Goal: Communication & Community: Answer question/provide support

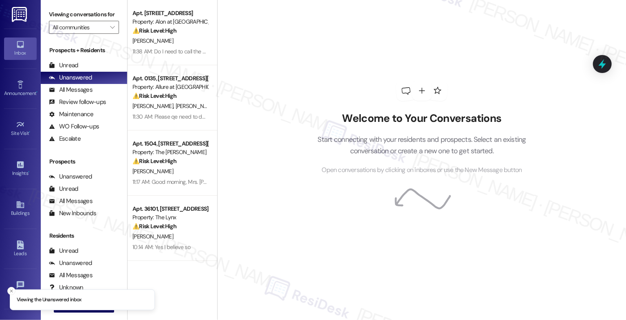
click at [316, 82] on div "Welcome to Your Conversations Start connecting with your residents and prospect…" at bounding box center [422, 128] width 245 height 256
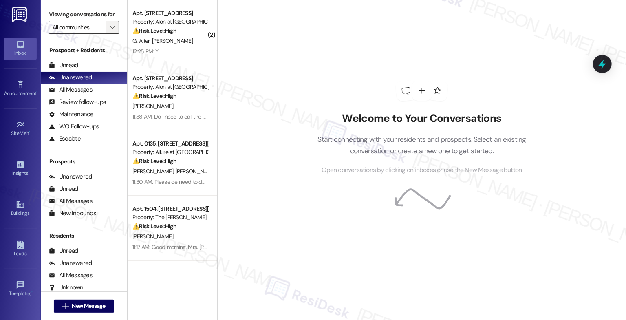
click at [110, 31] on icon "" at bounding box center [112, 27] width 4 height 7
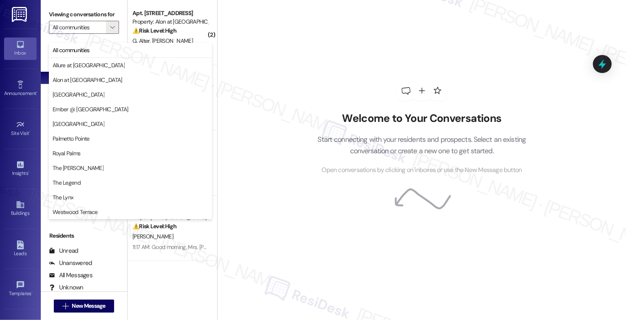
click at [264, 167] on div "Welcome to Your Conversations Start connecting with your residents and prospect…" at bounding box center [421, 160] width 409 height 320
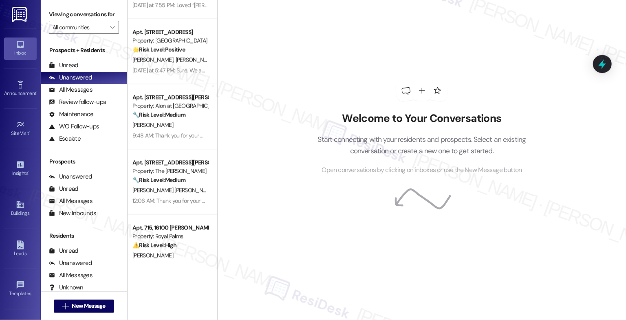
scroll to position [977, 0]
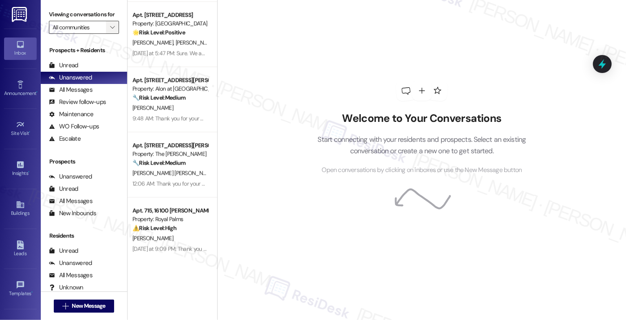
click at [110, 31] on icon "" at bounding box center [112, 27] width 4 height 7
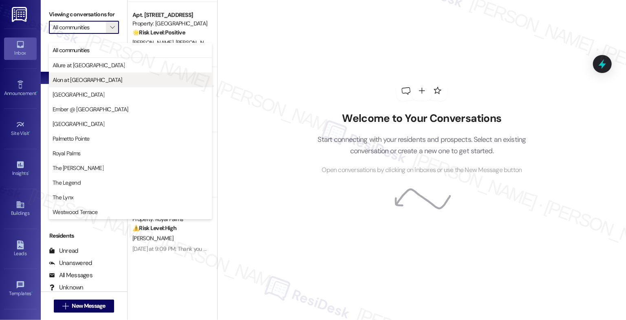
click at [92, 80] on span "Alon at [GEOGRAPHIC_DATA]" at bounding box center [88, 80] width 70 height 8
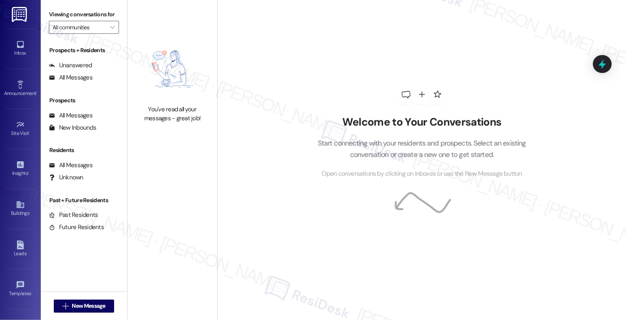
type input "Alon at [GEOGRAPHIC_DATA]"
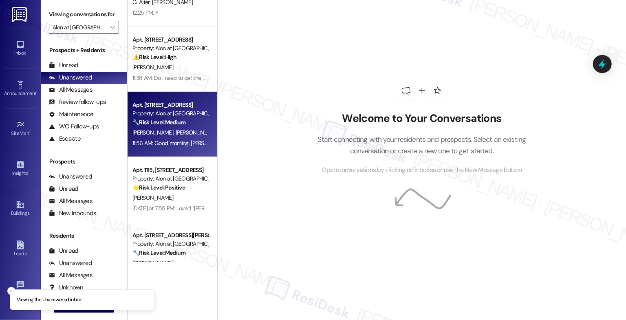
scroll to position [64, 0]
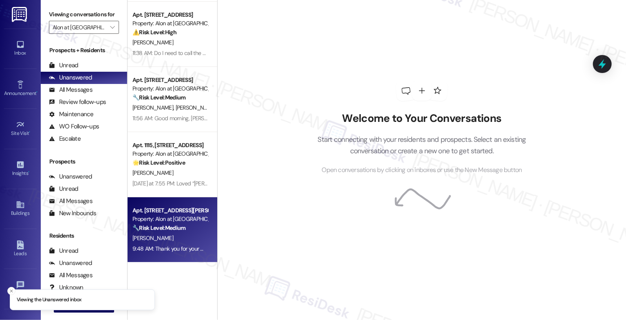
click at [165, 241] on div "[PERSON_NAME]" at bounding box center [170, 238] width 77 height 10
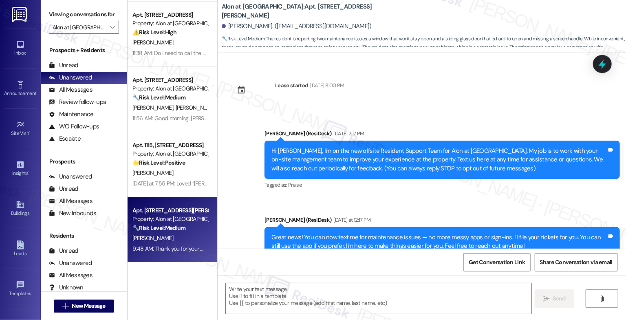
type textarea "Fetching suggested responses. Please feel free to read through the conversation…"
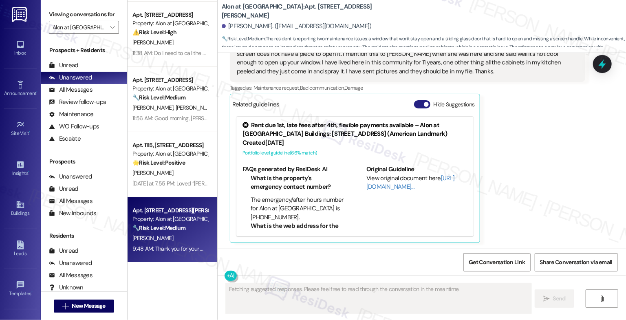
click at [415, 104] on button "Hide Suggestions" at bounding box center [422, 104] width 16 height 8
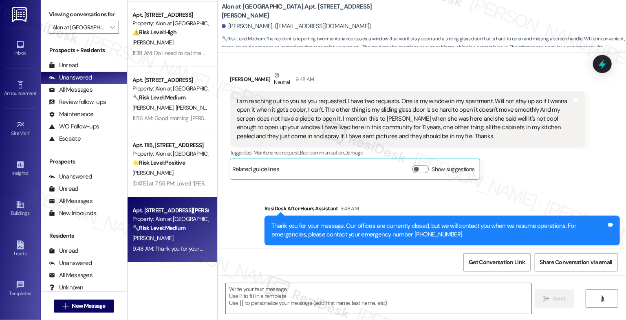
scroll to position [323, 0]
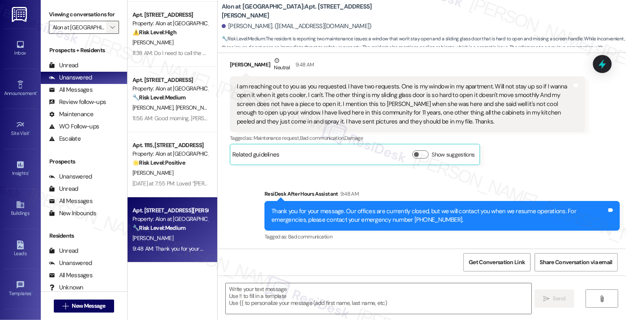
click at [108, 31] on span "" at bounding box center [112, 27] width 8 height 13
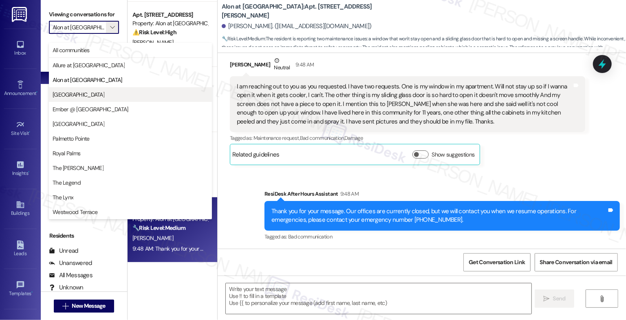
click at [70, 92] on span "[GEOGRAPHIC_DATA]" at bounding box center [79, 95] width 52 height 8
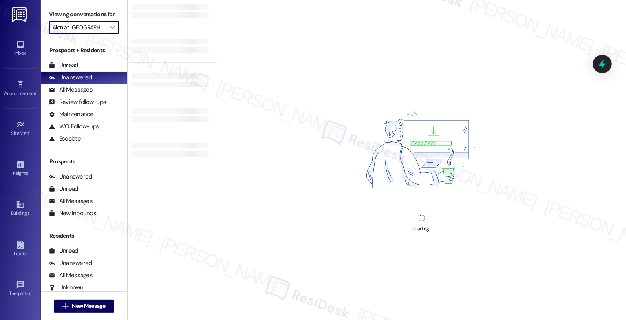
scroll to position [186, 0]
type input "[GEOGRAPHIC_DATA]"
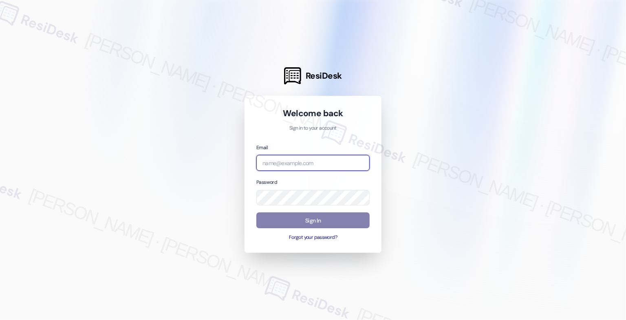
click at [297, 159] on input "email" at bounding box center [312, 163] width 113 height 16
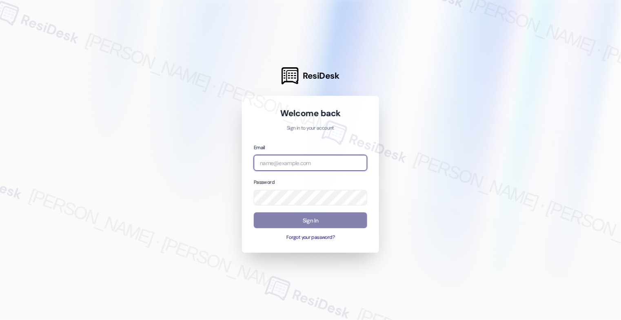
paste input "automated-surveys-american_landmark-[PERSON_NAME].[PERSON_NAME]@american_[DOMAI…"
type input "automated-surveys-american_landmark-[PERSON_NAME].[PERSON_NAME]@american_[DOMAI…"
click at [414, 126] on div at bounding box center [310, 160] width 621 height 320
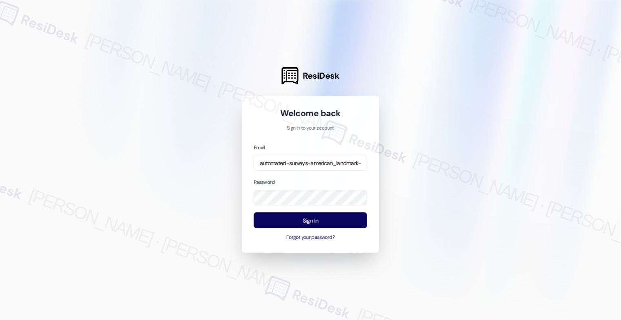
click at [468, 165] on div at bounding box center [310, 160] width 621 height 320
click at [305, 224] on button "Sign In" at bounding box center [310, 220] width 113 height 16
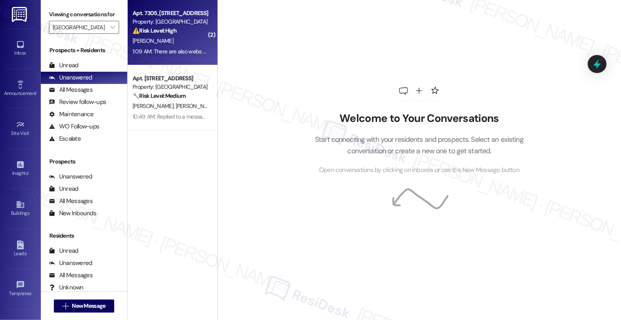
click at [163, 34] on strong "⚠️ Risk Level: High" at bounding box center [155, 30] width 44 height 7
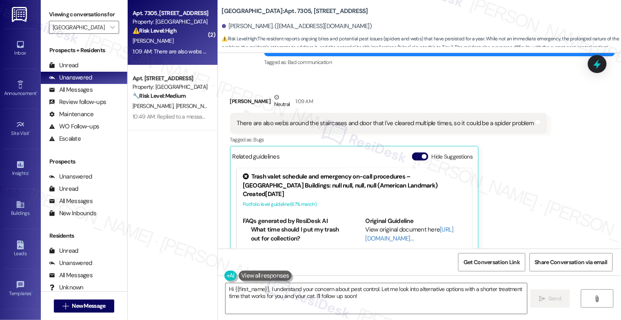
scroll to position [456, 0]
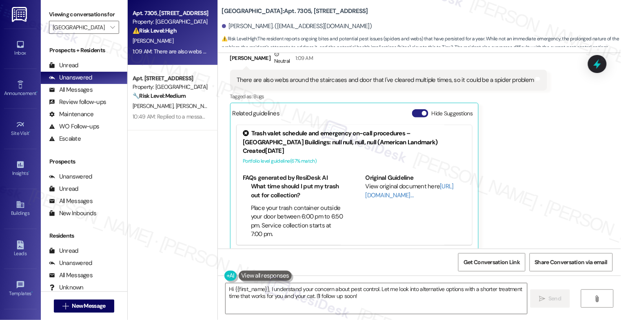
click at [417, 109] on button "Hide Suggestions" at bounding box center [420, 113] width 16 height 8
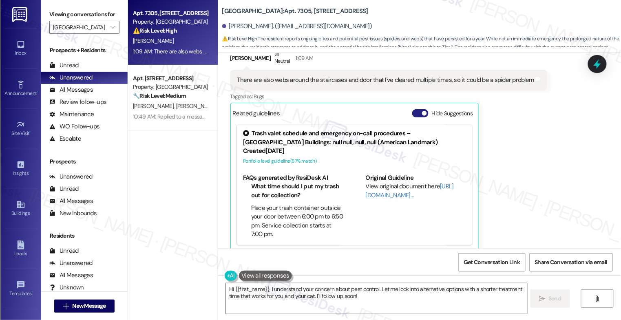
scroll to position [328, 0]
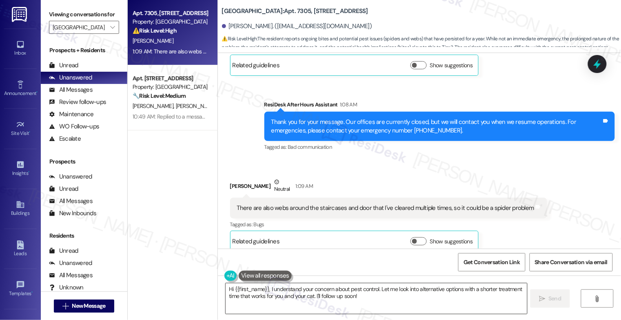
click at [295, 303] on textarea "Hi {{first_name}}, I understand your concern about pest control. Let me look in…" at bounding box center [375, 298] width 301 height 31
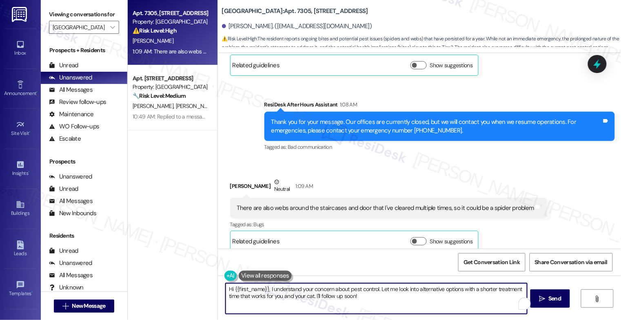
click at [295, 303] on textarea "Hi {{first_name}}, I understand your concern about pest control. Let me look in…" at bounding box center [375, 298] width 301 height 31
paste textarea "Jovoni, thanks for waiting. The team would be more than happy to assist him wit…"
type textarea "Hi Jovoni, thanks for waiting. The team would be more than happy to assist him …"
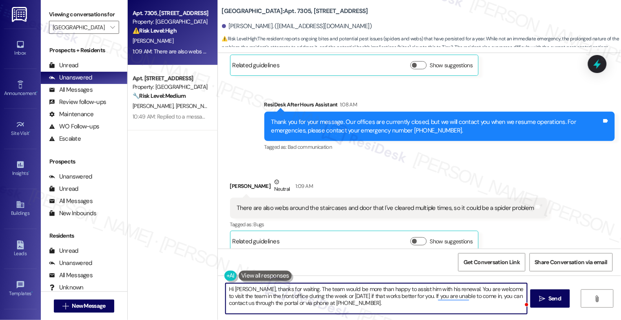
click at [273, 301] on textarea "Hi Jovoni, thanks for waiting. The team would be more than happy to assist him …" at bounding box center [375, 298] width 301 height 31
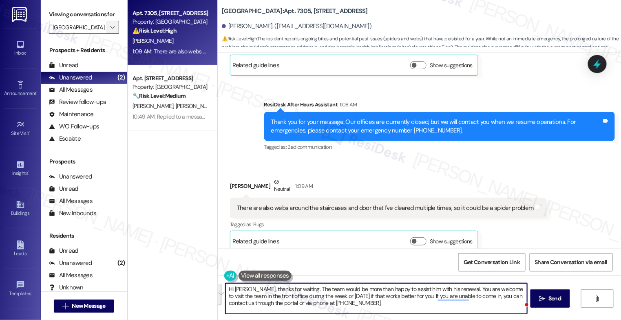
click at [108, 34] on span "" at bounding box center [112, 27] width 8 height 13
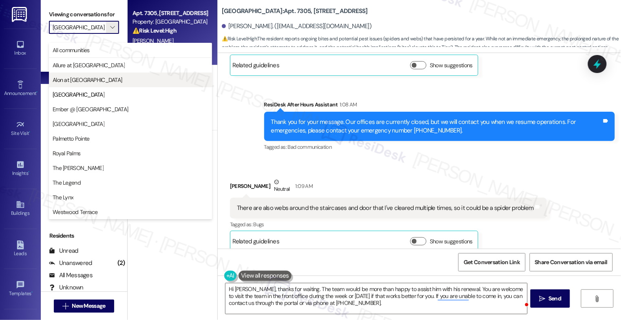
click at [82, 77] on span "Alon at [GEOGRAPHIC_DATA]" at bounding box center [88, 80] width 70 height 8
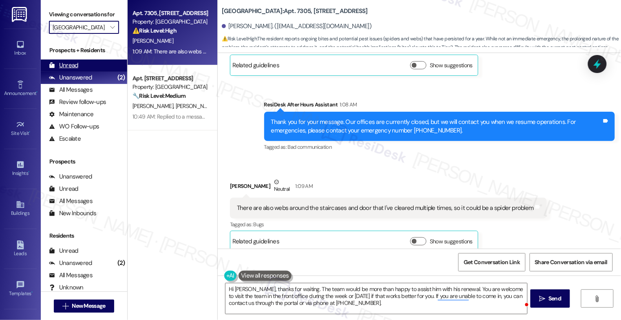
type input "Alon at [GEOGRAPHIC_DATA]"
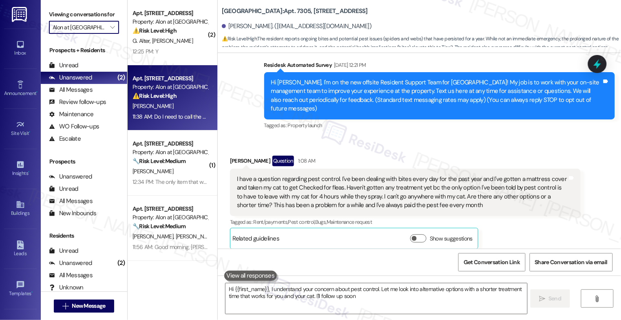
type textarea "Hi {{first_name}}, I understand your concern about pest control. Let me look in…"
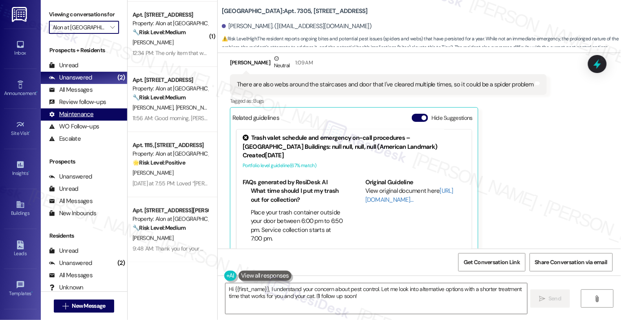
scroll to position [456, 0]
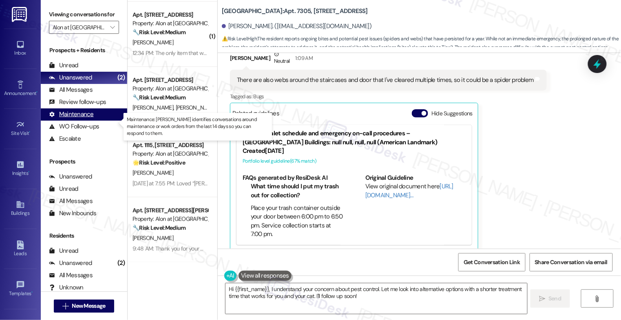
click at [88, 117] on div "Maintenance (undefined)" at bounding box center [84, 114] width 86 height 12
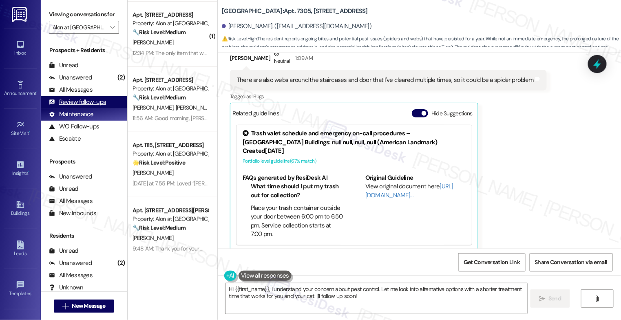
click at [91, 106] on div "Review follow-ups" at bounding box center [77, 102] width 57 height 9
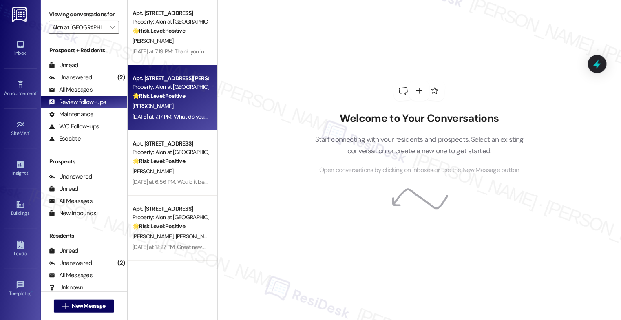
scroll to position [129, 0]
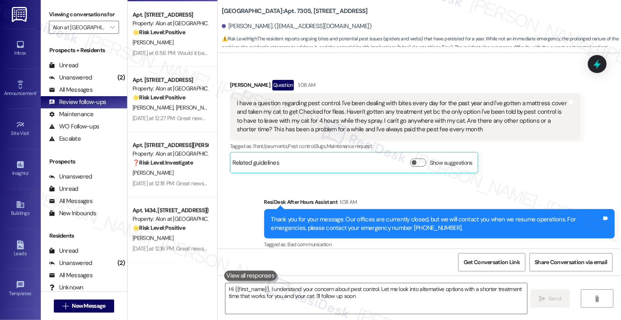
type textarea "Hi {{first_name}}, I understand your concern about pest control. Let me look in…"
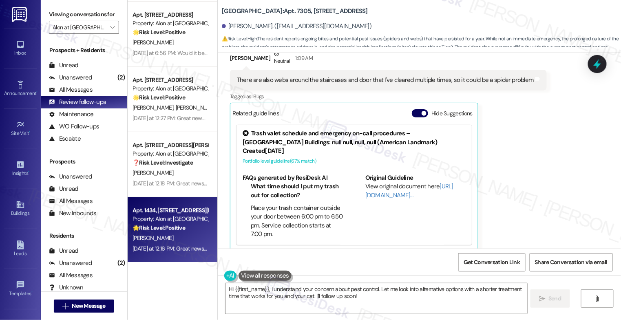
click at [158, 236] on div "M. Russell" at bounding box center [170, 238] width 77 height 10
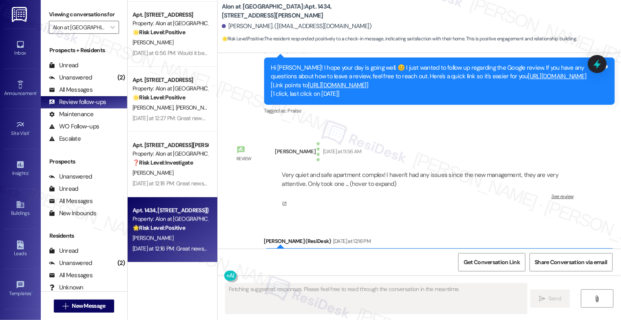
scroll to position [495, 0]
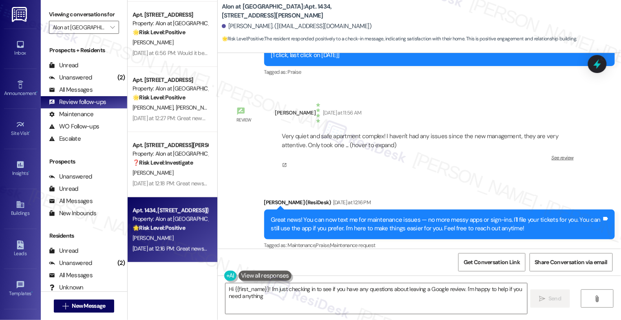
type textarea "Hi {{first_name}}! I'm just checking in to see if you have any questions about …"
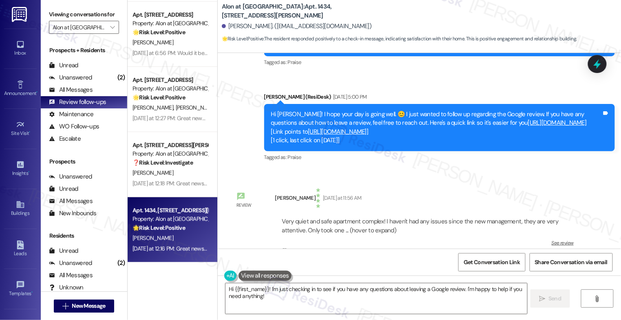
scroll to position [410, 0]
drag, startPoint x: 216, startPoint y: 8, endPoint x: 266, endPoint y: 10, distance: 50.2
click at [266, 10] on div "Alon at Castle Hills: Apt. 1434, 1835 Lockhill Selma Rd Marisol Russell. (maris…" at bounding box center [419, 22] width 403 height 41
copy b "Alon at [GEOGRAPHIC_DATA]"
click at [409, 58] on div "Tagged as: Praise Click to highlight conversations about Praise" at bounding box center [439, 62] width 351 height 12
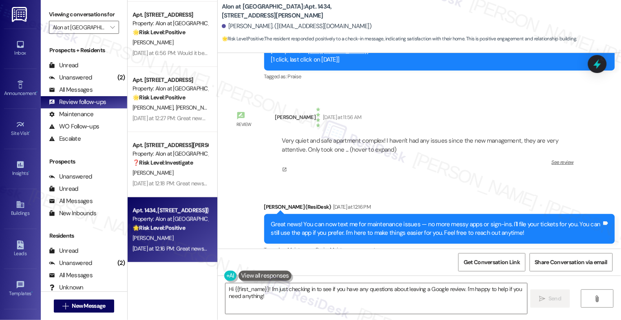
scroll to position [495, 0]
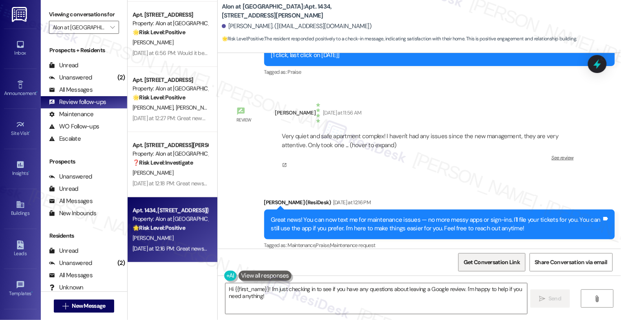
click at [490, 257] on span "Get Conversation Link" at bounding box center [492, 263] width 60 height 18
click at [110, 31] on icon "" at bounding box center [112, 27] width 4 height 7
click at [108, 32] on span "" at bounding box center [112, 27] width 8 height 13
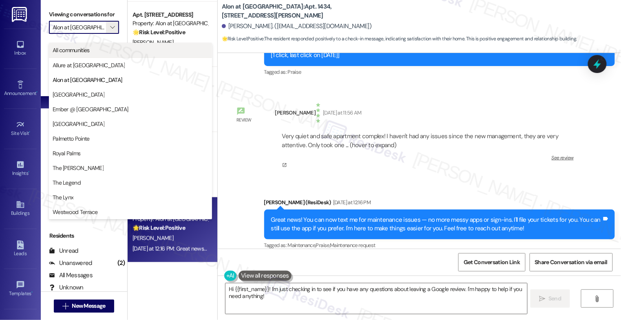
click at [96, 45] on button "All communities" at bounding box center [130, 50] width 163 height 15
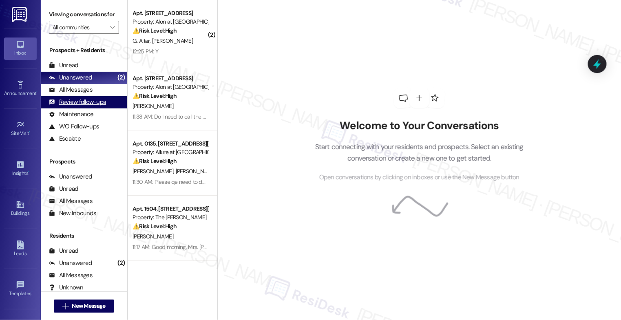
click at [91, 106] on div "Review follow-ups" at bounding box center [77, 102] width 57 height 9
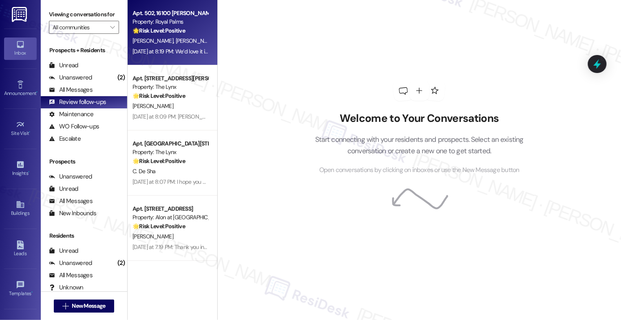
click at [176, 33] on strong "🌟 Risk Level: Positive" at bounding box center [159, 30] width 53 height 7
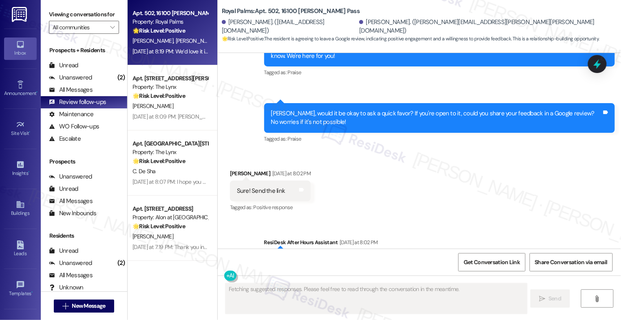
scroll to position [1023, 0]
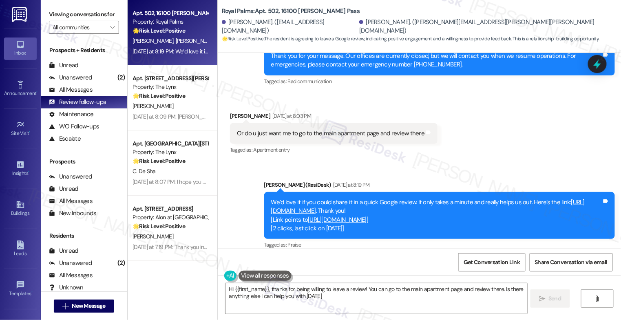
type textarea "Hi {{first_name}}, thanks for being willing to leave a review! You can go to th…"
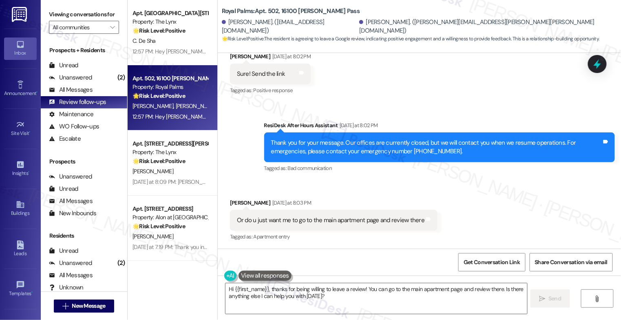
scroll to position [927, 0]
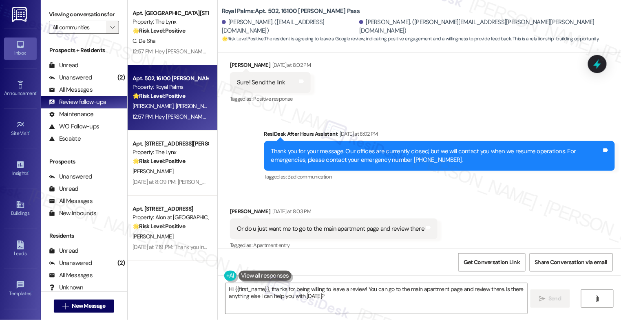
click at [110, 31] on icon "" at bounding box center [112, 27] width 4 height 7
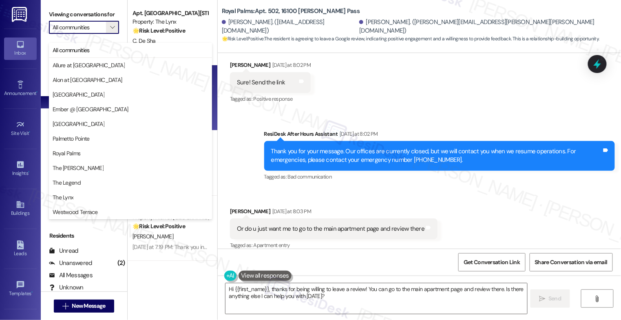
click at [294, 111] on div "Sent via SMS ResiDesk After Hours Assistant Yesterday at 8:02 PM Thank you for …" at bounding box center [419, 149] width 403 height 77
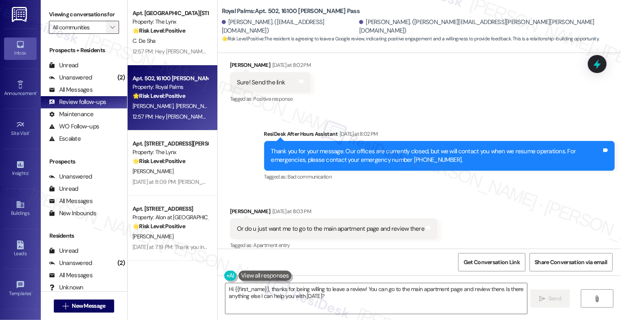
click at [110, 31] on icon "" at bounding box center [112, 27] width 4 height 7
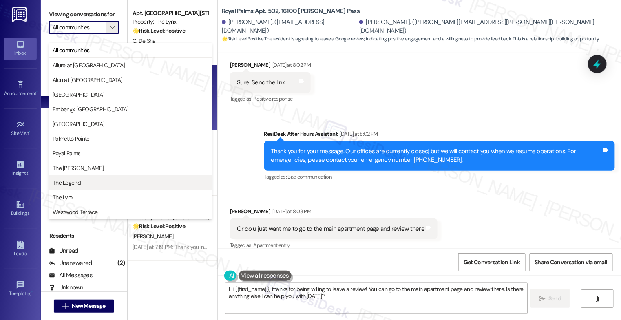
click at [80, 185] on span "The Legend" at bounding box center [131, 183] width 156 height 8
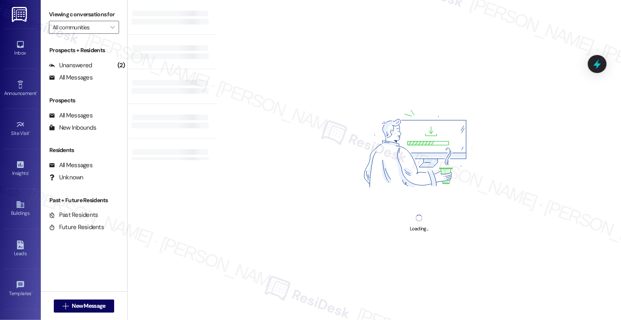
type input "The Legend"
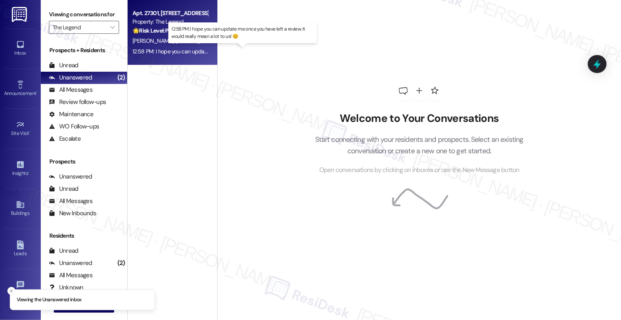
click at [181, 53] on div "12:58 PM: I hope you can update me once you have left a review. It would really…" at bounding box center [250, 51] width 235 height 7
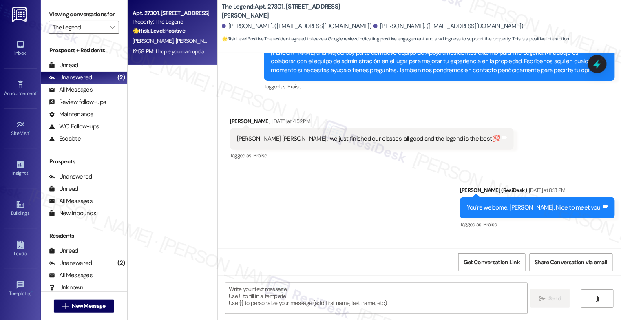
type textarea "Fetching suggested responses. Please feel free to read through the conversation…"
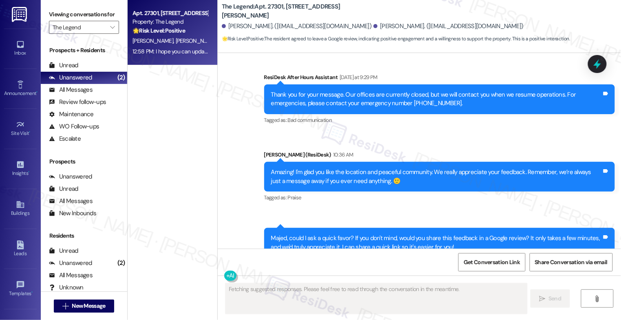
scroll to position [611, 0]
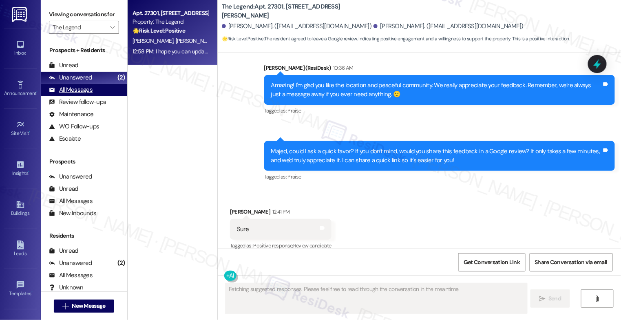
click at [75, 94] on div "All Messages" at bounding box center [71, 90] width 44 height 9
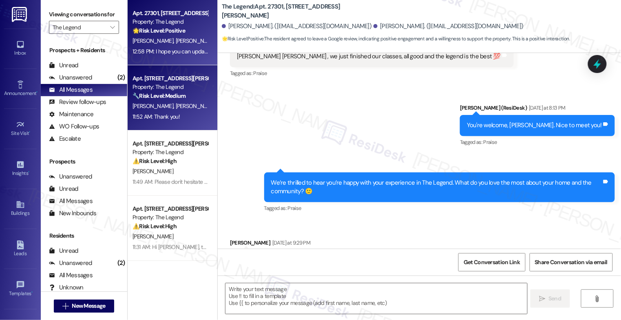
click at [177, 103] on span "C. Mendoza" at bounding box center [195, 105] width 41 height 7
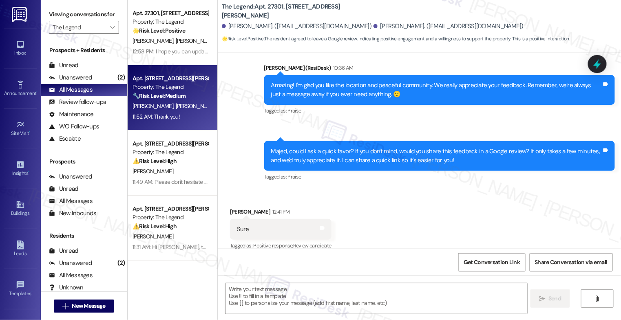
type textarea "Fetching suggested responses. Please feel free to read through the conversation…"
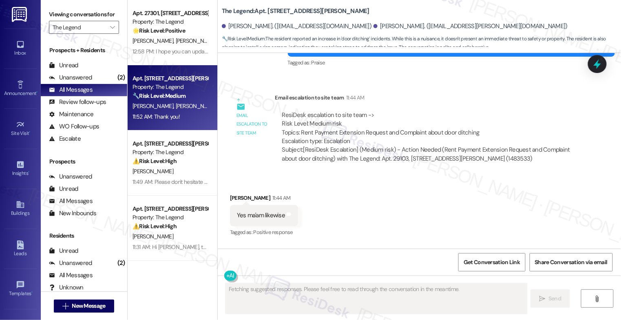
scroll to position [738, 0]
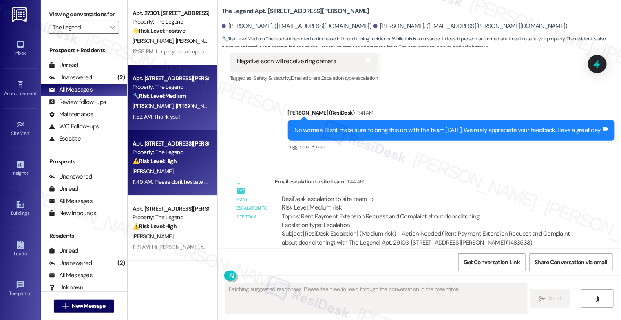
click at [176, 168] on div "E. Newman" at bounding box center [170, 171] width 77 height 10
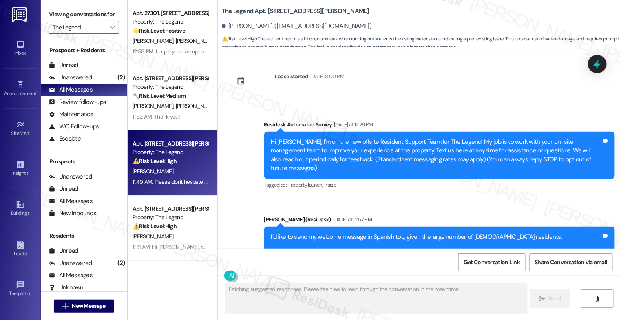
scroll to position [0, 0]
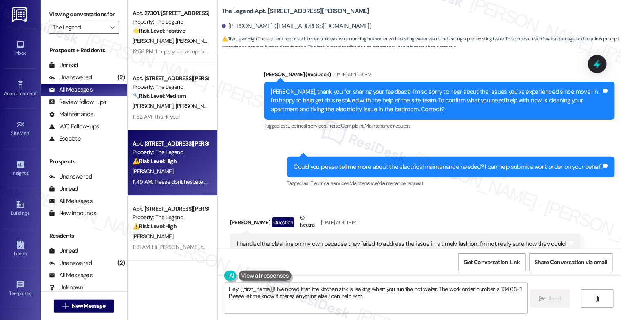
type textarea "Hey {{first_name}}! I've noted that the kitchen sink is leaking when you run th…"
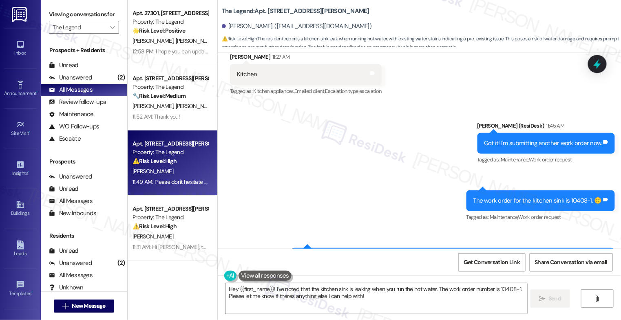
scroll to position [1704, 0]
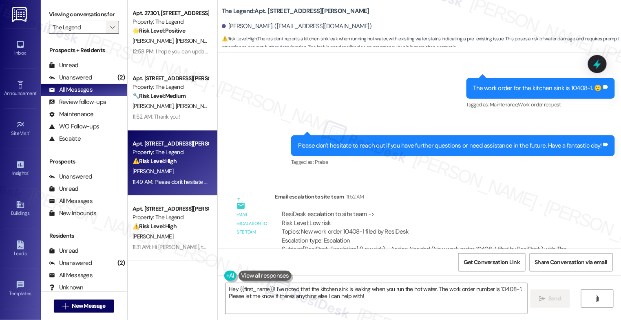
click at [110, 31] on icon "" at bounding box center [112, 27] width 4 height 7
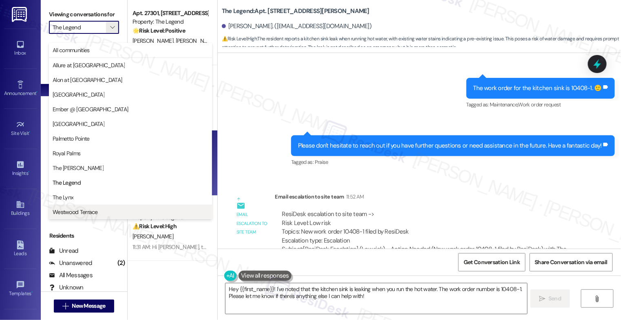
click at [74, 212] on span "Westwood Terrace" at bounding box center [75, 212] width 45 height 8
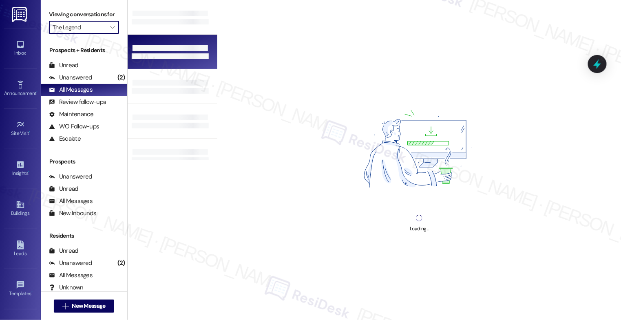
type input "Westwood Terrace"
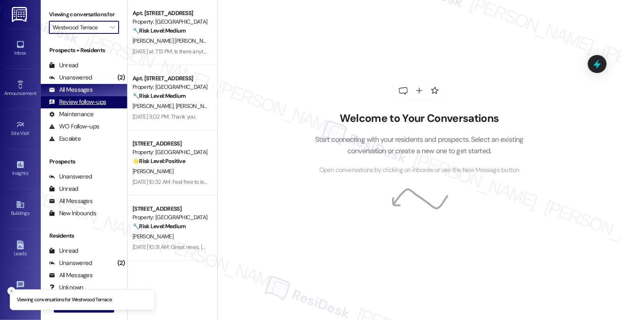
click at [80, 106] on div "Review follow-ups" at bounding box center [77, 102] width 57 height 9
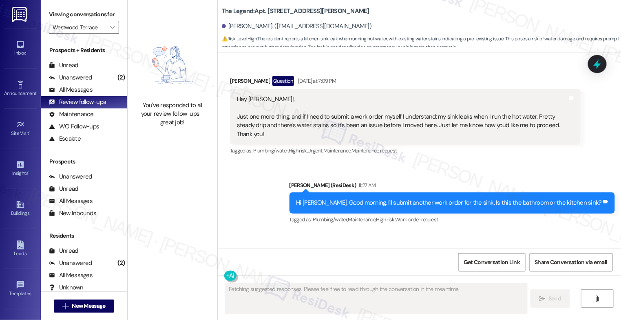
scroll to position [1419, 0]
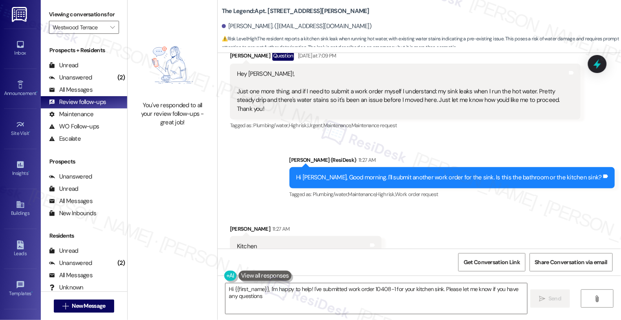
type textarea "Hi {{first_name}}, I'm happy to help! I've submitted work order 10408-1 for you…"
click at [91, 305] on span "New Message" at bounding box center [88, 306] width 33 height 9
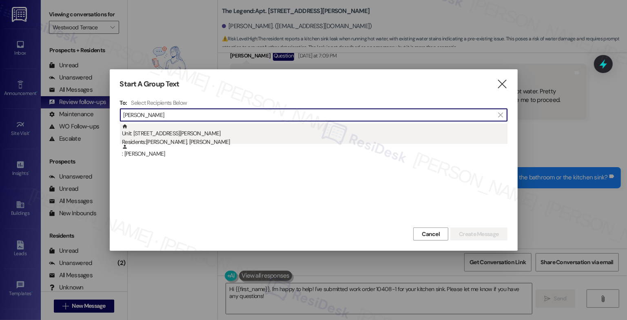
type input "Janet moore"
click at [211, 137] on div "Unit: 31103 - 6000 Randolph Blvd Residents: Janet Moore, Charles Moore" at bounding box center [314, 135] width 385 height 23
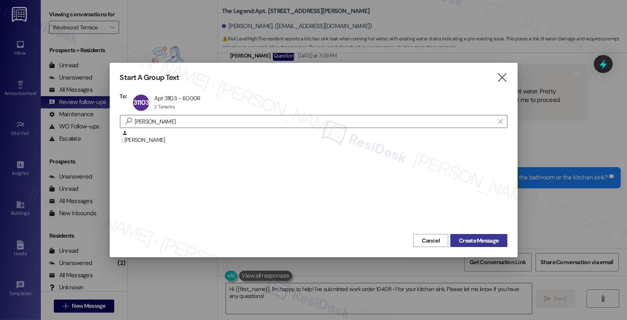
click at [487, 239] on span "Create Message" at bounding box center [479, 240] width 40 height 9
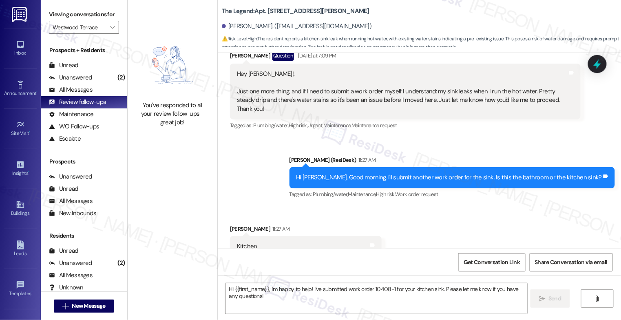
type textarea "Fetching suggested responses. Please feel free to read through the conversation…"
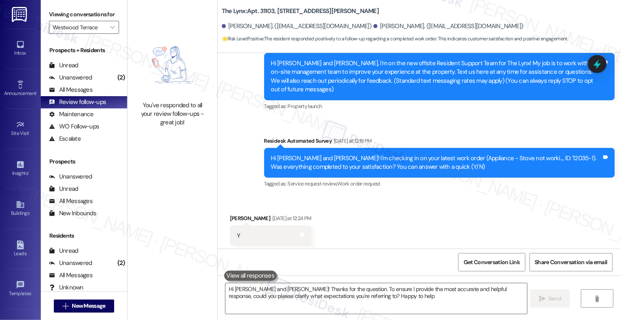
type textarea "Hi Charles and Janet! Thanks for the question. To ensure I provide the most acc…"
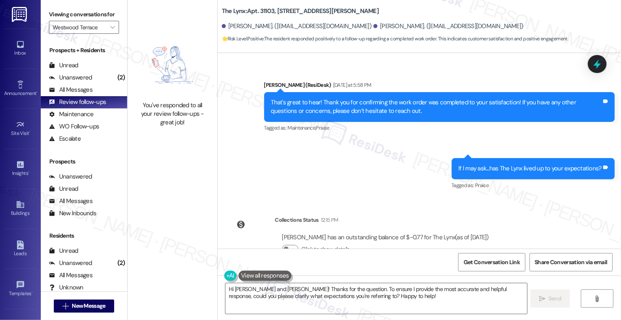
scroll to position [302, 0]
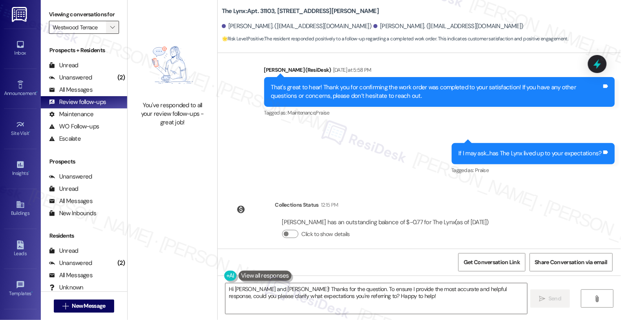
click at [110, 31] on icon "" at bounding box center [112, 27] width 4 height 7
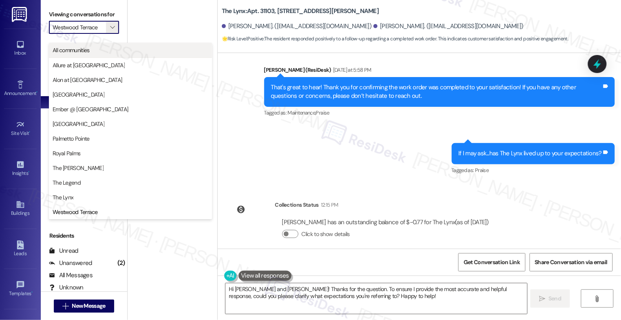
click at [88, 47] on span "All communities" at bounding box center [71, 50] width 37 height 8
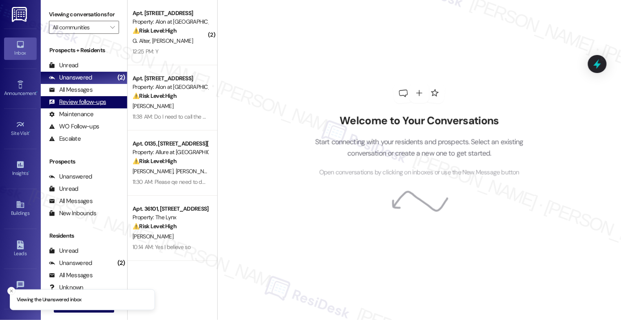
click at [97, 106] on div "Review follow-ups" at bounding box center [77, 102] width 57 height 9
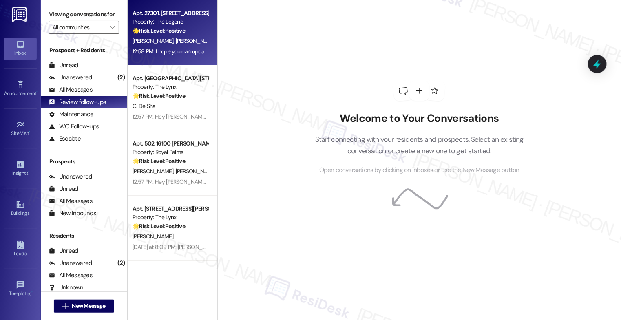
click at [186, 35] on div "Apt. 27301, 8797 Marbach Rd Property: The Legend 🌟 Risk Level: Positive The res…" at bounding box center [170, 22] width 77 height 28
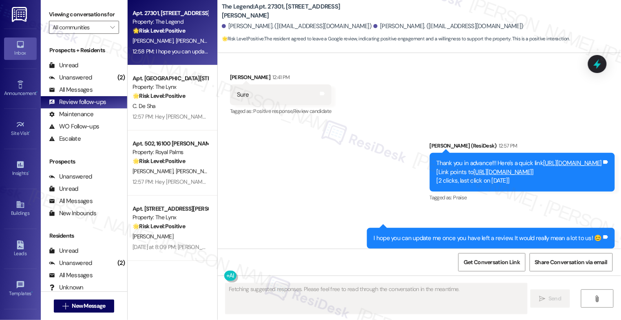
scroll to position [755, 0]
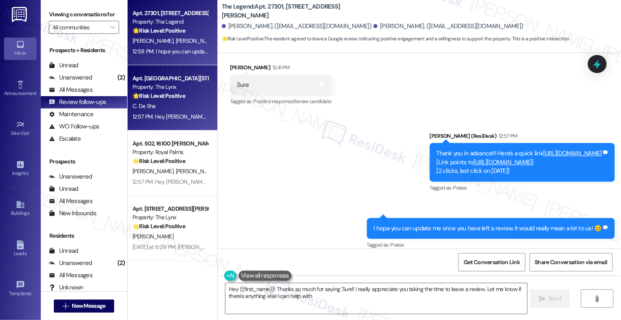
type textarea "Hey {{first_name}}! Thanks so much for saying 'Sure'! I really appreciate you t…"
click at [172, 102] on div "C. De Sha" at bounding box center [170, 106] width 77 height 10
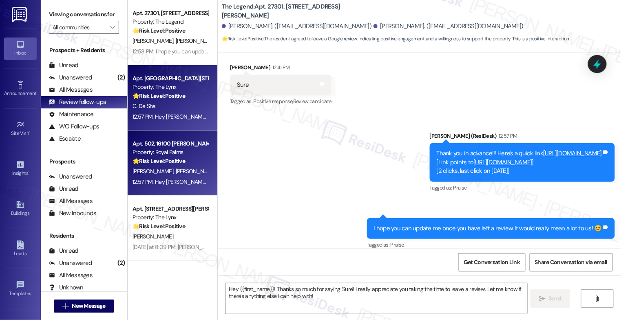
type textarea "Fetching suggested responses. Please feel free to read through the conversation…"
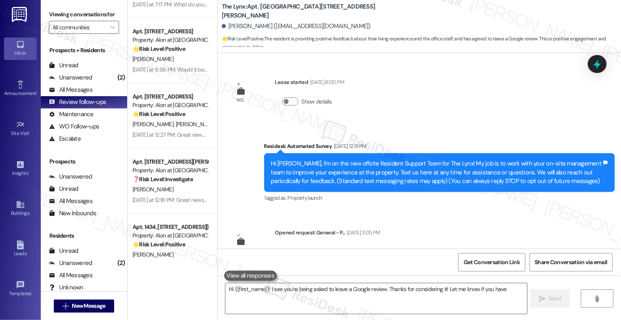
scroll to position [282, 0]
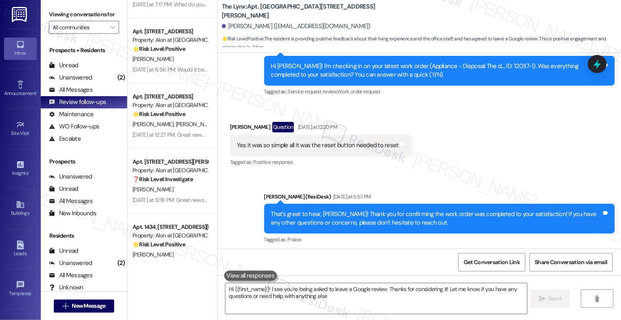
type textarea "Hi {{first_name}}! I see you're being asked to leave a Google review. Thanks fo…"
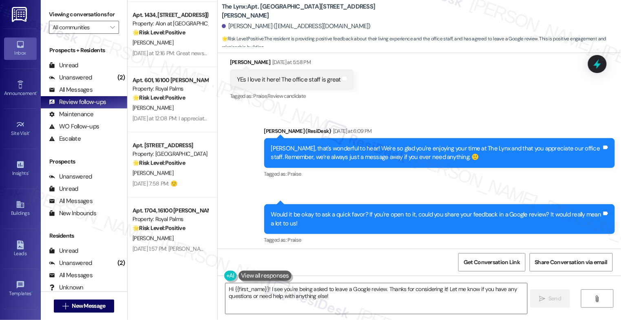
scroll to position [615, 0]
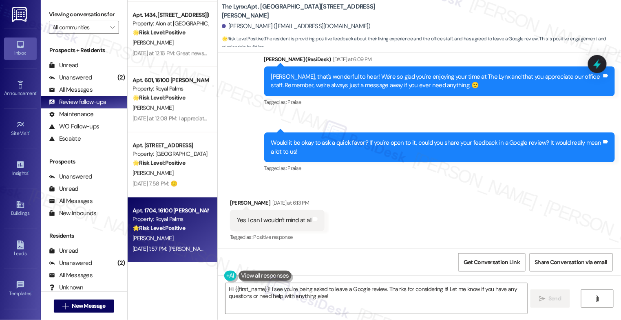
click at [168, 219] on div "Property: Royal Palms" at bounding box center [170, 219] width 75 height 9
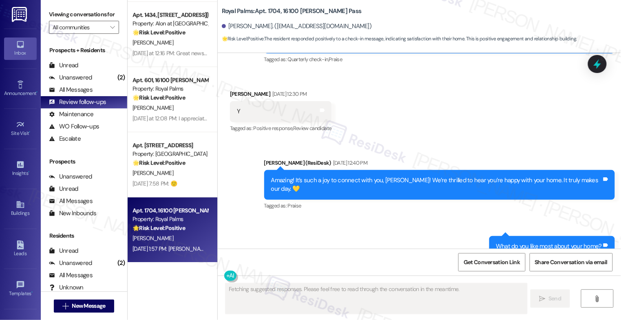
scroll to position [200, 0]
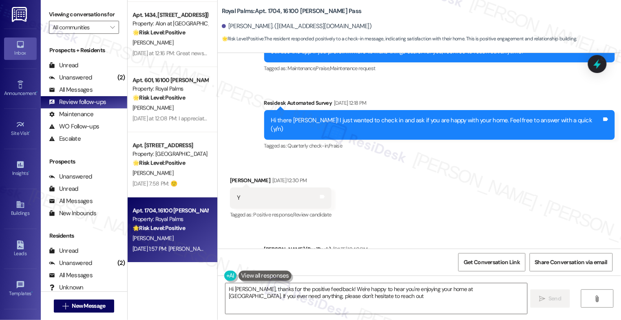
type textarea "Hi Roxanne, thanks for the positive feedback! We're happy to hear you're enjoyi…"
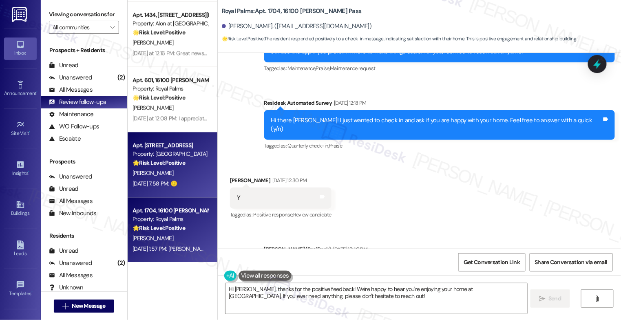
click at [173, 165] on strong "🌟 Risk Level: Positive" at bounding box center [159, 162] width 53 height 7
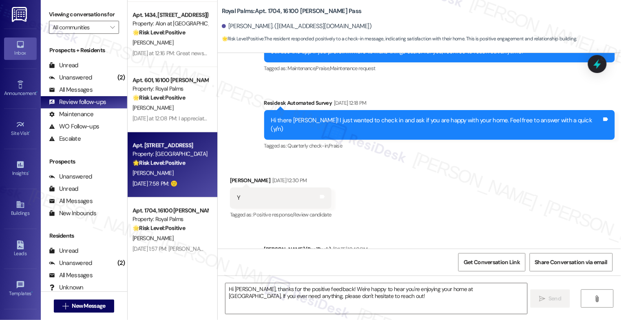
type textarea "Fetching suggested responses. Please feel free to read through the conversation…"
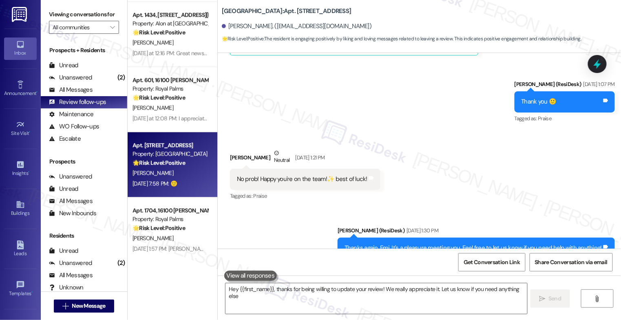
type textarea "Hey {{first_name}}, thanks for being willing to update your review! We really a…"
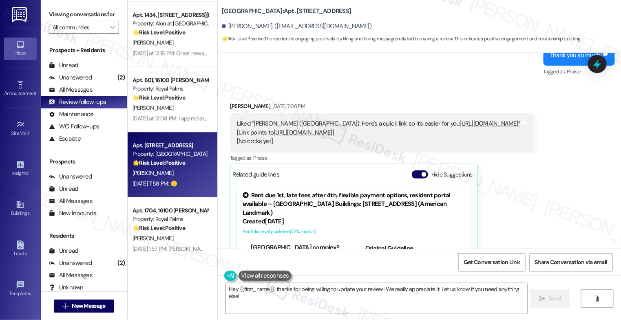
scroll to position [1144, 0]
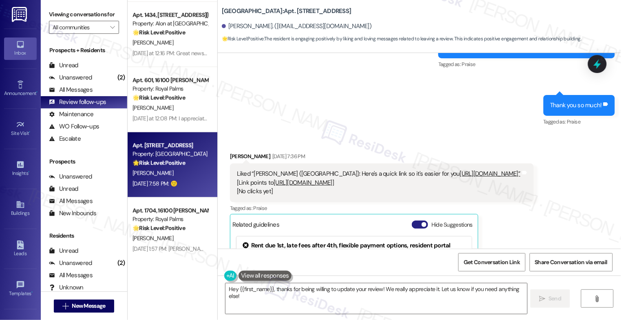
click at [416, 221] on button "Hide Suggestions" at bounding box center [420, 225] width 16 height 8
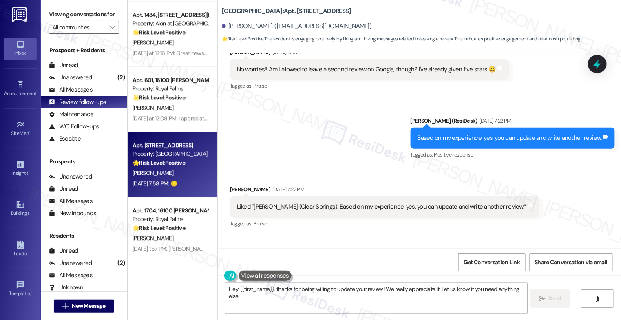
scroll to position [841, 0]
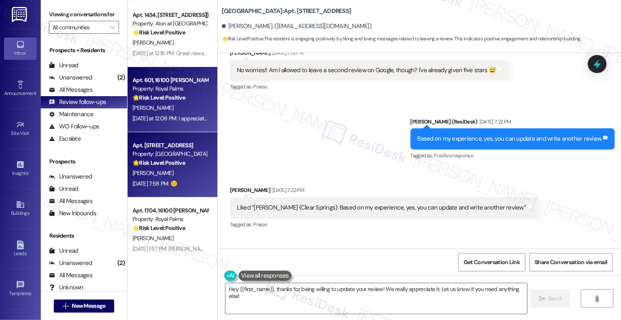
click at [158, 93] on div "🌟 Risk Level: Positive The resident agreed to leave a review, and then confirme…" at bounding box center [170, 97] width 75 height 9
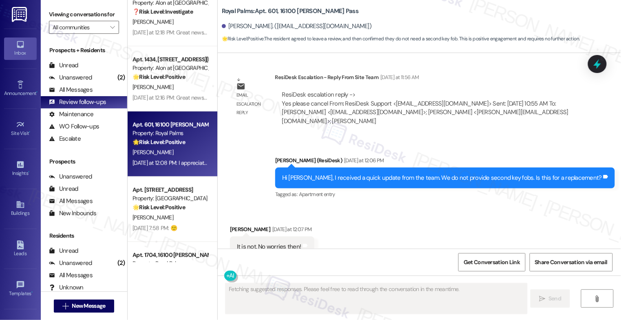
scroll to position [1430, 0]
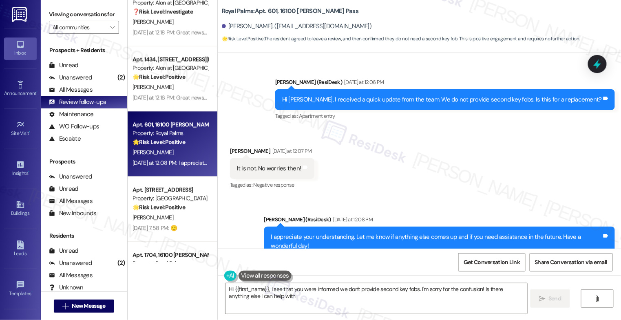
type textarea "Hi {{first_name}}, I see that you were informed we don't provide second key fob…"
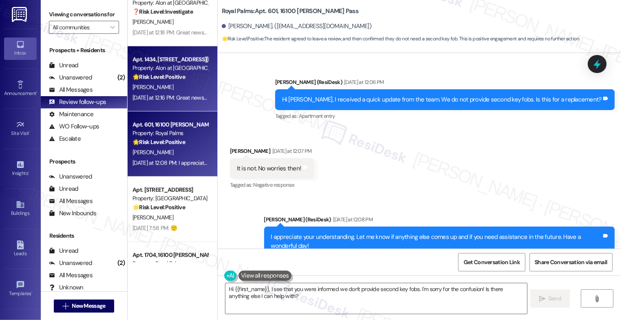
click at [164, 78] on strong "🌟 Risk Level: Positive" at bounding box center [159, 76] width 53 height 7
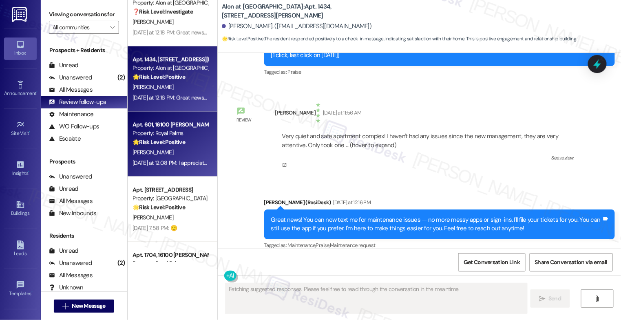
scroll to position [444, 0]
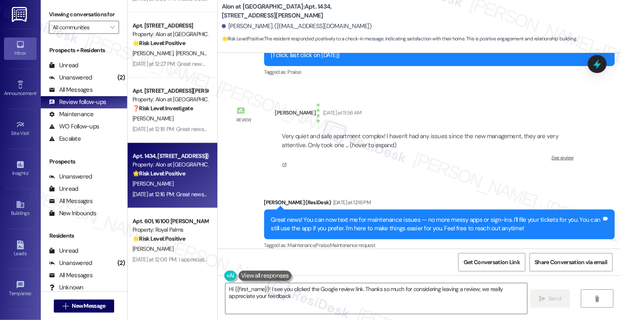
type textarea "Hi {{first_name}}! I see you clicked the Google review link. Thanks so much for…"
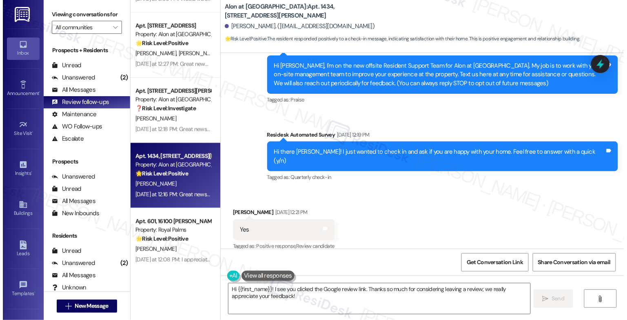
scroll to position [135, 0]
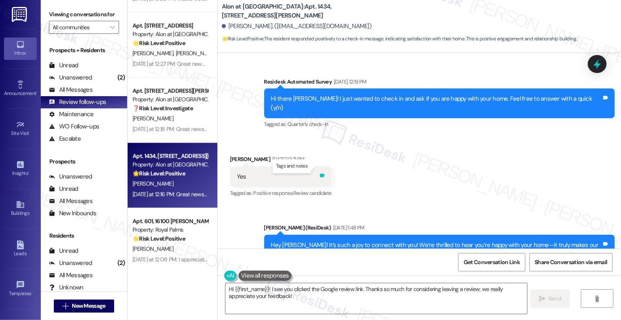
click at [319, 172] on icon at bounding box center [322, 175] width 6 height 6
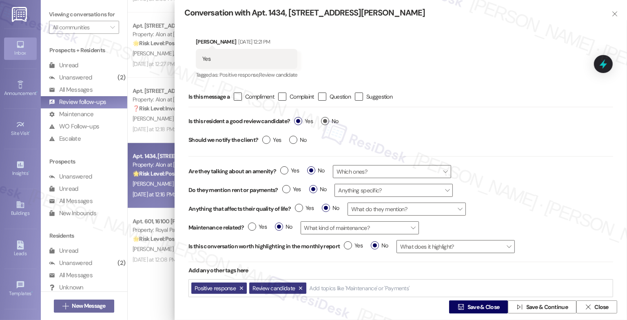
click at [327, 120] on label "No" at bounding box center [330, 121] width 18 height 9
click at [327, 120] on input "No" at bounding box center [330, 122] width 18 height 11
radio input "true"
click at [267, 284] on div "Add topics like 'Maintenance' or 'Payments'" at bounding box center [300, 288] width 103 height 13
type input "succ"
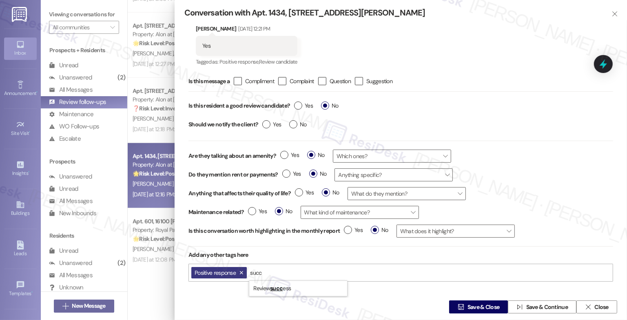
scroll to position [25, 0]
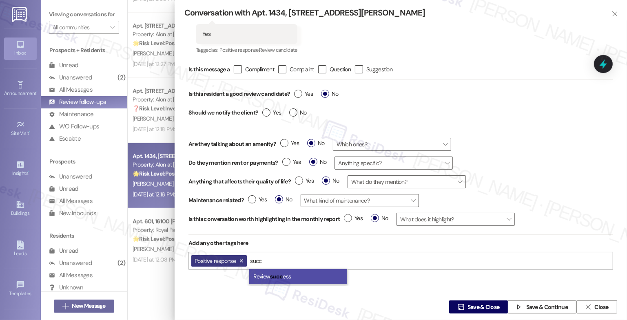
click at [276, 275] on mark "succ" at bounding box center [276, 276] width 13 height 7
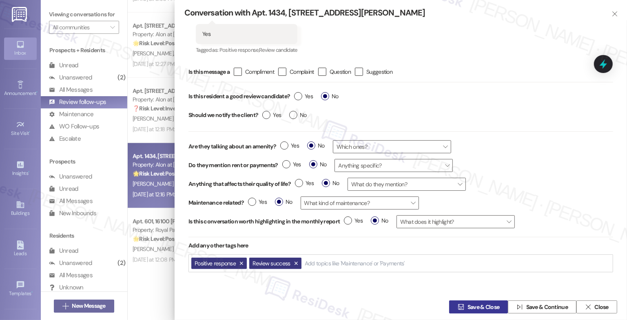
click at [468, 305] on span "Save & Close" at bounding box center [483, 307] width 32 height 9
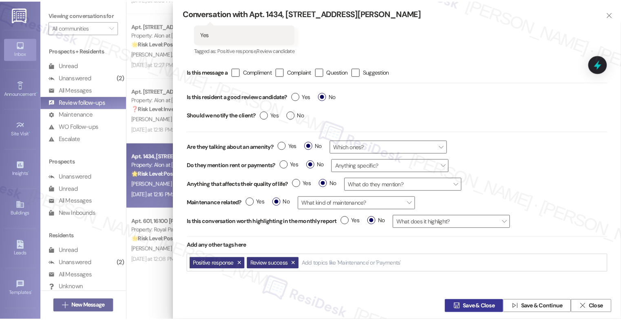
scroll to position [0, 0]
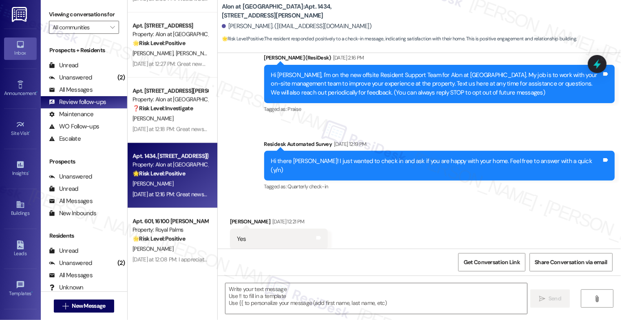
type textarea "Fetching suggested responses. Please feel free to read through the conversation…"
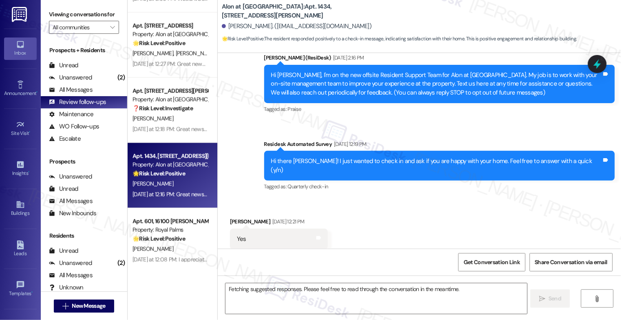
scroll to position [82, 0]
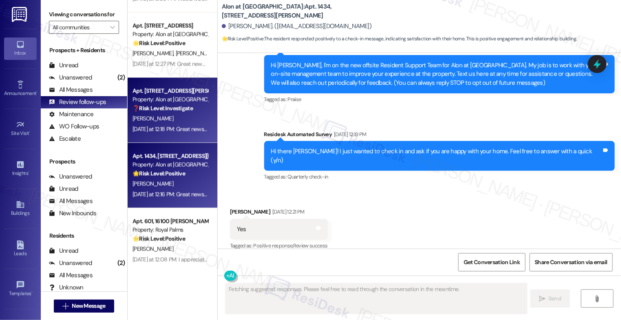
click at [165, 120] on div "V. Gonzales" at bounding box center [170, 119] width 77 height 10
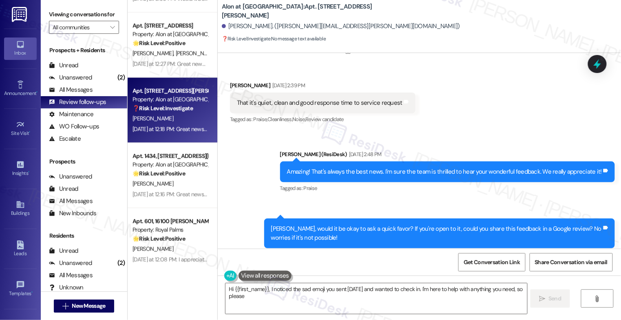
scroll to position [364, 0]
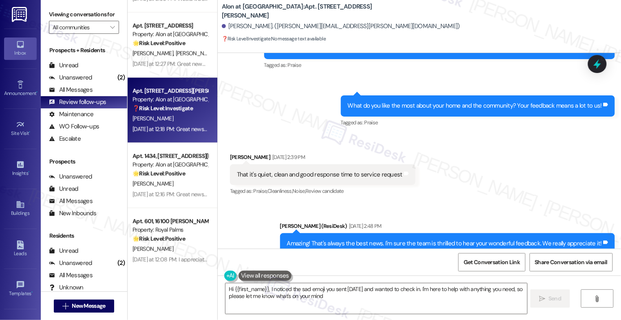
type textarea "Hi {{first_name}}, I noticed the sad emoji you sent on Saturday and wanted to c…"
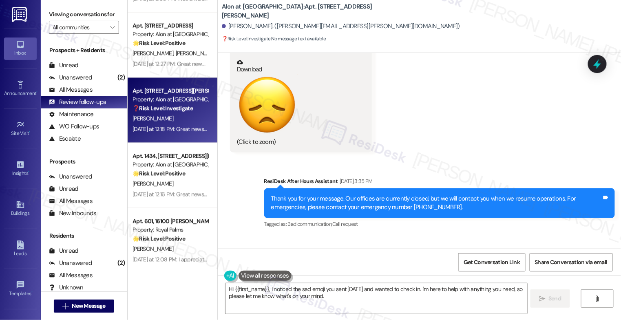
scroll to position [680, 0]
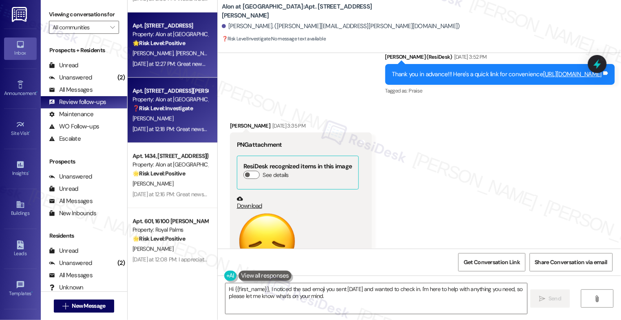
click at [161, 49] on div "G. Rodriguez M. Santos" at bounding box center [170, 54] width 77 height 10
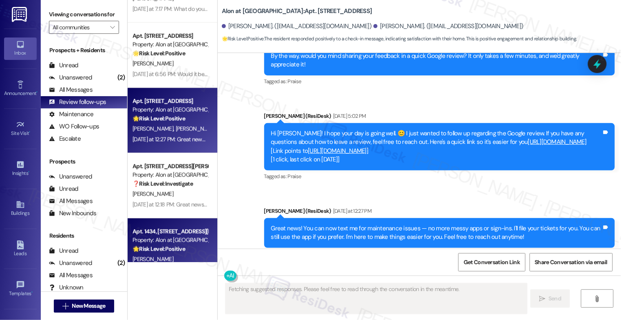
scroll to position [355, 0]
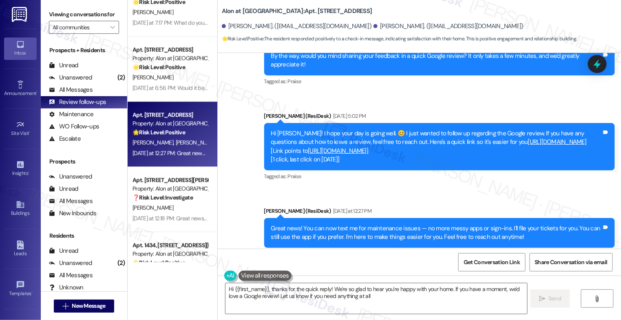
type textarea "Hi {{first_name}}, thanks for the quick reply! We're so glad to hear you're hap…"
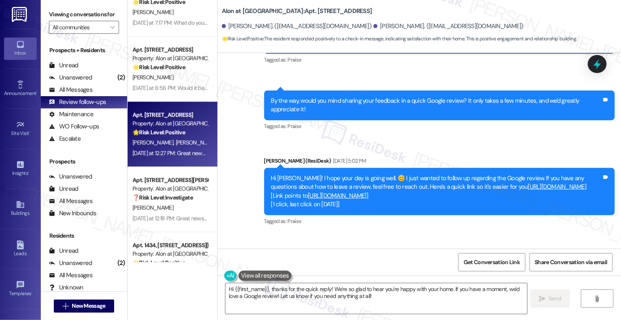
scroll to position [0, 0]
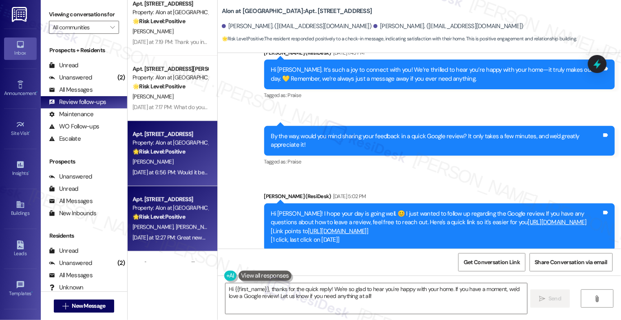
click at [167, 149] on strong "🌟 Risk Level: Positive" at bounding box center [159, 151] width 53 height 7
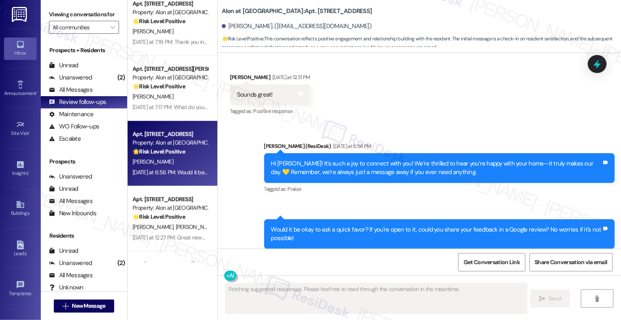
scroll to position [261, 0]
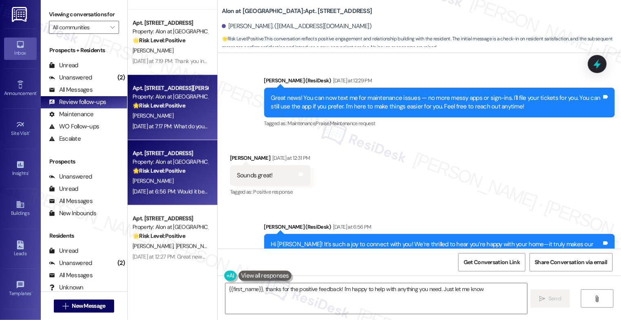
type textarea "{{first_name}}, thanks for the positive feedback! I'm happy to help with anythi…"
click at [166, 98] on div "Property: Alon at [GEOGRAPHIC_DATA]" at bounding box center [170, 97] width 75 height 9
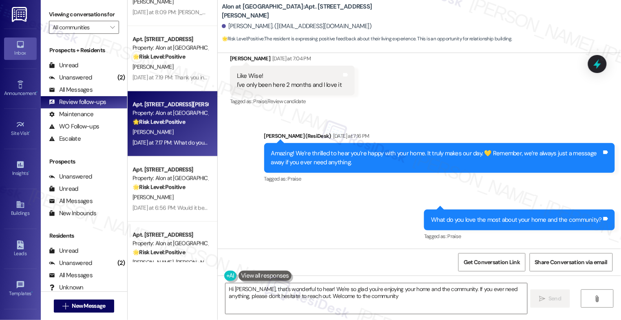
type textarea "Hi Denise, that's wonderful to hear! We're so glad you're enjoying your home an…"
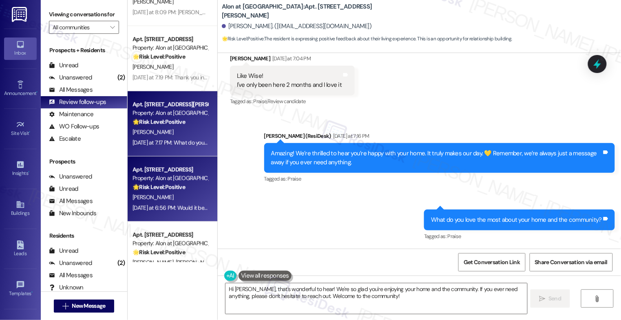
click at [150, 185] on strong "🌟 Risk Level: Positive" at bounding box center [159, 186] width 53 height 7
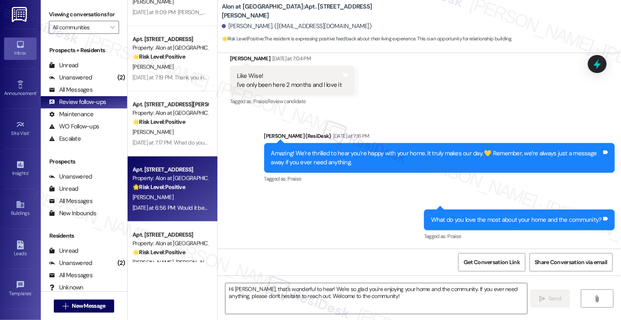
type textarea "Fetching suggested responses. Please feel free to read through the conversation…"
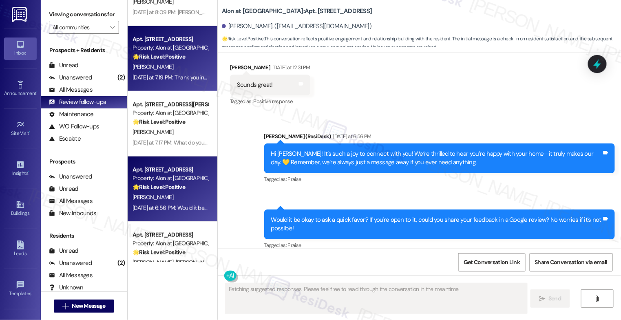
click at [170, 60] on strong "🌟 Risk Level: Positive" at bounding box center [159, 56] width 53 height 7
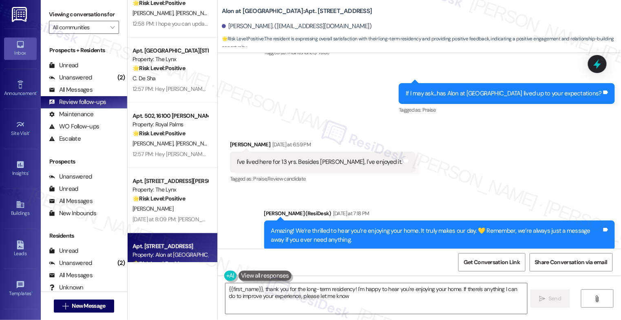
type textarea "{{first_name}}, thank you for the long-term residency! I'm happy to hear you're…"
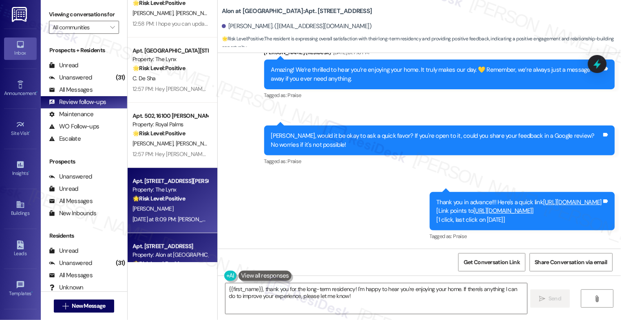
click at [183, 181] on div "Apt. 408, 6000 Randolph Blvd" at bounding box center [170, 181] width 75 height 9
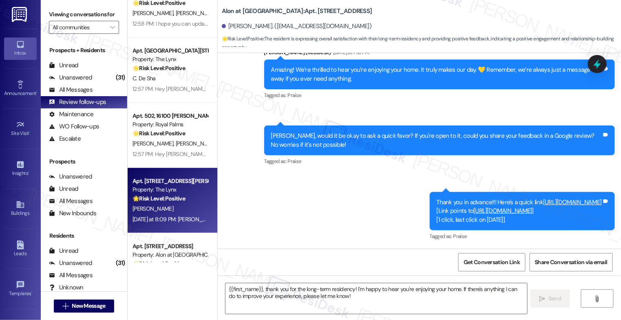
type textarea "Fetching suggested responses. Please feel free to read through the conversation…"
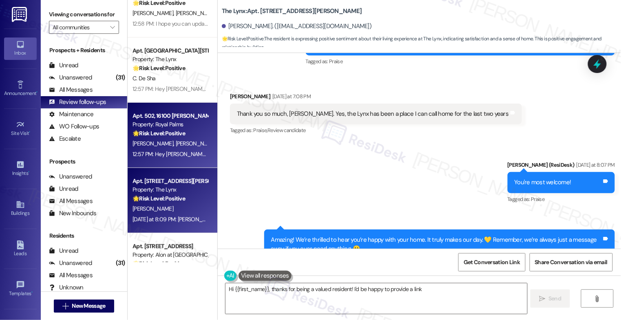
type textarea "Hi {{first_name}}, thanks for being a valued resident! I'd be happy to provide …"
click at [159, 135] on strong "🌟 Risk Level: Positive" at bounding box center [159, 133] width 53 height 7
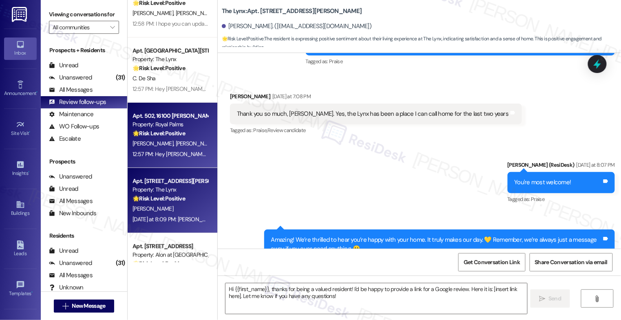
type textarea "Fetching suggested responses. Please feel free to read through the conversation…"
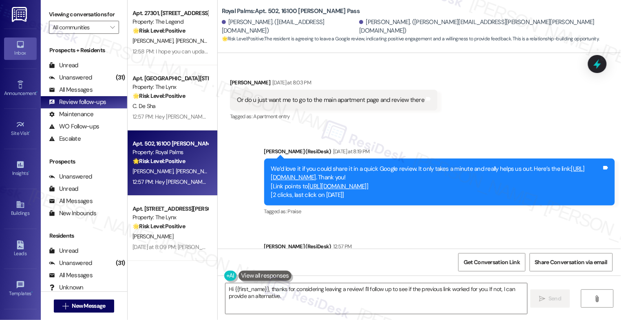
type textarea "Hi {{first_name}}, thanks for considering leaving a review! I'll follow up to s…"
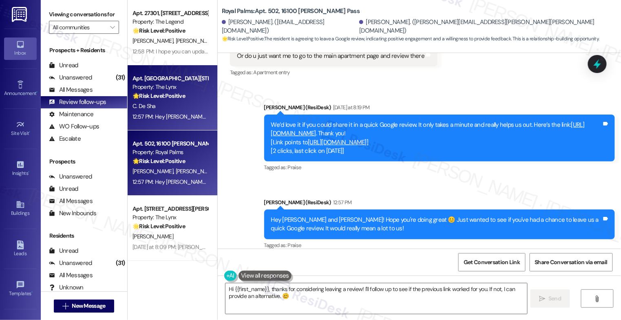
click at [156, 93] on strong "🌟 Risk Level: Positive" at bounding box center [159, 95] width 53 height 7
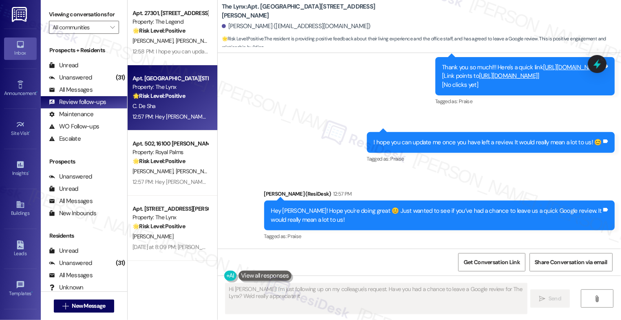
type textarea "Hi Connie! I'm just following up on my colleague's request. Have you had a chan…"
click at [74, 82] on div "Unanswered" at bounding box center [70, 77] width 43 height 9
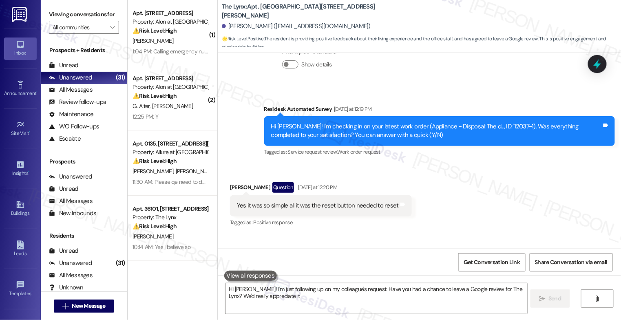
type textarea "Hi Connie! I'm just following up on my colleague's request. Have you had a chan…"
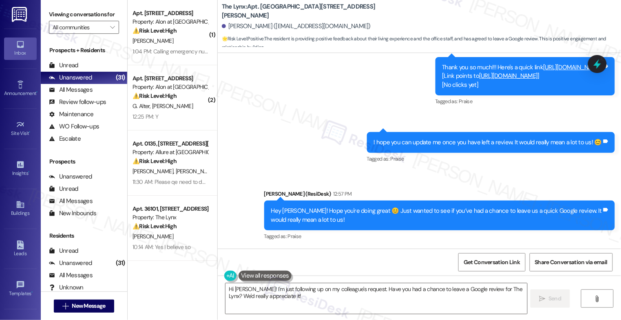
scroll to position [0, 0]
click at [110, 31] on icon "" at bounding box center [112, 27] width 4 height 7
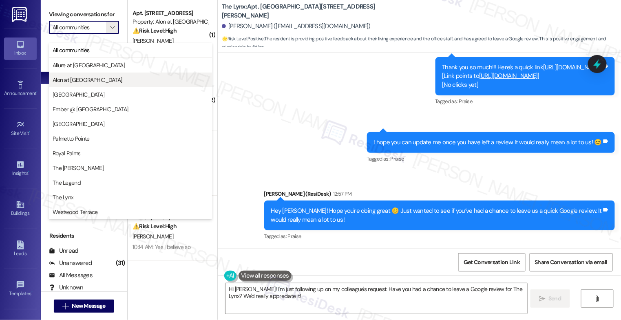
click at [89, 80] on span "Alon at [GEOGRAPHIC_DATA]" at bounding box center [88, 80] width 70 height 8
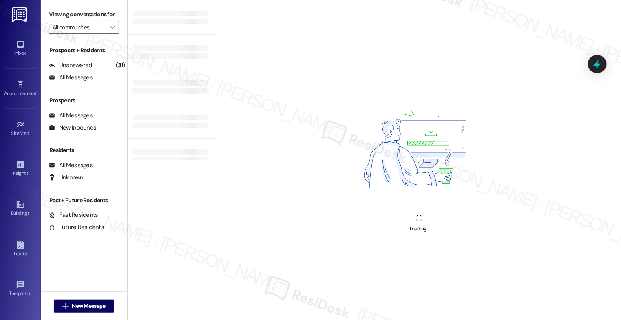
type input "Alon at [GEOGRAPHIC_DATA]"
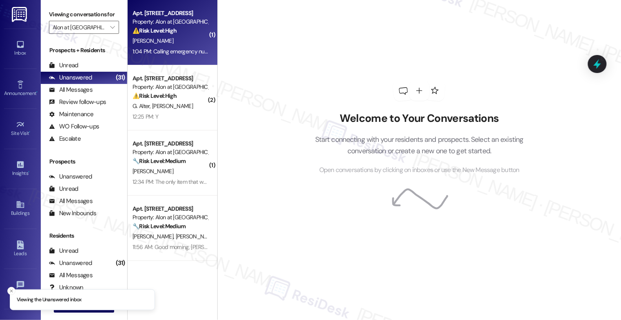
click at [172, 48] on div "1:04 PM: Calling emergency number and it keeps getting dropped 1:04 PM: Calling…" at bounding box center [210, 51] width 155 height 7
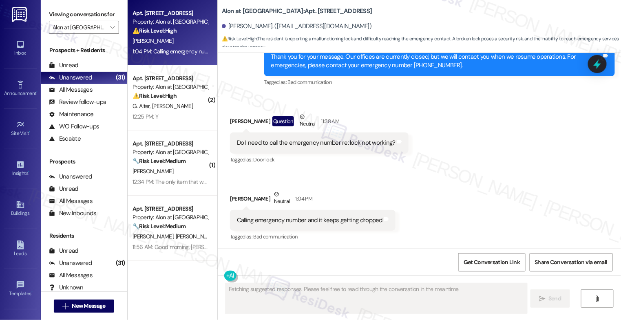
scroll to position [173, 0]
click at [378, 193] on div "Noralina Rodriguez Neutral 1:04 PM" at bounding box center [313, 200] width 166 height 20
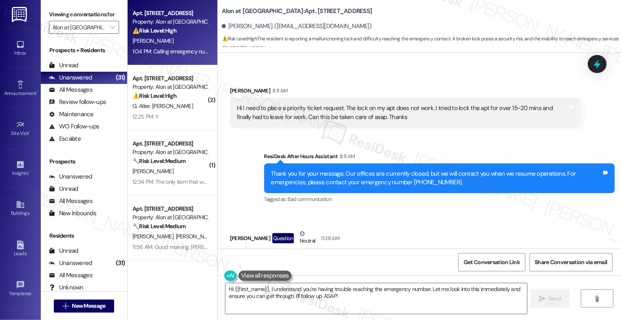
scroll to position [38, 0]
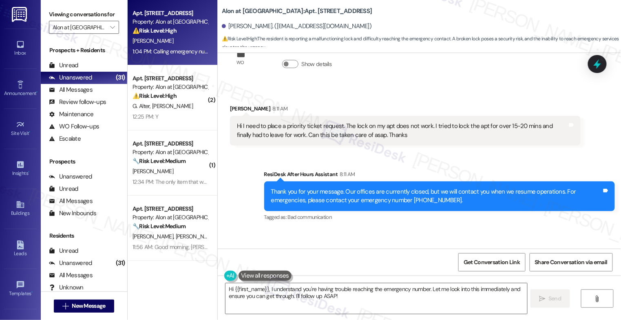
click at [387, 162] on div "Sent via SMS ResiDesk After Hours Assistant 8:11 AM Thank you for your message.…" at bounding box center [419, 190] width 403 height 77
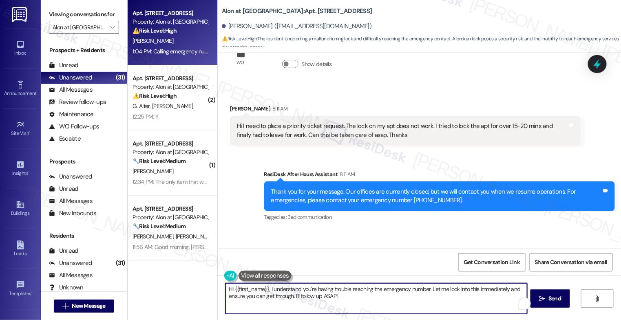
click at [297, 297] on textarea "Hi {{first_name}}, I understand you're having trouble reaching the emergency nu…" at bounding box center [376, 298] width 302 height 31
click at [260, 301] on textarea "Hi {{first_name}}, I understand you're having trouble reaching the emergency nu…" at bounding box center [376, 298] width 302 height 31
drag, startPoint x: 321, startPoint y: 294, endPoint x: 349, endPoint y: 303, distance: 28.9
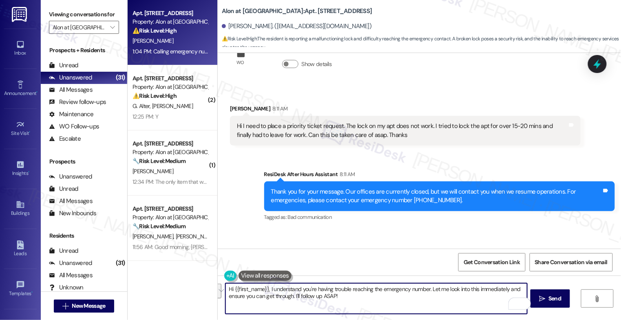
click at [349, 303] on textarea "Hi {{first_name}}, I understand you're having trouble reaching the emergency nu…" at bounding box center [376, 298] width 302 height 31
click at [272, 295] on textarea "Hi {{first_name}}, I understand you're having trouble reaching the emergency nu…" at bounding box center [376, 298] width 302 height 31
drag, startPoint x: 265, startPoint y: 287, endPoint x: 360, endPoint y: 301, distance: 95.9
click at [360, 301] on textarea "Hi {{first_name}}, I understand you're having trouble reaching the emergency nu…" at bounding box center [376, 298] width 302 height 31
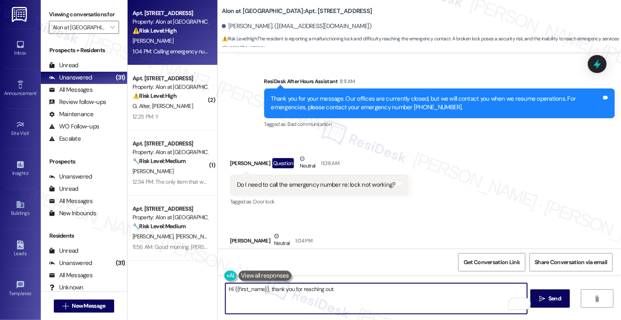
scroll to position [138, 0]
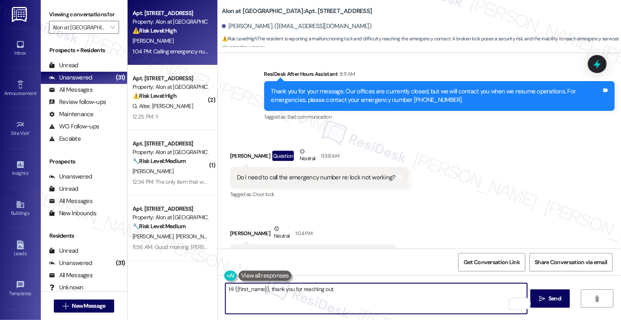
click at [359, 292] on textarea "Hi {{first_name}}, thank you for reaching out." at bounding box center [376, 298] width 302 height 31
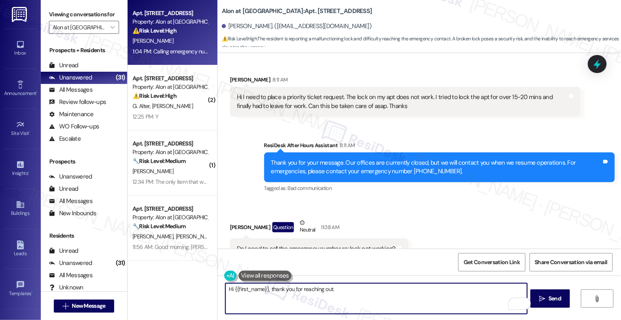
scroll to position [56, 0]
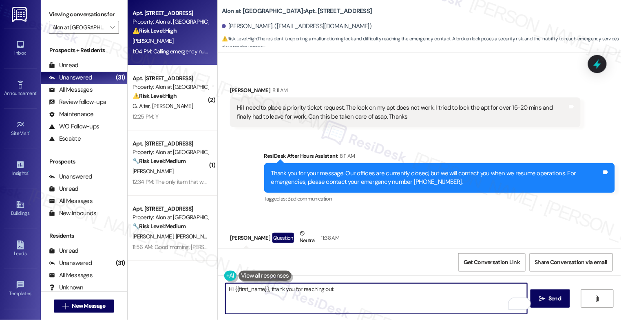
click at [355, 291] on textarea "Hi {{first_name}}, thank you for reaching out." at bounding box center [376, 298] width 302 height 31
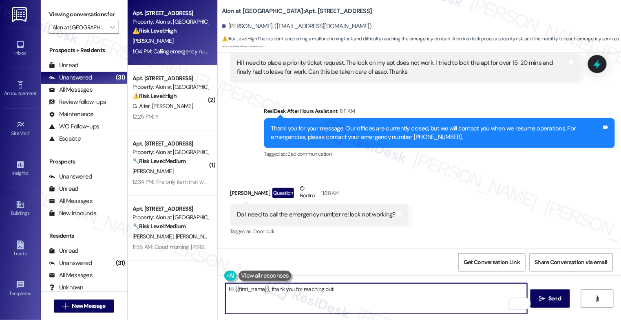
scroll to position [95, 0]
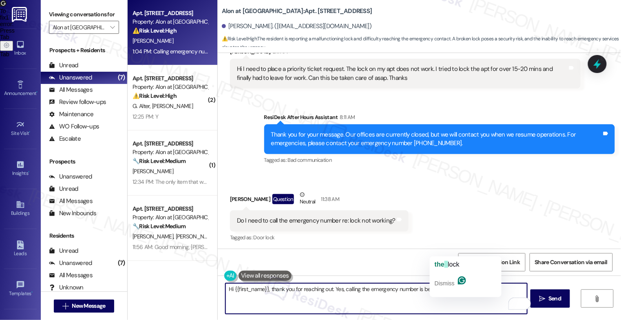
click at [387, 293] on textarea "Hi {{first_name}}, thank you for reaching out. Yes, calling the emergency numbe…" at bounding box center [376, 298] width 302 height 31
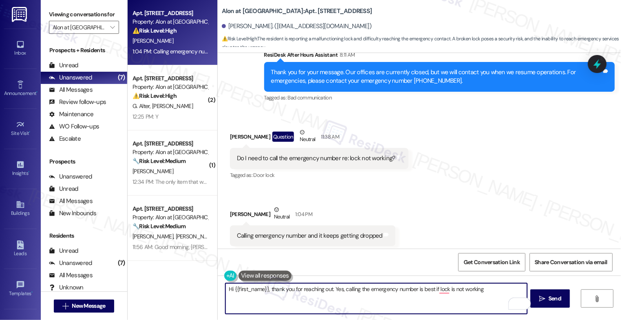
scroll to position [173, 0]
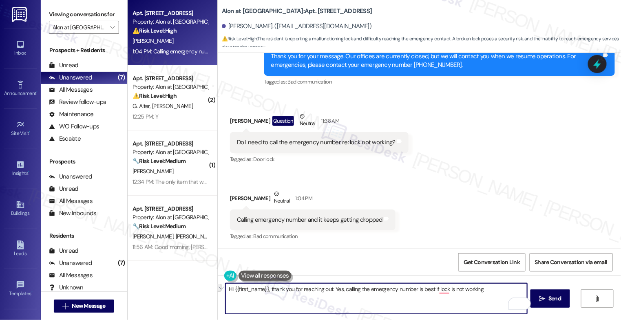
drag, startPoint x: 340, startPoint y: 287, endPoint x: 497, endPoint y: 294, distance: 157.1
click at [497, 294] on textarea "Hi {{first_name}}, thank you for reaching out. Yes, calling the emergency numbe…" at bounding box center [376, 298] width 302 height 31
click at [519, 303] on icon "Open Grammarly. 0 Suggestions." at bounding box center [519, 304] width 9 height 9
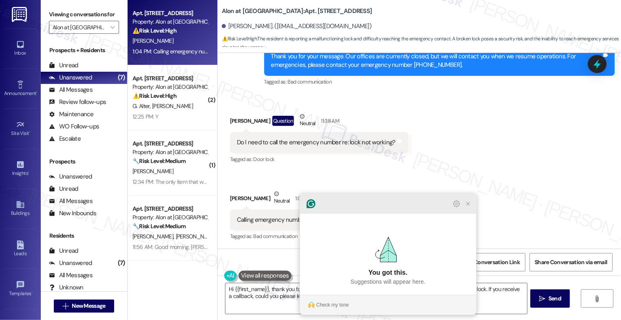
click at [468, 207] on icon "Close Grammarly Assistant" at bounding box center [468, 204] width 7 height 7
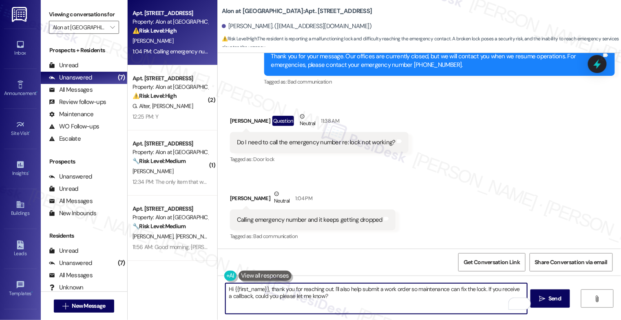
drag, startPoint x: 483, startPoint y: 288, endPoint x: 488, endPoint y: 297, distance: 9.9
click at [488, 297] on textarea "Hi {{first_name}}, thank you for reaching out. I'll also help submit a work ord…" at bounding box center [376, 298] width 302 height 31
type textarea "Hi {{first_name}}, thank you for reaching out. I'll also help submit a work ord…"
click at [519, 303] on icon "Open Grammarly. 0 Suggestions." at bounding box center [519, 304] width 9 height 9
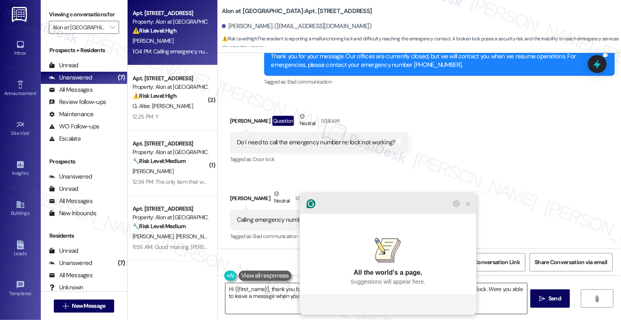
click at [471, 207] on icon "Close Grammarly Assistant" at bounding box center [468, 204] width 7 height 7
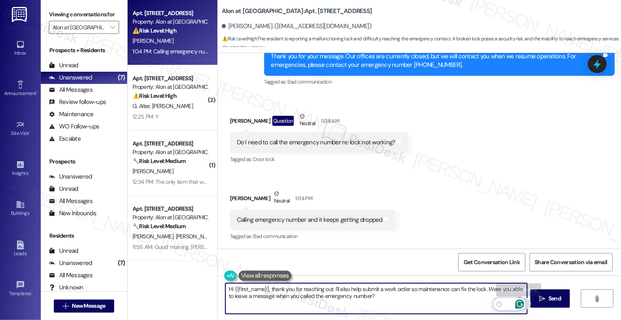
click at [521, 304] on icon "Open Grammarly. 0 Suggestions." at bounding box center [520, 304] width 6 height 6
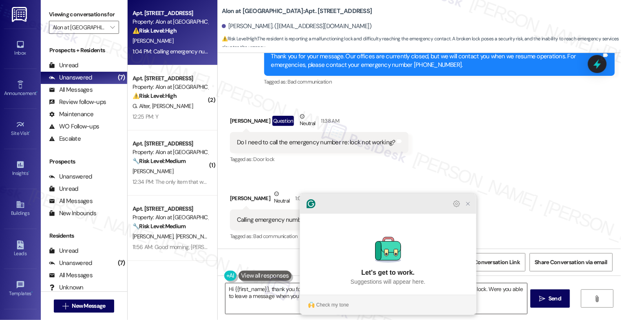
click at [469, 207] on icon "Close Grammarly Assistant" at bounding box center [468, 204] width 7 height 7
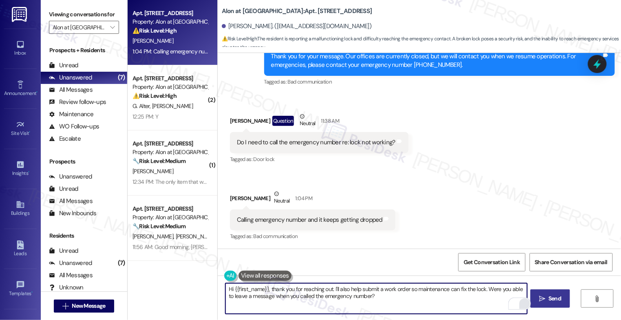
click at [545, 296] on icon "" at bounding box center [542, 299] width 6 height 7
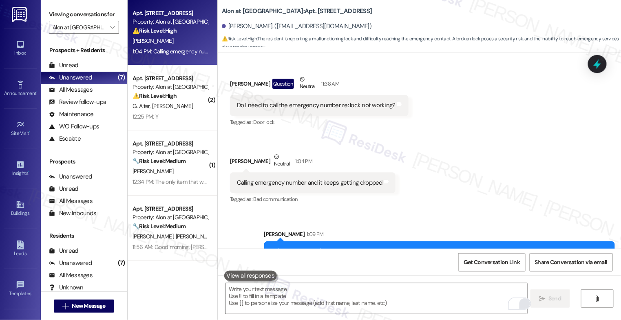
scroll to position [239, 0]
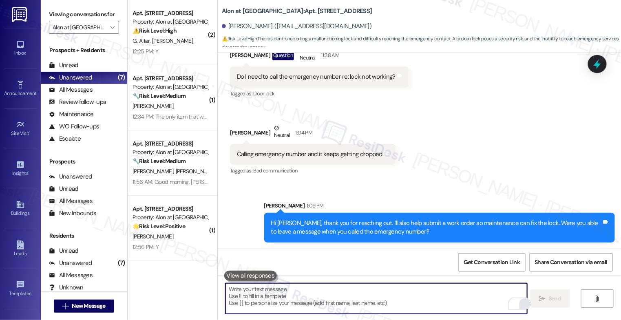
click at [276, 298] on textarea "To enrich screen reader interactions, please activate Accessibility in Grammarl…" at bounding box center [376, 298] width 302 height 31
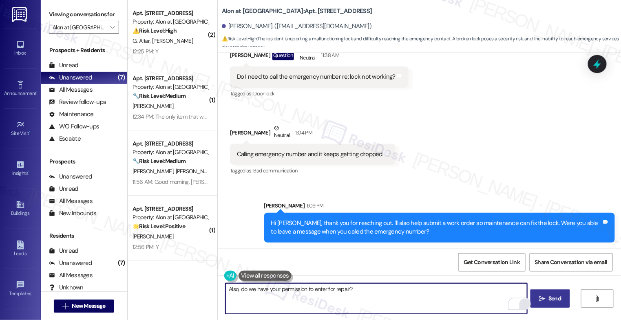
type textarea "Also, do we have your permission to enter for repair?"
click at [545, 299] on icon "" at bounding box center [542, 299] width 6 height 7
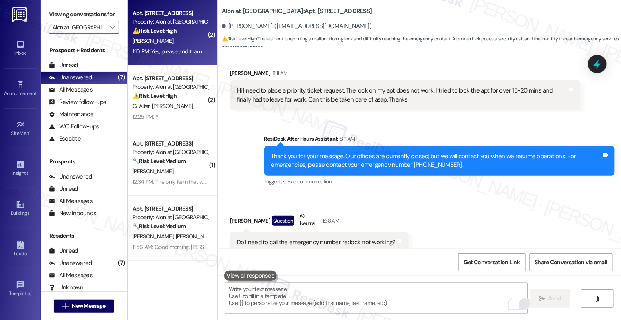
scroll to position [30, 0]
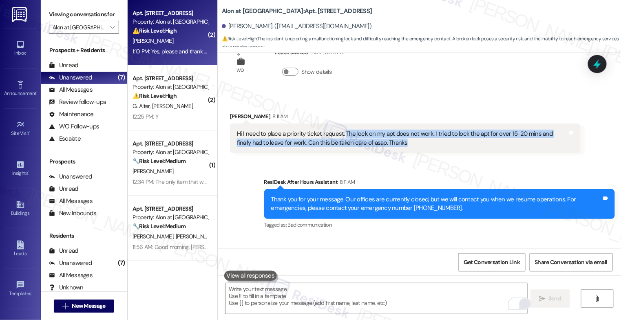
drag, startPoint x: 338, startPoint y: 130, endPoint x: 428, endPoint y: 139, distance: 90.1
click at [428, 139] on div "Hi I need to place a priority ticket request. The lock on my apt does not work.…" at bounding box center [402, 139] width 331 height 18
copy div "The lock on my apt does not work. I tried to lock the apt for over 15-20 mins a…"
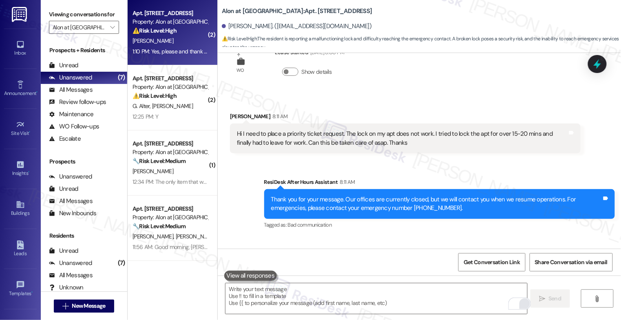
click at [364, 172] on div "Sent via SMS ResiDesk After Hours Assistant 8:11 AM Thank you for your message.…" at bounding box center [439, 204] width 363 height 65
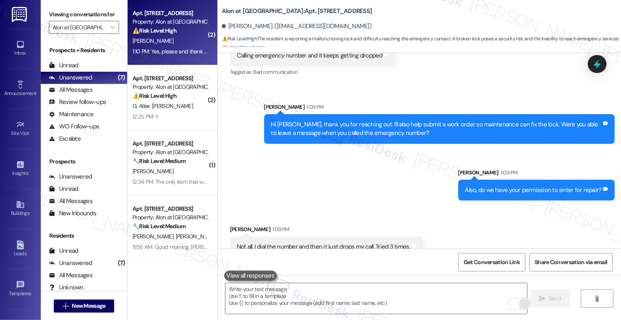
scroll to position [409, 0]
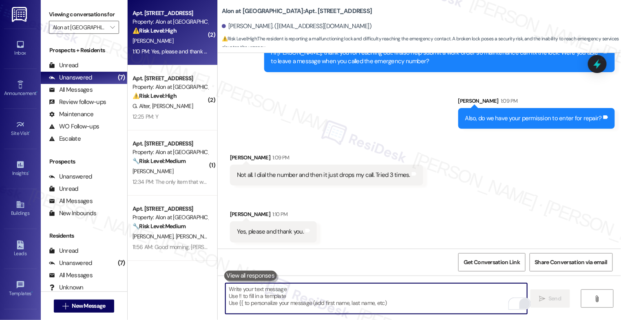
click at [272, 303] on textarea "To enrich screen reader interactions, please activate Accessibility in Grammarl…" at bounding box center [376, 298] width 302 height 31
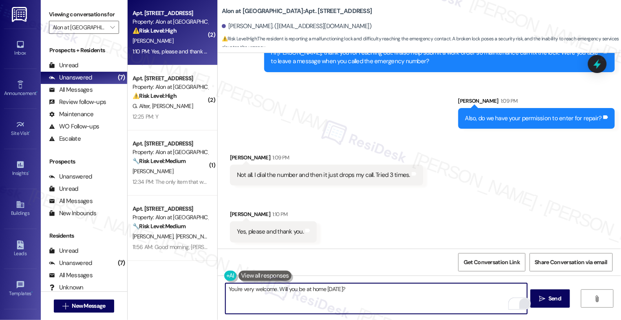
drag, startPoint x: 275, startPoint y: 287, endPoint x: 418, endPoint y: 297, distance: 143.4
click at [418, 297] on textarea "You're very welcome. Will you be at home today?" at bounding box center [376, 298] width 302 height 31
click at [362, 284] on textarea "You're very welcome. Will you be at home today?" at bounding box center [376, 298] width 302 height 31
drag, startPoint x: 322, startPoint y: 290, endPoint x: 420, endPoint y: 296, distance: 98.1
click at [419, 296] on textarea "You're very welcome. Will you be at home today?" at bounding box center [376, 298] width 302 height 31
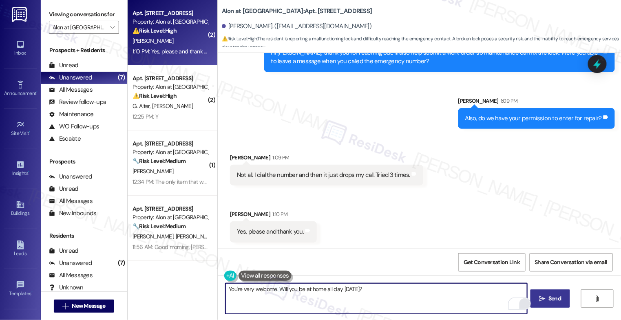
type textarea "You're very welcome. Will you be at home all day today?"
click at [561, 301] on span "Send" at bounding box center [554, 298] width 13 height 9
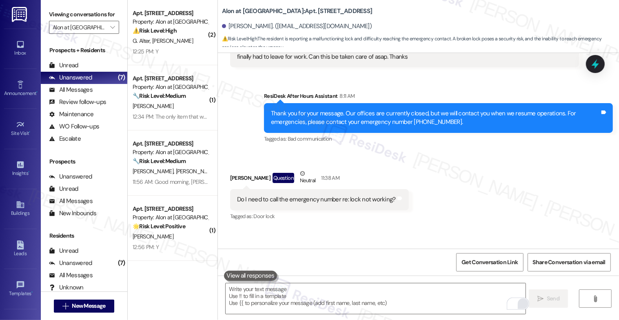
scroll to position [41, 0]
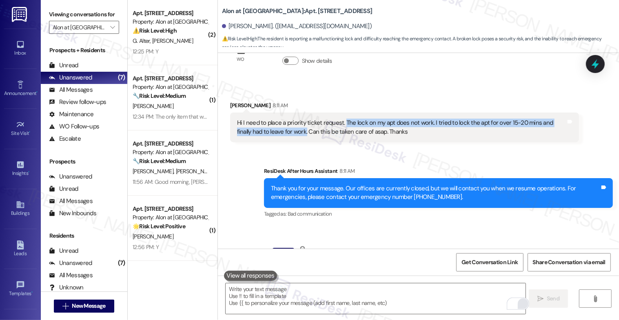
drag, startPoint x: 337, startPoint y: 120, endPoint x: 274, endPoint y: 132, distance: 64.3
click at [274, 132] on div "Hi I need to place a priority ticket request. The lock on my apt does not work.…" at bounding box center [401, 128] width 329 height 18
copy div "The lock on my apt does not work. I tried to lock the apt for over 15-20 mins a…"
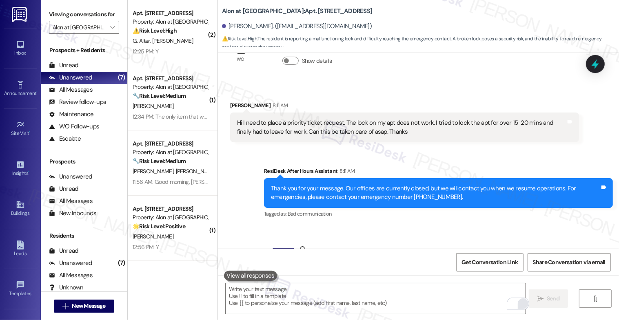
click at [369, 91] on div "Received via SMS Noralina Rodriguez 8:11 AM Hi I need to place a priority ticke…" at bounding box center [418, 116] width 401 height 66
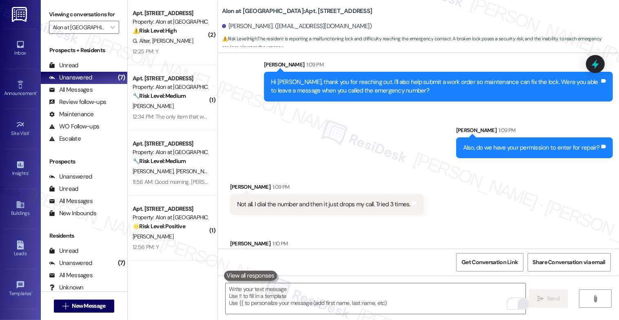
scroll to position [466, 0]
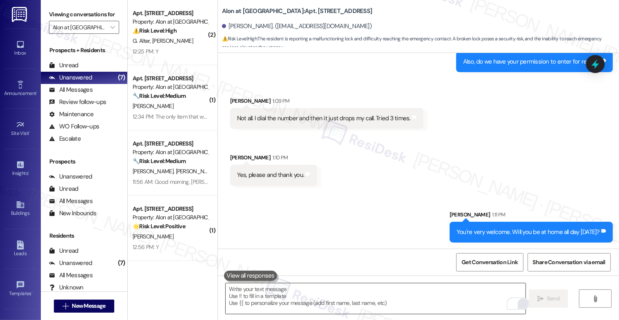
click at [299, 294] on textarea "To enrich screen reader interactions, please activate Accessibility in Grammarl…" at bounding box center [375, 298] width 300 height 31
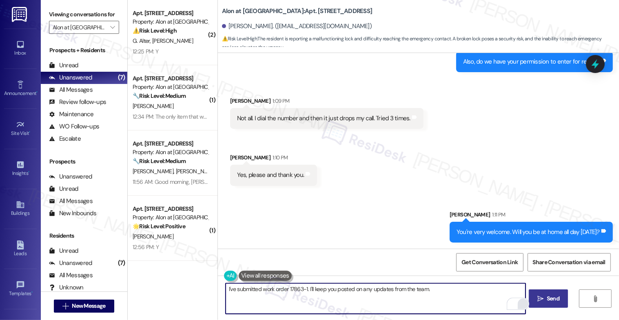
paste textarea "If anything else comes up or you have more questions, feel free to reach out an…"
click at [419, 301] on textarea "I've submitted work order 17863-1. I'll keep you posted on any updates from the…" at bounding box center [375, 298] width 300 height 31
type textarea "I've submitted work order 17863-1. I'll keep you posted on any updates from the…"
click at [550, 298] on span "Send" at bounding box center [553, 298] width 16 height 9
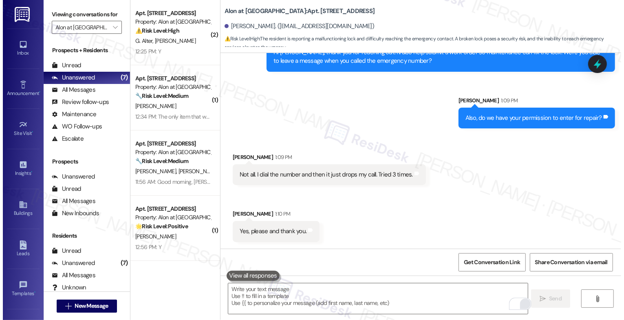
scroll to position [531, 0]
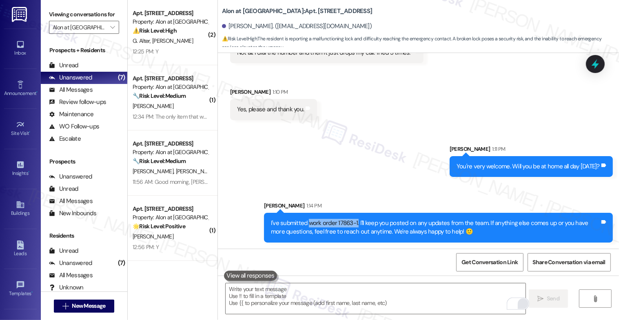
drag, startPoint x: 306, startPoint y: 222, endPoint x: 352, endPoint y: 222, distance: 46.1
click at [352, 222] on div "I've submitted work order 17863-1. I'll keep you posted on any updates from the…" at bounding box center [435, 228] width 329 height 18
copy div "work order 17863-1."
click at [351, 176] on div "Sent via SMS Sarah 1:11 PM You're very welcome. Will you be at home all day tod…" at bounding box center [418, 187] width 401 height 122
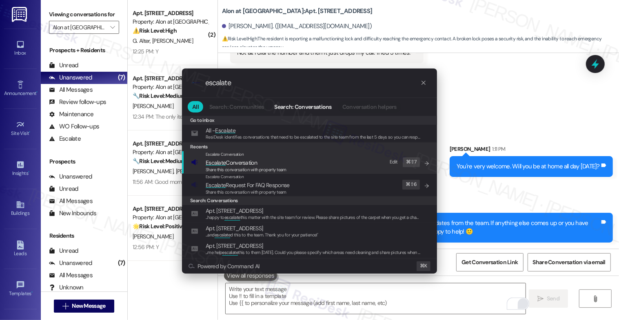
type input "escalate"
click at [243, 160] on span "Escalate Conversation" at bounding box center [230, 162] width 51 height 7
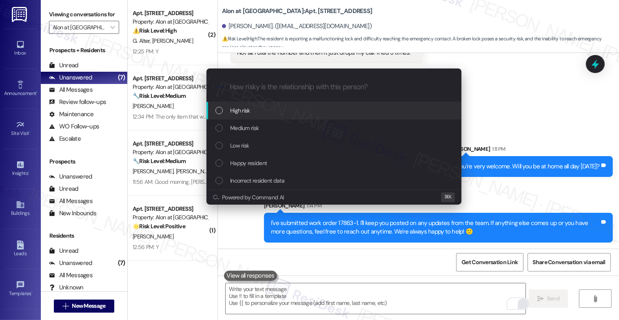
click at [247, 106] on span "High risk" at bounding box center [240, 110] width 20 height 9
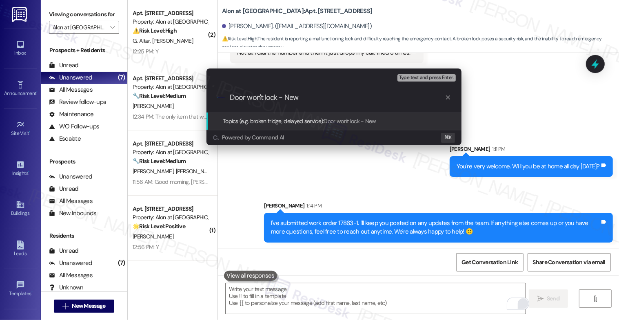
paste input "work order 17863-1."
type input "Door won't lock - New work order 17863-1"
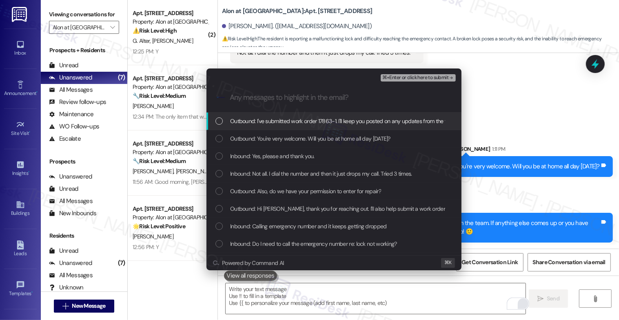
click at [438, 73] on div "⌘+Enter or click here to submit" at bounding box center [418, 78] width 77 height 11
click at [437, 80] on span "⌘+Enter or click here to submit" at bounding box center [415, 78] width 66 height 6
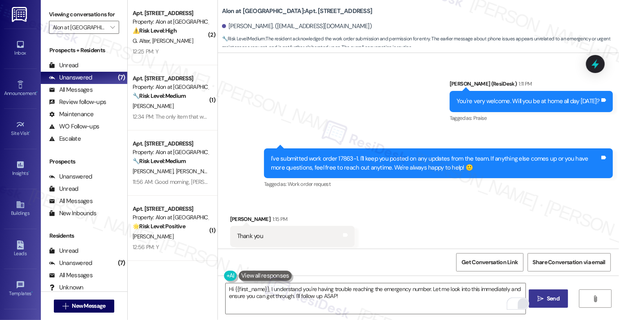
scroll to position [638, 0]
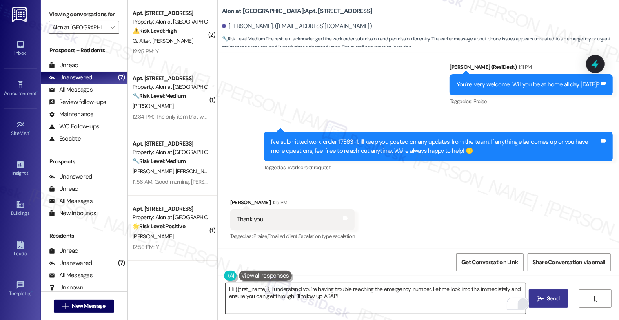
click at [279, 292] on textarea "Hi {{first_name}}, I understand you're having trouble reaching the emergency nu…" at bounding box center [375, 298] width 300 height 31
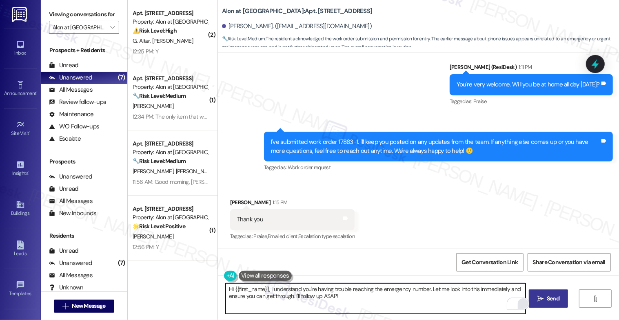
click at [279, 292] on textarea "Hi {{first_name}}, I understand you're having trouble reaching the emergency nu…" at bounding box center [375, 298] width 300 height 31
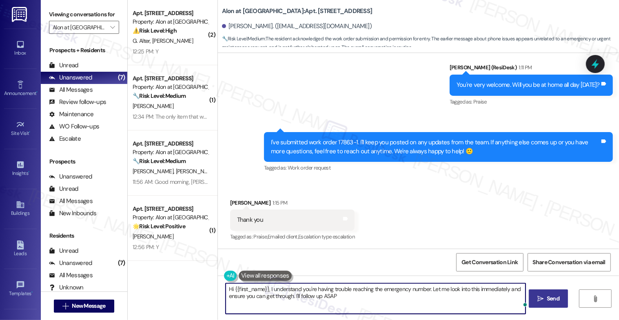
type textarea "Hi {{first_name}}, I understand you're having trouble reaching the emergency nu…"
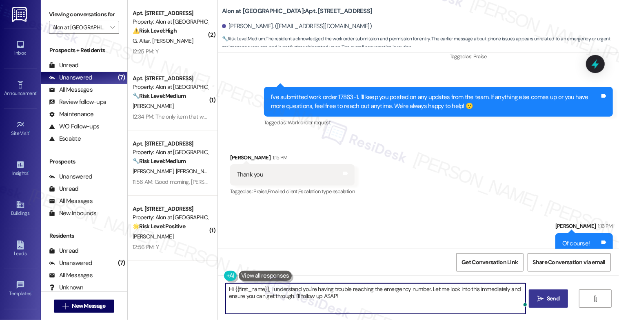
scroll to position [695, 0]
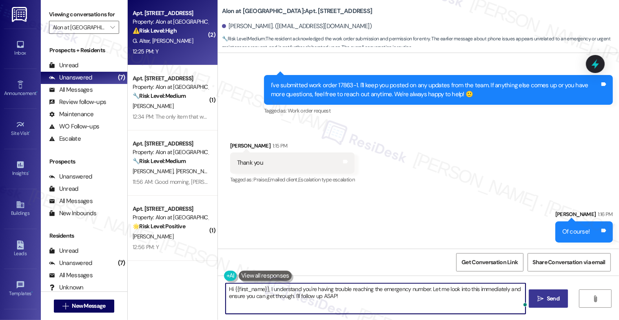
click at [150, 29] on strong "⚠️ Risk Level: High" at bounding box center [155, 30] width 44 height 7
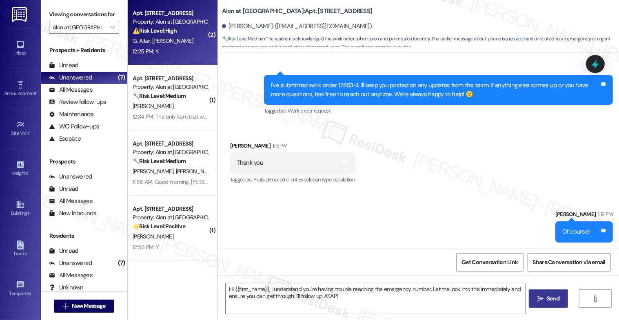
type textarea "Fetching suggested responses. Please feel free to read through the conversation…"
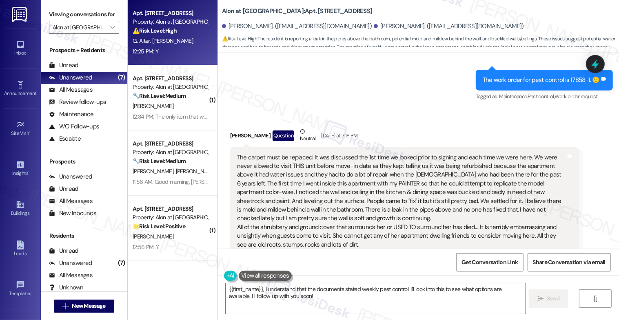
scroll to position [2043, 0]
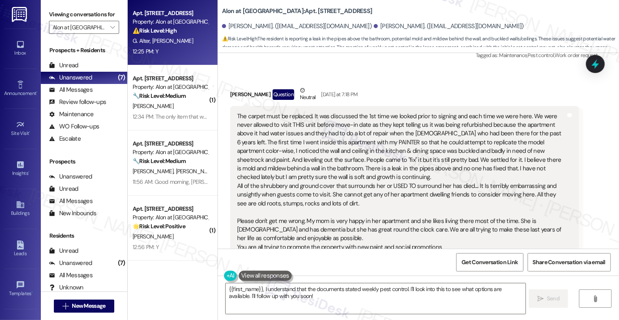
click at [300, 143] on div "The carpet must be replaced. It was discussed the 1st time we looked prior to s…" at bounding box center [401, 190] width 329 height 157
click at [454, 112] on div "The carpet must be replaced. It was discussed the 1st time we looked prior to s…" at bounding box center [401, 190] width 329 height 157
click at [489, 112] on div "The carpet must be replaced. It was discussed the 1st time we looked prior to s…" at bounding box center [401, 190] width 329 height 157
click at [482, 129] on div "The carpet must be replaced. It was discussed the 1st time we looked prior to s…" at bounding box center [401, 190] width 329 height 157
click at [334, 123] on div "The carpet must be replaced. It was discussed the 1st time we looked prior to s…" at bounding box center [401, 190] width 329 height 157
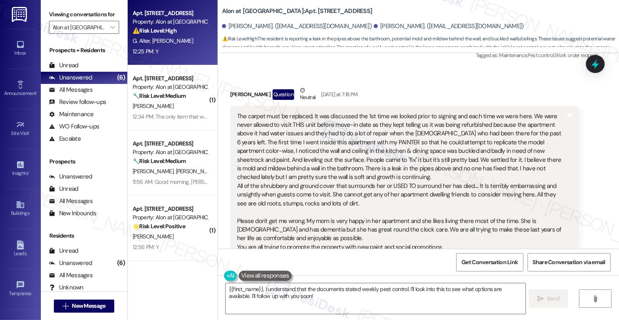
click at [347, 153] on div "The carpet must be replaced. It was discussed the 1st time we looked prior to s…" at bounding box center [401, 190] width 329 height 157
click at [294, 168] on div "The carpet must be replaced. It was discussed the 1st time we looked prior to s…" at bounding box center [401, 190] width 329 height 157
click at [404, 159] on div "The carpet must be replaced. It was discussed the 1st time we looked prior to s…" at bounding box center [401, 190] width 329 height 157
click at [482, 155] on div "The carpet must be replaced. It was discussed the 1st time we looked prior to s…" at bounding box center [401, 190] width 329 height 157
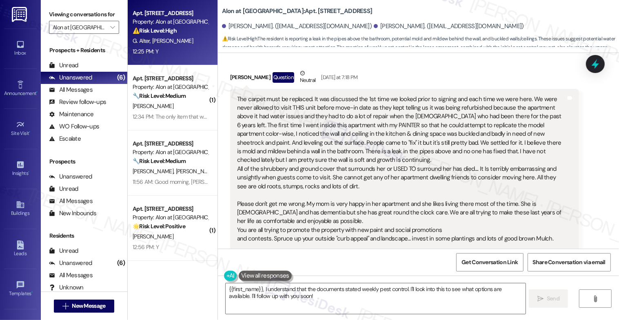
scroll to position [2059, 0]
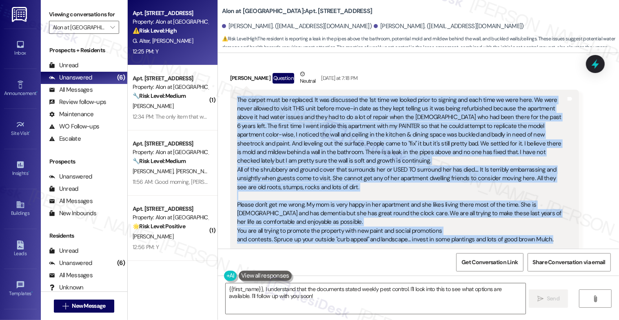
drag, startPoint x: 230, startPoint y: 69, endPoint x: 561, endPoint y: 201, distance: 357.4
click at [561, 201] on div "The carpet must be replaced. It was discussed the 1st time we looked prior to s…" at bounding box center [404, 175] width 349 height 170
copy div "The carpet must be replaced. It was discussed the 1st time we looked prior to s…"
click at [364, 179] on div "The carpet must be replaced. It was discussed the 1st time we looked prior to s…" at bounding box center [401, 174] width 329 height 157
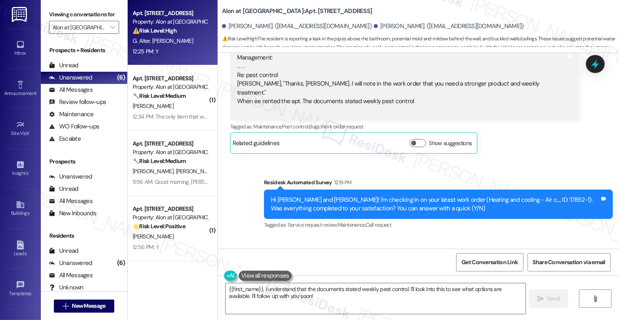
scroll to position [2353, 0]
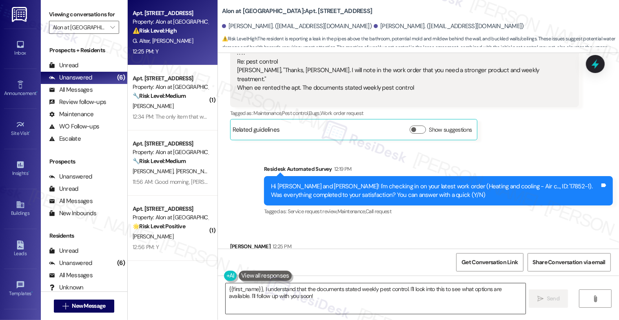
click at [268, 293] on textarea "{{first_name}}, I understand that the documents stated weekly pest control. I'l…" at bounding box center [375, 298] width 300 height 31
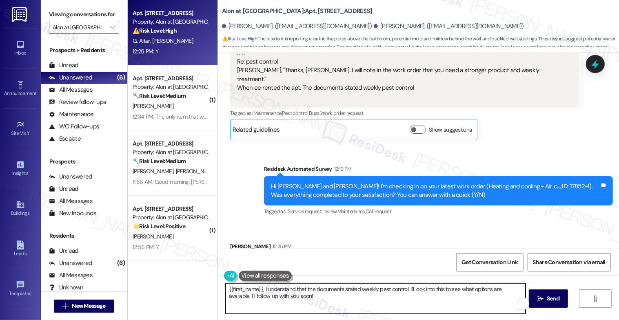
click at [268, 293] on textarea "{{first_name}}, I understand that the documents stated weekly pest control. I'l…" at bounding box center [375, 298] width 300 height 31
type textarea "Glenda, thank you for your quick response. I'm glad work order"
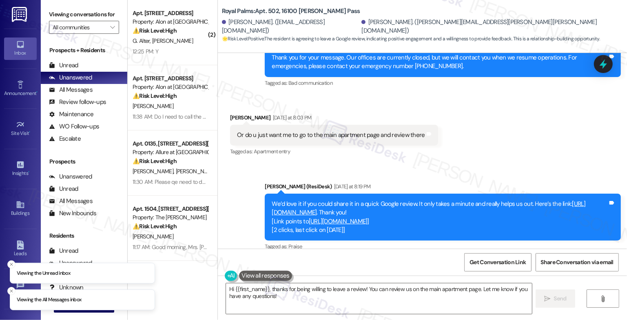
scroll to position [1023, 0]
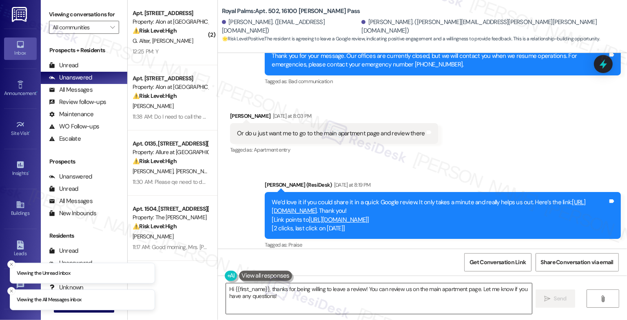
click at [284, 305] on textarea "Hi {{first_name}}, thanks for being willing to leave a review! You can review u…" at bounding box center [379, 298] width 306 height 31
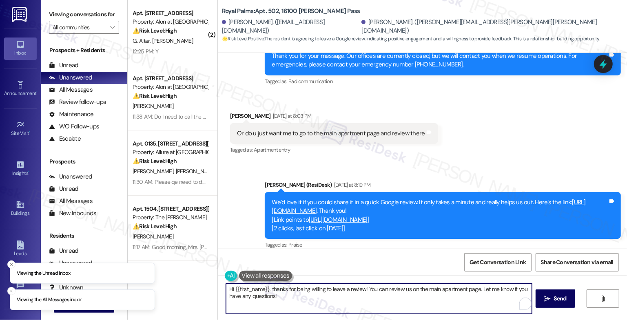
click at [284, 305] on textarea "Hi {{first_name}}, thanks for being willing to leave a review! You can review u…" at bounding box center [379, 298] width 306 height 31
paste textarea "ey {{first_name}}! Hope you're doing great 😊 Just wanted to see if you’ve had a…"
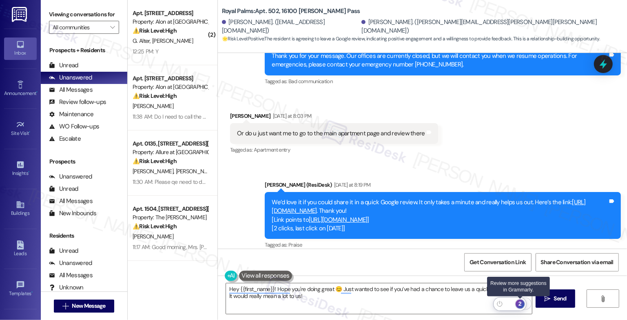
click at [522, 303] on div "2" at bounding box center [519, 304] width 9 height 9
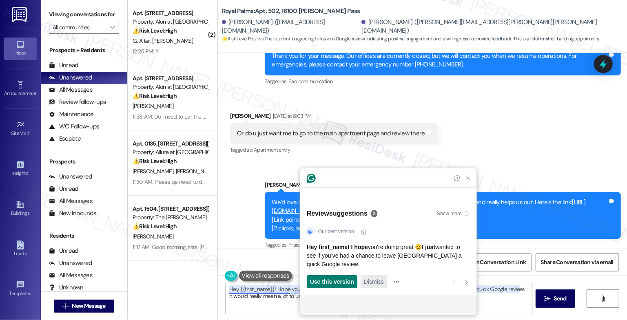
click at [375, 283] on span "Dismiss" at bounding box center [374, 282] width 20 height 9
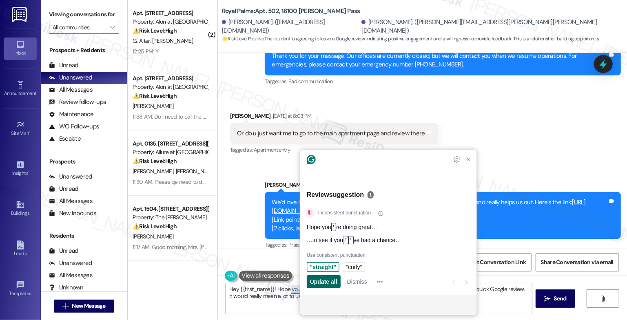
click at [318, 283] on span "Update all" at bounding box center [323, 282] width 27 height 9
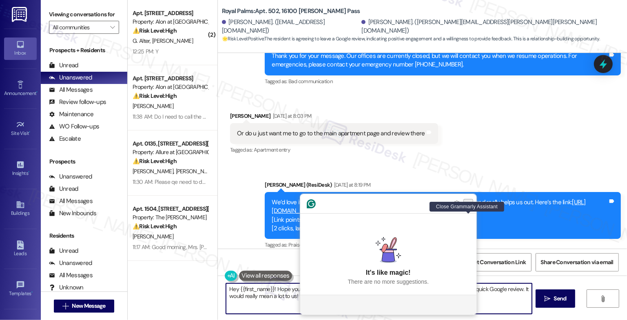
type textarea "Hey {{first_name}}! Hope you're doing great 😊 Just wanted to see if you've had …"
click at [468, 205] on icon "Close Grammarly Assistant" at bounding box center [467, 203] width 3 height 3
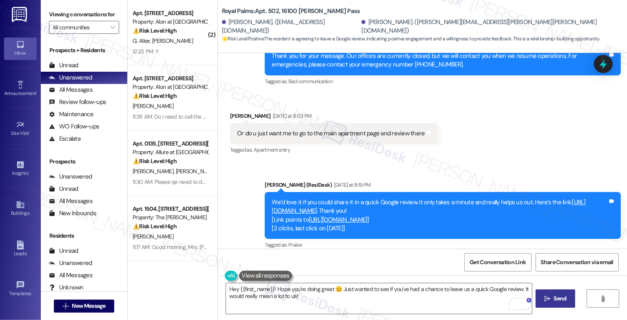
click at [557, 303] on span "Send" at bounding box center [560, 298] width 13 height 9
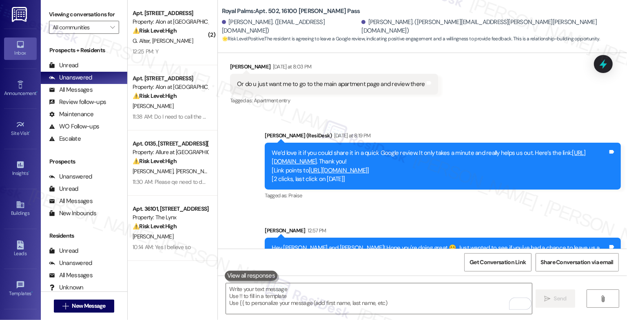
scroll to position [1088, 0]
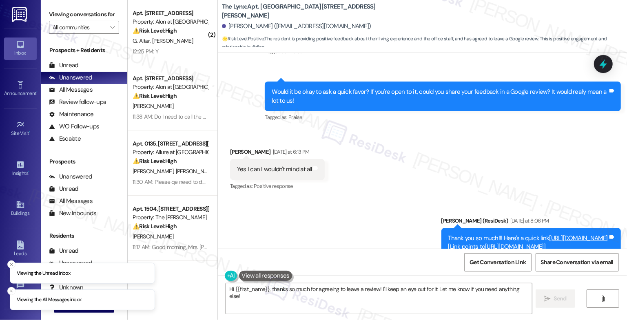
scroll to position [759, 0]
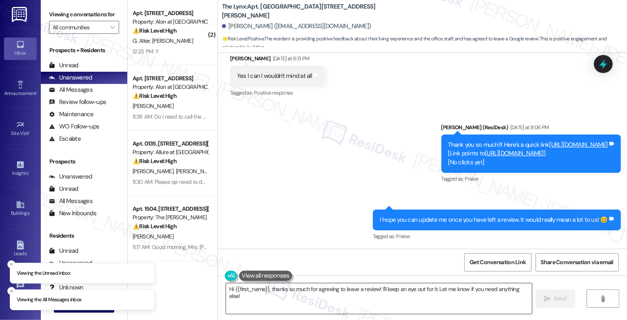
click at [262, 293] on textarea "Hi {{first_name}}, thanks so much for agreeing to leave a review! I'll keep an …" at bounding box center [379, 298] width 306 height 31
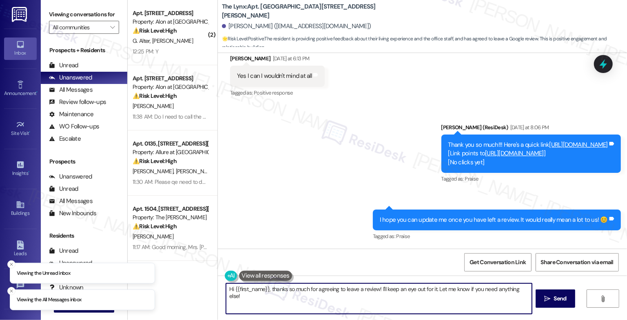
click at [262, 293] on textarea "Hi {{first_name}}, thanks so much for agreeing to leave a review! I'll keep an …" at bounding box center [379, 298] width 306 height 31
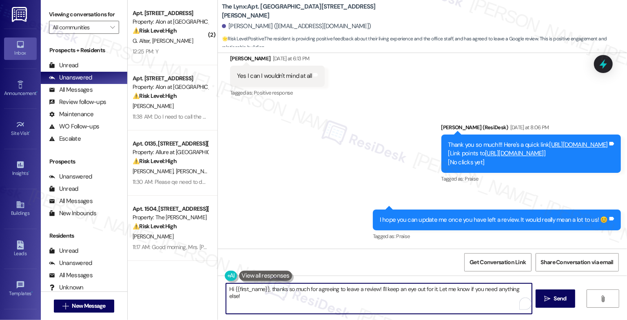
paste textarea "ey {{first_name}}! Hope you're doing great 😊 Just wanted to see if you’ve had a…"
type textarea "Hey {{first_name}}! Hope you're doing great 😊 Just wanted to see if you’ve had …"
click at [555, 295] on span "Send" at bounding box center [560, 298] width 13 height 9
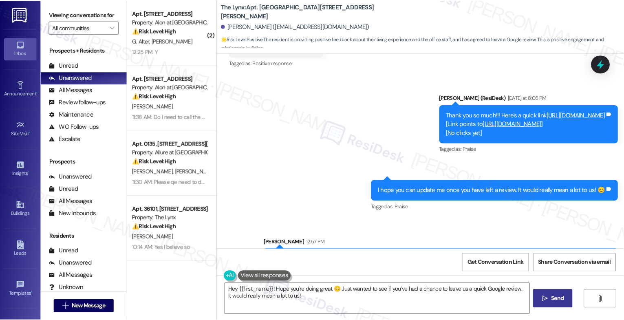
scroll to position [825, 0]
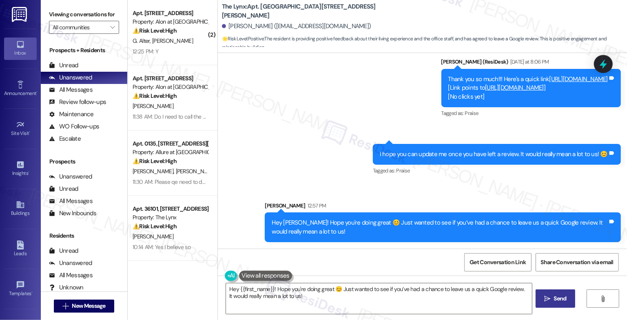
click at [485, 87] on link "[URL][DOMAIN_NAME]" at bounding box center [514, 88] width 59 height 8
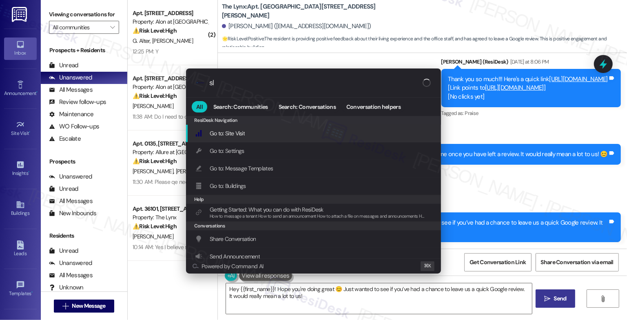
type input "sla"
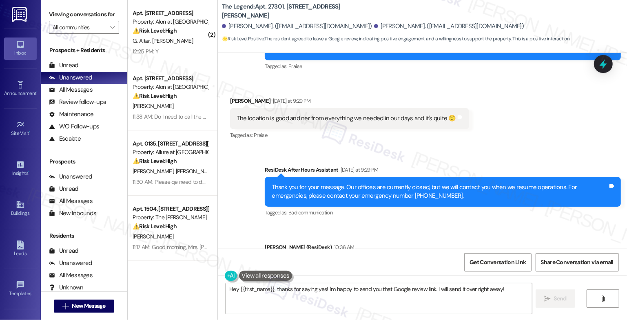
scroll to position [612, 0]
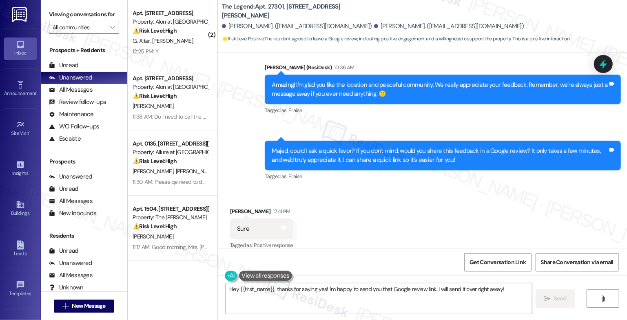
click at [341, 218] on div "Received via SMS Majed Alqahtani 12:41 PM Sure Tags and notes Tagged as: Positi…" at bounding box center [422, 223] width 409 height 69
click at [300, 293] on textarea "Hey {{first_name}}, thanks for saying yes! I'm happy to send you that Google re…" at bounding box center [379, 298] width 306 height 31
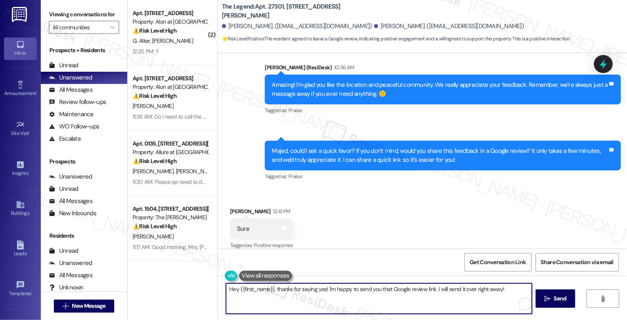
click at [300, 293] on textarea "Hey {{first_name}}, thanks for saying yes! I'm happy to send you that Google re…" at bounding box center [379, 298] width 306 height 31
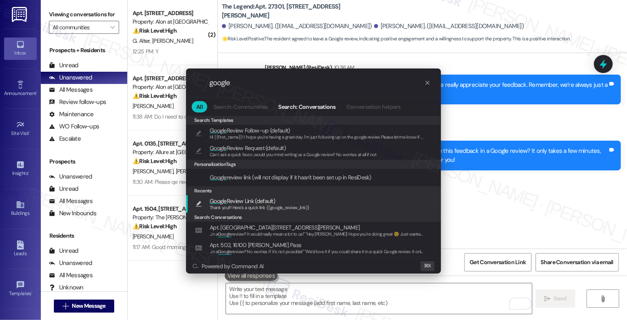
type input "google"
click at [241, 202] on span "Google Review Link (default)" at bounding box center [242, 201] width 65 height 9
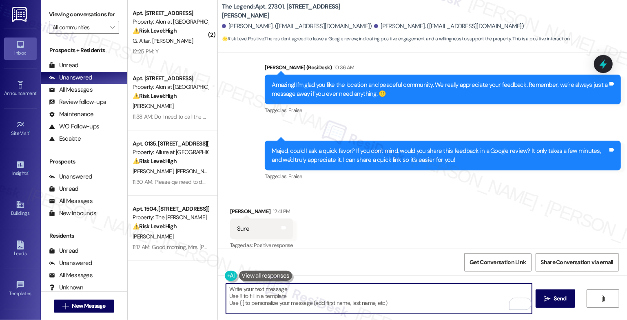
click at [249, 289] on textarea "Thank you!!! Here's a quick link {{google_review_link}}" at bounding box center [379, 298] width 306 height 31
type textarea "Thank you in advance!!! Here's a quick link {{google_review_link}}"
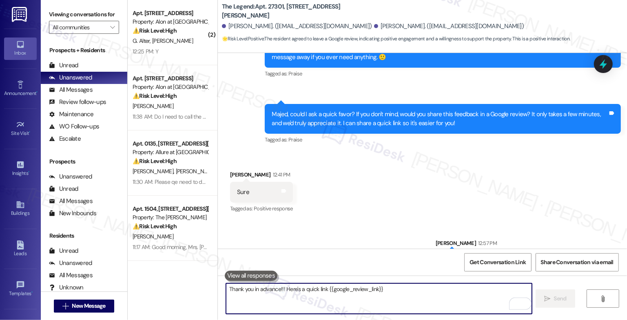
scroll to position [669, 0]
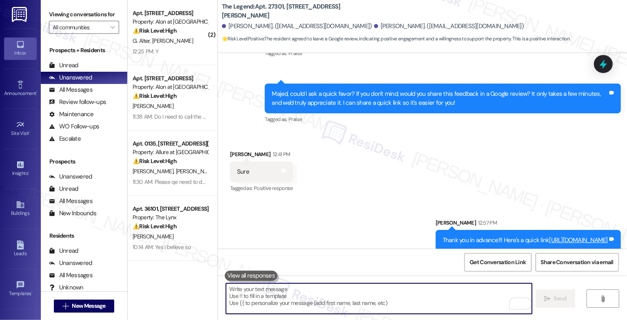
click at [284, 287] on textarea "To enrich screen reader interactions, please activate Accessibility in Grammarl…" at bounding box center [379, 298] width 306 height 31
paste textarea "I hope you can update me once you have left a review. It would really mean a lo…"
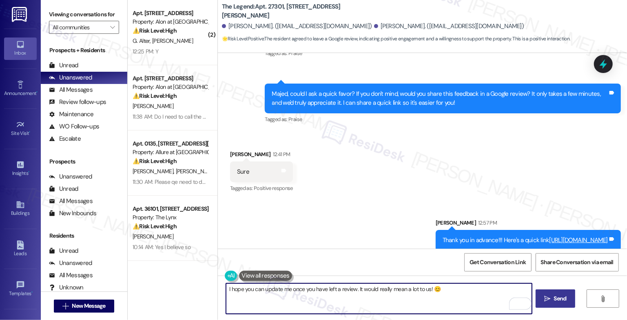
type textarea "I hope you can update me once you have left a review. It would really mean a lo…"
click at [554, 297] on span "Send" at bounding box center [560, 298] width 13 height 9
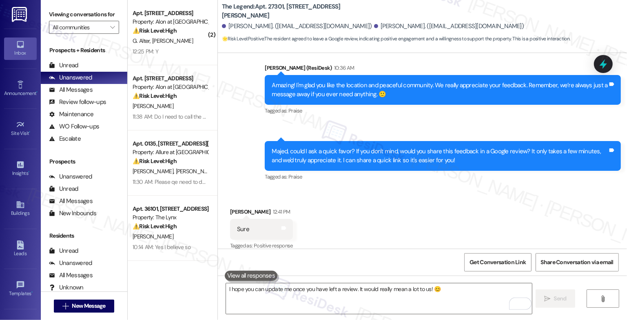
scroll to position [725, 0]
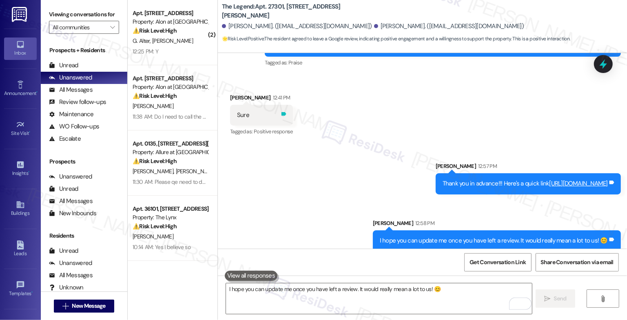
click at [281, 112] on icon at bounding box center [283, 114] width 5 height 4
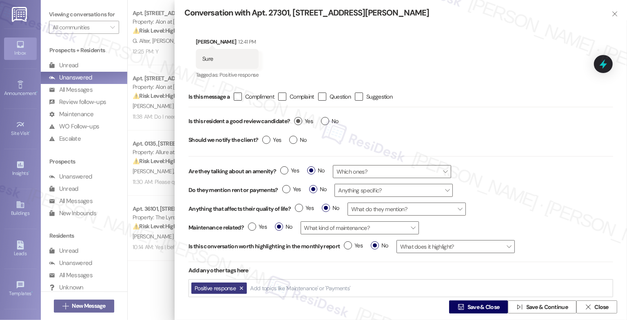
click at [304, 123] on span "Yes" at bounding box center [303, 121] width 19 height 9
click at [304, 123] on input "Yes" at bounding box center [303, 122] width 19 height 11
radio input "true"
click at [466, 303] on span "Save & Close" at bounding box center [483, 307] width 35 height 9
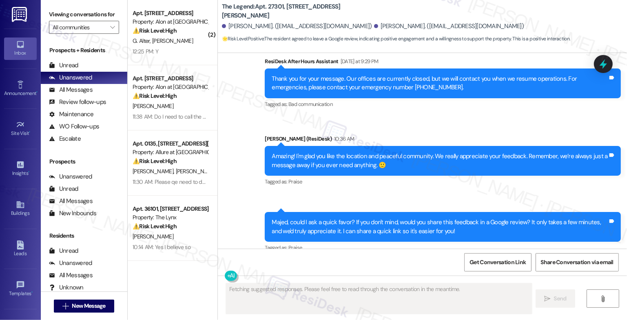
scroll to position [755, 0]
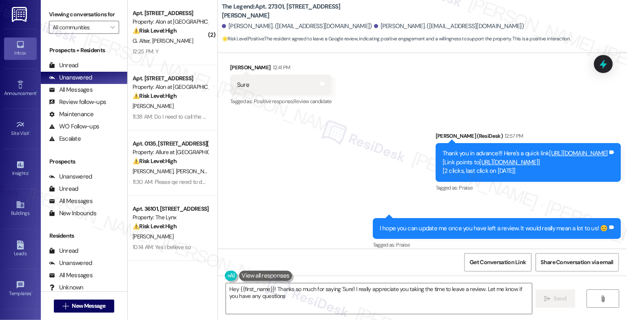
type textarea "Hey {{first_name}}! Thanks so much for saying 'Sure'! I really appreciate you t…"
click at [479, 158] on link "https://search.google.com/local/writereview?placeid=ChIJnXYOLatcXIYR-xxvX0V2lak" at bounding box center [508, 162] width 59 height 8
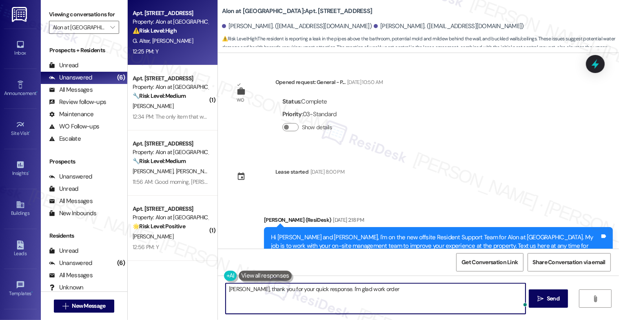
scroll to position [2353, 0]
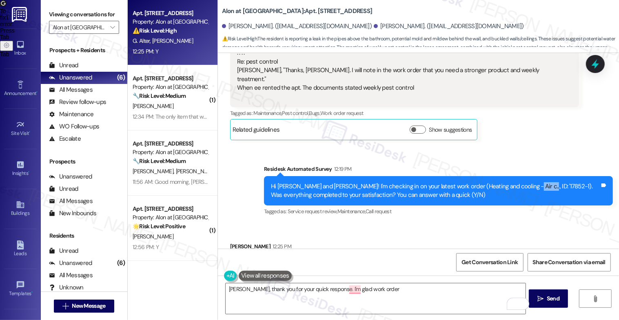
drag, startPoint x: 521, startPoint y: 142, endPoint x: 501, endPoint y: 140, distance: 19.7
click at [501, 182] on div "Hi Lisa and Glenda! I'm checking in on your latest work order (Heating and cool…" at bounding box center [435, 191] width 329 height 18
copy div "17852-1)"
click at [385, 294] on textarea "Glenda, thank you for your quick response. I'm glad work order" at bounding box center [375, 298] width 300 height 31
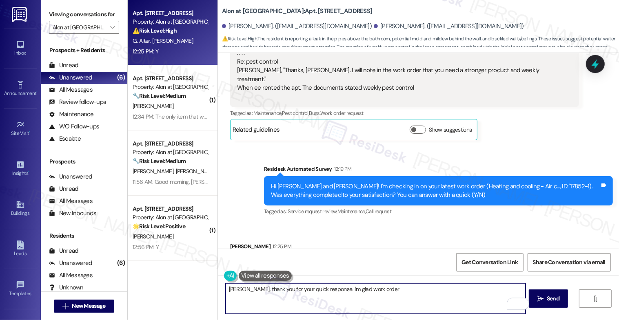
paste textarea "17852-1)"
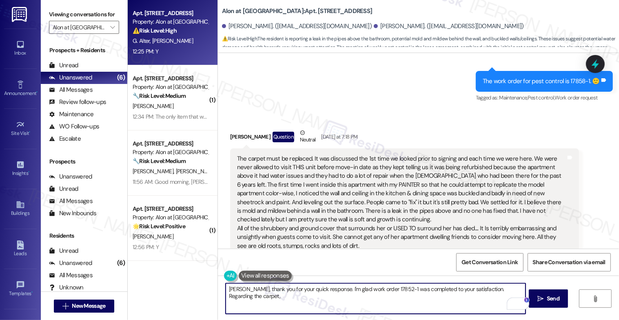
scroll to position [2046, 0]
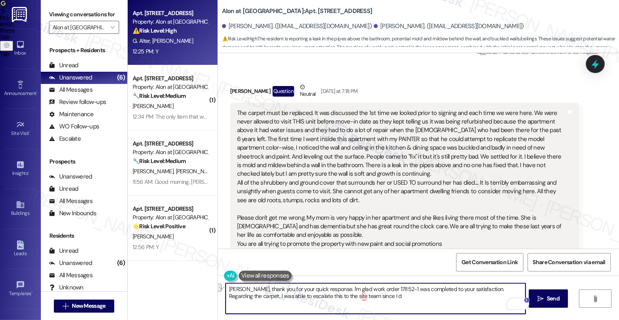
drag, startPoint x: 245, startPoint y: 298, endPoint x: 403, endPoint y: 300, distance: 158.2
click at [403, 300] on textarea "Glenda, thank you for your quick response. I'm glad work order 17852-1 was comp…" at bounding box center [375, 298] width 300 height 31
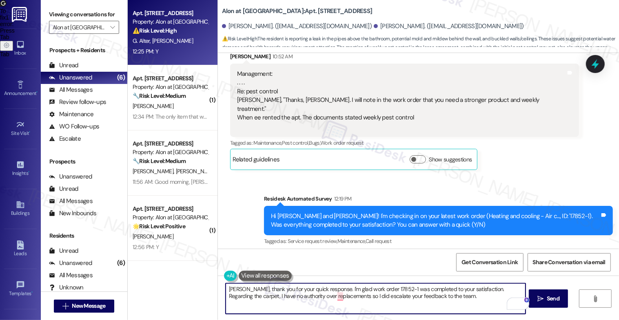
scroll to position [2353, 0]
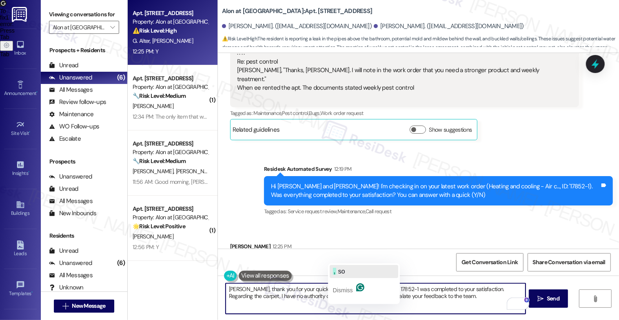
click at [348, 270] on button ", so" at bounding box center [363, 271] width 68 height 13
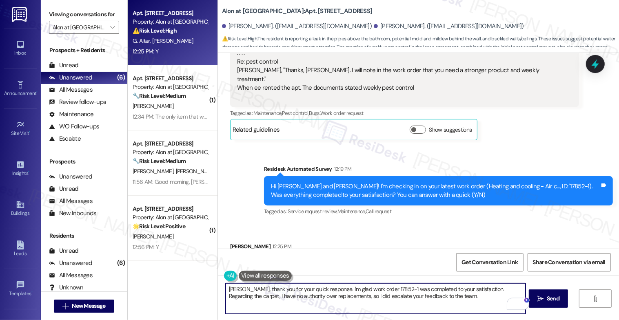
click at [456, 306] on textarea "Glenda, thank you for your quick response. I'm glad work order 17852-1 was comp…" at bounding box center [375, 298] width 300 height 31
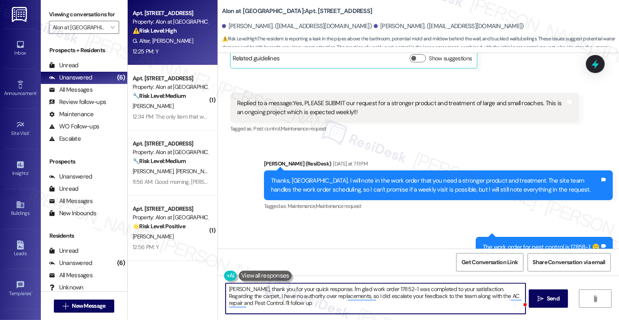
scroll to position [2167, 0]
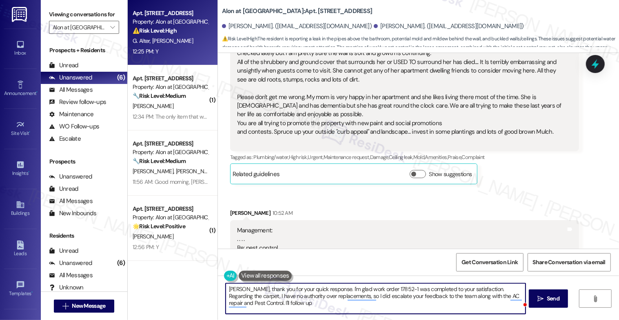
drag, startPoint x: 243, startPoint y: 302, endPoint x: 314, endPoint y: 305, distance: 70.2
click at [314, 305] on textarea "Glenda, thank you for your quick response. I'm glad work order 17852-1 was comp…" at bounding box center [375, 298] width 300 height 31
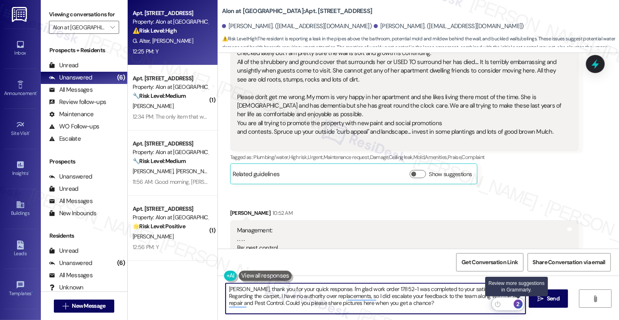
type textarea "Glenda, thank you for your quick response. I'm glad work order 17852-1 was comp…"
click at [520, 303] on div "2" at bounding box center [517, 304] width 9 height 9
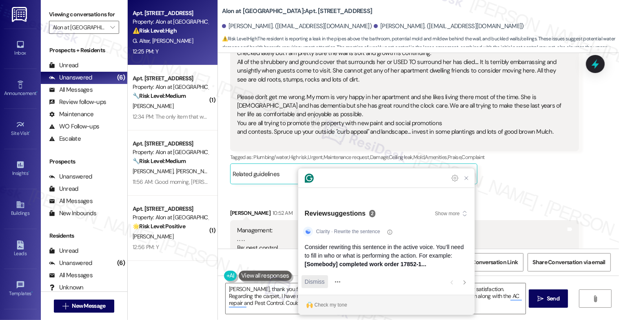
click at [311, 281] on span "Dismiss" at bounding box center [315, 282] width 20 height 9
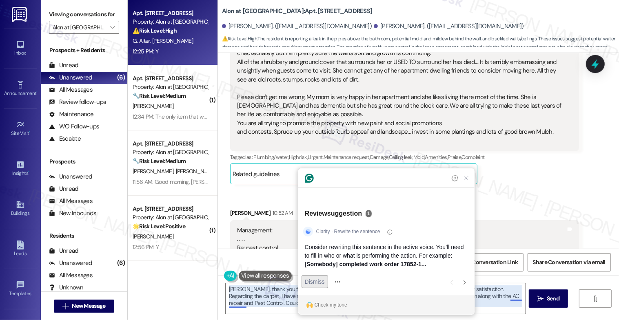
scroll to position [0, 0]
click at [349, 287] on div "Dismiss" at bounding box center [354, 281] width 20 height 13
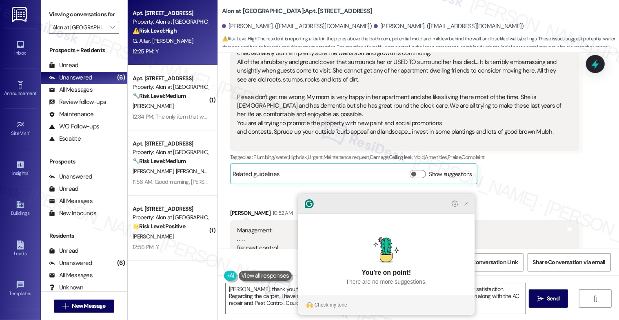
click at [466, 207] on icon "Close Grammarly Assistant" at bounding box center [466, 204] width 7 height 7
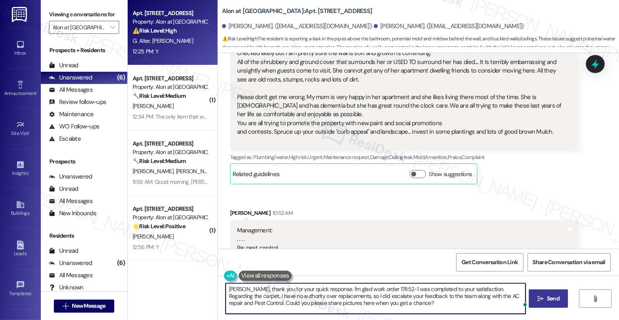
click at [549, 298] on span "Send" at bounding box center [553, 298] width 16 height 9
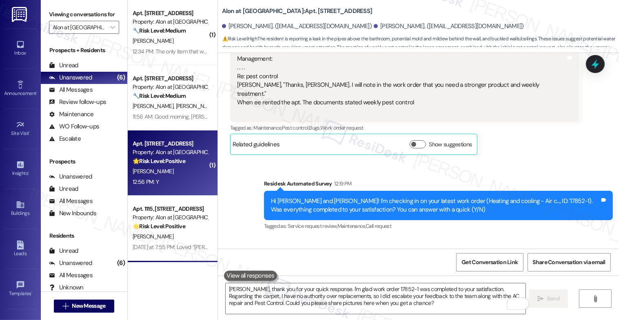
scroll to position [129, 0]
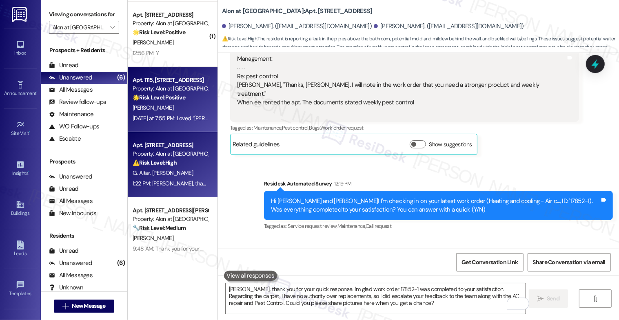
click at [176, 101] on strong "🌟 Risk Level: Positive" at bounding box center [159, 97] width 53 height 7
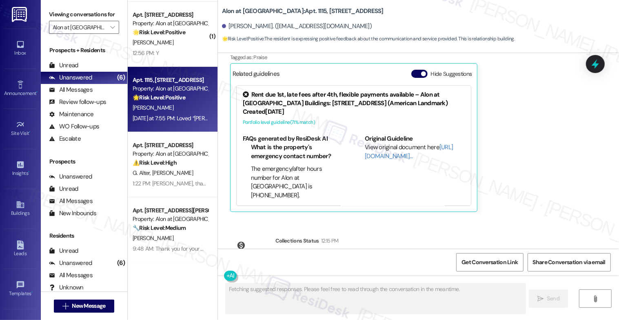
click at [413, 75] on button "Hide Suggestions" at bounding box center [419, 74] width 16 height 8
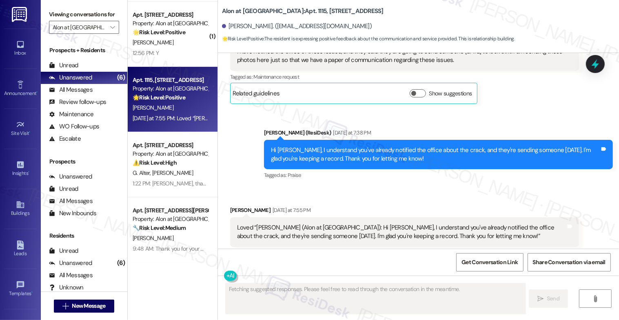
scroll to position [1181, 0]
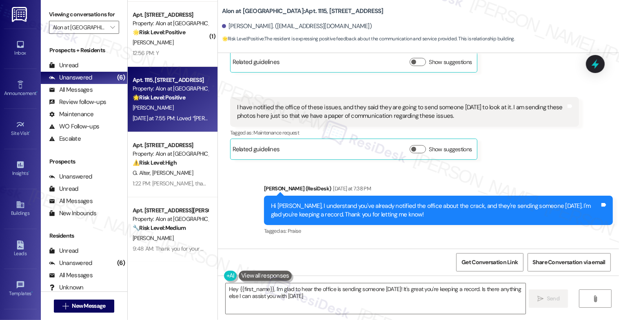
type textarea "Hey {{first_name}}, I'm glad to hear the office is sending someone tomorrow! It…"
click at [288, 288] on textarea "Hey {{first_name}}, I'm glad to hear the office is sending someone tomorrow! It…" at bounding box center [375, 298] width 300 height 31
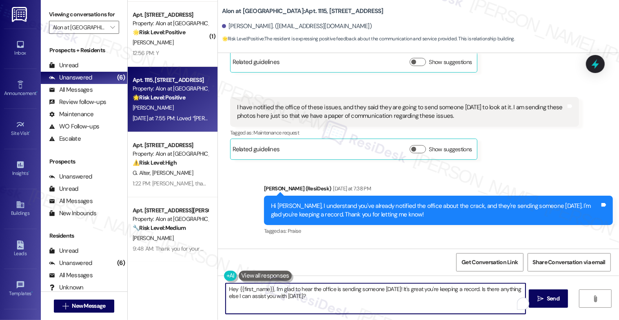
click at [288, 288] on textarea "Hey {{first_name}}, I'm glad to hear the office is sending someone tomorrow! It…" at bounding box center [375, 298] width 300 height 31
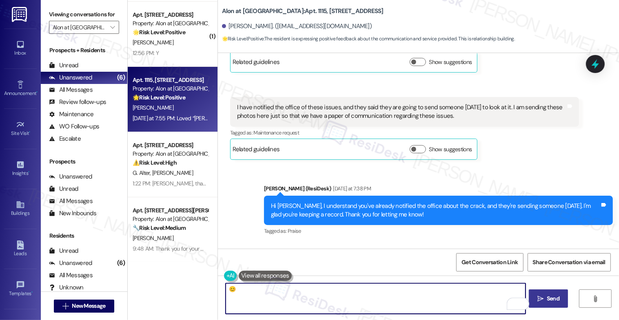
type textarea "😊"
click at [537, 298] on button " Send" at bounding box center [548, 298] width 40 height 18
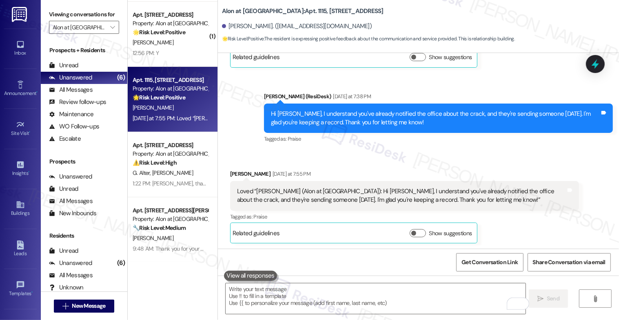
scroll to position [1405, 0]
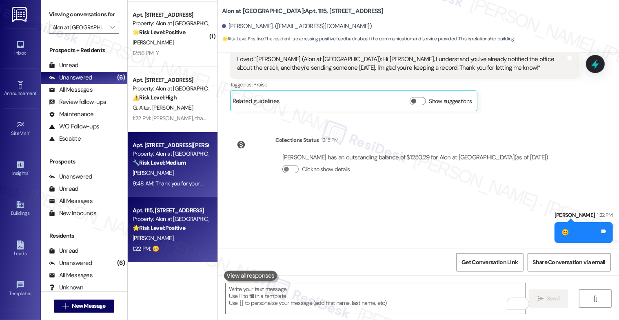
click at [162, 162] on strong "🔧 Risk Level: Medium" at bounding box center [159, 162] width 53 height 7
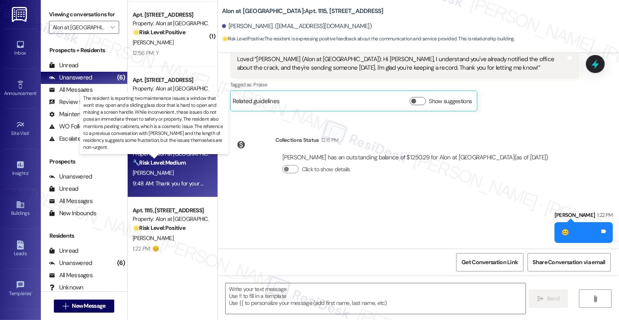
type textarea "Fetching suggested responses. Please feel free to read through the conversation…"
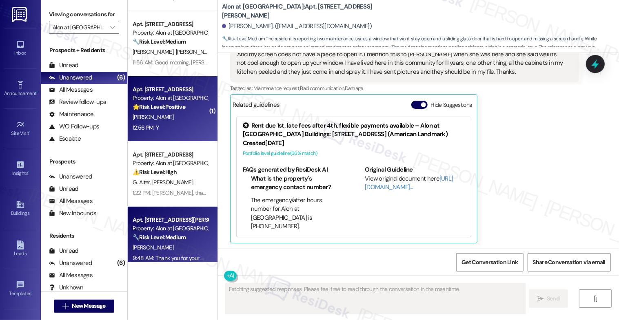
scroll to position [90, 0]
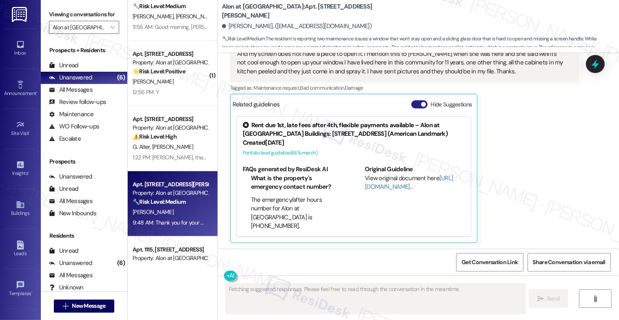
click at [413, 102] on button "Hide Suggestions" at bounding box center [419, 104] width 16 height 8
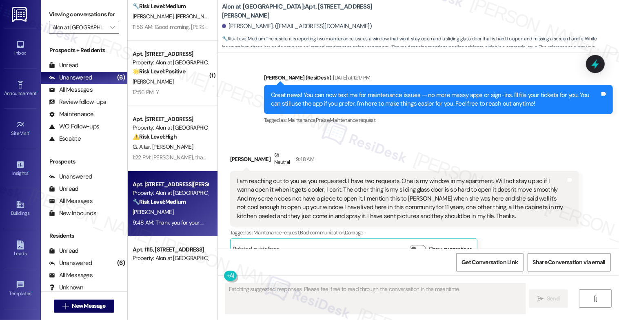
scroll to position [219, 0]
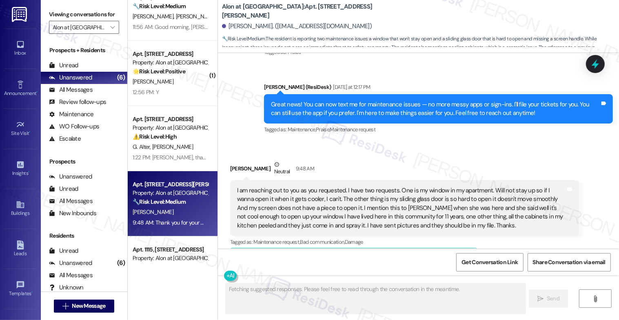
click at [358, 147] on div "Received via SMS Abbie Doyle Neutral 9:48 AM I am reaching out to you as you re…" at bounding box center [418, 208] width 401 height 133
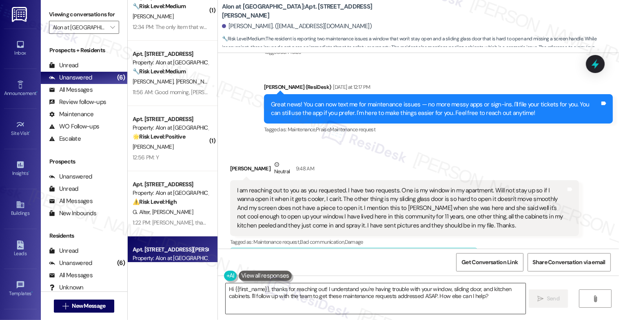
click at [503, 300] on textarea "Hi {{first_name}}, thanks for reaching out! I understand you're having trouble …" at bounding box center [375, 298] width 300 height 31
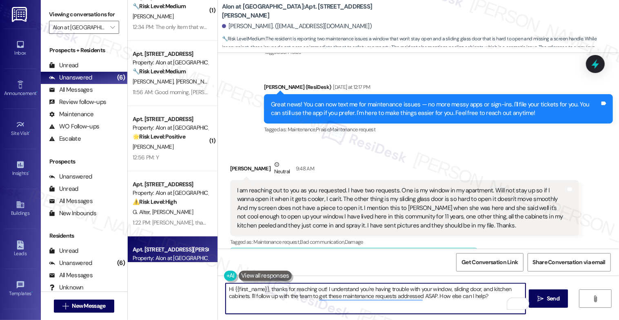
scroll to position [221, 0]
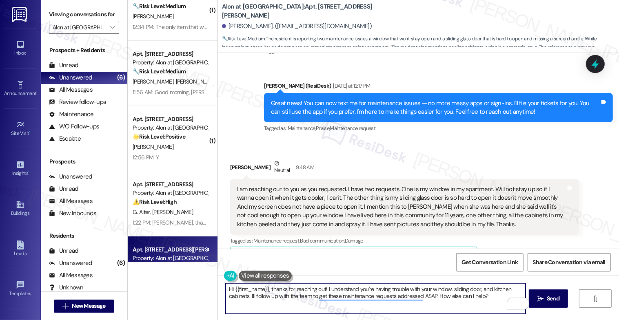
click at [263, 298] on textarea "Hi {{first_name}}, thanks for reaching out! I understand you're having trouble …" at bounding box center [375, 298] width 300 height 31
drag, startPoint x: 252, startPoint y: 297, endPoint x: 493, endPoint y: 301, distance: 241.8
click at [493, 301] on textarea "Hi {{first_name}}, thanks for reaching out! I understand you're having trouble …" at bounding box center [375, 298] width 300 height 31
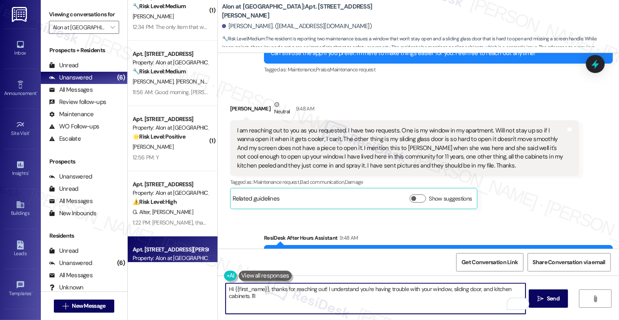
scroll to position [316, 0]
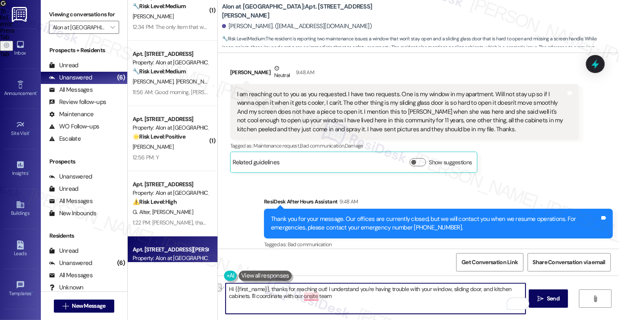
drag, startPoint x: 247, startPoint y: 296, endPoint x: 384, endPoint y: 298, distance: 137.0
click at [384, 298] on textarea "Hi {{first_name}}, thanks for reaching out! I understand you're having trouble …" at bounding box center [375, 298] width 300 height 31
type textarea "Hi {{first_name}}, thanks for reaching out! I understand you're having trouble …"
click at [549, 300] on span "Send" at bounding box center [553, 298] width 16 height 9
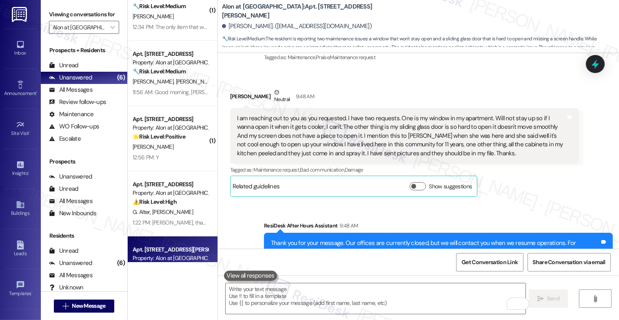
scroll to position [287, 0]
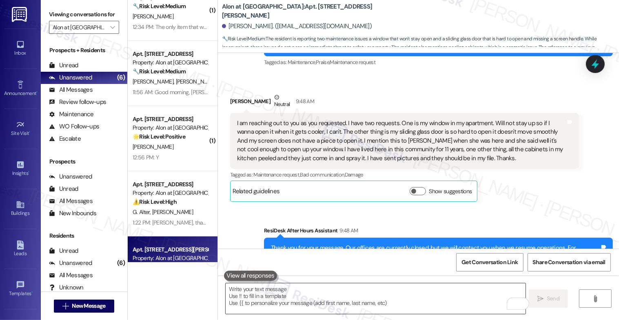
click at [277, 297] on textarea "To enrich screen reader interactions, please activate Accessibility in Grammarl…" at bounding box center [375, 298] width 300 height 31
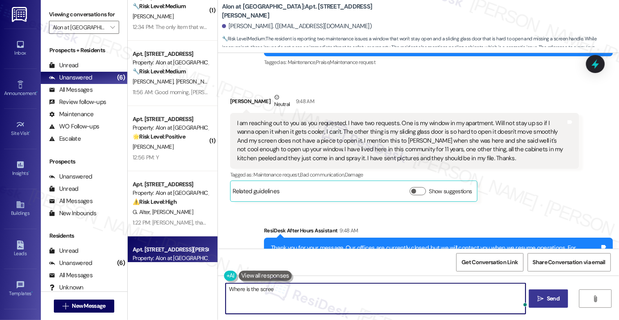
type textarea "Where is the screen"
drag, startPoint x: 276, startPoint y: 289, endPoint x: 205, endPoint y: 287, distance: 70.5
click at [205, 287] on div "( 1 ) Apt. 1115, 1835 Lockhill Selma Rd Property: Alon at Castle Hills ⚠️ Risk …" at bounding box center [373, 160] width 491 height 320
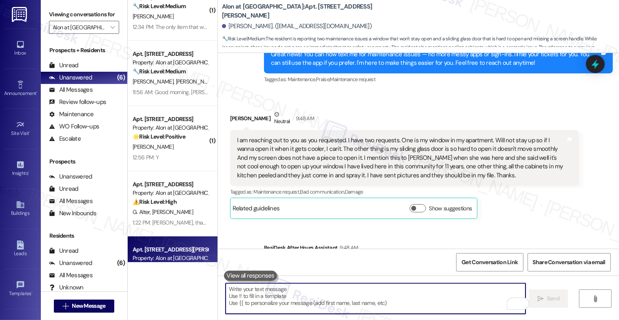
scroll to position [347, 0]
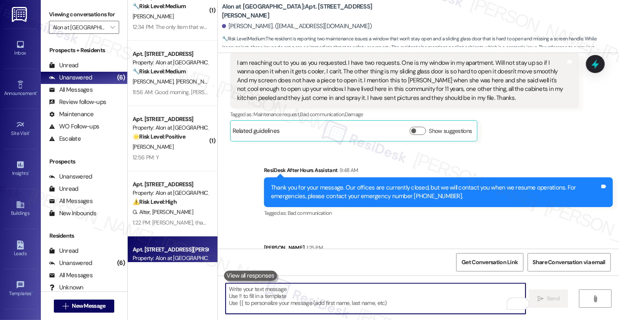
click at [287, 307] on textarea "To enrich screen reader interactions, please activate Accessibility in Grammarl…" at bounding box center [375, 298] width 300 height 31
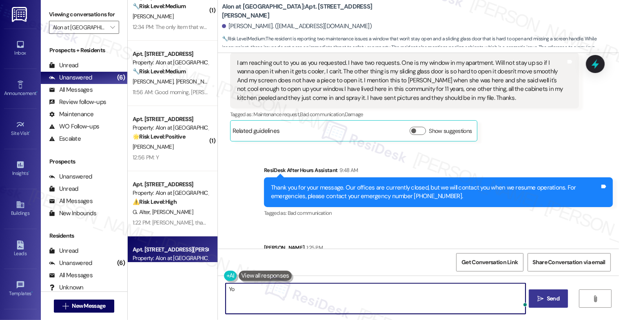
type textarea "Y"
drag, startPoint x: 400, startPoint y: 288, endPoint x: 529, endPoint y: 297, distance: 128.7
click at [529, 297] on div "I know you submitted pictures of the kitchen cabinets, but I'm just curious. Ar…" at bounding box center [418, 306] width 401 height 61
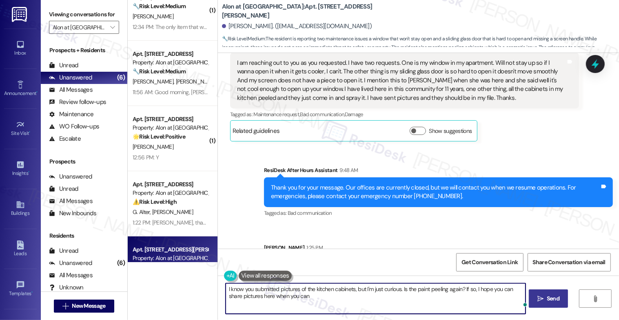
type textarea "I know you submitted pictures of the kitchen cabinets, but I'm just curious. Is…"
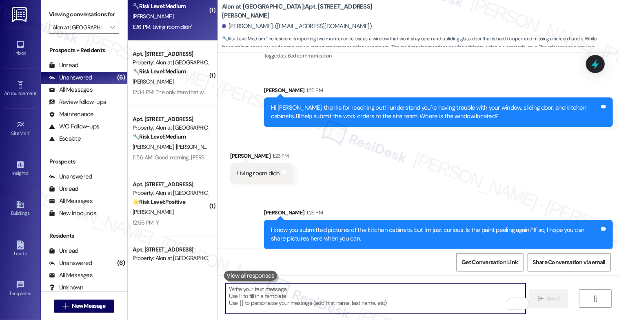
scroll to position [511, 0]
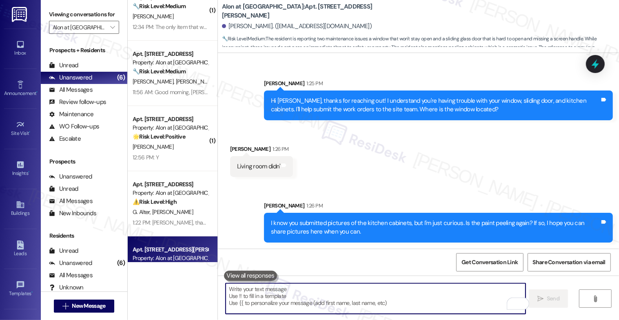
click at [279, 300] on textarea "To enrich screen reader interactions, please activate Accessibility in Grammarl…" at bounding box center [375, 298] width 300 height 31
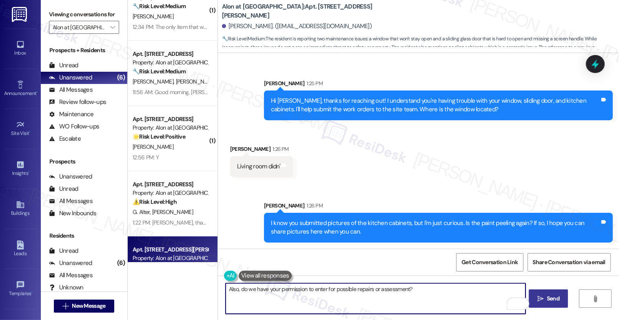
type textarea "Also, do we have your permission to enter for possible repairs or assessment?"
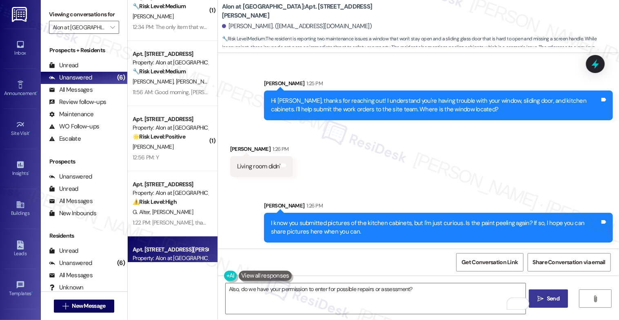
click at [547, 303] on button " Send" at bounding box center [548, 298] width 40 height 18
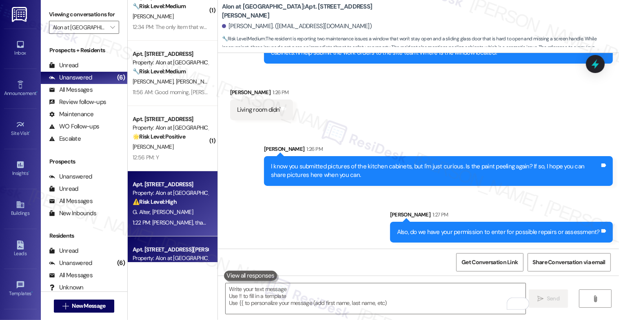
scroll to position [129, 0]
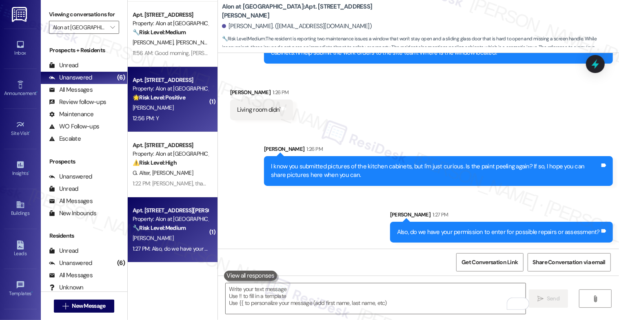
click at [172, 94] on strong "🌟 Risk Level: Positive" at bounding box center [159, 97] width 53 height 7
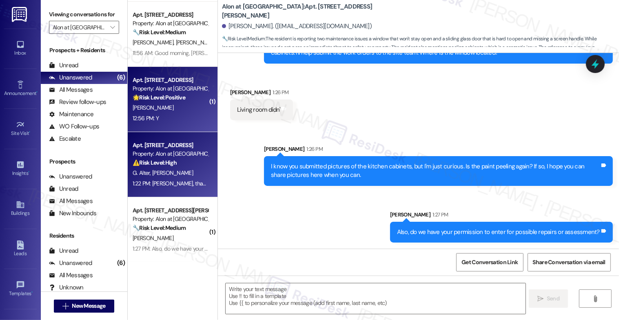
type textarea "Fetching suggested responses. Please feel free to read through the conversation…"
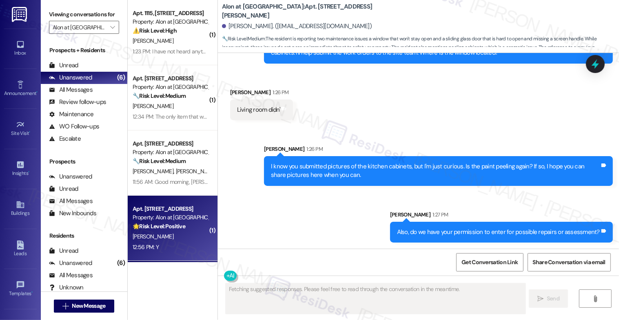
scroll to position [314, 0]
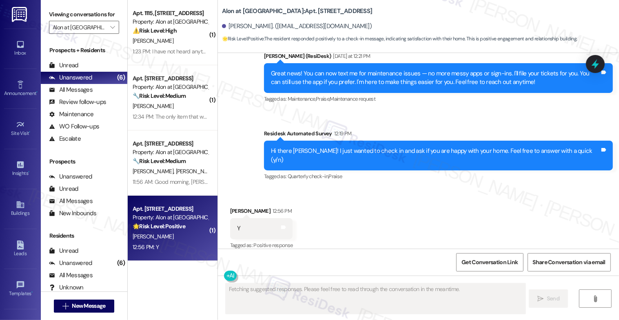
click at [181, 168] on div "A. Aguillon R. Barboza" at bounding box center [170, 171] width 77 height 10
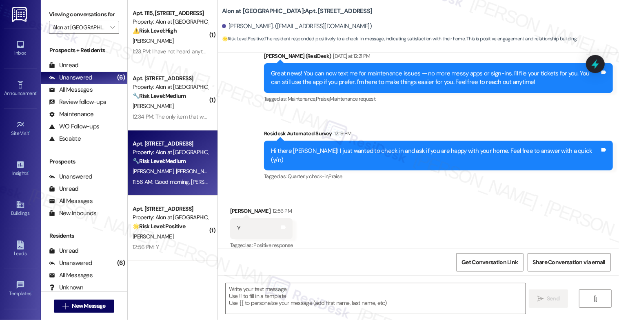
type textarea "Fetching suggested responses. Please feel free to read through the conversation…"
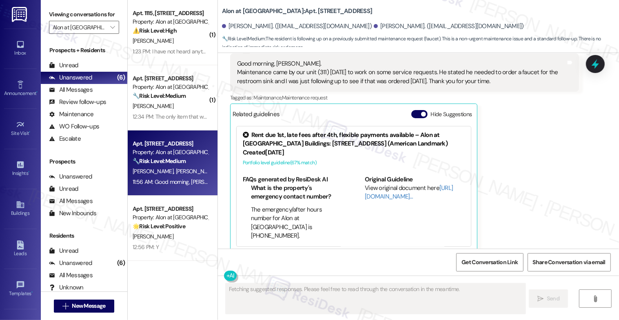
scroll to position [1189, 0]
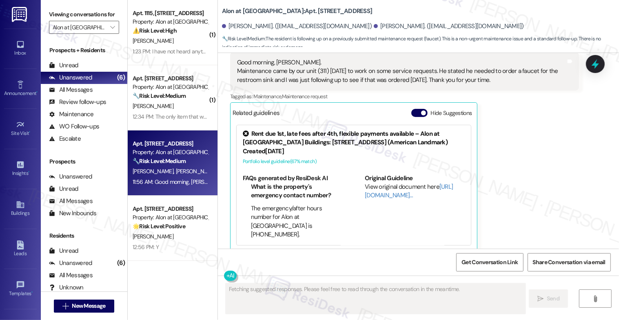
click at [413, 105] on div "Related guidelines Hide Suggestions" at bounding box center [353, 113] width 243 height 16
click at [413, 109] on button "Hide Suggestions" at bounding box center [419, 113] width 16 height 8
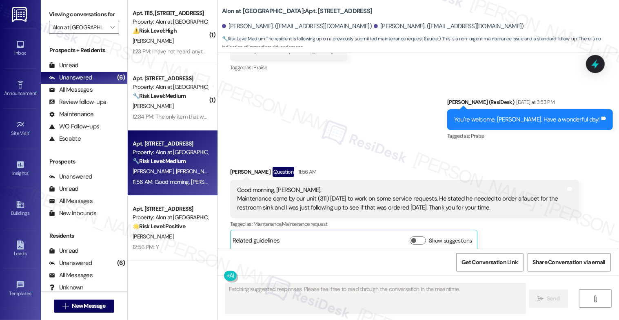
click at [341, 130] on div "Sent via SMS Sarah (ResiDesk) Yesterday at 3:53 PM You're welcome, Alice. Have …" at bounding box center [418, 114] width 401 height 69
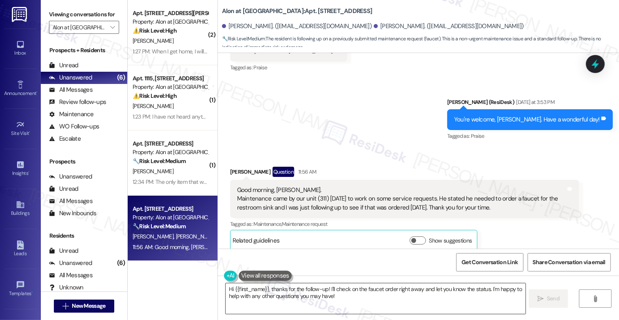
click at [338, 297] on textarea "Hi {{first_name}}, thanks for the follow-up! I'll check on the faucet order rig…" at bounding box center [375, 298] width 300 height 31
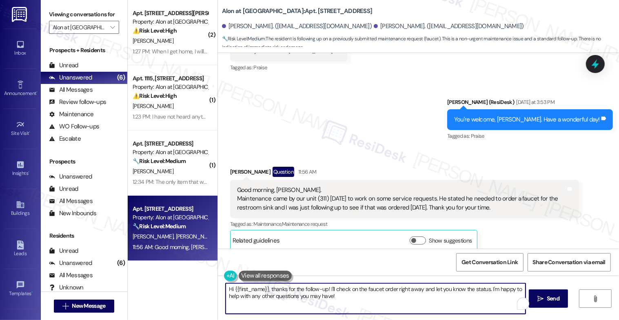
click at [430, 302] on textarea "Hi {{first_name}}, thanks for the follow-up! I'll check on the faucet order rig…" at bounding box center [375, 298] width 300 height 31
drag, startPoint x: 264, startPoint y: 288, endPoint x: 204, endPoint y: 286, distance: 59.6
click at [204, 286] on div "( 2 ) Apt. 1316, 1835 Lockhill Selma Rd Property: Alon at Castle Hills ⚠️ Risk …" at bounding box center [373, 160] width 491 height 320
type textarea "Hi Ramon, thanks for the follow-up! I'll check on the faucet order right away a…"
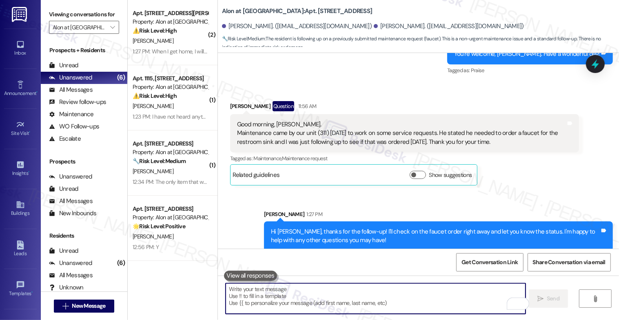
scroll to position [1108, 0]
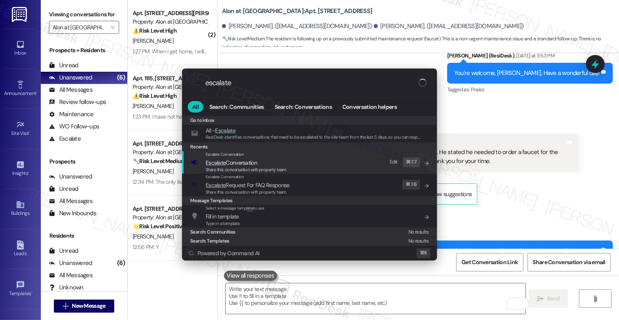
type input "escalate"
click at [258, 162] on span "Escalate Conversation" at bounding box center [245, 162] width 81 height 9
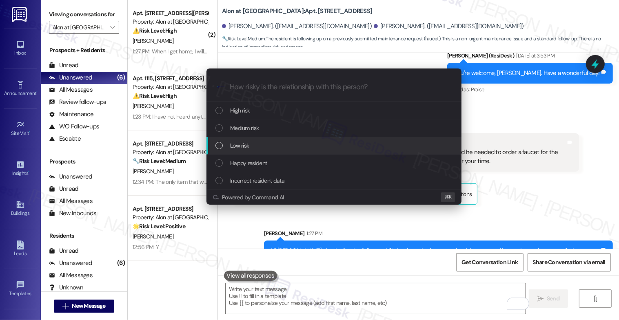
click at [252, 144] on div "Low risk" at bounding box center [334, 145] width 239 height 9
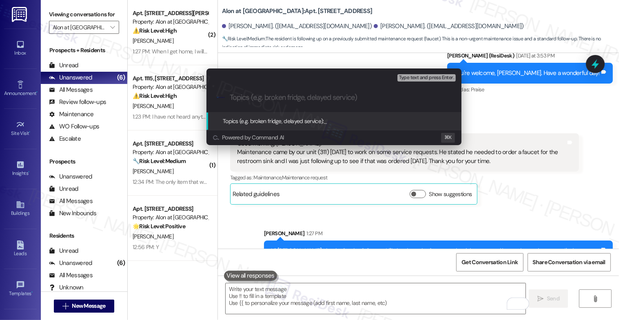
click at [261, 95] on input "Topics (e.g. broken fridge, delayed service)" at bounding box center [340, 97] width 221 height 9
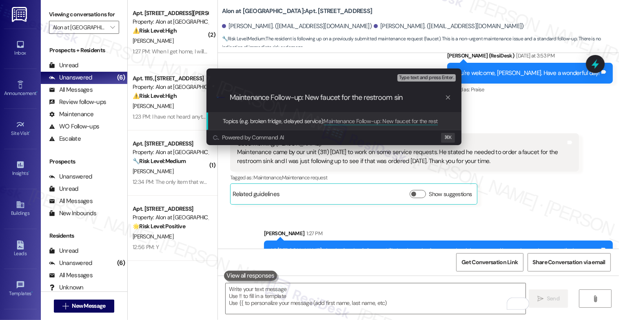
type input "Maintenance Follow-up: New faucet for the restroom sink"
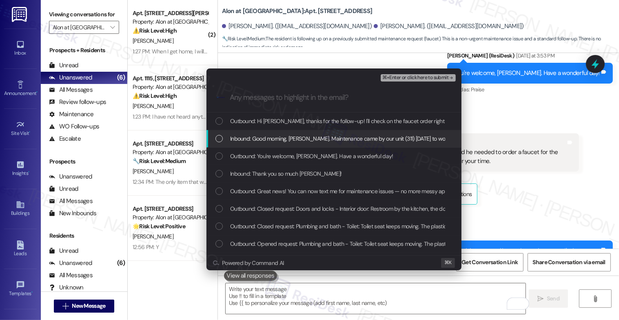
click at [299, 136] on span "Inbound: Good morning, Sarah. Maintenance came by our unit (311) yesterday to w…" at bounding box center [543, 138] width 627 height 9
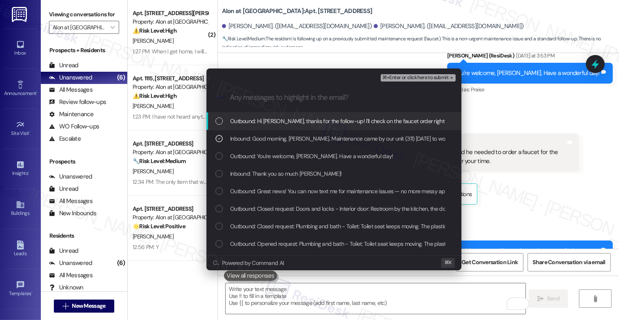
click at [442, 77] on span "⌘+Enter or click here to submit" at bounding box center [415, 78] width 66 height 6
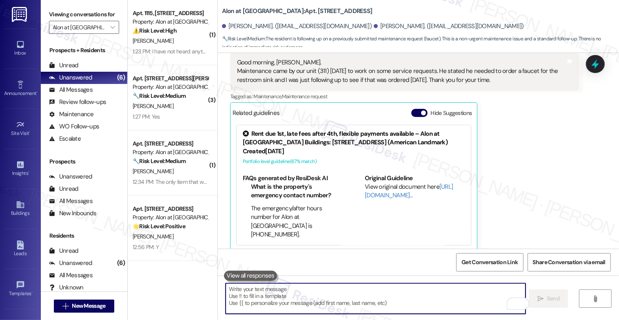
scroll to position [0, 0]
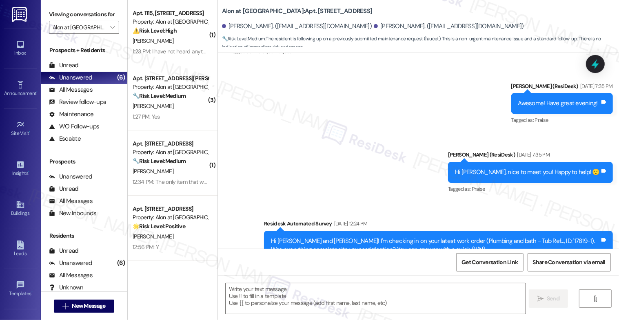
type textarea "Fetching suggested responses. Please feel free to read through the conversation…"
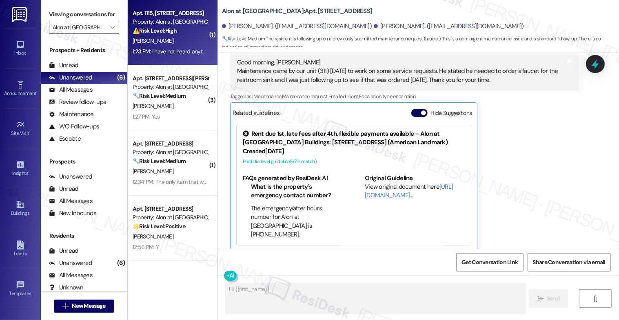
click at [157, 24] on div "Property: Alon at Castle Hills" at bounding box center [170, 22] width 75 height 9
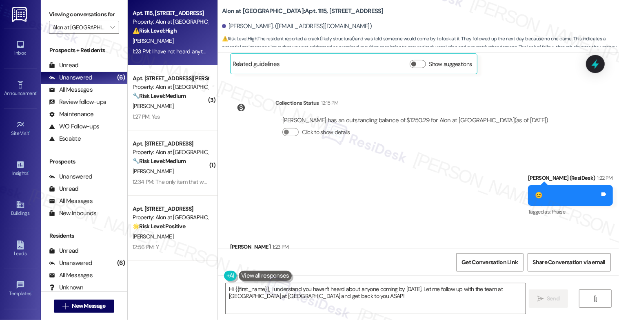
scroll to position [1486, 0]
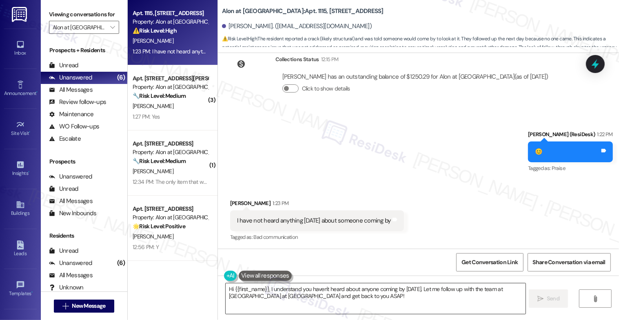
click at [283, 298] on textarea "Hi {{first_name}}, I understand you haven't heard about anyone coming by today.…" at bounding box center [375, 298] width 300 height 31
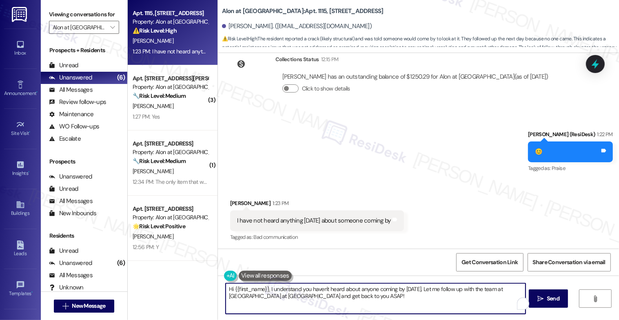
click at [283, 298] on textarea "Hi {{first_name}}, I understand you haven't heard about anyone coming by today.…" at bounding box center [375, 298] width 300 height 31
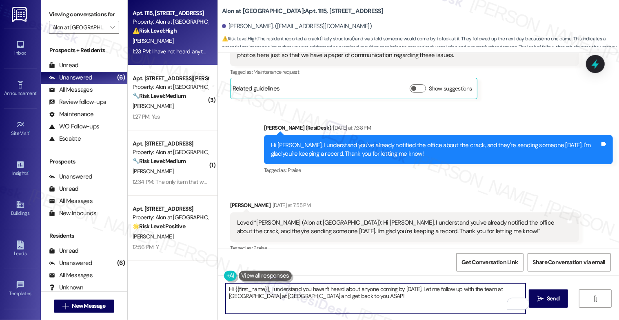
scroll to position [1284, 0]
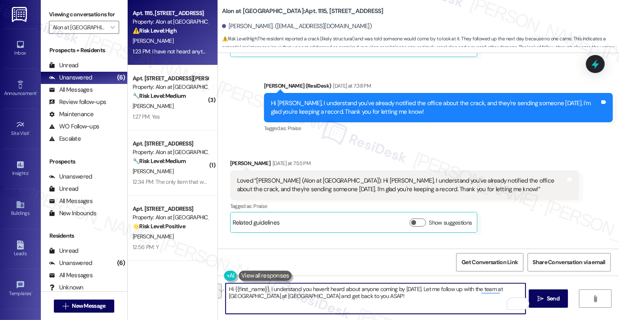
type textarea "I"
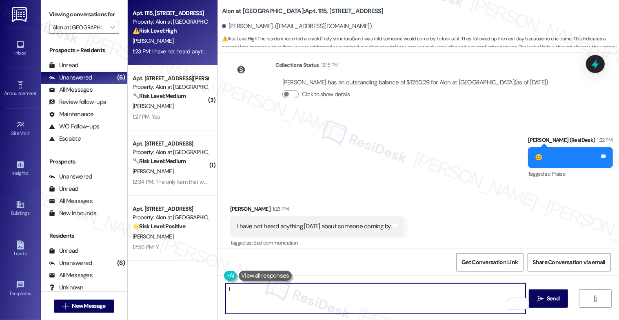
scroll to position [1486, 0]
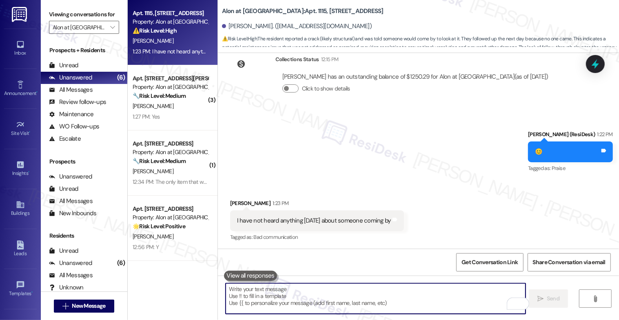
click at [256, 294] on textarea "To enrich screen reader interactions, please activate Accessibility in Grammarl…" at bounding box center [375, 298] width 300 height 31
paste textarea "Although there may be more urgent requests that are given priority at the momen…"
type textarea "Although there may be more urgent requests that are given priority at the momen…"
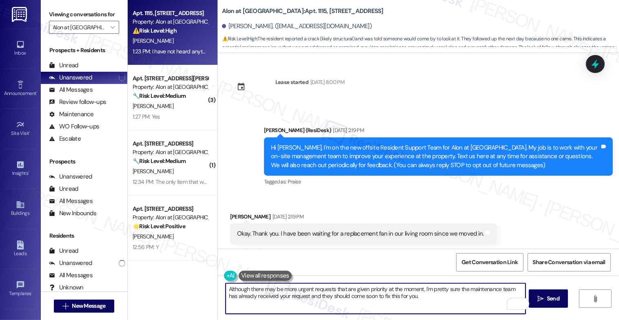
scroll to position [1486, 0]
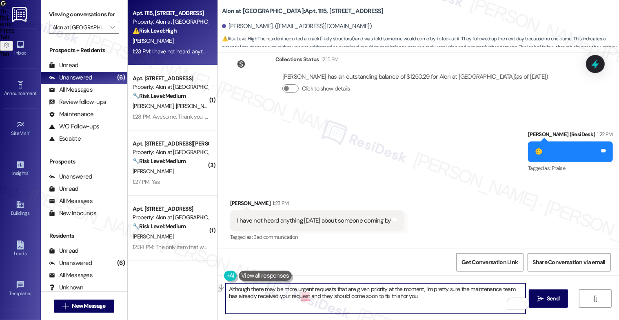
drag, startPoint x: 413, startPoint y: 300, endPoint x: 219, endPoint y: 296, distance: 193.7
click at [219, 296] on div "Although there may be more urgent requests that are given priority at the momen…" at bounding box center [418, 306] width 401 height 61
drag, startPoint x: 350, startPoint y: 297, endPoint x: 446, endPoint y: 303, distance: 95.6
click at [446, 303] on textarea "Although there may be more urgent requests that are given priority at the momen…" at bounding box center [375, 298] width 300 height 31
click at [521, 298] on textarea "Although there may be more urgent requests that are given priority at the momen…" at bounding box center [375, 298] width 300 height 31
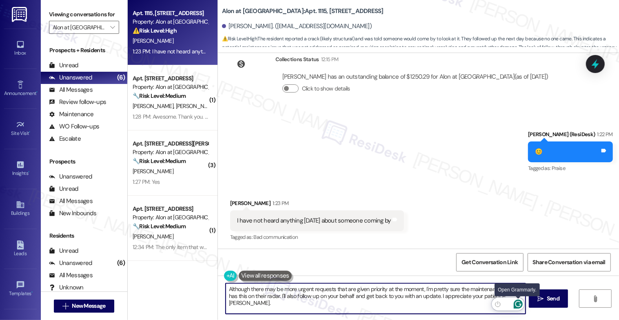
type textarea "Although there may be more urgent requests that are given priority at the momen…"
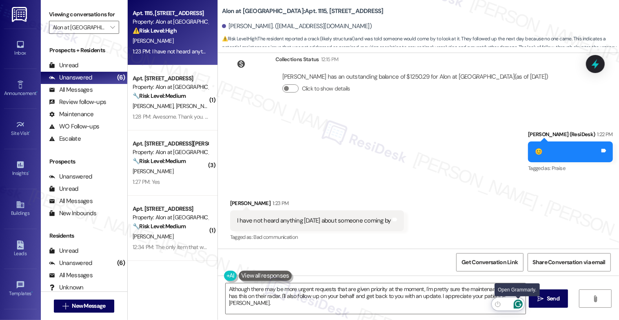
click at [519, 304] on icon "Open Grammarly. 0 Suggestions." at bounding box center [518, 304] width 6 height 6
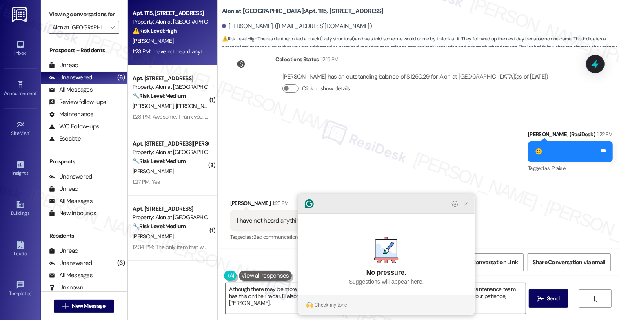
click at [468, 207] on icon "Close Grammarly Assistant" at bounding box center [466, 204] width 7 height 7
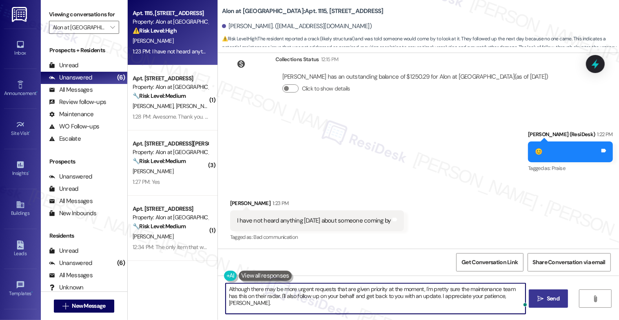
click at [550, 298] on span "Send" at bounding box center [553, 298] width 16 height 9
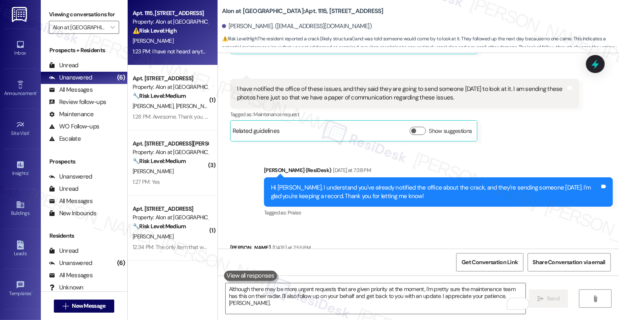
scroll to position [994, 0]
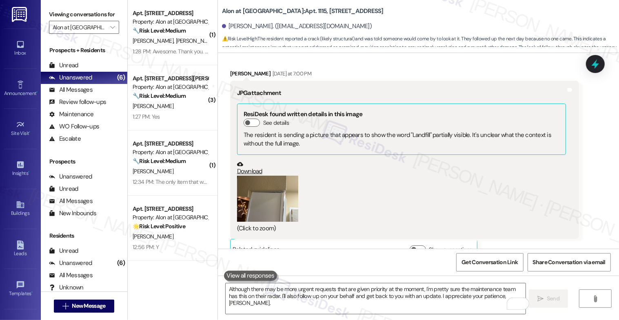
click at [273, 194] on button "Zoom image" at bounding box center [267, 199] width 61 height 46
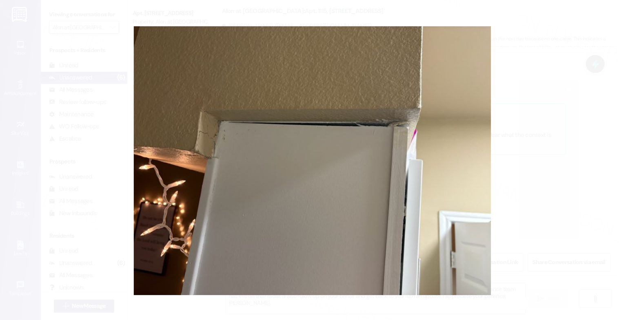
click at [377, 164] on button "Unzoom image" at bounding box center [309, 160] width 619 height 320
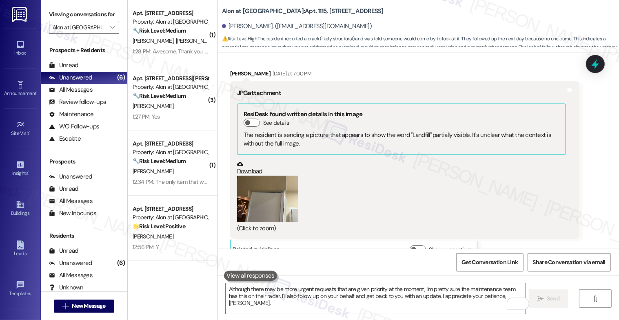
click at [261, 196] on button "Zoom image" at bounding box center [267, 199] width 61 height 46
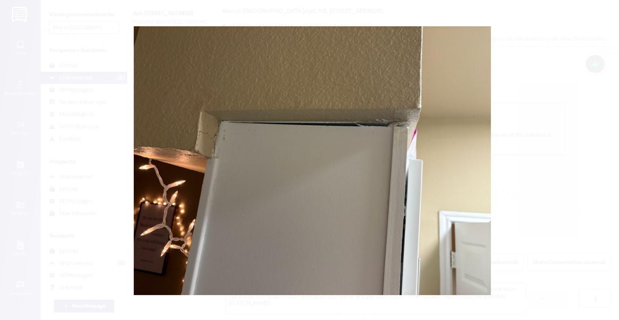
click at [351, 172] on button "Unzoom image" at bounding box center [309, 160] width 619 height 320
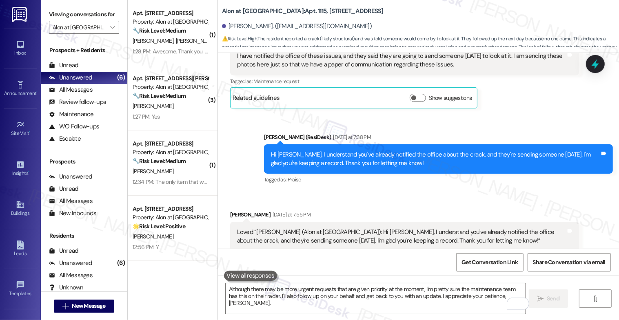
scroll to position [1552, 0]
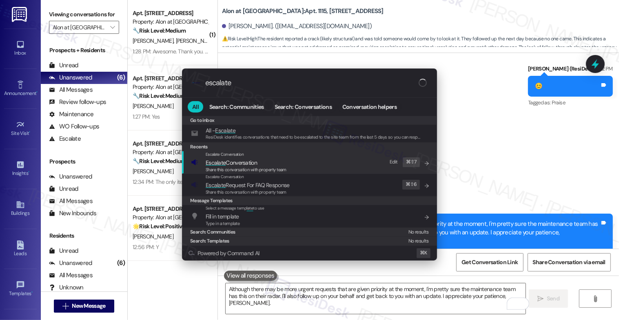
type input "escalate"
click at [266, 162] on span "Escalate Conversation" at bounding box center [245, 162] width 81 height 9
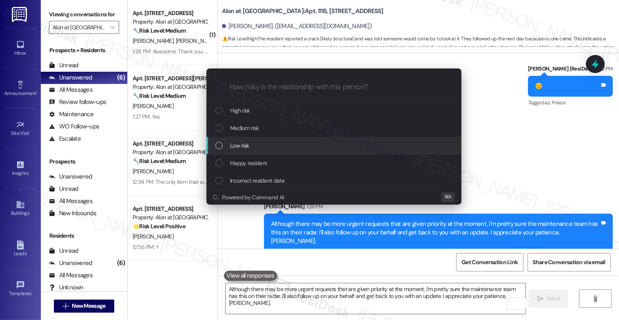
click at [243, 143] on span "Low risk" at bounding box center [239, 145] width 19 height 9
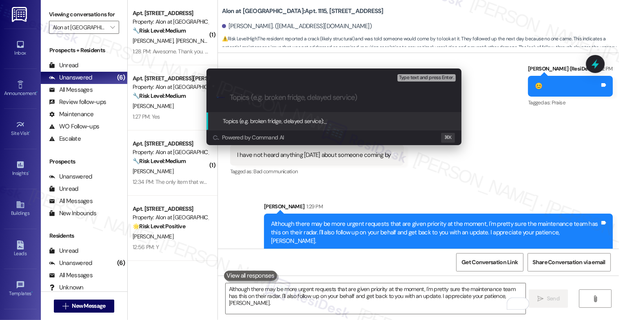
click at [252, 97] on input "Topics (e.g. broken fridge, delayed service)" at bounding box center [340, 97] width 221 height 9
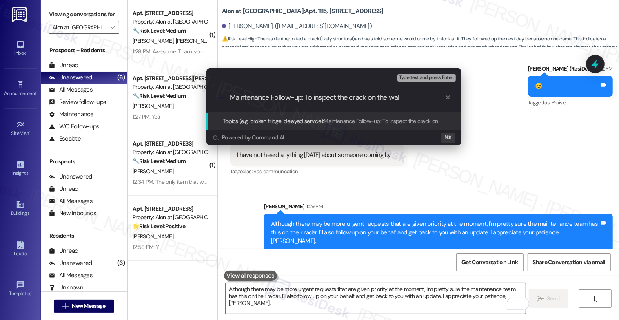
type input "Maintenance Follow-up: To inspect the crack on the wall"
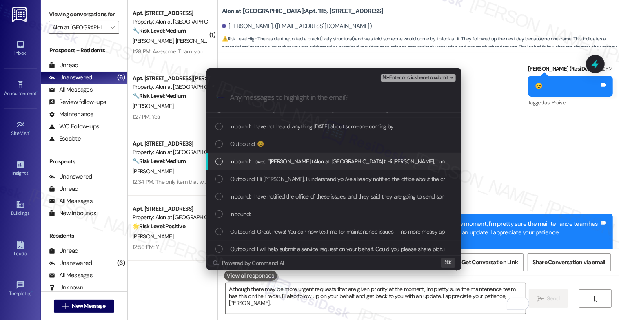
scroll to position [19, 0]
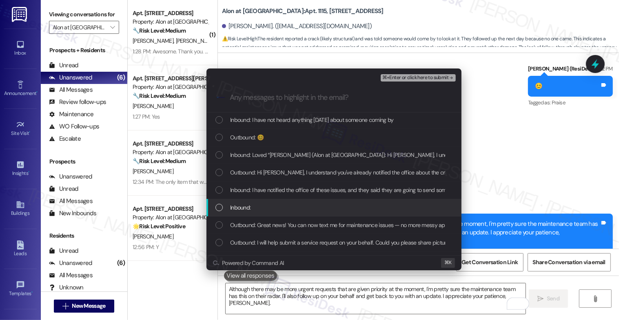
click at [291, 206] on div "Inbound:" at bounding box center [334, 207] width 239 height 9
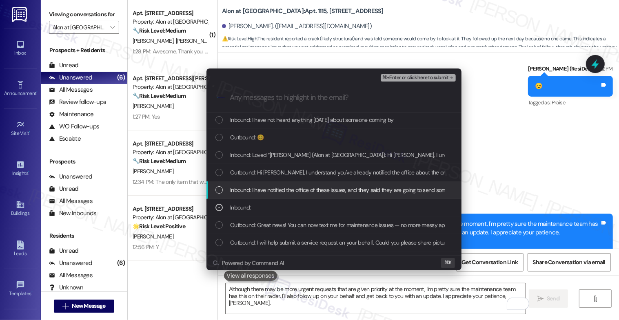
click at [288, 187] on span "Inbound: I have notified the office of these issues, and they said they are goi…" at bounding box center [488, 190] width 517 height 9
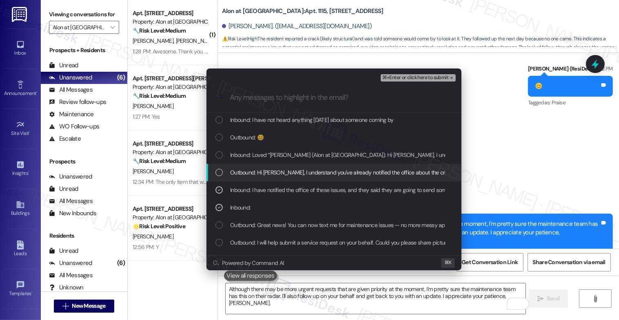
click at [291, 173] on span "Outbound: Hi [PERSON_NAME], I understand you've already notified the office abo…" at bounding box center [461, 172] width 463 height 9
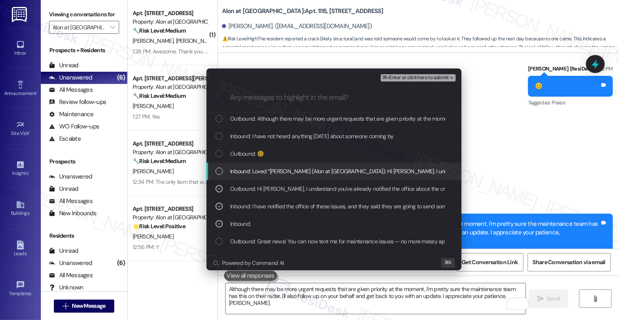
click at [291, 172] on span "Inbound: Loved “[PERSON_NAME] (Alon at [GEOGRAPHIC_DATA]): Hi [PERSON_NAME], I …" at bounding box center [527, 171] width 594 height 9
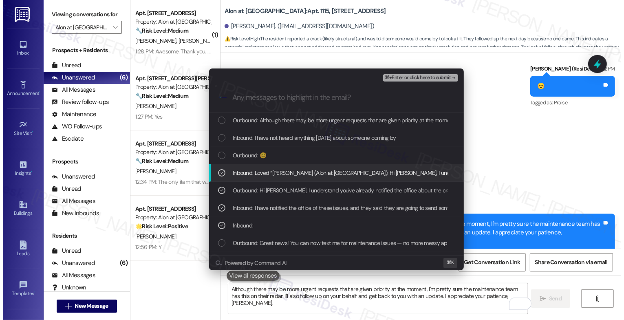
scroll to position [0, 0]
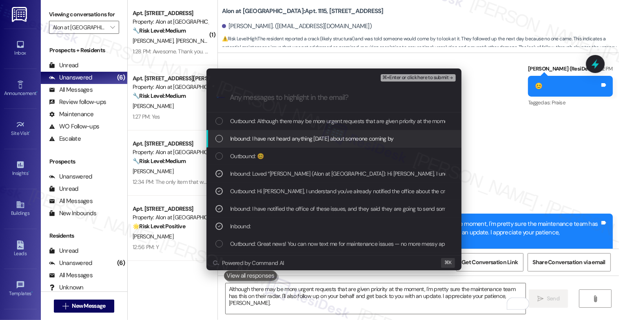
click at [294, 142] on span "Inbound: I have not heard anything [DATE] about someone coming by" at bounding box center [311, 138] width 163 height 9
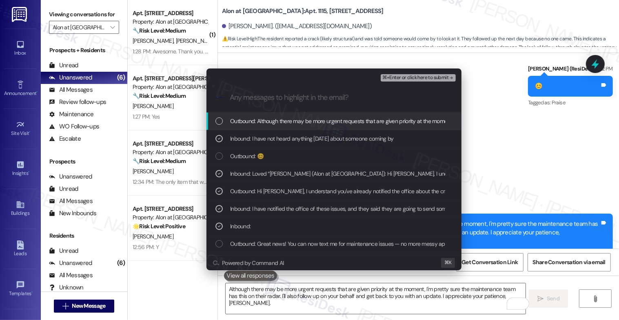
click at [296, 120] on span "Outbound: Although there may be more urgent requests that are given priority at…" at bounding box center [547, 121] width 635 height 9
click at [428, 77] on span "⌘+Enter or click here to submit" at bounding box center [415, 78] width 66 height 6
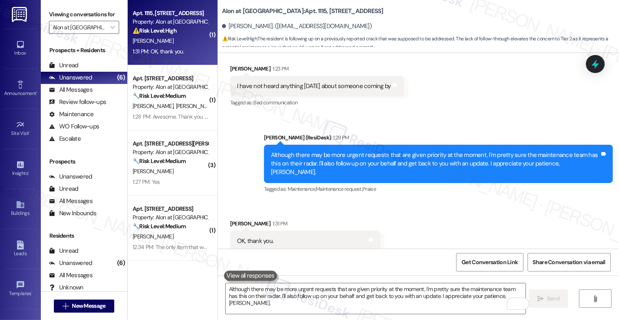
scroll to position [1632, 0]
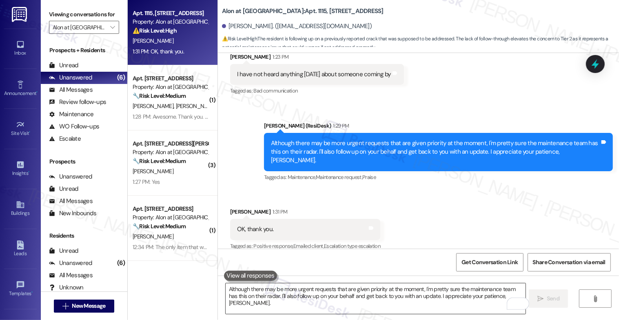
click at [287, 300] on textarea "Although there may be more urgent requests that are given priority at the momen…" at bounding box center [375, 298] width 300 height 31
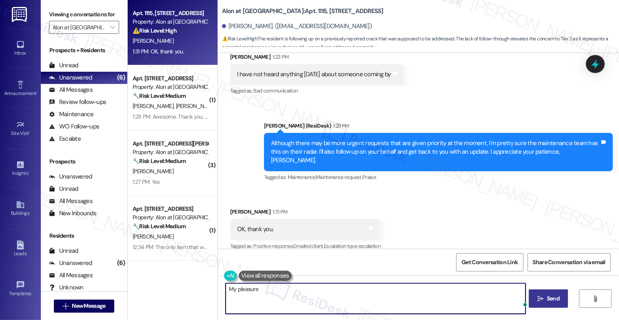
type textarea "My pleasure!"
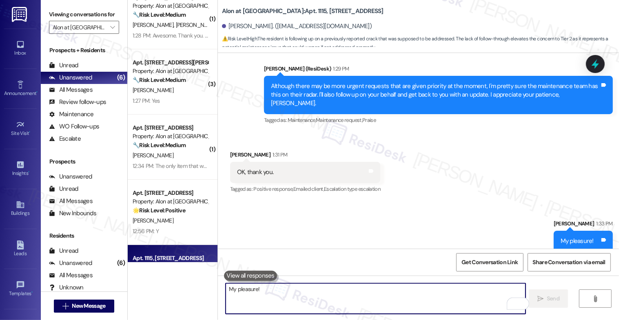
scroll to position [0, 0]
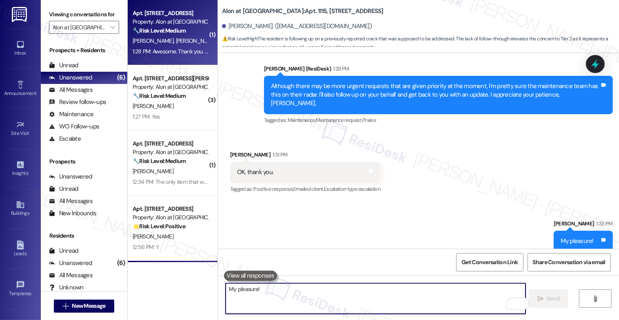
click at [175, 37] on span "[PERSON_NAME]" at bounding box center [195, 40] width 41 height 7
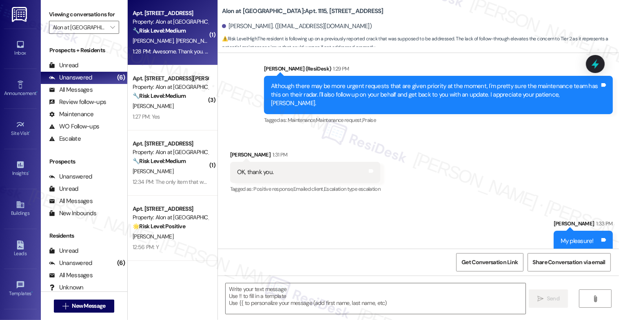
type textarea "Fetching suggested responses. Please feel free to read through the conversation…"
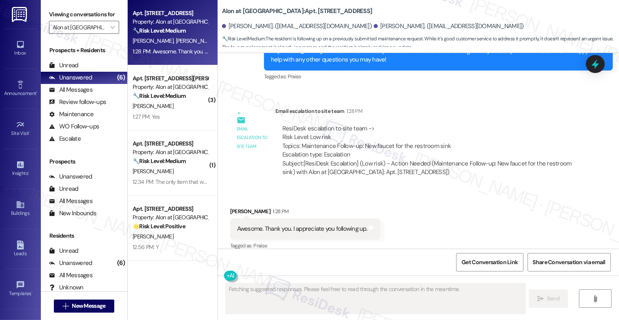
scroll to position [1308, 0]
click at [416, 197] on div "Received via SMS [PERSON_NAME] 1:28 PM Awesome. Thank you. I appreciate you fol…" at bounding box center [418, 222] width 401 height 69
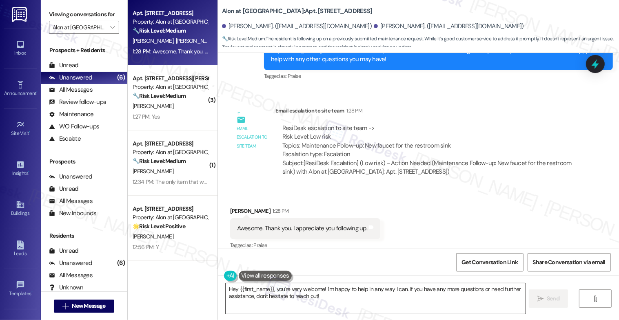
click at [276, 298] on textarea "Hey {{first_name}}, you're very welcome! I'm happy to help in any way I can. If…" at bounding box center [375, 298] width 300 height 31
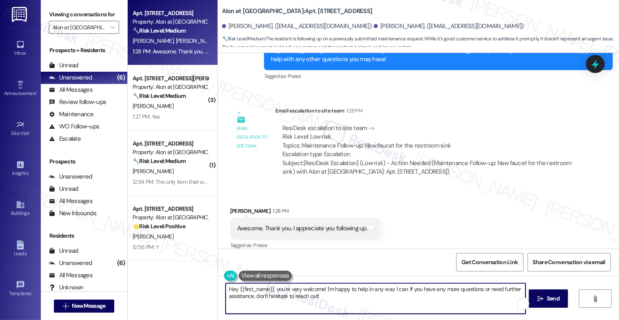
click at [276, 298] on textarea "Hey {{first_name}}, you're very welcome! I'm happy to help in any way I can. If…" at bounding box center [375, 298] width 300 height 31
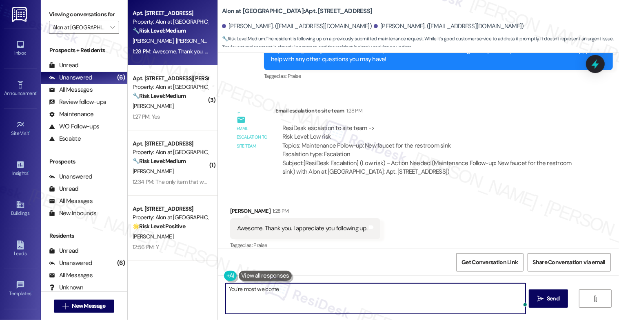
type textarea "You're most welcome!"
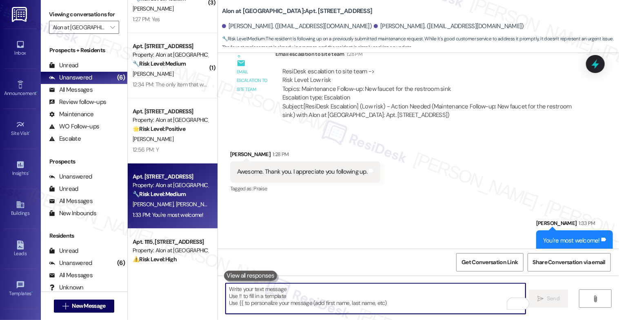
scroll to position [0, 0]
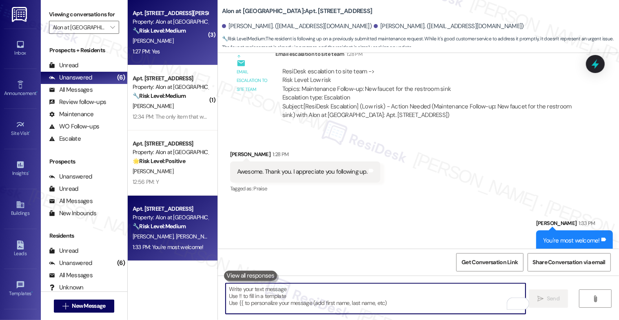
click at [177, 27] on strong "🔧 Risk Level: Medium" at bounding box center [159, 30] width 53 height 7
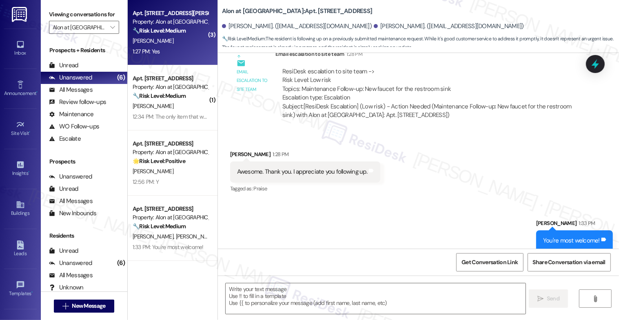
type textarea "Fetching suggested responses. Please feel free to read through the conversation…"
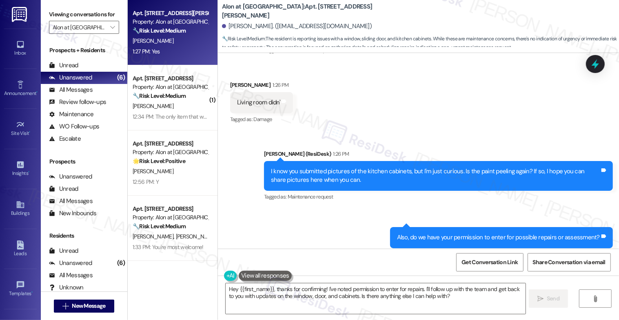
scroll to position [587, 0]
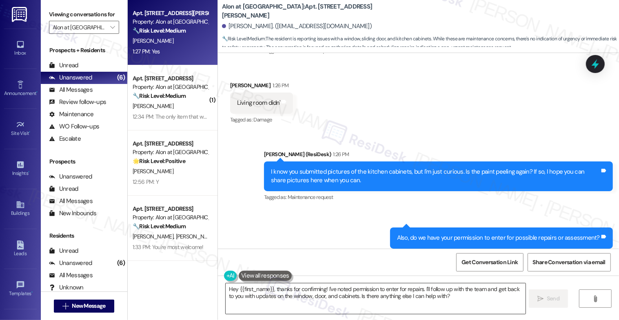
click at [288, 301] on textarea "Hey {{first_name}}, thanks for confirming! I've noted permission to enter for r…" at bounding box center [375, 298] width 300 height 31
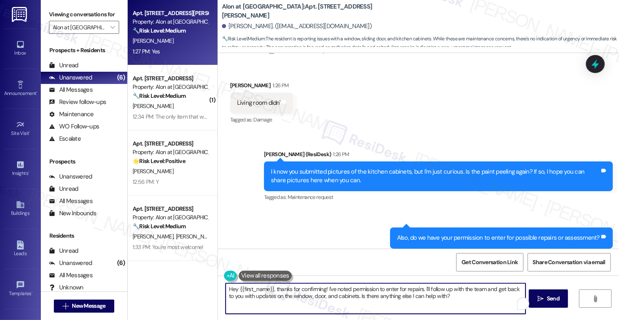
click at [288, 301] on textarea "Hey {{first_name}}, thanks for confirming! I've noted permission to enter for r…" at bounding box center [375, 298] width 300 height 31
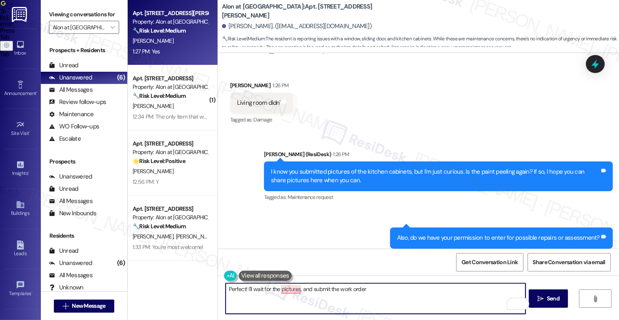
drag, startPoint x: 247, startPoint y: 287, endPoint x: 420, endPoint y: 290, distance: 172.5
click at [420, 290] on textarea "Perfect! I'll wait for the pictures, and submit the work order" at bounding box center [375, 298] width 300 height 31
type textarea "Perfect! I'll wait for the pictures. Thanks in advance!"
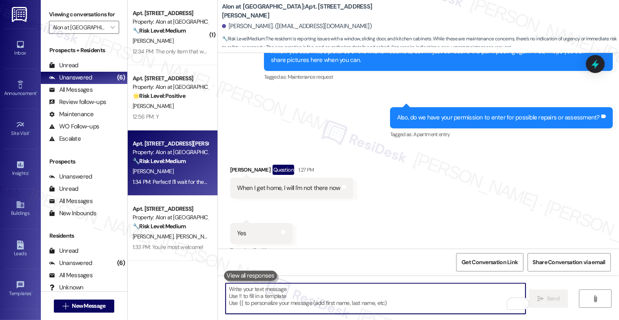
scroll to position [777, 0]
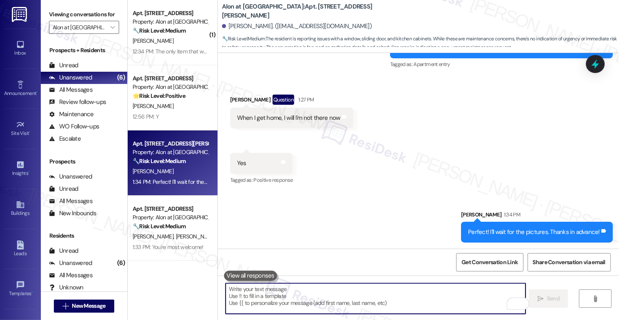
click at [291, 296] on textarea "To enrich screen reader interactions, please activate Accessibility in Grammarl…" at bounding box center [375, 298] width 300 height 31
click at [303, 303] on textarea "To enrich screen reader interactions, please activate Accessibility in Grammarl…" at bounding box center [375, 298] width 300 height 31
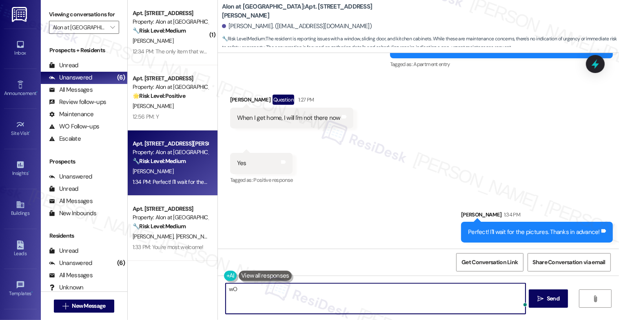
type textarea "w"
type textarea "Working on the work orders right now..."
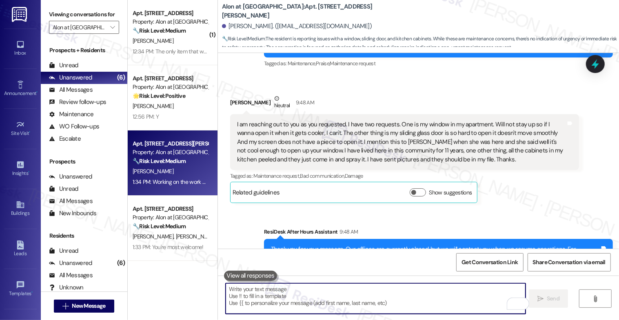
scroll to position [246, 0]
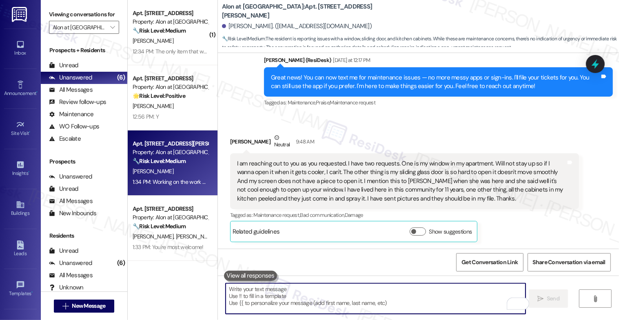
click at [442, 182] on div "I am reaching out to you as you requested. I have two requests. One is my windo…" at bounding box center [401, 181] width 329 height 44
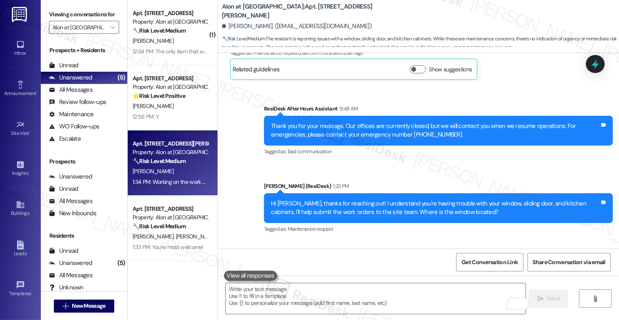
scroll to position [308, 0]
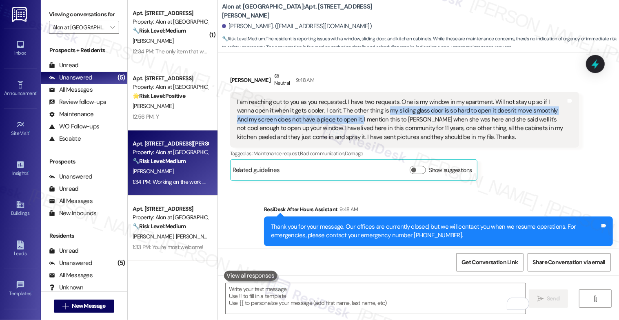
drag, startPoint x: 364, startPoint y: 108, endPoint x: 315, endPoint y: 119, distance: 49.6
click at [315, 119] on div "I am reaching out to you as you requested. I have two requests. One is my windo…" at bounding box center [401, 120] width 329 height 44
copy div "my sliding glass door is so hard to open it doesn't move smoothly And my screen…"
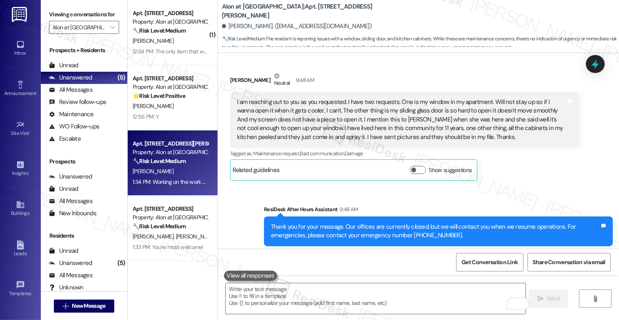
click at [344, 119] on div "I am reaching out to you as you requested. I have two requests. One is my windo…" at bounding box center [401, 120] width 329 height 44
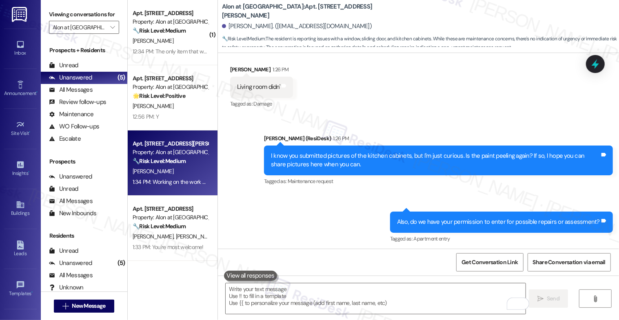
scroll to position [834, 0]
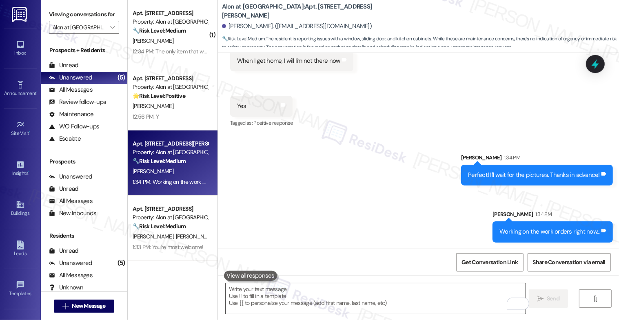
click at [281, 293] on textarea "To enrich screen reader interactions, please activate Accessibility in Grammarl…" at bounding box center [375, 298] width 300 height 31
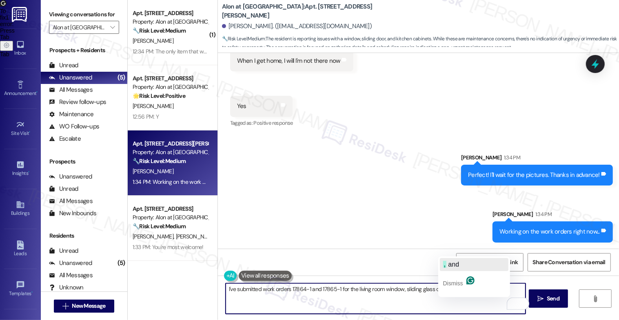
click at [459, 266] on span "and" at bounding box center [453, 264] width 11 height 7
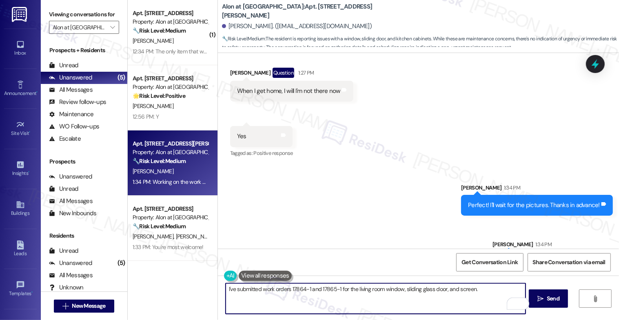
scroll to position [790, 0]
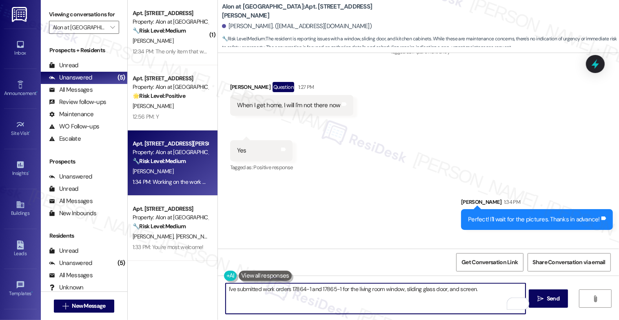
click at [225, 291] on textarea "I've submitted work orders 17864-1 and 17865-1 for the living room window, slid…" at bounding box center [375, 298] width 300 height 31
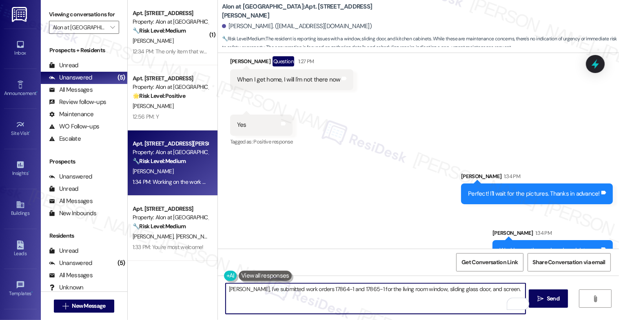
scroll to position [834, 0]
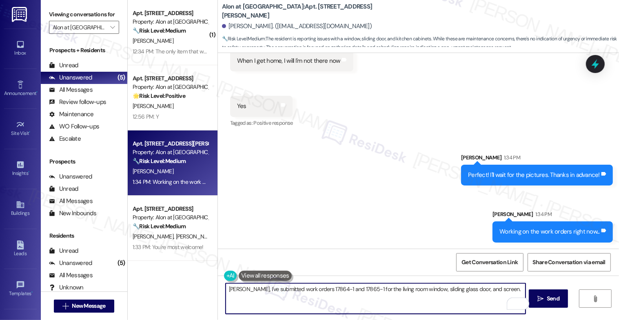
click at [504, 289] on textarea "Abbie, I've submitted work orders 17864-1 and 17865-1 for the living room windo…" at bounding box center [375, 298] width 300 height 31
type textarea "Abbie, I've submitted work orders 17864-1 and 17865-1 for the living room windo…"
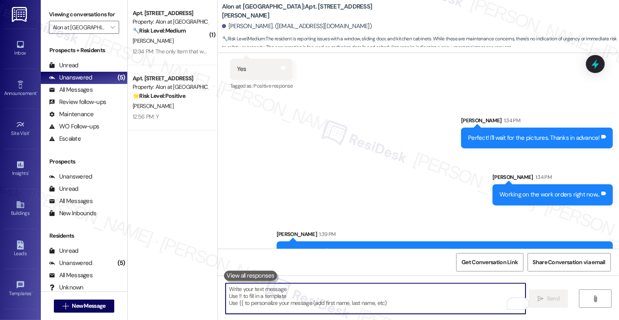
scroll to position [891, 0]
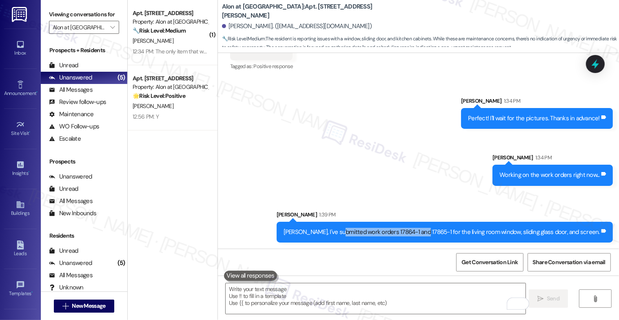
drag, startPoint x: 378, startPoint y: 230, endPoint x: 457, endPoint y: 230, distance: 79.1
click at [457, 230] on div "Abbie, I've submitted work orders 17864-1 and 17865-1 for the living room windo…" at bounding box center [441, 232] width 316 height 9
copy div "work orders 17864-1 and 17865-1"
click at [369, 173] on div "Sent via SMS Sarah 1:34 PM Perfect! I'll wait for the pictures. Thanks in advan…" at bounding box center [418, 163] width 401 height 170
click at [300, 176] on div "Sent via SMS Sarah 1:34 PM Perfect! I'll wait for the pictures. Thanks in advan…" at bounding box center [418, 163] width 401 height 170
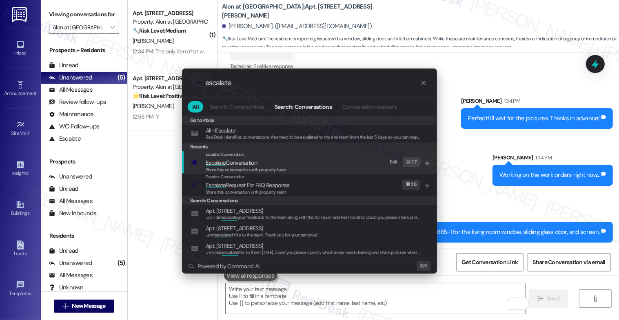
type input "escalate"
click at [262, 162] on span "Escalate Conversation" at bounding box center [245, 162] width 81 height 9
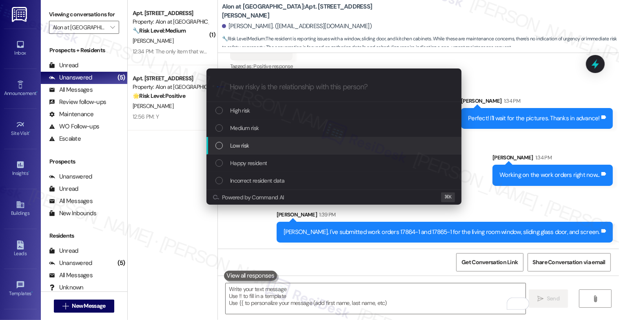
click at [253, 146] on div "Low risk" at bounding box center [334, 145] width 239 height 9
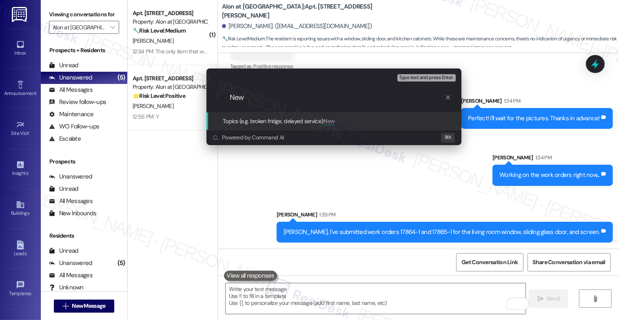
paste input "work orders 17864-1 and 17865-1"
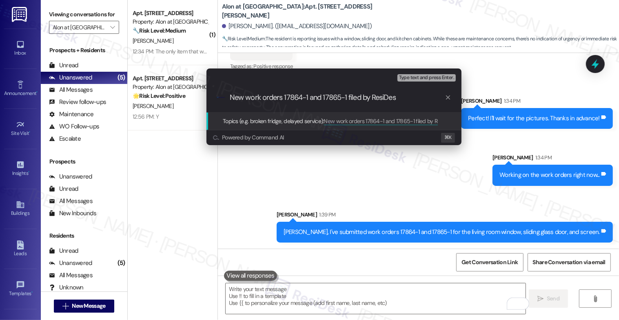
type input "New work orders 17864-1 and 17865-1 filed by ResiDesk"
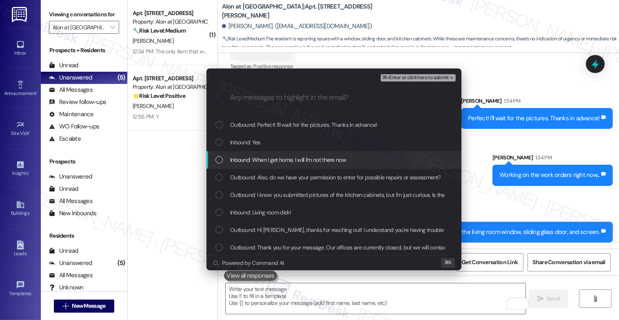
scroll to position [69, 0]
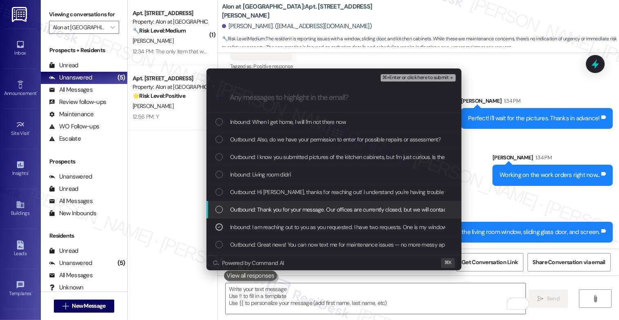
drag, startPoint x: 280, startPoint y: 209, endPoint x: 278, endPoint y: 199, distance: 10.7
click at [280, 209] on span "Outbound: Thank you for your message. Our offices are currently closed, but we …" at bounding box center [471, 209] width 483 height 9
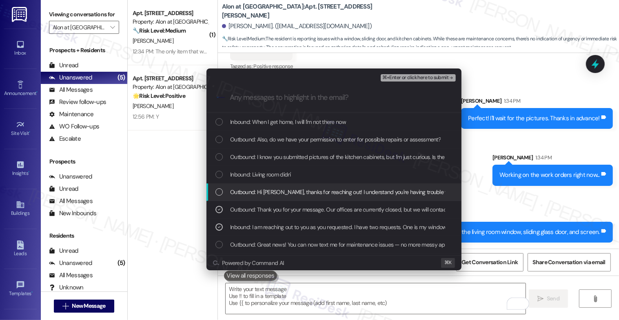
drag, startPoint x: 276, startPoint y: 192, endPoint x: 272, endPoint y: 175, distance: 17.8
click at [276, 192] on span "Outbound: Hi Abbie, thanks for reaching out! I understand you're having trouble…" at bounding box center [492, 192] width 524 height 9
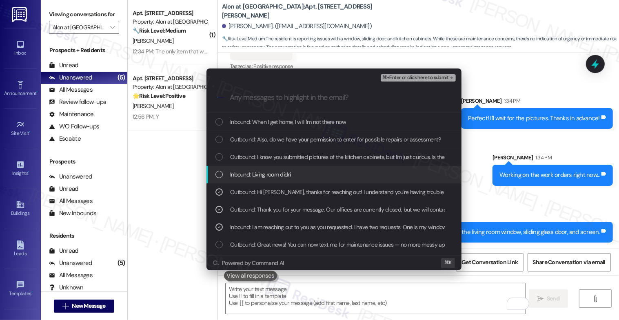
click at [272, 174] on span "Inbound: Living room didn'" at bounding box center [260, 174] width 61 height 9
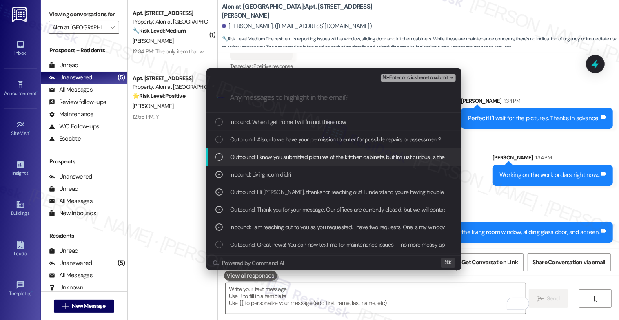
click at [282, 157] on span "Outbound: I know you submitted pictures of the kitchen cabinets, but I'm just c…" at bounding box center [427, 156] width 394 height 9
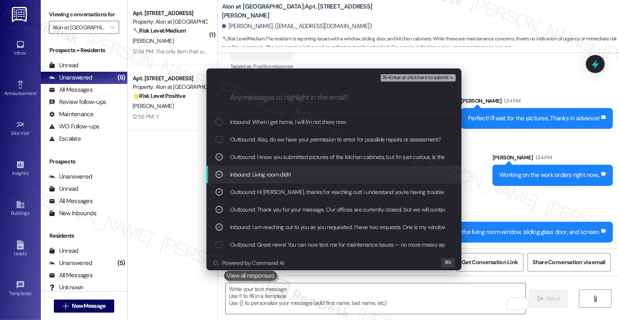
scroll to position [0, 0]
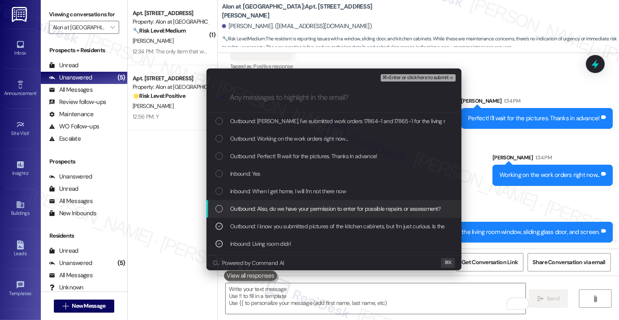
click at [302, 212] on span "Outbound: Also, do we have your permission to enter for possible repairs or ass…" at bounding box center [335, 208] width 210 height 9
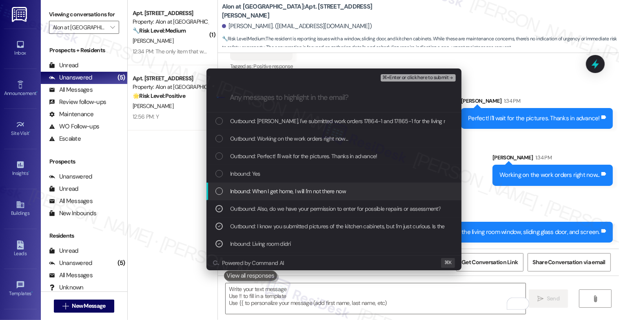
click at [299, 193] on span "Inbound: When I get home, I will I'm not there now" at bounding box center [288, 191] width 116 height 9
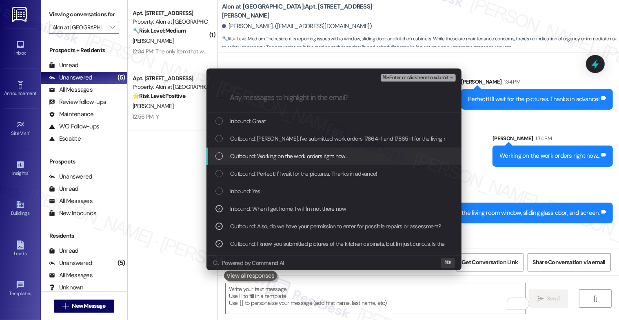
scroll to position [948, 0]
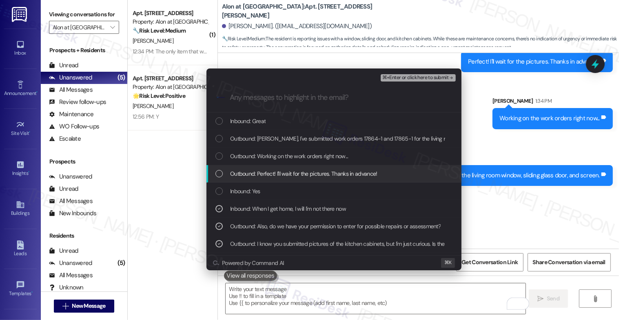
click at [302, 169] on span "Outbound: Perfect! I'll wait for the pictures. Thanks in advance!" at bounding box center [303, 173] width 147 height 9
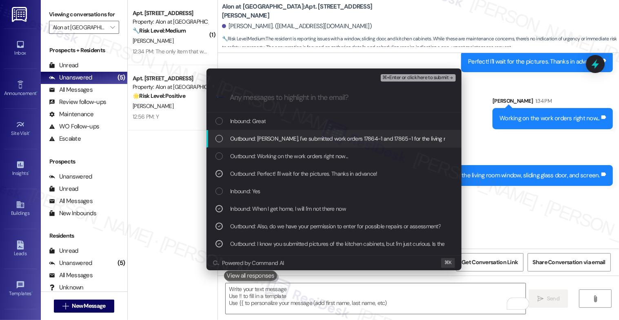
click at [380, 139] on span "Outbound: Abbie, I've submitted work orders 17864-1 and 17865-1 for the living …" at bounding box center [389, 138] width 318 height 9
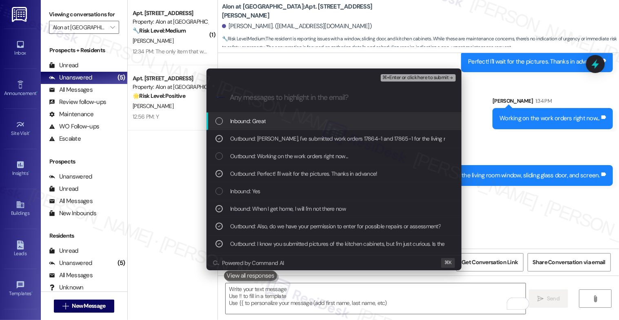
click at [380, 128] on div "Inbound: Great" at bounding box center [333, 122] width 255 height 18
click at [446, 76] on span "⌘+Enter or click here to submit" at bounding box center [415, 78] width 66 height 6
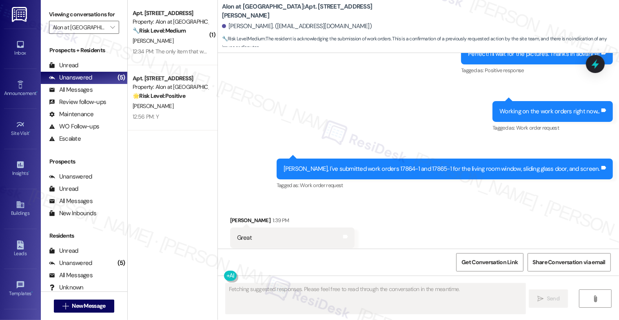
scroll to position [972, 0]
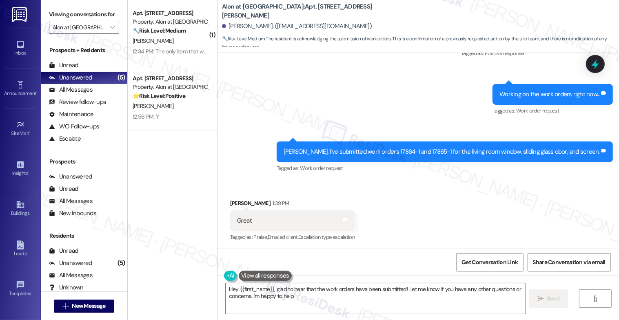
type textarea "Hey {{first_name}}, glad to hear that the work orders have been submitted! Let …"
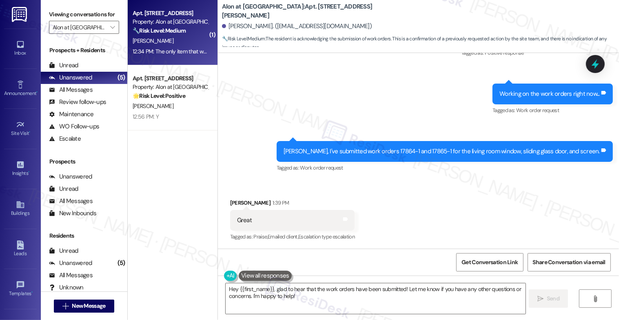
click at [150, 35] on div "🔧 Risk Level: Medium The resident is providing feedback on a completed work ord…" at bounding box center [170, 31] width 75 height 9
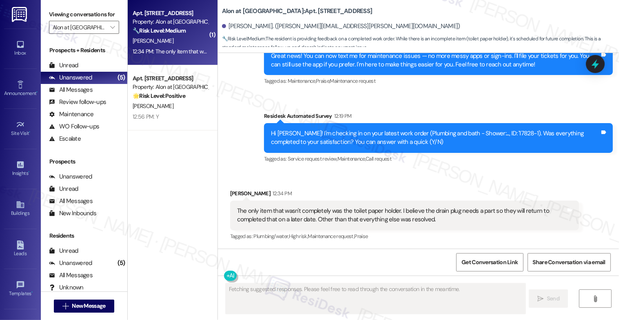
scroll to position [267, 0]
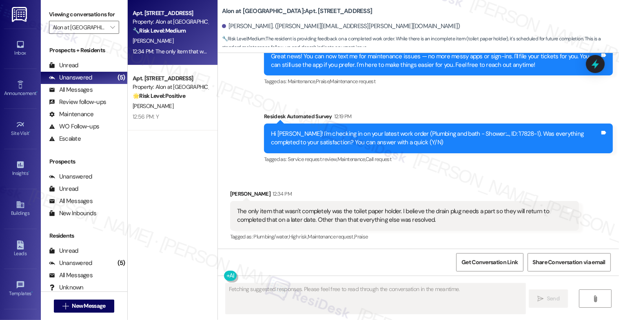
click at [357, 186] on div "Received via SMS Alyssa Salazar 12:34 PM The only item that wasn't completely w…" at bounding box center [404, 215] width 361 height 65
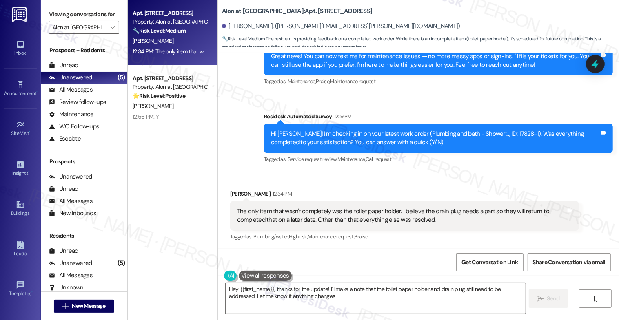
type textarea "Hey {{first_name}}, thanks for the update! I'll make a note that the toilet pap…"
click at [313, 301] on textarea "Hey {{first_name}}, thanks for the update! I'll make a note that the toilet pap…" at bounding box center [375, 298] width 300 height 31
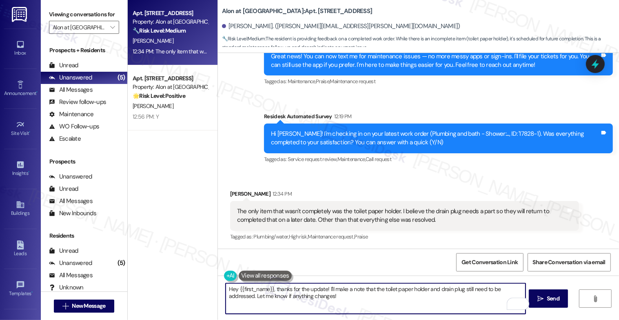
click at [313, 301] on textarea "Hey {{first_name}}, thanks for the update! I'll make a note that the toilet pap…" at bounding box center [375, 298] width 300 height 31
click at [548, 294] on button " Send" at bounding box center [548, 298] width 40 height 18
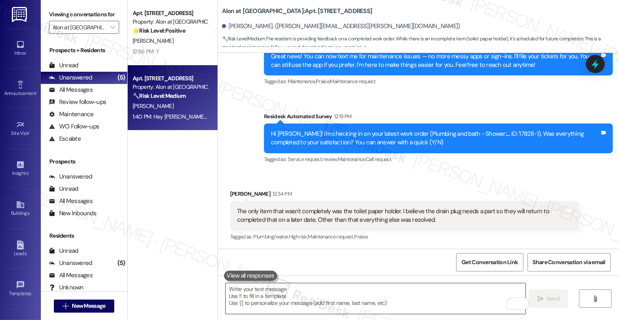
click at [276, 292] on textarea "To enrich screen reader interactions, please activate Accessibility in Grammarl…" at bounding box center [375, 298] width 300 height 31
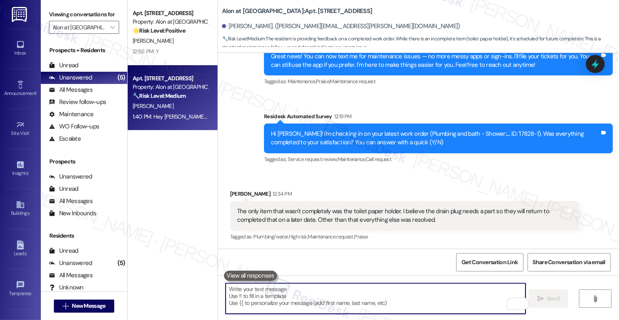
paste textarea "I also want to take this chance to ask you...Has {{property}} lived up to your …"
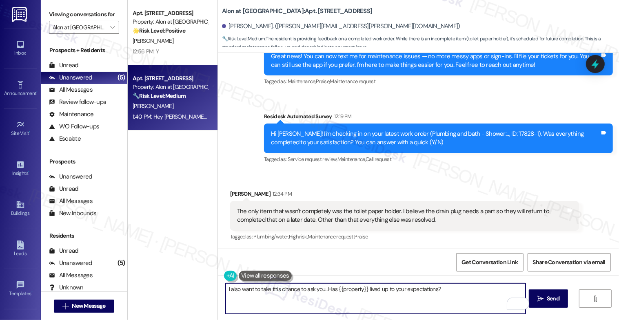
scroll to position [333, 0]
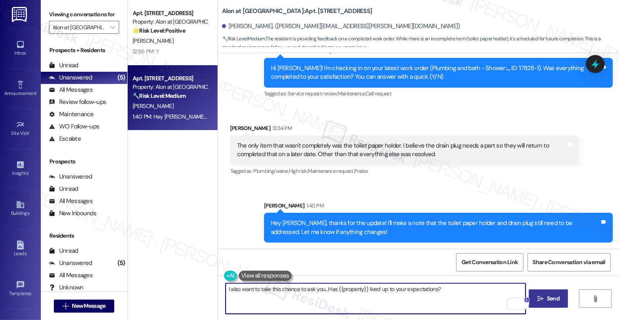
type textarea "I also want to take this chance to ask you...Has {{property}} lived up to your …"
click at [535, 294] on button " Send" at bounding box center [548, 298] width 40 height 18
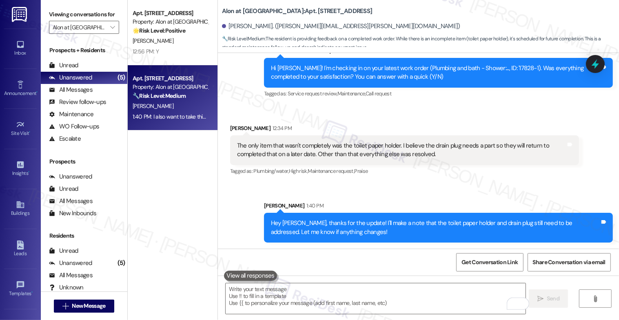
scroll to position [390, 0]
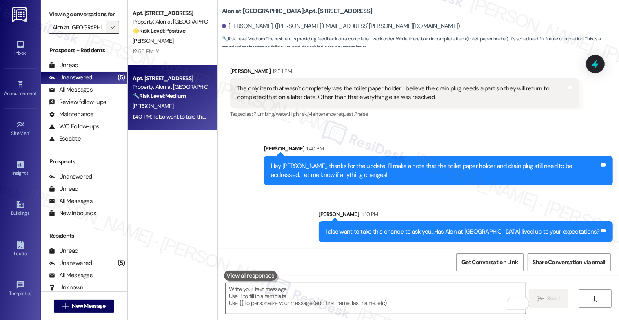
click at [110, 31] on icon "" at bounding box center [112, 27] width 4 height 7
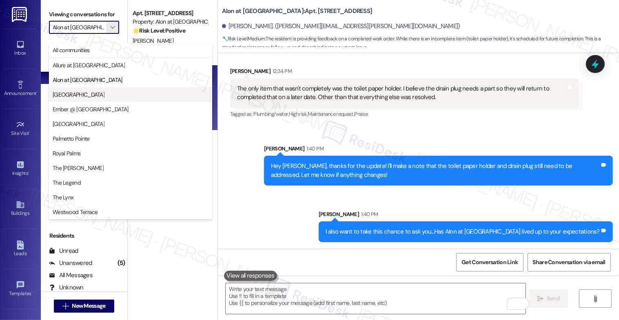
click at [82, 93] on span "Clear Springs" at bounding box center [79, 95] width 52 height 8
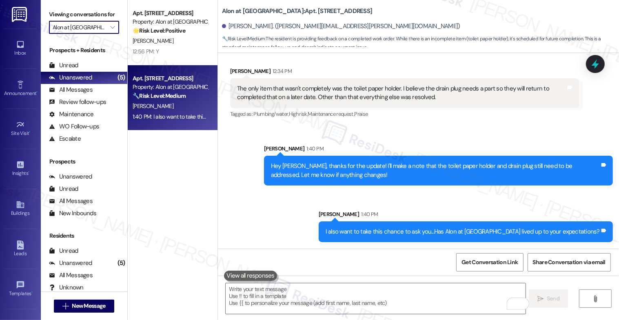
type input "Clear Springs"
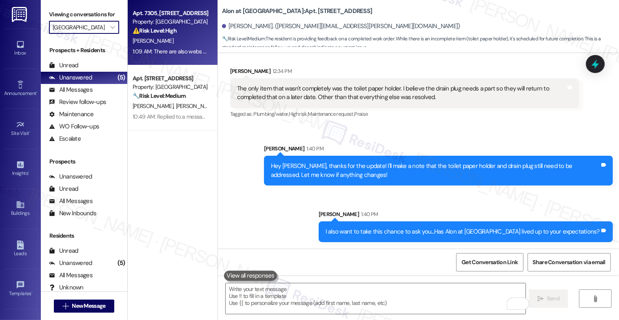
click at [168, 43] on div "G. Muniz" at bounding box center [170, 41] width 77 height 10
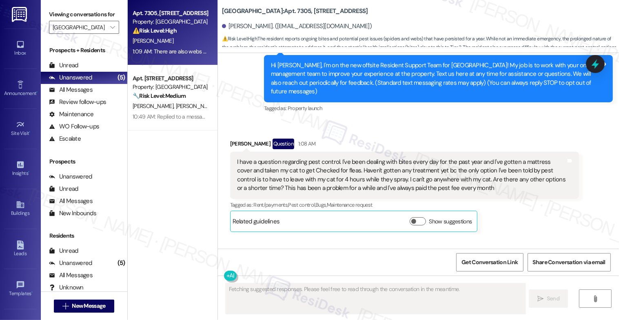
scroll to position [158, 0]
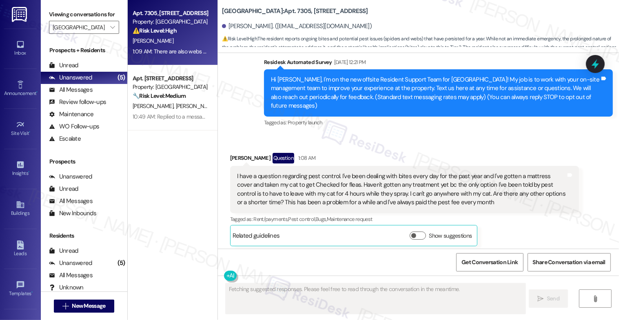
click at [351, 147] on div "Received via SMS George Muniz Question 1:08 AM I have a question regarding pest…" at bounding box center [404, 199] width 361 height 105
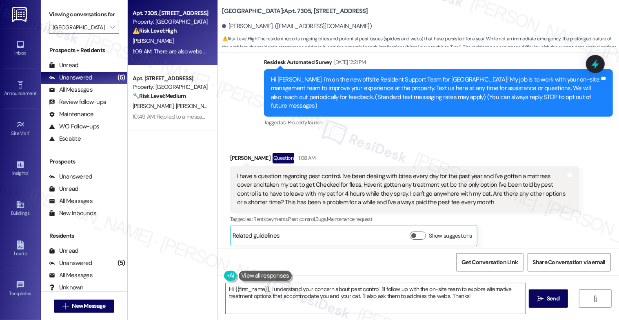
scroll to position [393, 0]
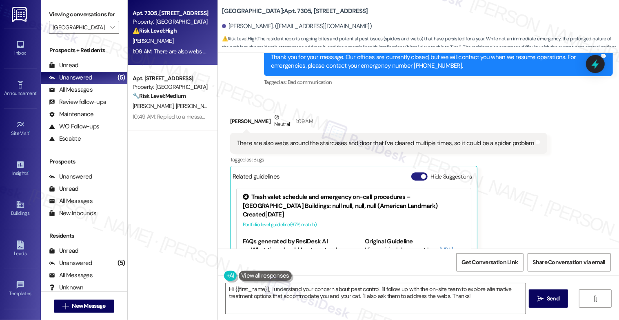
click at [416, 172] on button "Hide Suggestions" at bounding box center [419, 176] width 16 height 8
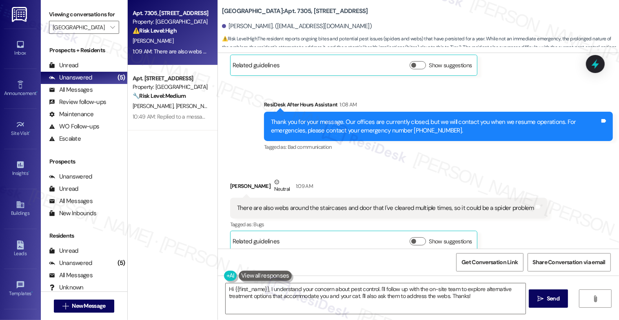
scroll to position [177, 0]
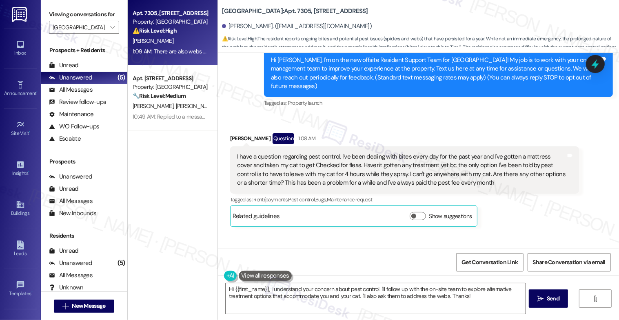
click at [422, 162] on div "I have a question regarding pest control. I've been dealing with bites every da…" at bounding box center [401, 169] width 329 height 35
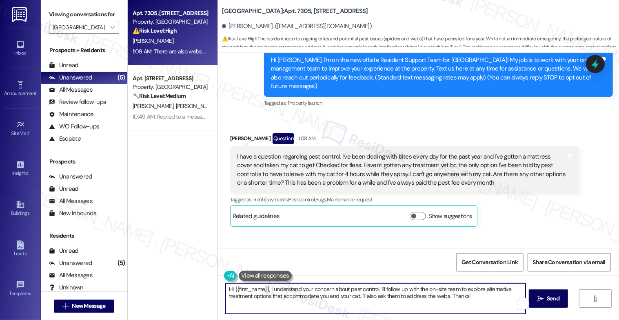
drag, startPoint x: 376, startPoint y: 288, endPoint x: 478, endPoint y: 309, distance: 103.9
click at [478, 309] on textarea "Hi {{first_name}}, I understand your concern about pest control. I'll follow up…" at bounding box center [375, 298] width 300 height 31
drag, startPoint x: 415, startPoint y: 287, endPoint x: 500, endPoint y: 294, distance: 85.5
click at [500, 294] on textarea "Hi {{first_name}}, I understand your concern about pest control. As far as I kn…" at bounding box center [375, 298] width 300 height 31
click at [265, 289] on textarea "Hi {{first_name}}, I understand your concern about pest control. As far as I kn…" at bounding box center [375, 298] width 300 height 31
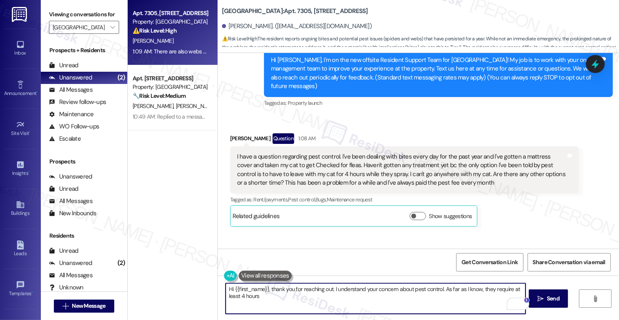
click at [274, 298] on textarea "Hi {{first_name}}, thank you for reaching out. I understand your concern about …" at bounding box center [375, 298] width 300 height 31
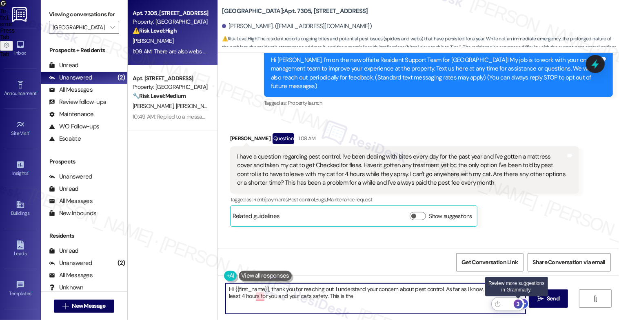
type textarea "Hi {{first_name}}, thank you for reaching out. I understand your concern about …"
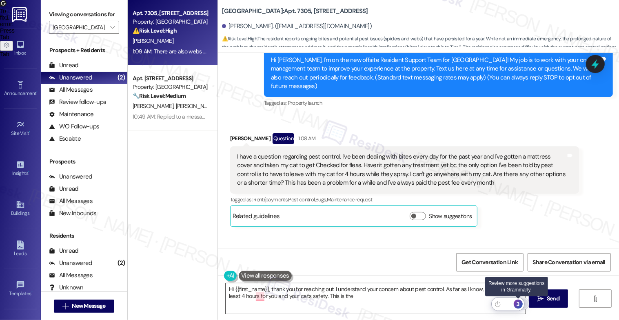
click at [517, 303] on div "3" at bounding box center [517, 304] width 9 height 9
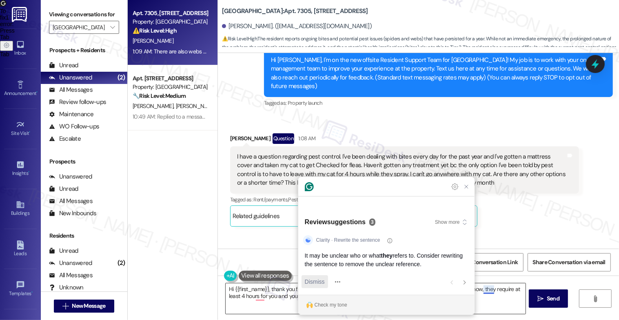
click at [305, 279] on span "Dismiss" at bounding box center [315, 282] width 20 height 9
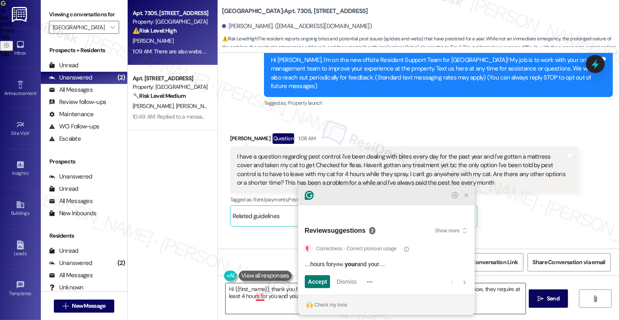
click at [464, 199] on icon "Close Grammarly Assistant" at bounding box center [466, 195] width 7 height 7
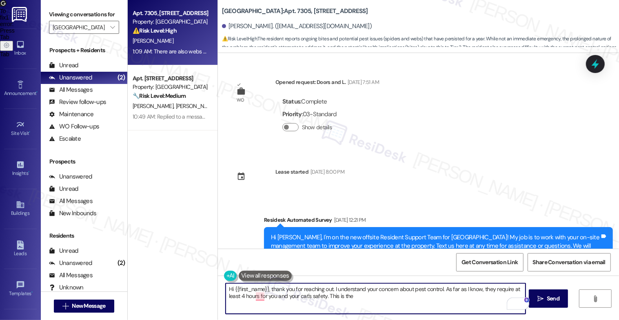
scroll to position [177, 0]
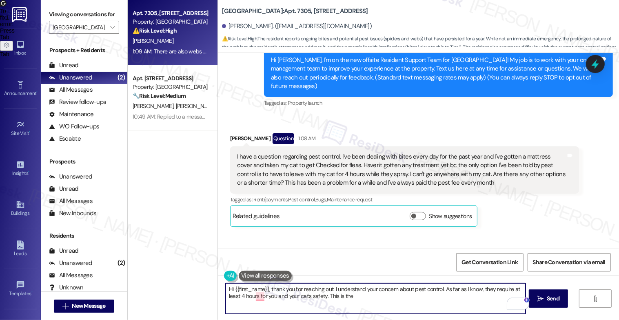
drag, startPoint x: 311, startPoint y: 296, endPoint x: 374, endPoint y: 299, distance: 62.9
click at [374, 299] on textarea "Hi {{first_name}}, thank you for reaching out. I understand your concern about …" at bounding box center [375, 298] width 300 height 31
drag, startPoint x: 311, startPoint y: 298, endPoint x: 370, endPoint y: 300, distance: 58.7
click at [370, 300] on textarea "Hi {{first_name}}, thank you for reaching out. I understand your concern about …" at bounding box center [375, 298] width 300 height 31
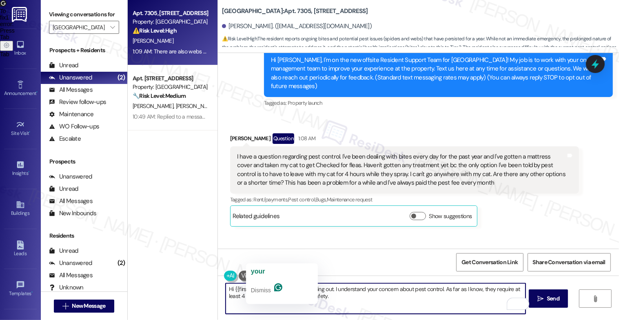
click at [322, 303] on textarea "Hi {{first_name}}, thank you for reaching out. I understand your concern about …" at bounding box center [375, 298] width 300 height 31
drag, startPoint x: 442, startPoint y: 292, endPoint x: 450, endPoint y: 304, distance: 15.3
click at [450, 304] on textarea "Hi {{first_name}}, thank you for reaching out. I understand your concern about …" at bounding box center [375, 298] width 300 height 31
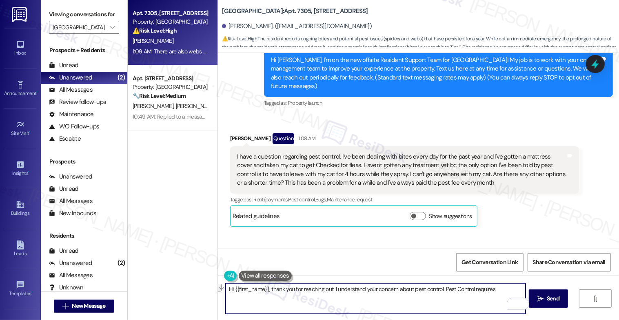
drag, startPoint x: 441, startPoint y: 291, endPoint x: 499, endPoint y: 294, distance: 57.9
click at [499, 294] on textarea "Hi {{first_name}}, thank you for reaching out. I understand your concern about …" at bounding box center [375, 298] width 300 height 31
drag, startPoint x: 285, startPoint y: 294, endPoint x: 364, endPoint y: 295, distance: 79.5
click at [364, 295] on textarea "Hi {{first_name}}, thank you for reaching out. I understand your concern about …" at bounding box center [375, 298] width 300 height 31
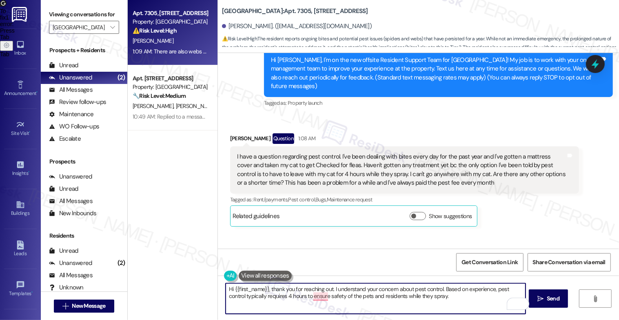
click at [330, 252] on div "Get Conversation Link Share Conversation via email" at bounding box center [418, 262] width 401 height 27
click at [469, 303] on textarea "Hi {{first_name}}, thank you for reaching out. I understand your concern about …" at bounding box center [375, 298] width 300 height 31
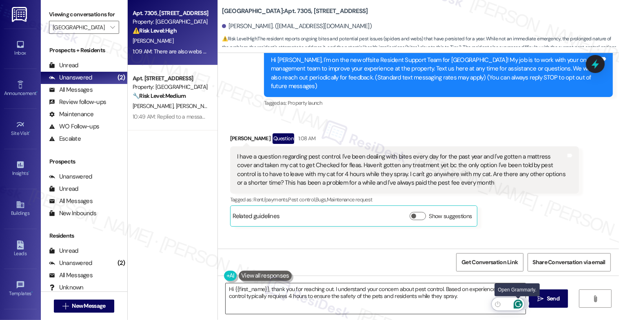
click at [517, 303] on icon "Open Grammarly. 0 Suggestions." at bounding box center [517, 304] width 9 height 9
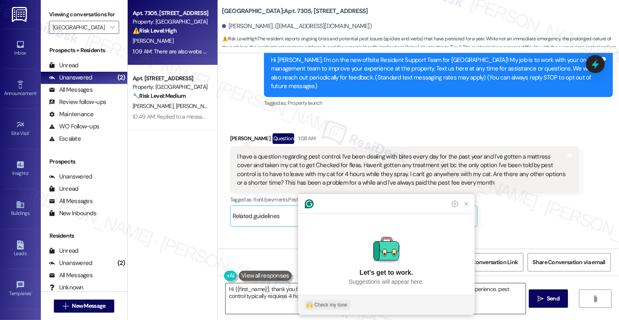
click at [323, 307] on div "Check my tone" at bounding box center [330, 304] width 33 height 7
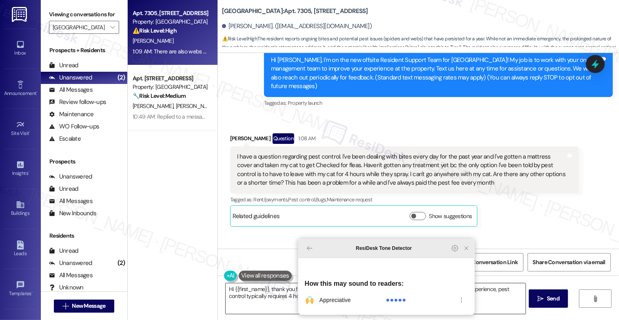
click at [466, 250] on icon "Close Grammarly Assistant" at bounding box center [465, 248] width 3 height 3
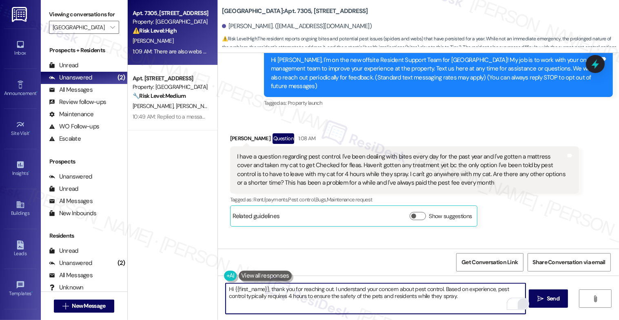
click at [454, 298] on textarea "Hi {{first_name}}, thank you for reaching out. I understand your concern about …" at bounding box center [375, 298] width 300 height 31
drag, startPoint x: 457, startPoint y: 297, endPoint x: 522, endPoint y: 296, distance: 64.8
click at [522, 296] on textarea "Hi {{first_name}}, thank you for reaching out. I understand your concern about …" at bounding box center [375, 298] width 300 height 31
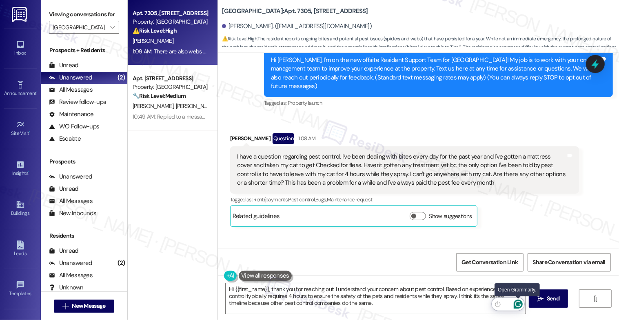
click at [519, 303] on icon "Open Grammarly. 0 Suggestions." at bounding box center [517, 304] width 9 height 9
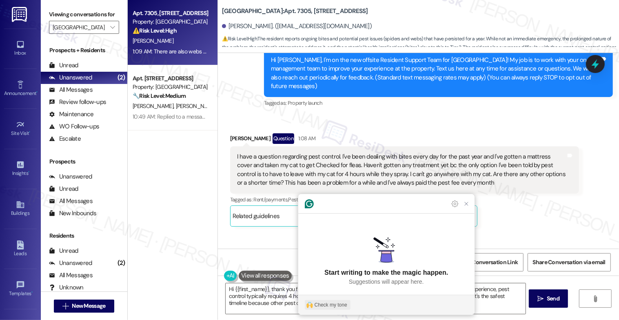
click at [324, 307] on div "Check my tone" at bounding box center [330, 304] width 33 height 7
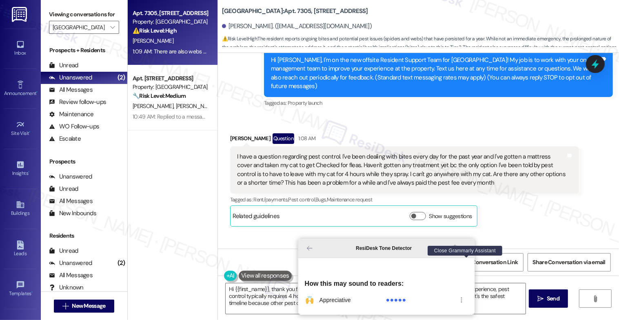
click at [465, 250] on icon "Close Grammarly Assistant" at bounding box center [465, 248] width 3 height 3
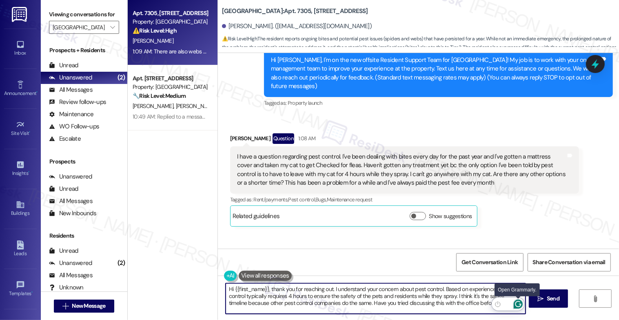
type textarea "Hi {{first_name}}, thank you for reaching out. I understand your concern about …"
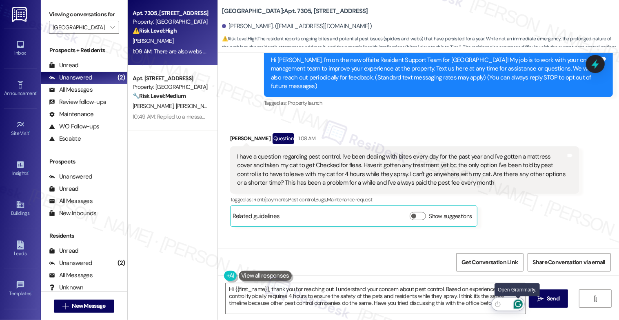
click at [518, 302] on icon "Open Grammarly. 0 Suggestions." at bounding box center [518, 304] width 6 height 6
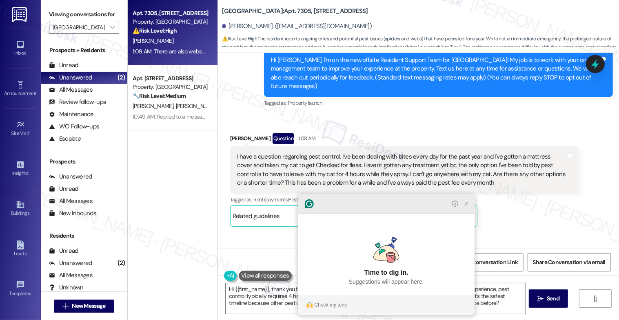
click at [466, 207] on icon "Close Grammarly Assistant" at bounding box center [466, 204] width 7 height 7
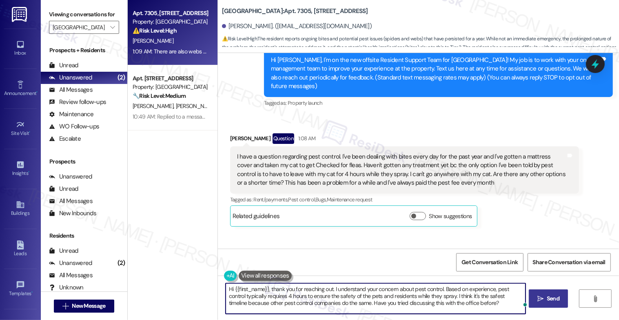
click at [552, 300] on span "Send" at bounding box center [552, 298] width 13 height 9
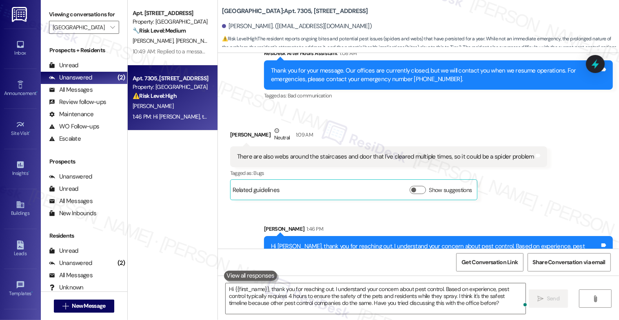
scroll to position [403, 0]
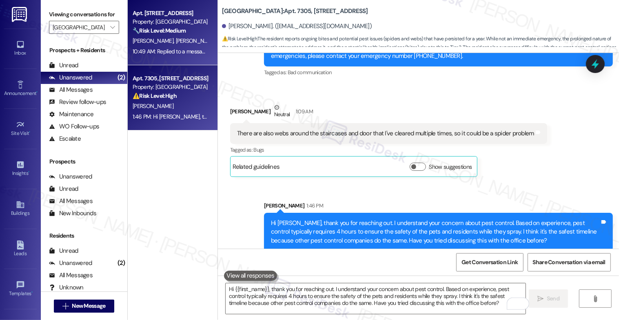
click at [184, 42] on div "L. Smith G. Falgoust" at bounding box center [170, 41] width 77 height 10
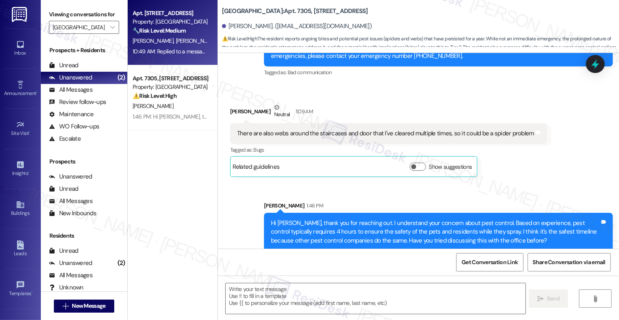
type textarea "Fetching suggested responses. Please feel free to read through the conversation…"
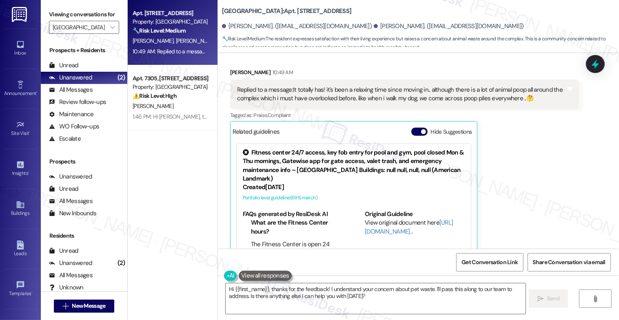
scroll to position [367, 0]
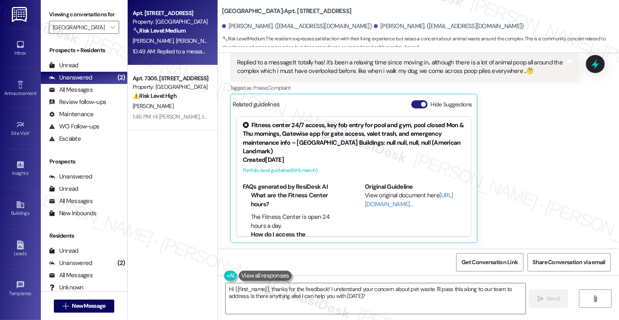
click at [411, 101] on button "Hide Suggestions" at bounding box center [419, 104] width 16 height 8
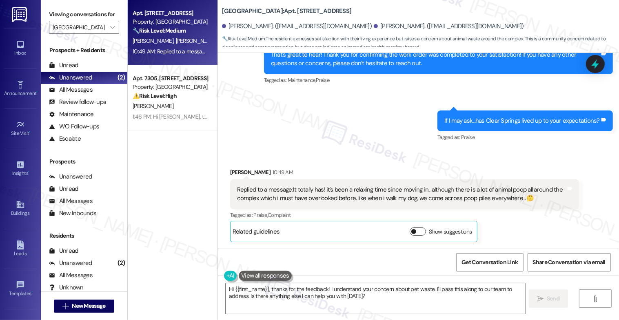
scroll to position [239, 0]
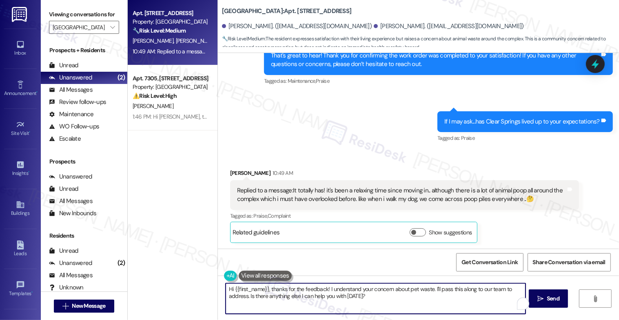
drag, startPoint x: 266, startPoint y: 288, endPoint x: 197, endPoint y: 284, distance: 68.6
click at [197, 284] on div "Apt. 9308, 1767 S. State Hwy 46 Property: Clear Springs 🔧 Risk Level: Medium Th…" at bounding box center [373, 160] width 491 height 320
click at [331, 302] on textarea "Thanks for the feedback! I understand your concern about pet waste. I'll pass t…" at bounding box center [375, 298] width 300 height 31
drag, startPoint x: 458, startPoint y: 290, endPoint x: 468, endPoint y: 303, distance: 16.6
click at [468, 303] on textarea "Thanks for the feedback! I understand your concern about pet waste. I'll pass t…" at bounding box center [375, 298] width 300 height 31
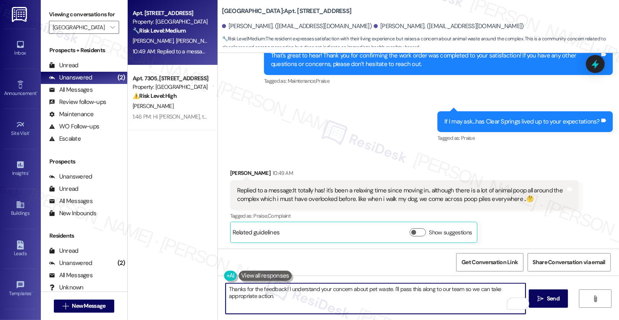
paste textarea "Remember, we’re always just a message away if you ever need anything."
type textarea "Thanks for the feedback! I understand your concern about pet waste. I'll pass t…"
click at [552, 294] on span "Send" at bounding box center [552, 298] width 13 height 9
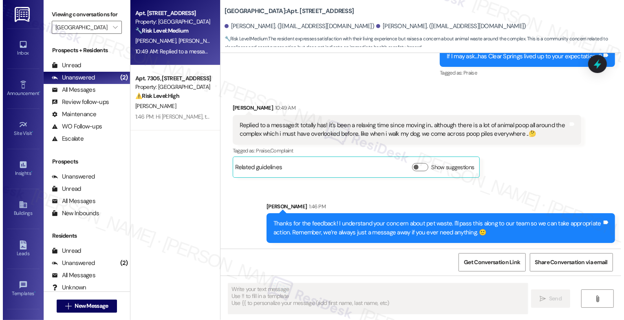
scroll to position [304, 0]
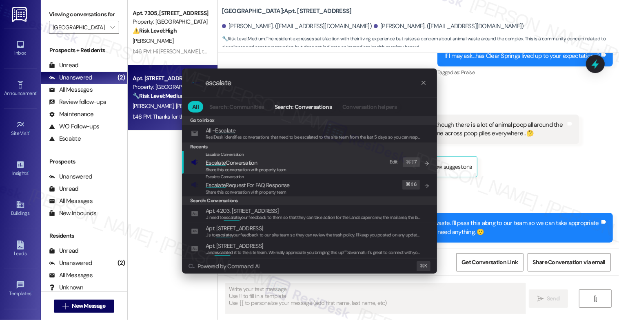
type input "escalate"
click at [254, 163] on span "Escalate Conversation" at bounding box center [230, 162] width 51 height 7
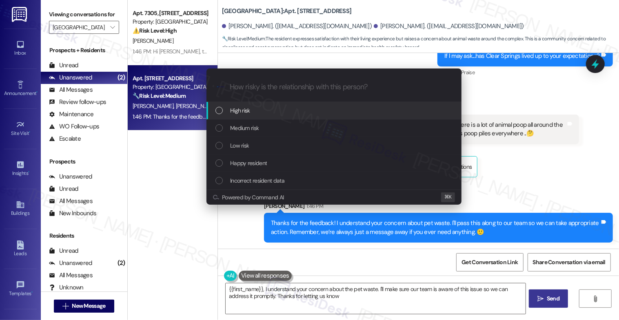
type textarea "{{first_name}}, I understand your concern about the pet waste. I'll make sure o…"
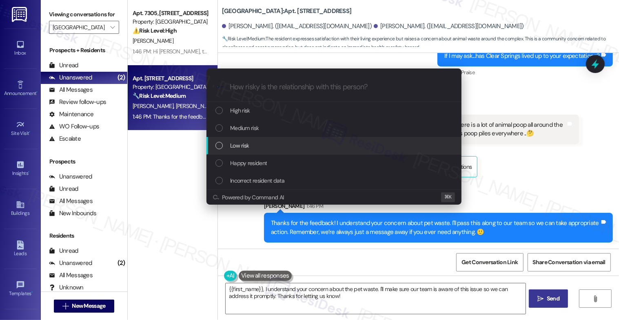
click at [252, 149] on div "Low risk" at bounding box center [334, 145] width 239 height 9
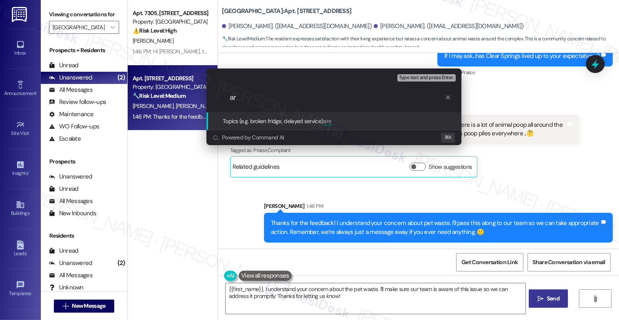
type input "a"
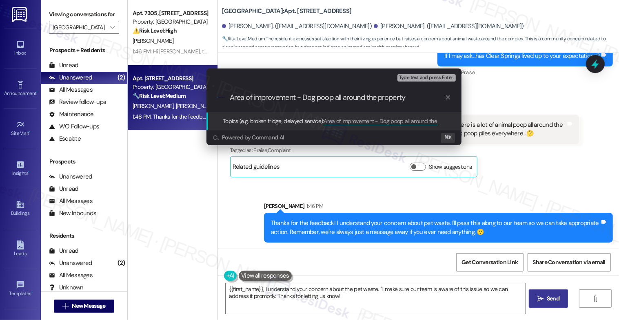
type input "Area of improvement - Dog poop all around the property"
click at [424, 102] on input "Area of improvement - Dog poop all around the property" at bounding box center [337, 97] width 215 height 9
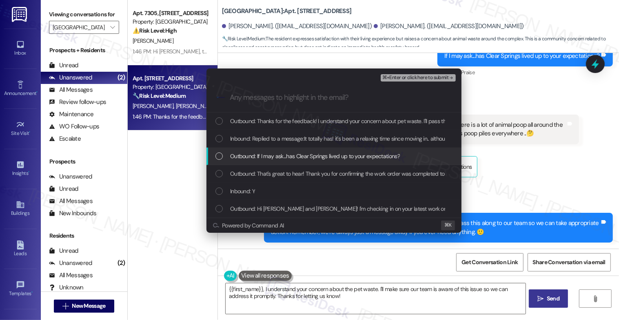
drag, startPoint x: 310, startPoint y: 157, endPoint x: 312, endPoint y: 141, distance: 16.0
click at [310, 155] on span "Outbound: If I may ask...has Clear Springs lived up to your expectations?" at bounding box center [315, 156] width 170 height 9
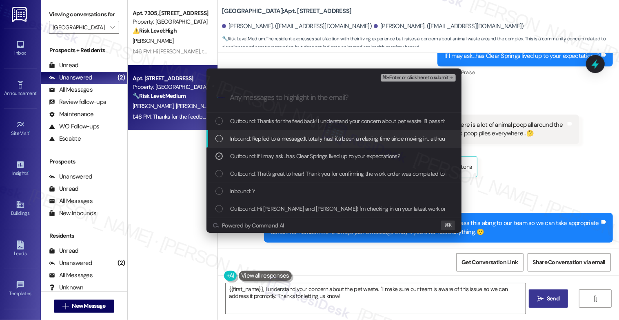
click at [312, 137] on span "Inbound: Replied to a message:It totally has! it's been a relaxing time since m…" at bounding box center [528, 138] width 596 height 9
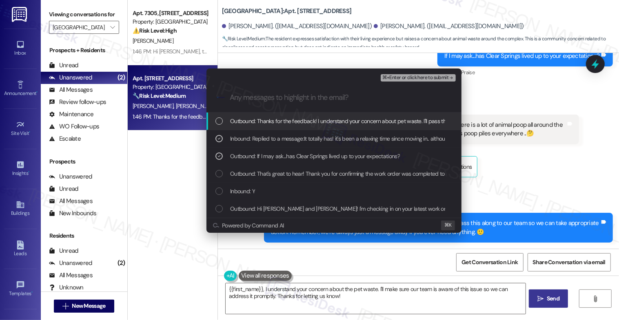
click at [320, 118] on span "Outbound: Thanks for the feedback! I understand your concern about pet waste. I…" at bounding box center [494, 121] width 528 height 9
click at [431, 75] on span "⌘+Enter or click here to submit" at bounding box center [415, 78] width 66 height 6
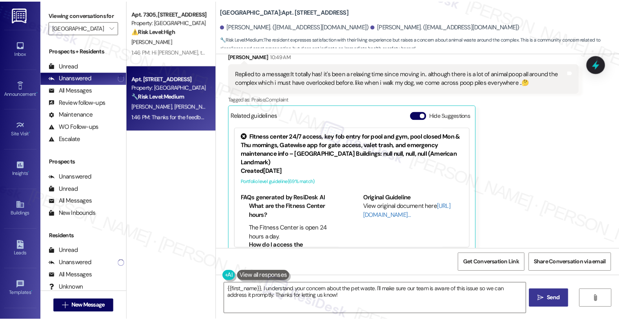
scroll to position [367, 0]
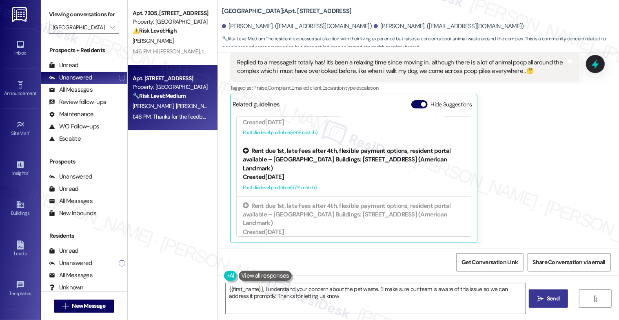
type textarea "{{first_name}}, I understand your concern about the pet waste. I'll make sure o…"
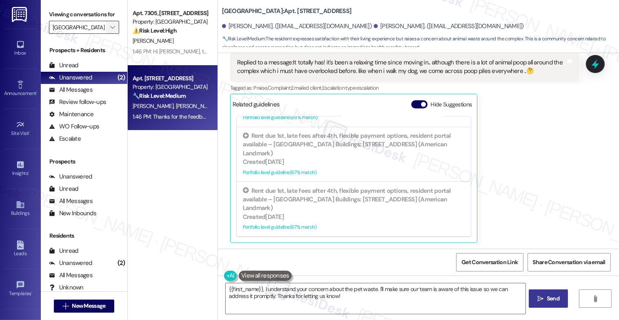
click at [110, 31] on icon "" at bounding box center [112, 27] width 4 height 7
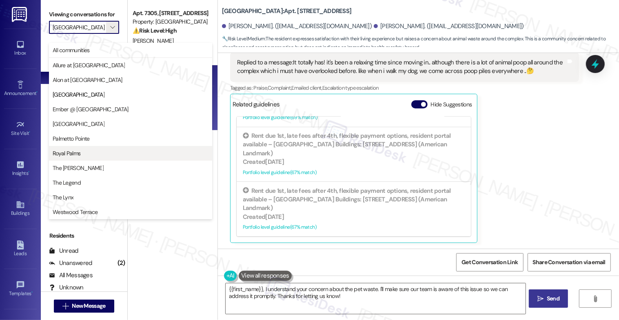
click at [66, 151] on span "Royal Palms" at bounding box center [67, 153] width 28 height 8
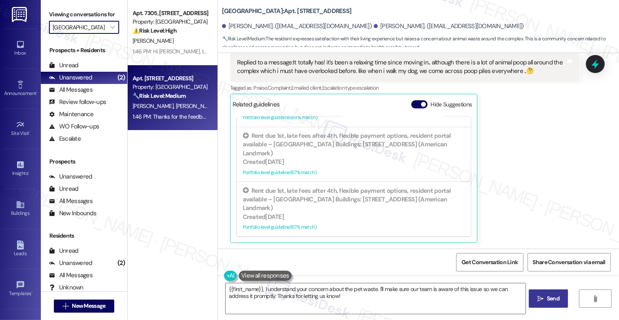
type input "Royal Palms"
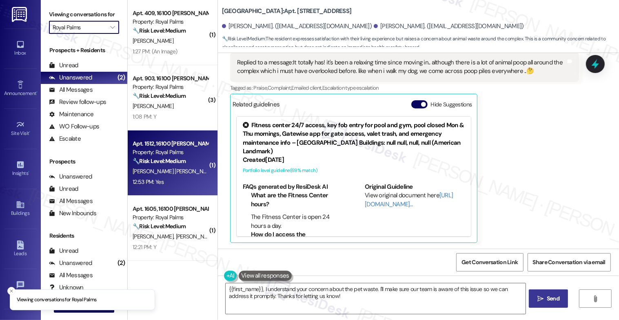
scroll to position [129, 0]
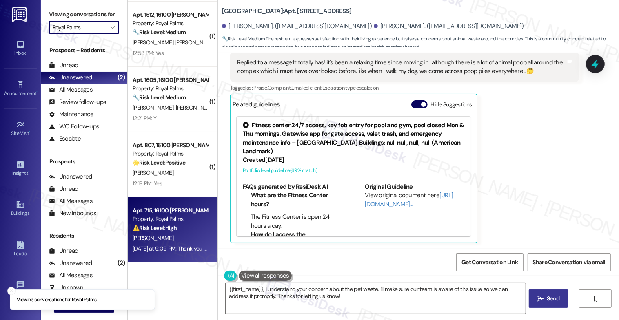
click at [144, 228] on strong "⚠️ Risk Level: High" at bounding box center [155, 227] width 44 height 7
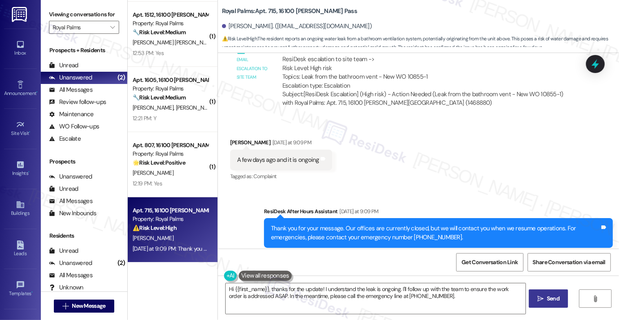
scroll to position [664, 0]
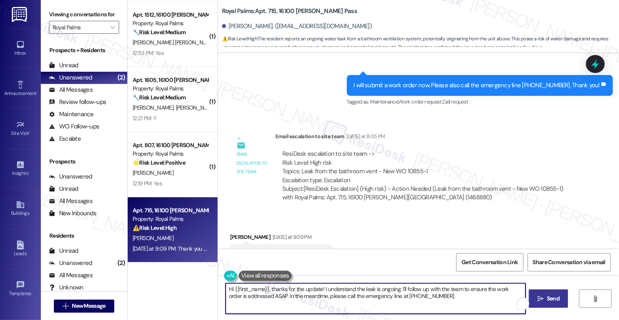
click at [275, 294] on textarea "Hi {{first_name}}, thanks for the update! I understand the leak is ongoing. I'l…" at bounding box center [375, 298] width 300 height 31
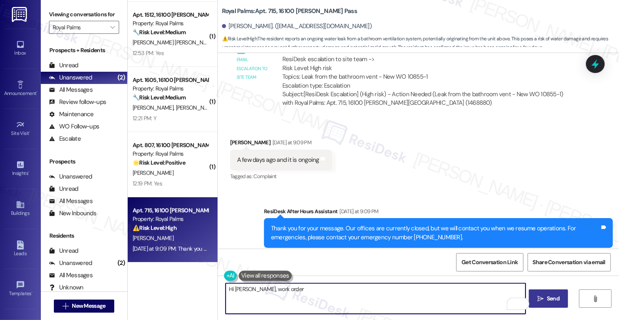
scroll to position [669, 0]
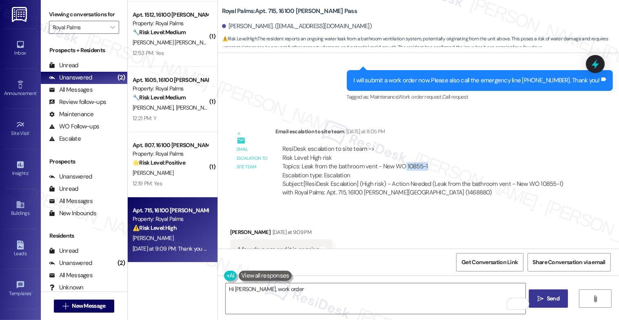
drag, startPoint x: 398, startPoint y: 149, endPoint x: 429, endPoint y: 150, distance: 31.0
click at [429, 150] on div "ResiDesk escalation to site team -> Risk Level: High risk Topics: Leak from the…" at bounding box center [426, 162] width 289 height 35
copy div "10855-1"
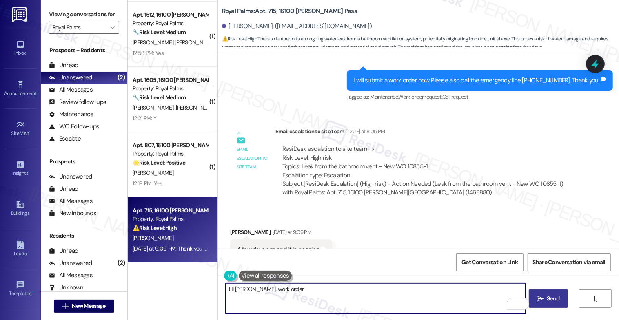
click at [294, 287] on textarea "Hi Natalie, work order" at bounding box center [375, 298] width 300 height 31
paste textarea "10855-1"
click at [248, 289] on textarea "Hi Natalie, work order 10855-1 was submitted last night and I also escalated it…" at bounding box center [375, 298] width 300 height 31
click at [508, 288] on textarea "Hi Natalie, work order 10855-1 was submitted last night and I also escalated it…" at bounding box center [375, 298] width 300 height 31
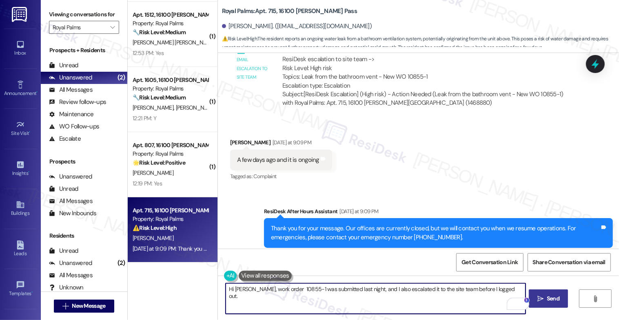
click at [504, 291] on textarea "Hi Natalie, work order 10855-1 was submitted last night, and I also escalated i…" at bounding box center [375, 298] width 300 height 31
paste textarea "Feel free to let us know if you have other questions or concerns so we can assi…"
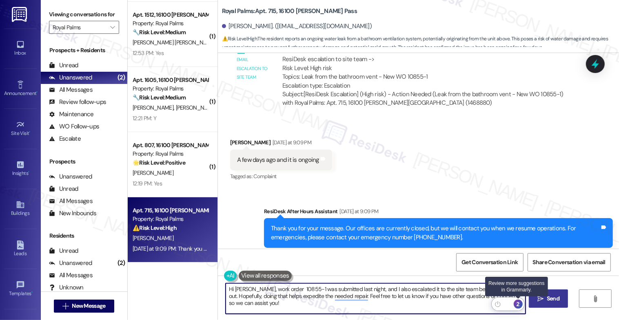
type textarea "Hi Natalie, work order 10855-1 was submitted last night, and I also escalated i…"
click at [519, 303] on div "2" at bounding box center [517, 304] width 9 height 9
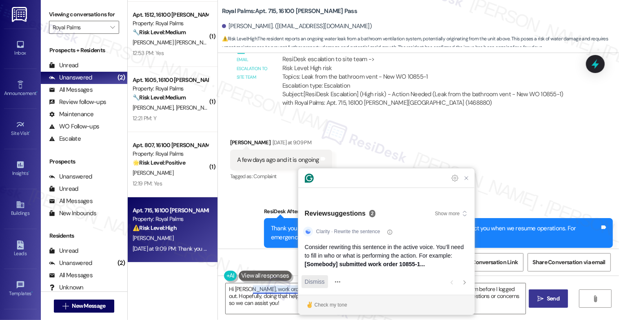
click at [314, 280] on span "Dismiss" at bounding box center [315, 282] width 20 height 9
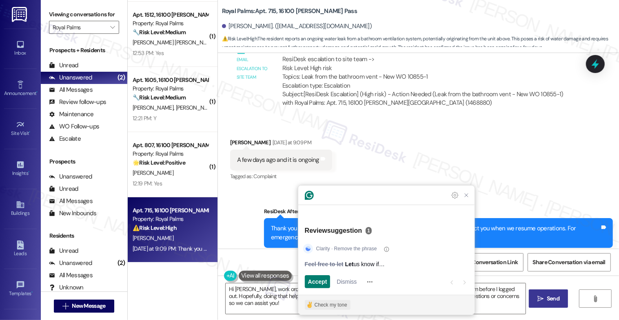
click at [334, 305] on div "Check my tone" at bounding box center [330, 304] width 33 height 7
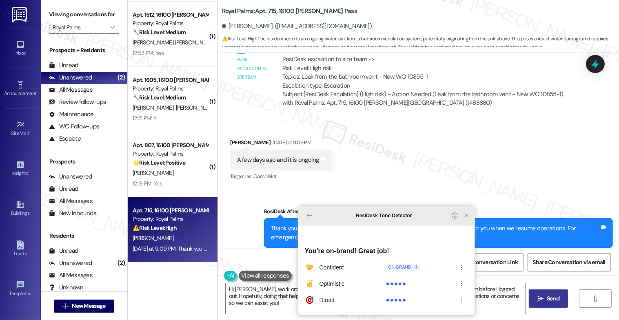
click at [465, 219] on icon "Close Grammarly Assistant" at bounding box center [466, 215] width 7 height 7
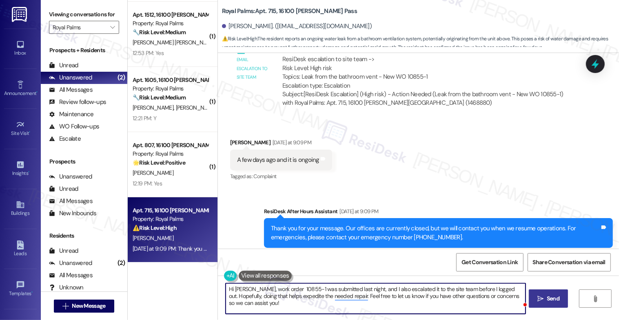
click at [543, 299] on icon "" at bounding box center [540, 299] width 6 height 7
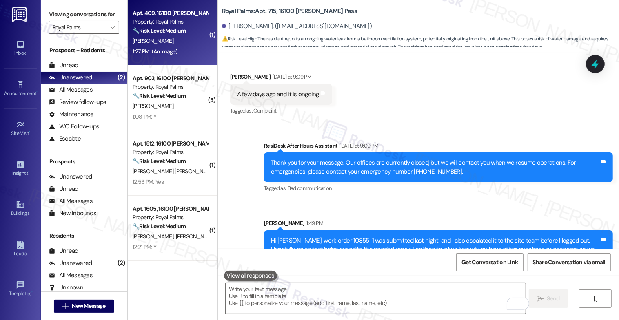
click at [167, 35] on div "Apt. 409, 16100 Henderson Pass Property: Royal Palms 🔧 Risk Level: Medium The r…" at bounding box center [170, 22] width 77 height 28
type textarea "Fetching suggested responses. Please feel free to read through the conversation…"
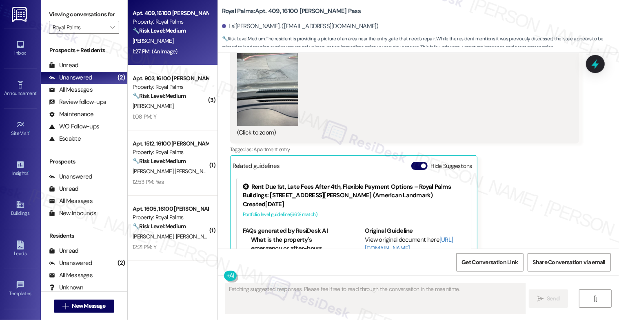
click at [411, 162] on button "Hide Suggestions" at bounding box center [419, 166] width 16 height 8
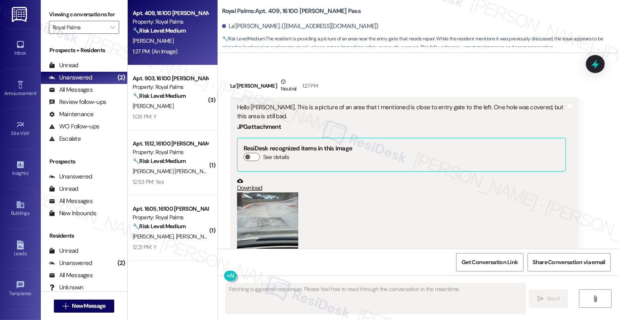
scroll to position [3617, 0]
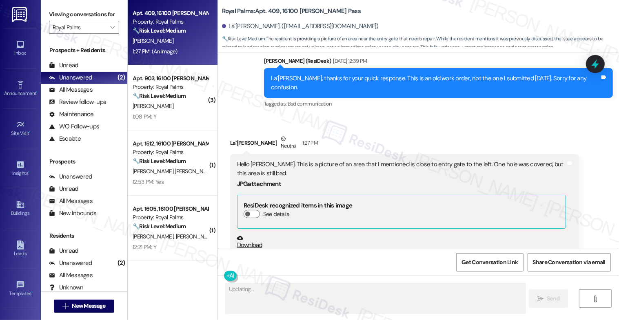
click at [261, 250] on button "Zoom image" at bounding box center [267, 291] width 61 height 82
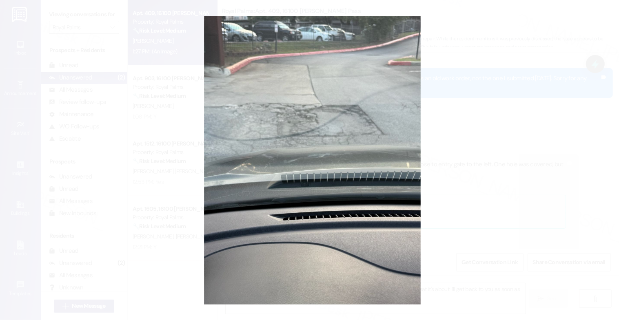
type textarea "Hi {{first_name}}, thanks for the image! I'll take a look and see if I can figu…"
click at [356, 194] on button "Unzoom image" at bounding box center [309, 160] width 619 height 320
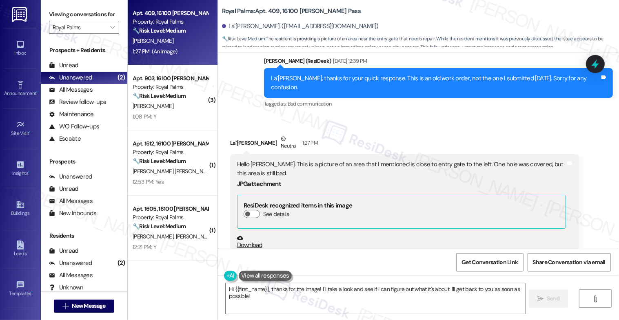
scroll to position [3512, 0]
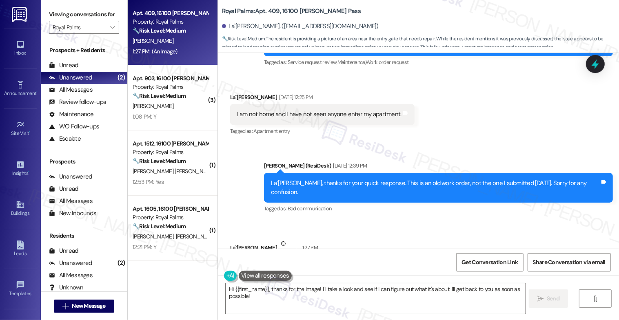
click at [253, 143] on div "Sent via SMS Sarah (ResiDesk) Sep 17, 2025 at 12:39 PM La`Bria, thanks for your…" at bounding box center [418, 181] width 401 height 77
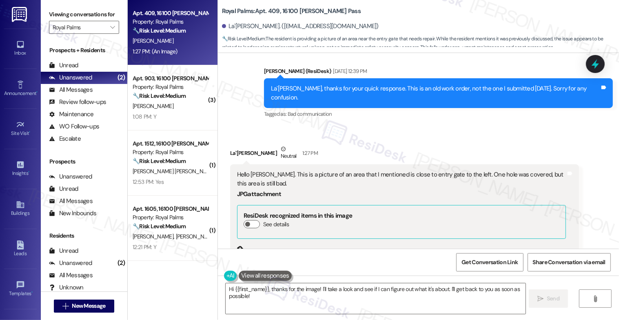
scroll to position [3681, 0]
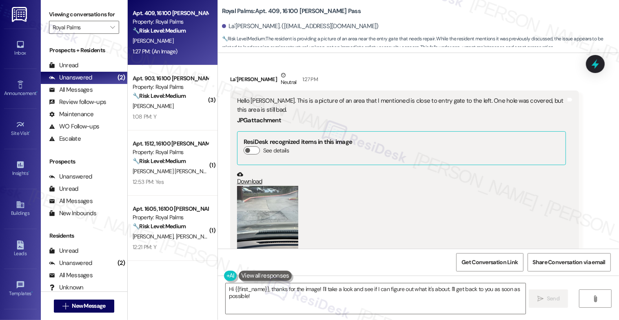
click at [271, 186] on button "Zoom image" at bounding box center [267, 227] width 61 height 82
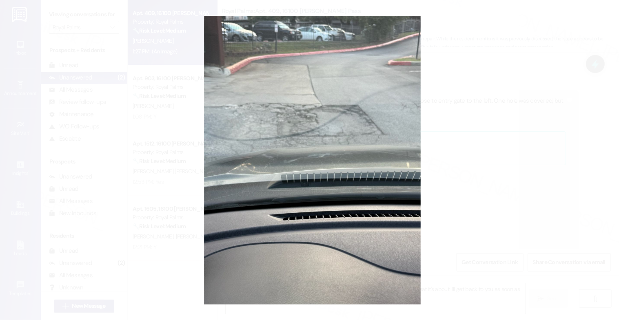
click at [347, 203] on button "Unzoom image" at bounding box center [309, 160] width 619 height 320
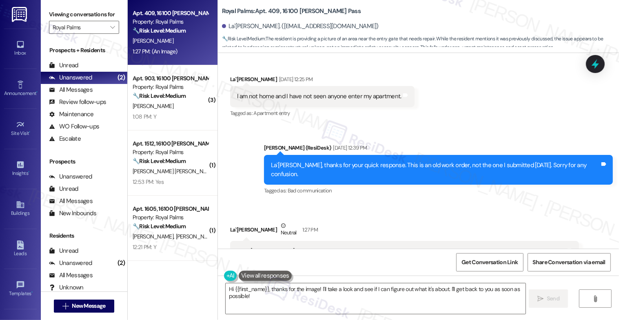
scroll to position [3514, 0]
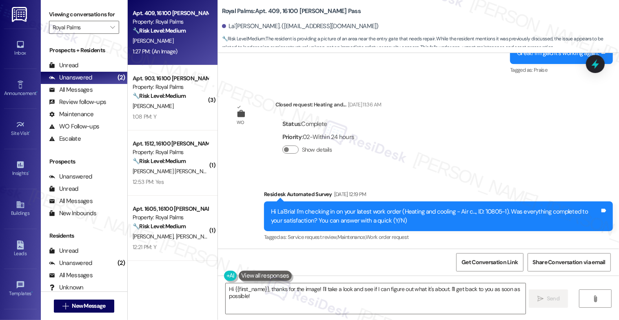
scroll to position [3542, 0]
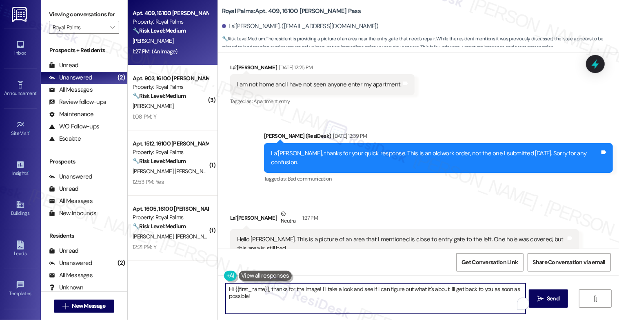
click at [314, 292] on textarea "Hi {{first_name}}, thanks for the image! I'll take a look and see if I can figu…" at bounding box center [375, 298] width 300 height 31
click at [371, 304] on textarea "Hi {{first_name}}, thanks for the picture! I'll take a look and see if I can fi…" at bounding box center [375, 298] width 300 height 31
drag, startPoint x: 362, startPoint y: 291, endPoint x: 366, endPoint y: 300, distance: 10.8
click at [366, 300] on textarea "Hi {{first_name}}, thanks for the picture! I'll take a look and see if I can fi…" at bounding box center [375, 298] width 300 height 31
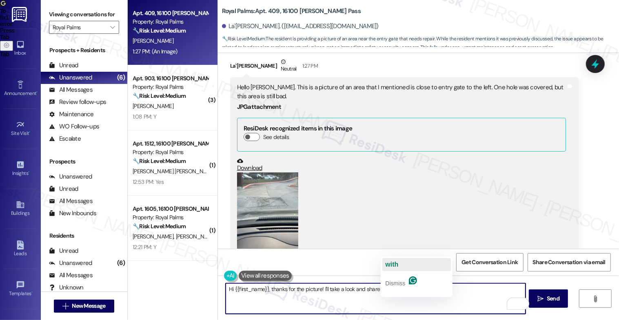
click at [401, 265] on button "with" at bounding box center [416, 264] width 68 height 13
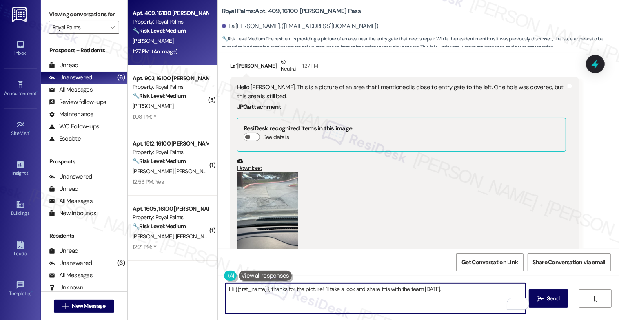
scroll to position [0, 0]
click at [433, 289] on textarea "Hi {{first_name}}, thanks for the picture! I'll take a look and share this with…" at bounding box center [375, 298] width 300 height 31
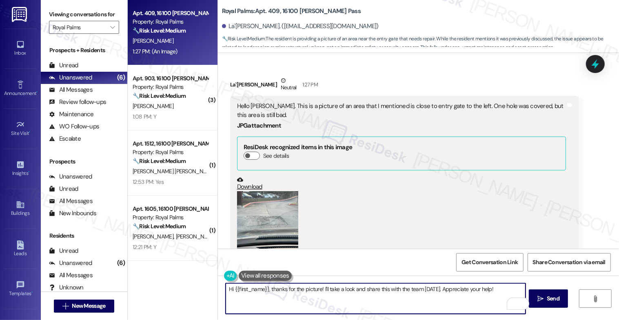
scroll to position [3660, 0]
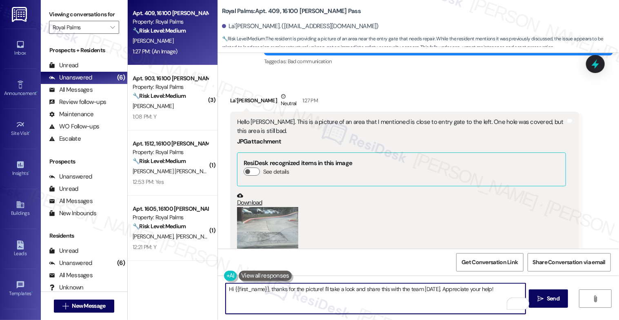
click at [269, 207] on button "Zoom image" at bounding box center [267, 248] width 61 height 82
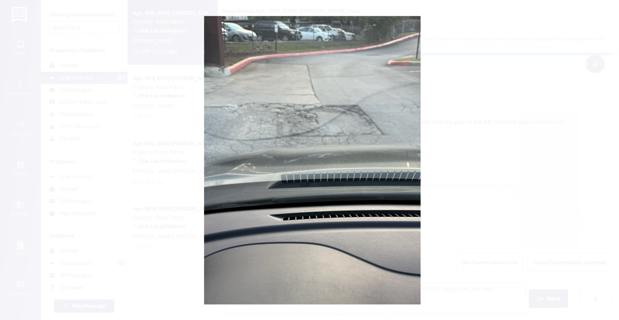
click at [347, 212] on button "Unzoom image" at bounding box center [309, 160] width 619 height 320
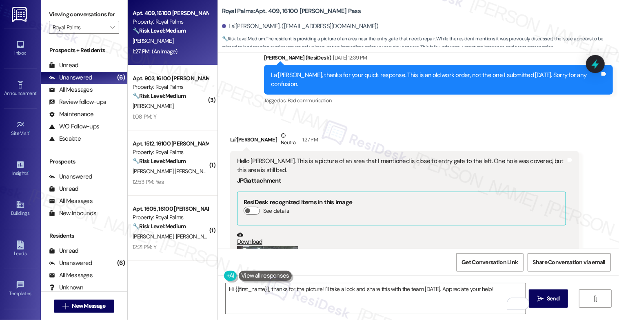
scroll to position [3580, 0]
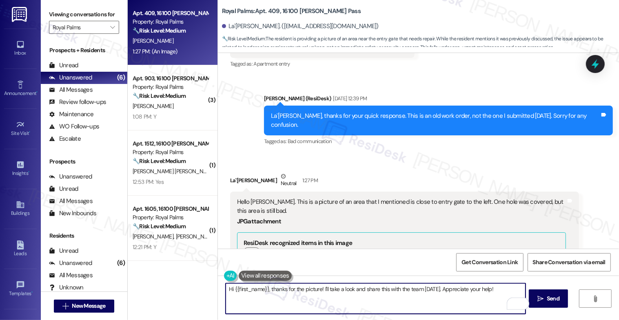
click at [384, 287] on textarea "Hi {{first_name}}, thanks for the picture! I'll take a look and share this with…" at bounding box center [375, 298] width 300 height 31
click at [375, 287] on textarea "Hi {{first_name}}, thanks for the picture! I'll take a look and share the pictu…" at bounding box center [375, 298] width 300 height 31
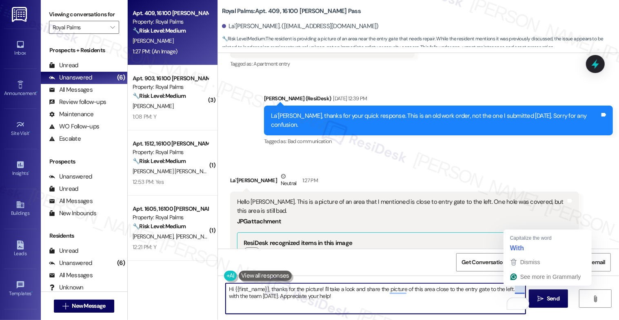
click at [508, 288] on textarea "Hi {{first_name}}, thanks for the picture! I'll take a look and share the pictu…" at bounding box center [375, 298] width 300 height 31
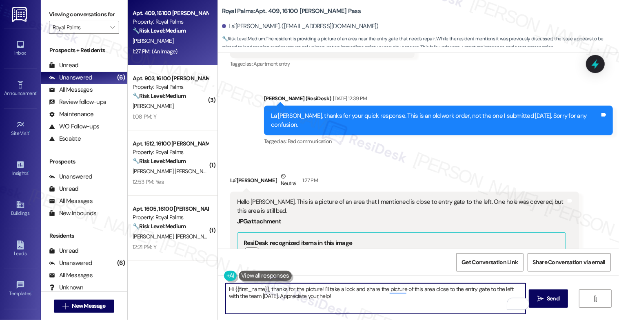
click at [338, 302] on textarea "Hi {{first_name}}, thanks for the picture! I'll take a look and share the pictu…" at bounding box center [375, 298] width 300 height 31
click at [517, 301] on div "1" at bounding box center [517, 304] width 9 height 9
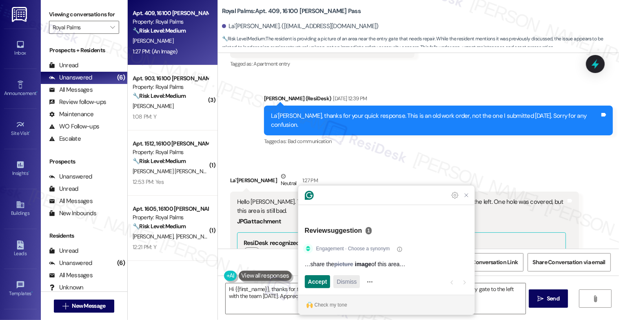
click at [348, 281] on span "Dismiss" at bounding box center [346, 282] width 20 height 9
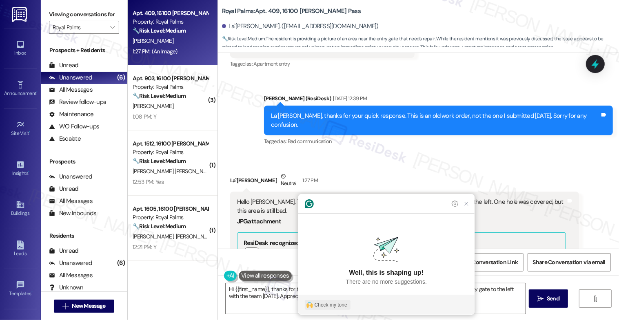
click at [334, 305] on div "Check my tone" at bounding box center [330, 304] width 33 height 7
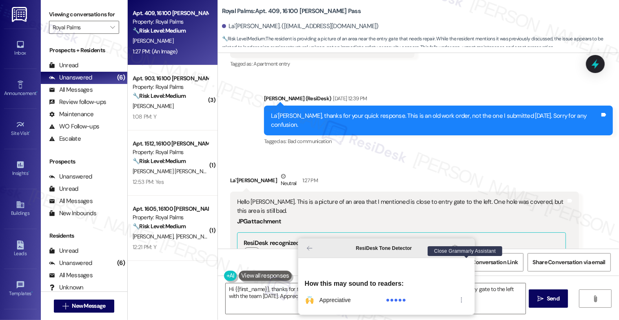
click at [466, 252] on icon "Close Grammarly Assistant" at bounding box center [466, 248] width 7 height 7
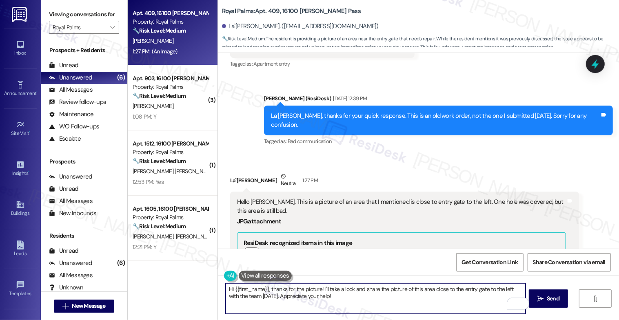
drag, startPoint x: 228, startPoint y: 288, endPoint x: 257, endPoint y: 287, distance: 28.6
click at [229, 288] on textarea "Hi {{first_name}}, thanks for the picture! I'll take a look and share the pictu…" at bounding box center [375, 298] width 300 height 31
click at [270, 289] on textarea "Hey {{first_name}}, thanks for the picture! I'll take a look and share the pict…" at bounding box center [375, 298] width 300 height 31
click at [410, 298] on textarea "Hey {{first_name}}, I hope your day is going well. Thanks for the picture! I'll…" at bounding box center [375, 298] width 300 height 31
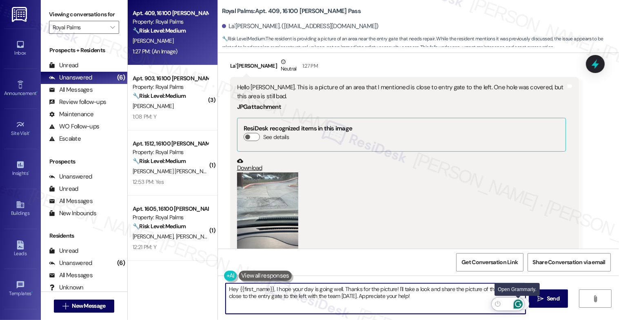
type textarea "Hey {{first_name}}, I hope your day is going well. Thanks for the picture! I'll…"
click at [519, 303] on icon "Open Grammarly. 0 Suggestions." at bounding box center [517, 304] width 9 height 9
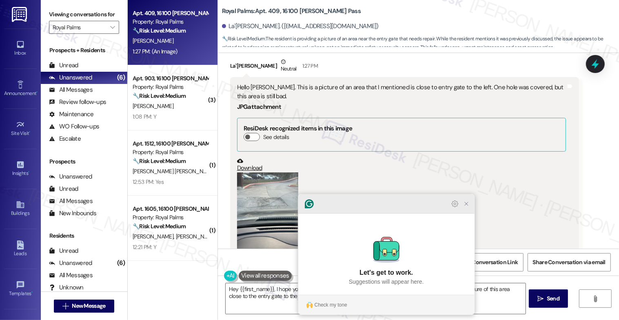
click at [466, 207] on icon "Close Grammarly Assistant" at bounding box center [466, 204] width 7 height 7
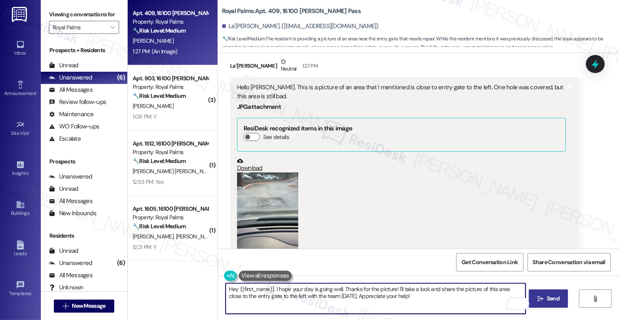
click at [546, 303] on span " Send" at bounding box center [548, 298] width 26 height 9
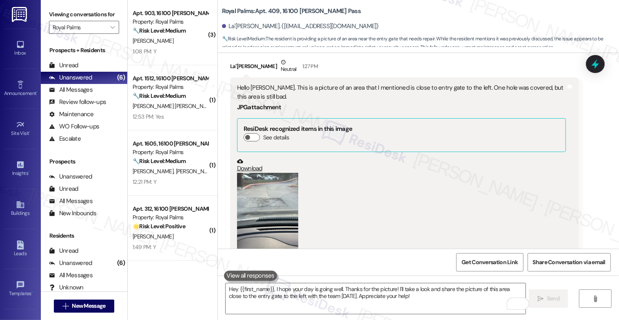
scroll to position [3760, 0]
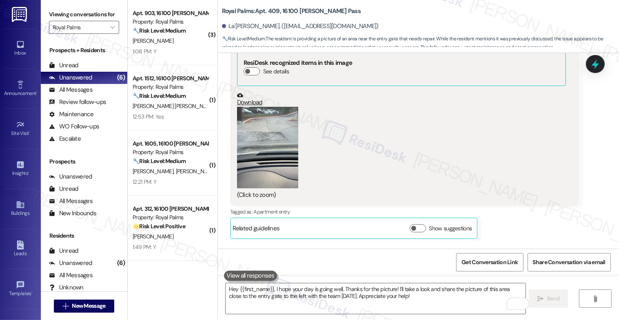
click at [265, 107] on button "Zoom image" at bounding box center [267, 148] width 61 height 82
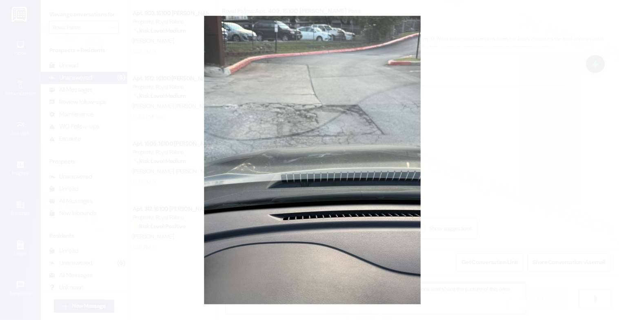
click at [338, 200] on button "Unzoom image" at bounding box center [309, 160] width 619 height 320
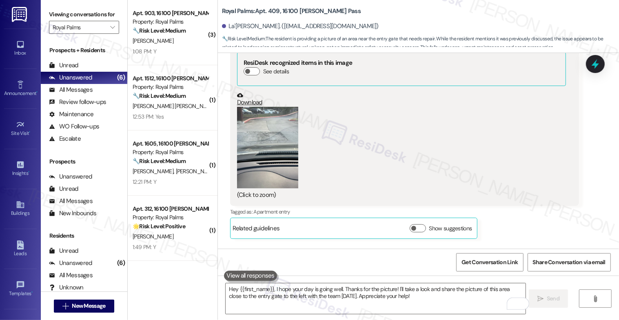
scroll to position [3549, 0]
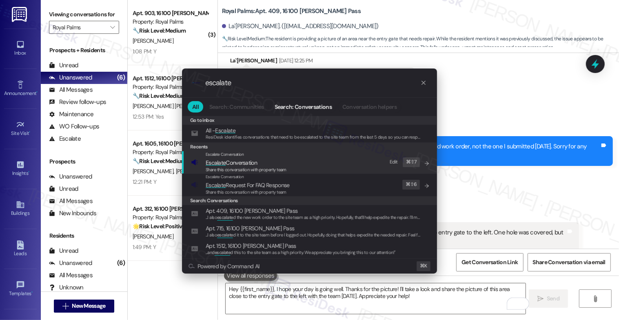
type input "escalate"
click at [253, 165] on span "Escalate Conversation" at bounding box center [230, 162] width 51 height 7
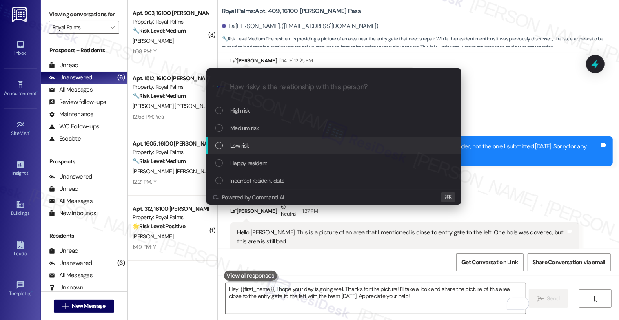
click at [254, 144] on div "Low risk" at bounding box center [334, 145] width 239 height 9
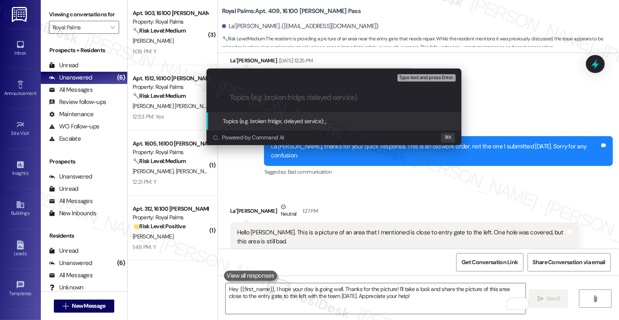
click at [300, 180] on div "Escalate Conversation Low risk Topics (e.g. broken fridge, delayed service) Any…" at bounding box center [309, 160] width 619 height 320
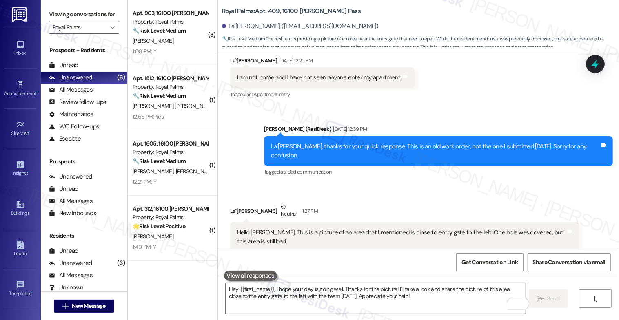
scroll to position [3654, 0]
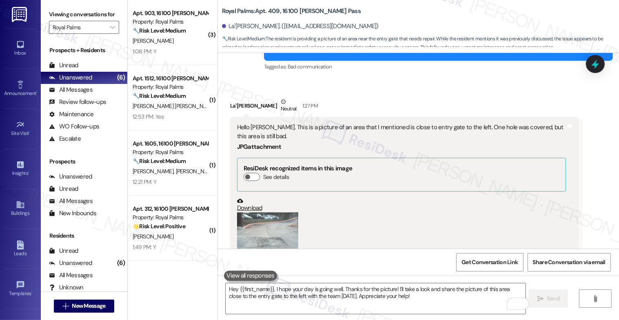
click at [261, 212] on button "Zoom image" at bounding box center [267, 253] width 61 height 82
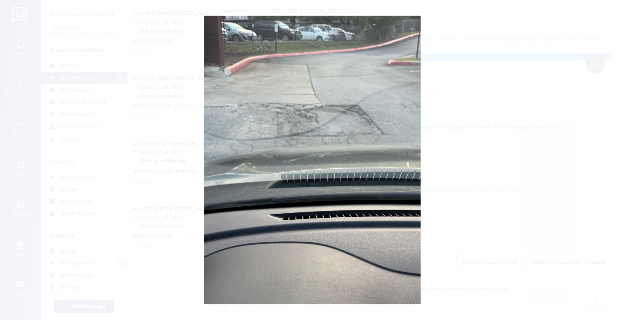
click at [322, 200] on button "Unzoom image" at bounding box center [309, 160] width 619 height 320
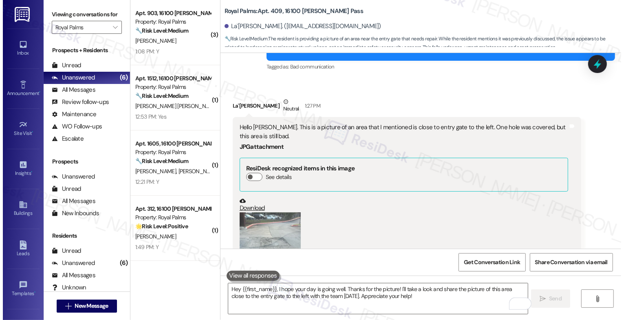
scroll to position [3635, 0]
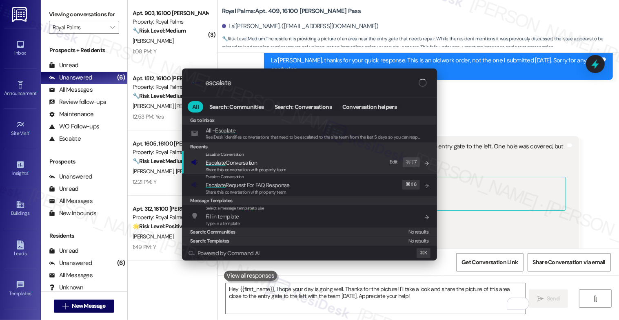
type input "escalate"
click at [244, 162] on span "Escalate Conversation" at bounding box center [230, 162] width 51 height 7
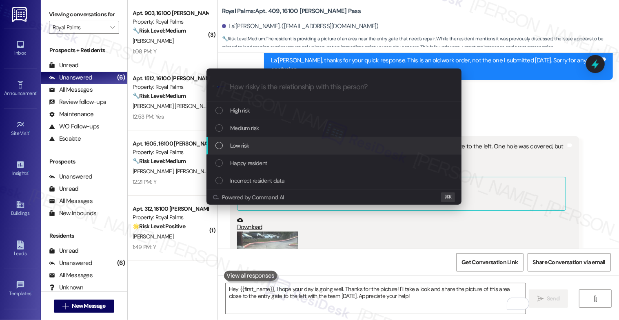
click at [246, 144] on span "Low risk" at bounding box center [239, 145] width 19 height 9
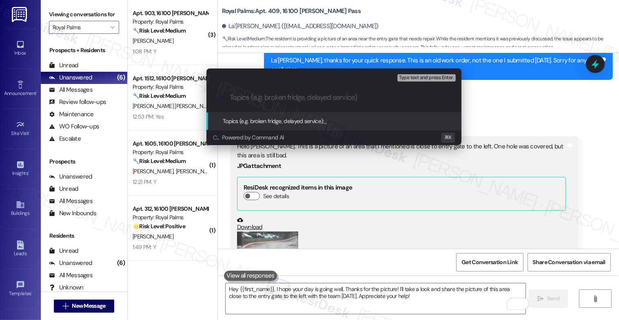
click at [255, 97] on input "Topics (e.g. broken fridge, delayed service)" at bounding box center [340, 97] width 221 height 9
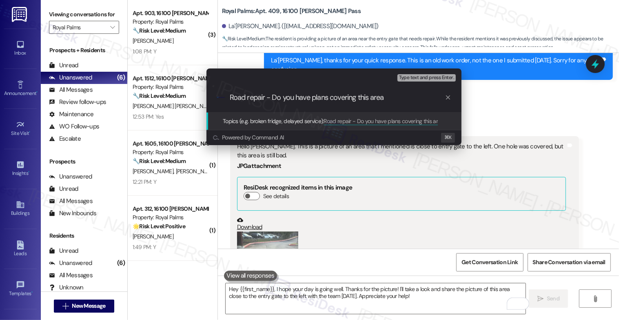
type input "Road repair - Do you have plans covering this area?"
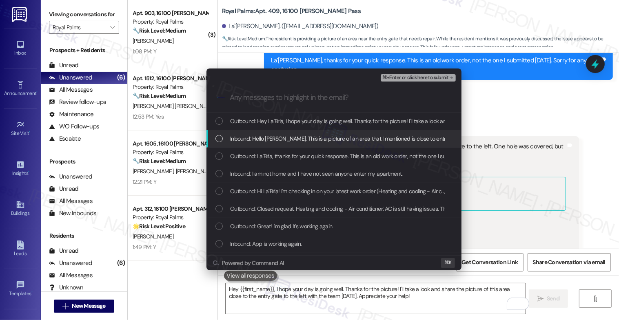
click at [297, 137] on span "Inbound: Hello Sarah. This is a picture of an area that I mentioned is close to…" at bounding box center [413, 138] width 367 height 9
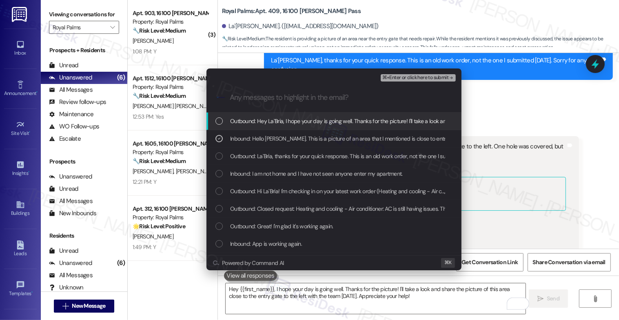
click at [307, 124] on span "Outbound: Hey La`Bria, I hope your day is going well. Thanks for the picture! I…" at bounding box center [465, 121] width 471 height 9
click at [444, 75] on span "⌘+Enter or click here to submit" at bounding box center [415, 78] width 66 height 6
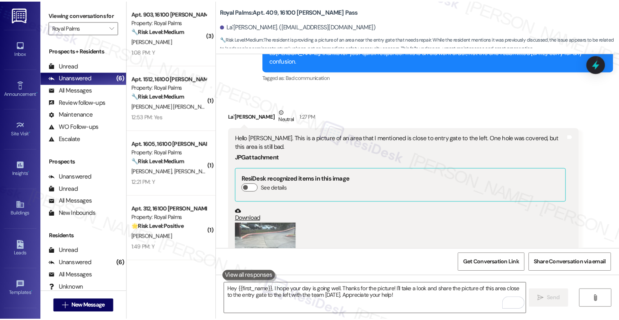
scroll to position [3888, 0]
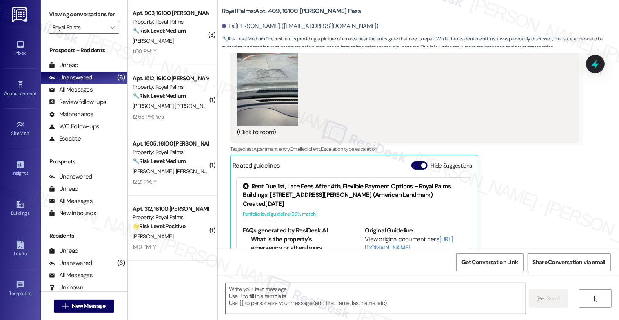
type textarea "Fetching suggested responses. Please feel free to read through the conversation…"
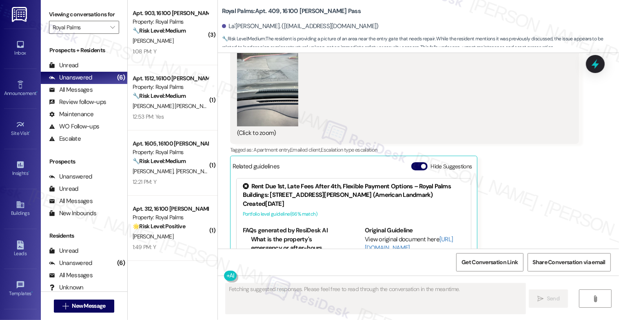
scroll to position [2, 0]
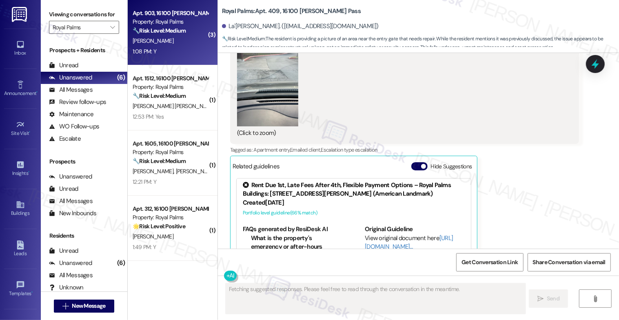
click at [157, 43] on div "D. Dotson" at bounding box center [170, 41] width 77 height 10
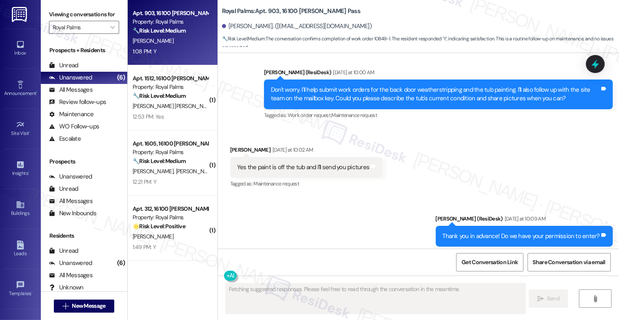
scroll to position [741, 0]
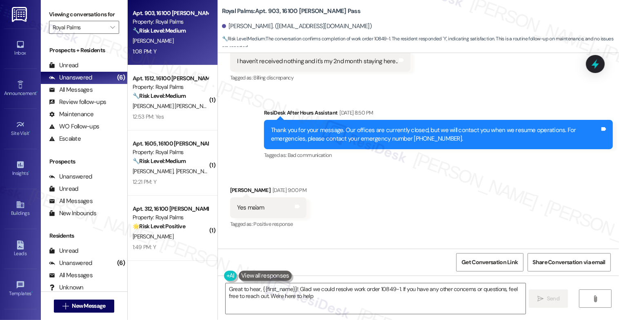
type textarea "Great to hear, {{first_name}}! Glad we could resolve work order 10849-1. If you…"
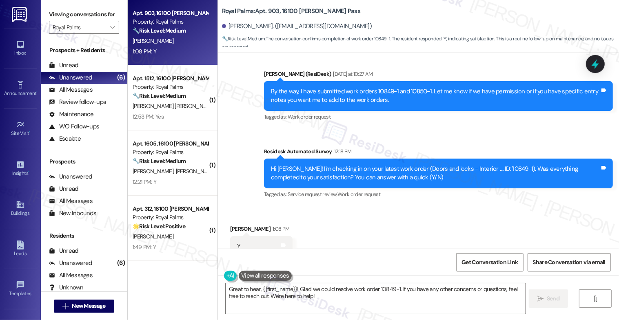
scroll to position [1169, 0]
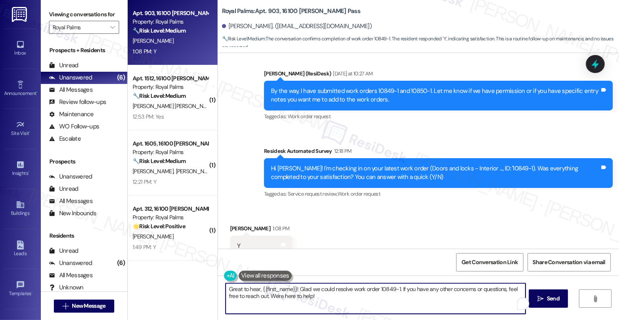
click at [341, 301] on textarea "Great to hear, {{first_name}}! Glad we could resolve work order 10849-1. If you…" at bounding box center [375, 298] width 300 height 31
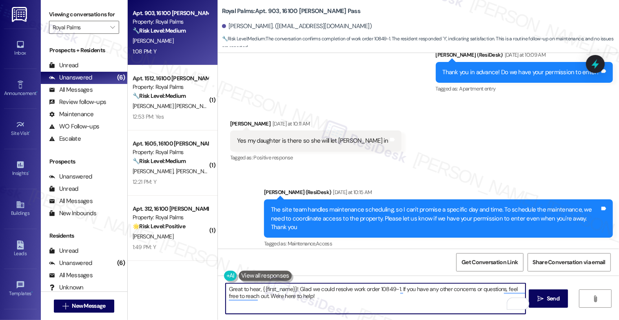
scroll to position [311, 0]
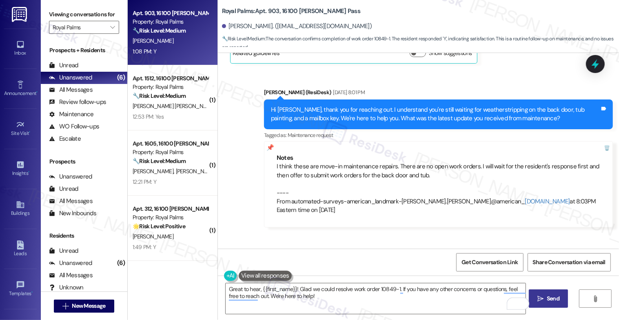
click at [557, 297] on span "Send" at bounding box center [552, 298] width 13 height 9
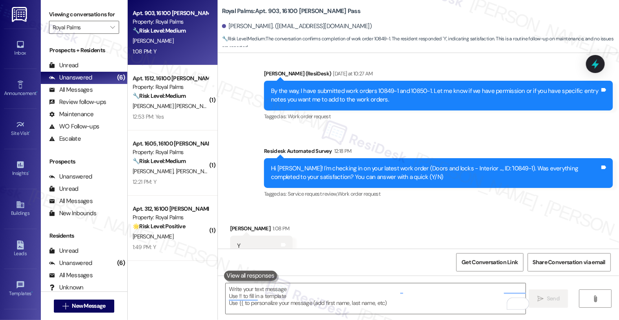
scroll to position [1168, 0]
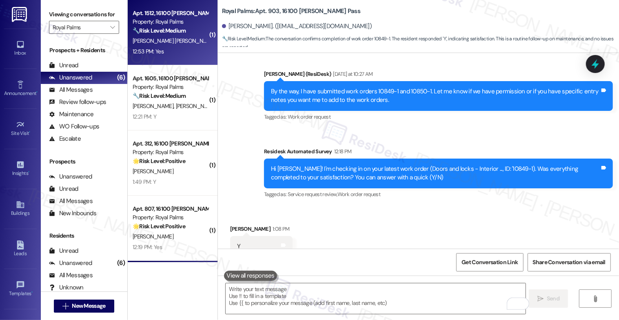
click at [162, 29] on strong "🔧 Risk Level: Medium" at bounding box center [159, 30] width 53 height 7
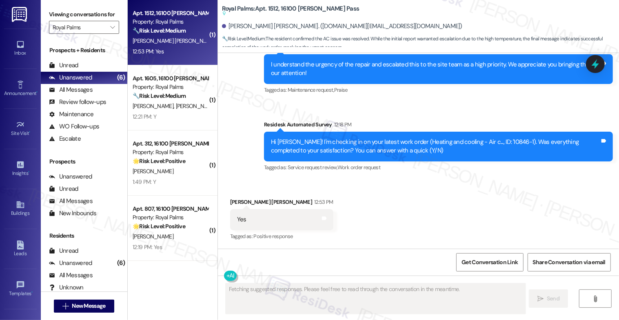
scroll to position [682, 0]
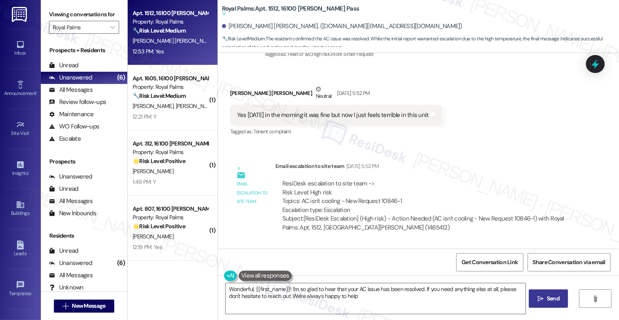
type textarea "Wonderful, {{first_name}}! I'm so glad to hear that your AC issue has been reso…"
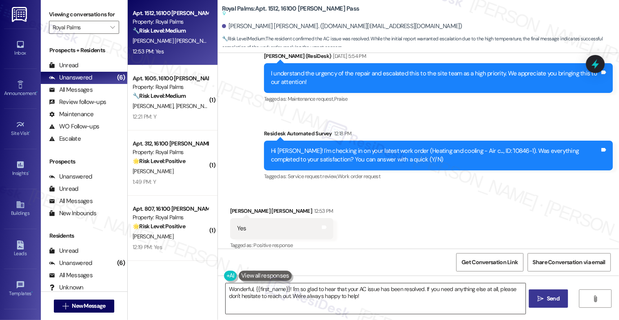
click at [352, 298] on textarea "Wonderful, {{first_name}}! I'm so glad to hear that your AC issue has been reso…" at bounding box center [375, 298] width 300 height 31
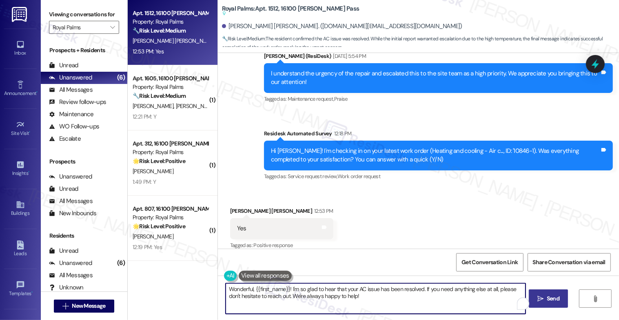
click at [559, 296] on span "Send" at bounding box center [552, 298] width 13 height 9
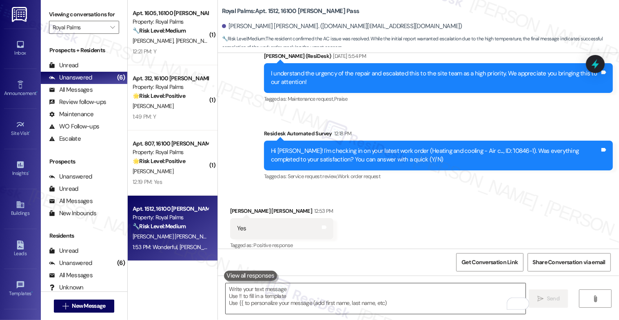
click at [292, 296] on textarea "To enrich screen reader interactions, please activate Accessibility in Grammarl…" at bounding box center [375, 298] width 300 height 31
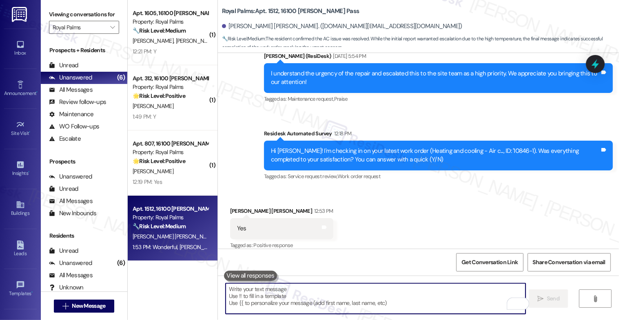
paste textarea "I also want to take this chance to ask you...Has {{property}} lived up to your …"
type textarea "I also want to take this chance to ask you...Has {{property}} lived up to your …"
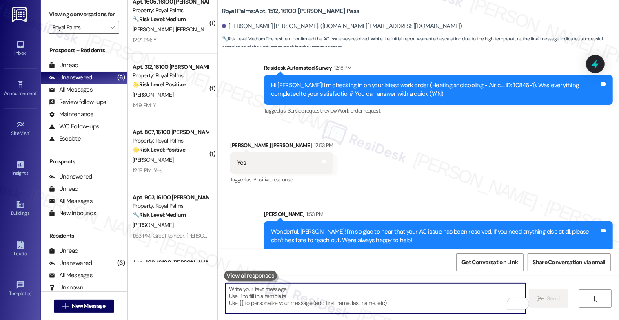
scroll to position [0, 0]
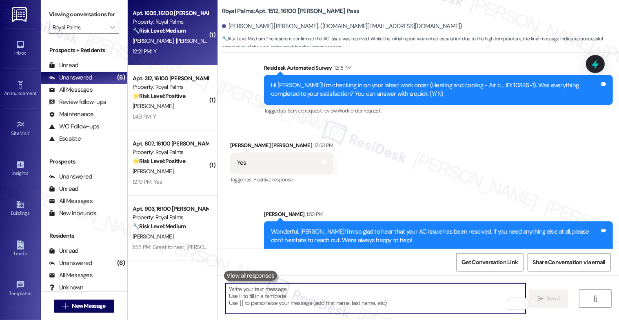
click at [168, 35] on div "Apt. 1605, 16100 Henderson Pass Property: Royal Palms 🔧 Risk Level: Medium The …" at bounding box center [170, 22] width 77 height 28
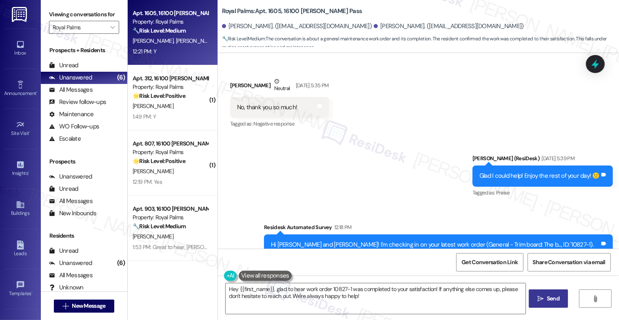
scroll to position [1154, 0]
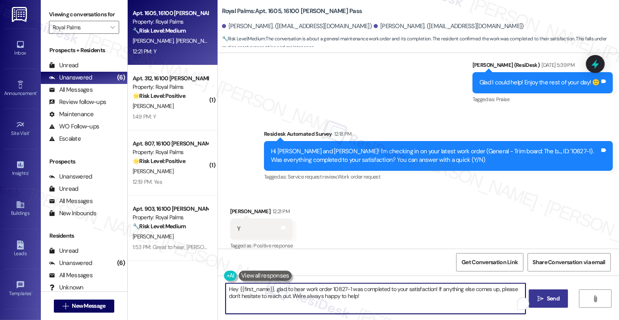
drag, startPoint x: 269, startPoint y: 289, endPoint x: 234, endPoint y: 287, distance: 34.3
click at [234, 287] on textarea "Hey {{first_name}}, glad to hear work order 10827-1 was completed to your satis…" at bounding box center [375, 298] width 300 height 31
click at [382, 293] on textarea "Hey Eryn, glad to hear work order 10827-1 was completed to your satisfaction! I…" at bounding box center [375, 298] width 300 height 31
type textarea "Hey Eryn, glad to hear work order 10827-1 was completed to your satisfaction! I…"
click at [551, 298] on span "Send" at bounding box center [552, 298] width 13 height 9
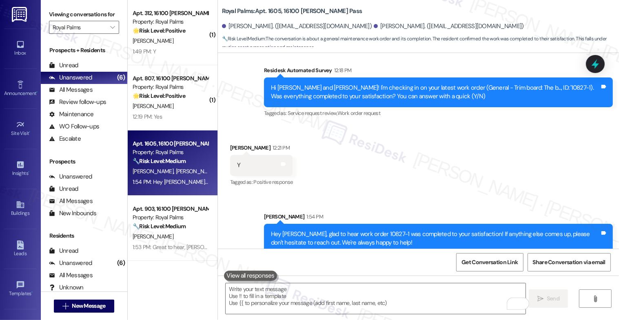
scroll to position [1220, 0]
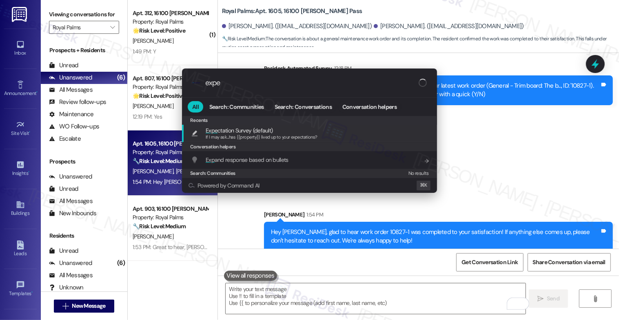
type input "expec"
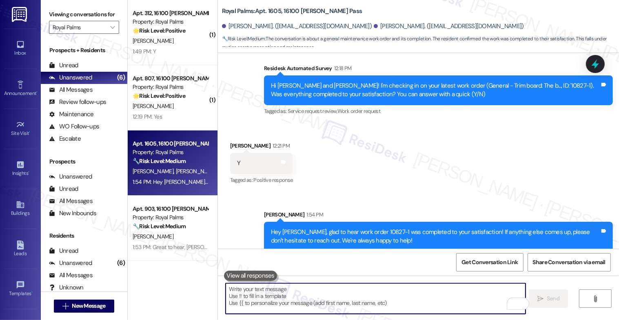
type textarea "If I may ask...has {{property}} lived up to your expectations?"
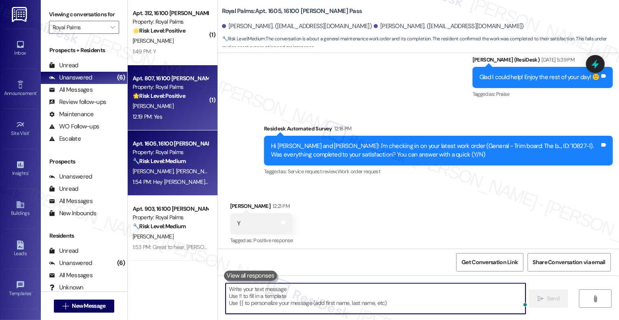
scroll to position [1154, 0]
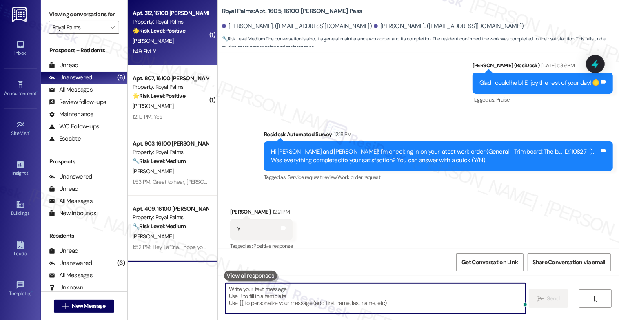
click at [172, 28] on strong "🌟 Risk Level: Positive" at bounding box center [159, 30] width 53 height 7
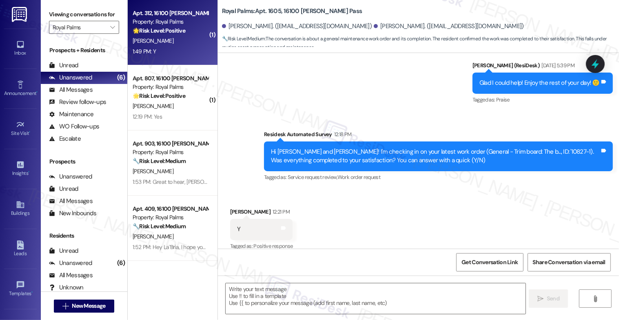
type textarea "Fetching suggested responses. Please feel free to read through the conversation…"
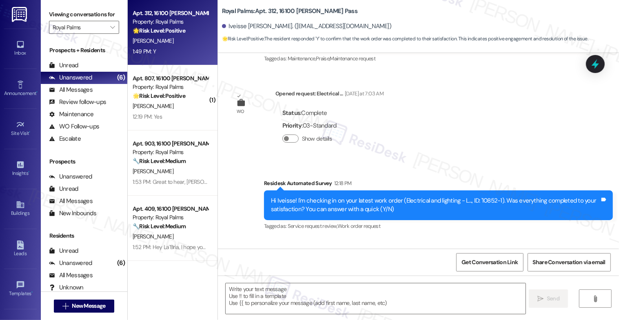
scroll to position [365, 0]
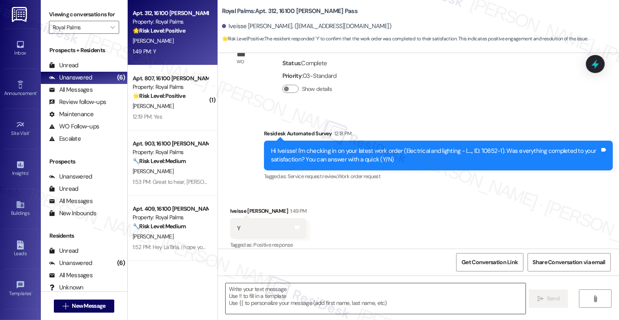
click at [280, 298] on textarea at bounding box center [375, 298] width 300 height 31
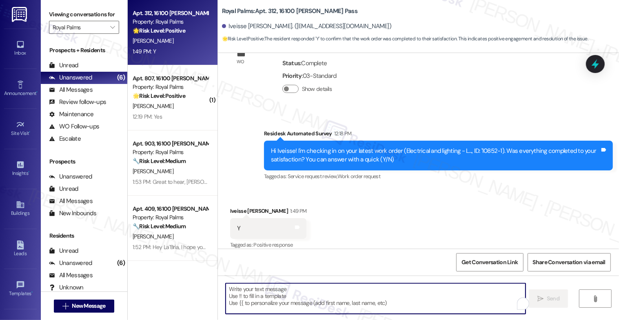
paste textarea "That's great to hear! Thank you for confirming the work order was completed to …"
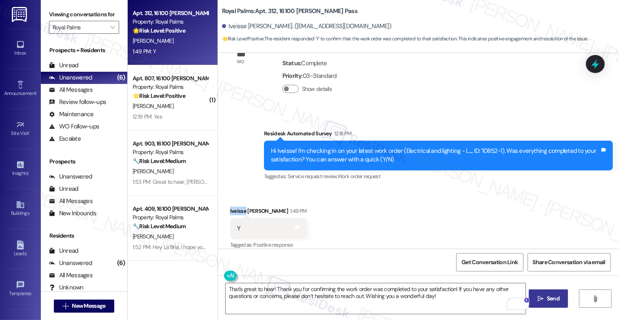
drag, startPoint x: 240, startPoint y: 203, endPoint x: 223, endPoint y: 201, distance: 16.9
click at [224, 201] on div "Received via SMS Iveisse Sanabria 1:49 PM Y Tags and notes Tagged as: Positive …" at bounding box center [268, 229] width 89 height 57
copy div "Iveisse"
click at [269, 289] on textarea "That's great to hear! Thank you for confirming the work order was completed to …" at bounding box center [375, 298] width 300 height 31
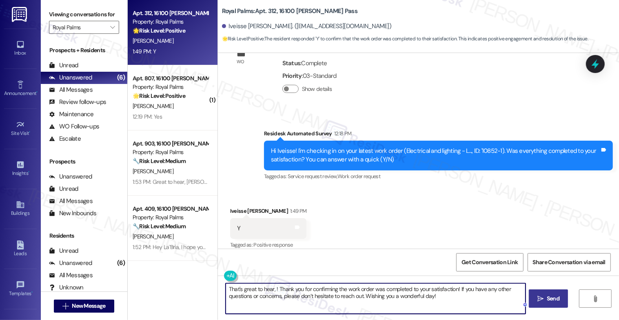
paste textarea "Iveisse"
drag, startPoint x: 361, startPoint y: 295, endPoint x: 510, endPoint y: 303, distance: 149.5
click at [510, 303] on div "That's great to hear, Iveisse! Thank you for confirming the work order was comp…" at bounding box center [375, 298] width 301 height 31
type textarea "That's great to hear, Iveisse! Thank you for confirming the work order was comp…"
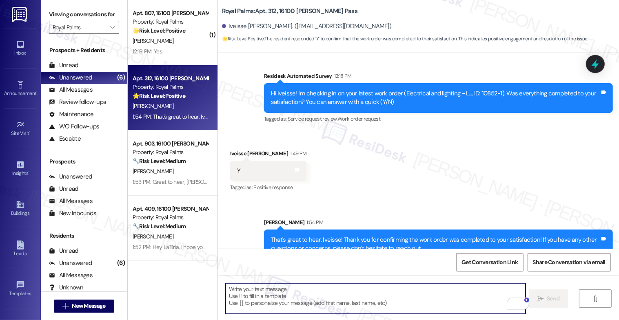
scroll to position [430, 0]
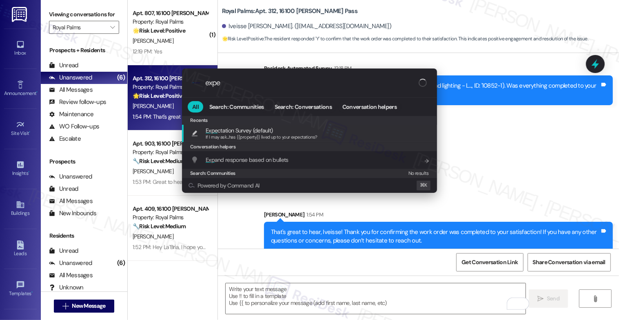
type input "expec"
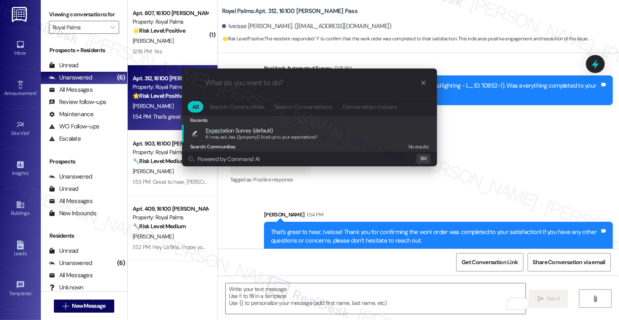
type textarea "If I may ask...has {{property}} lived up to your expectations?"
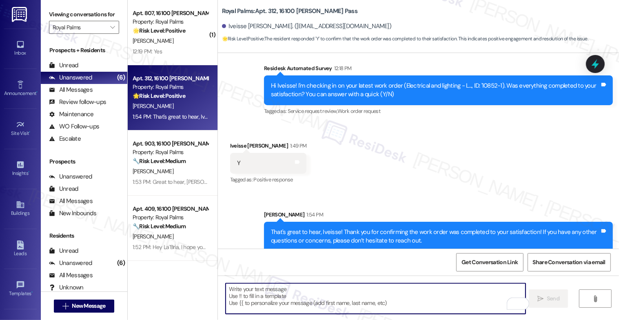
scroll to position [487, 0]
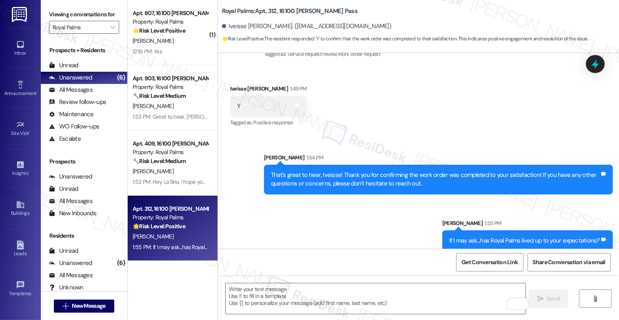
click at [156, 41] on div "A. Williams" at bounding box center [170, 41] width 77 height 10
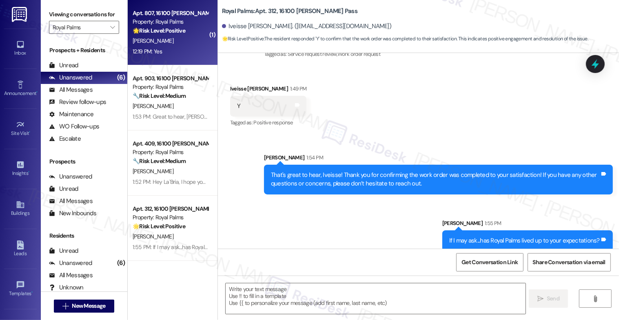
type textarea "Fetching suggested responses. Please feel free to read through the conversation…"
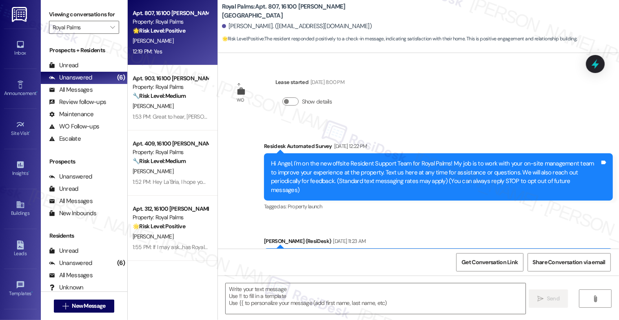
scroll to position [156, 0]
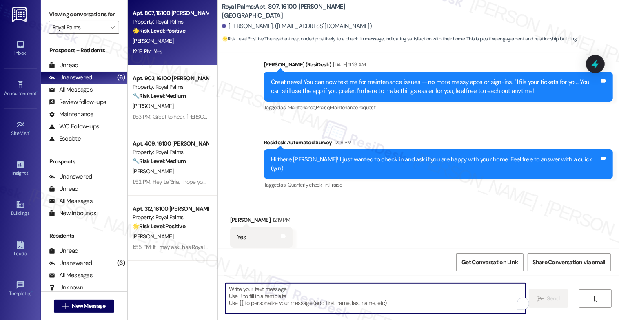
click at [256, 296] on textarea "To enrich screen reader interactions, please activate Accessibility in Grammarl…" at bounding box center [375, 298] width 300 height 31
paste textarea "Hi {{first_name}}! It’s such a [PERSON_NAME] to connect with you! We’re thrille…"
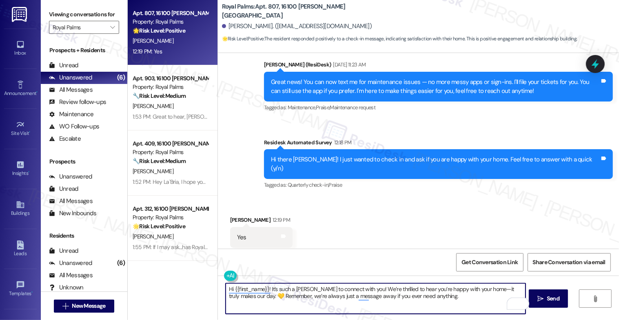
click at [472, 289] on textarea "Hi {{first_name}}! It’s such a [PERSON_NAME] to connect with you! We’re thrille…" at bounding box center [375, 298] width 300 height 31
click at [409, 297] on textarea "Hi {{first_name}}! It’s such a [PERSON_NAME] to connect with you! We’re thrille…" at bounding box center [375, 298] width 300 height 31
type textarea "Hi {{first_name}}! It’s such a [PERSON_NAME] to connect with you! We’re thrille…"
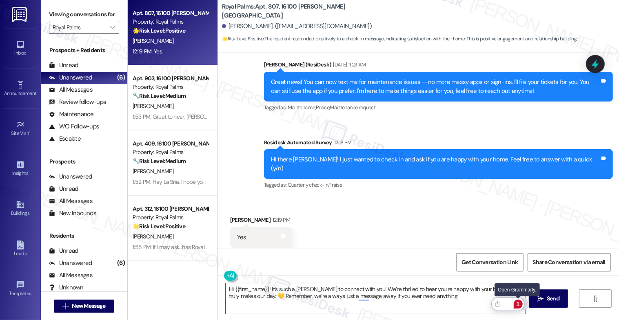
click at [519, 303] on div "1" at bounding box center [517, 304] width 9 height 9
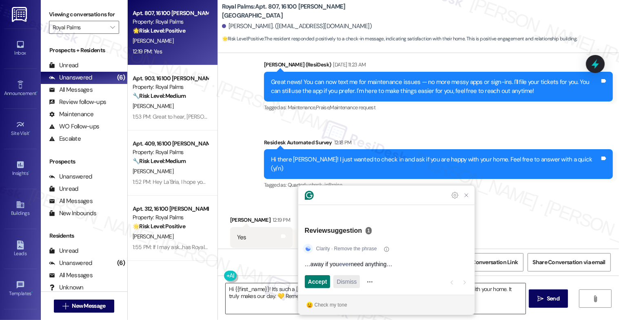
click at [356, 284] on span "Dismiss" at bounding box center [346, 282] width 20 height 9
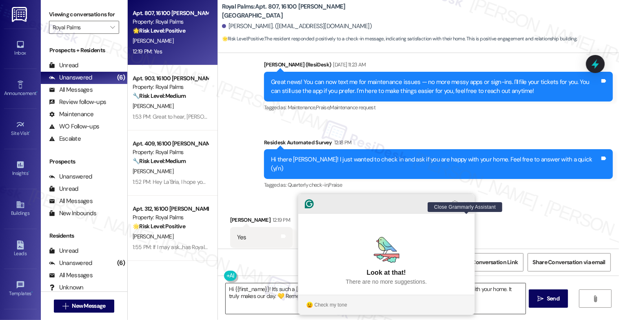
click at [468, 207] on icon "Close Grammarly Assistant" at bounding box center [466, 204] width 7 height 7
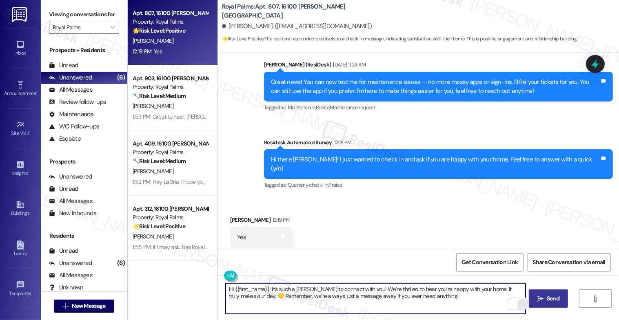
click at [550, 298] on span "Send" at bounding box center [552, 298] width 13 height 9
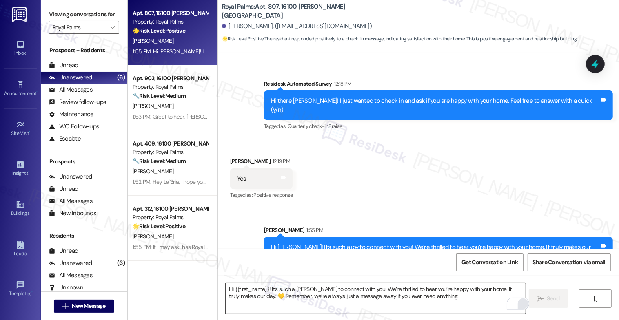
scroll to position [242, 0]
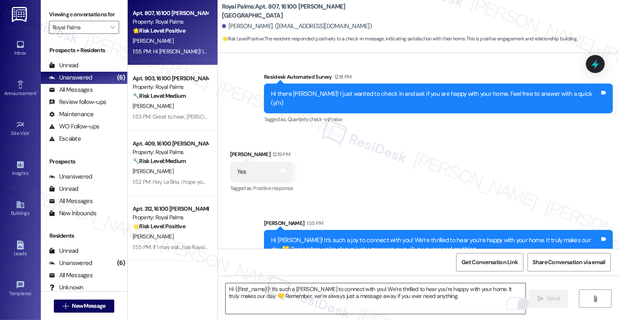
click at [263, 294] on textarea "Hi {{first_name}}! It’s such a [PERSON_NAME] to connect with you! We’re thrille…" at bounding box center [375, 298] width 300 height 31
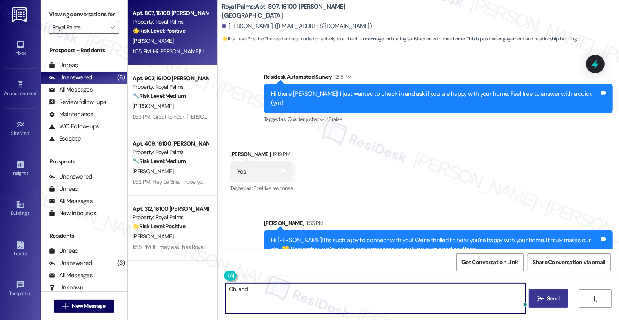
paste textarea "By the way, would you mind sharing your feedback in a quick Google review? It o…"
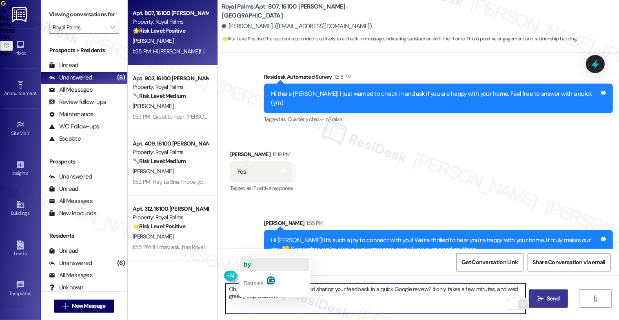
click at [257, 266] on button "by" at bounding box center [274, 264] width 68 height 13
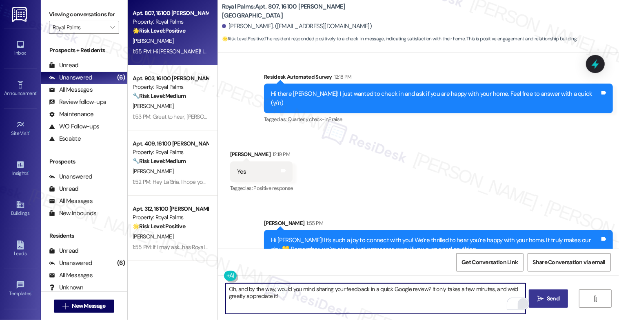
click at [362, 285] on textarea "Oh, and by the way, would you mind sharing your feedback in a quick Google revi…" at bounding box center [375, 298] width 300 height 31
click at [360, 287] on textarea "Oh, and by the way, would you mind sharing your feedback in a quick Google revi…" at bounding box center [375, 298] width 300 height 31
click at [361, 289] on textarea "Oh, and by the way, would you mind sharing your feedback in a quick Google revi…" at bounding box center [375, 298] width 300 height 31
click at [380, 288] on textarea "Oh, and by the way, would you mind sharing your feedback about your home in a q…" at bounding box center [375, 298] width 300 height 31
click at [380, 300] on textarea "Oh, and by the way, would you mind sharing your feedback about loving your home…" at bounding box center [375, 298] width 300 height 31
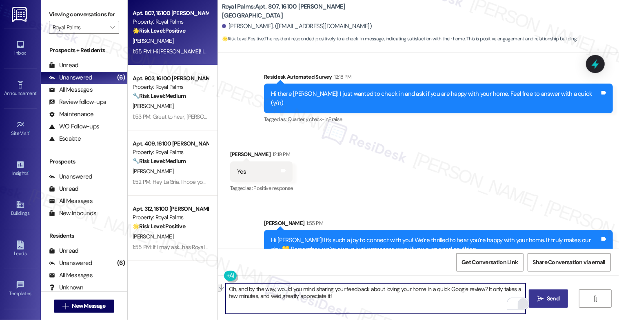
drag, startPoint x: 379, startPoint y: 290, endPoint x: 419, endPoint y: 289, distance: 40.0
click at [419, 289] on textarea "Oh, and by the way, would you mind sharing your feedback about loving your home…" at bounding box center [375, 298] width 300 height 31
click at [393, 302] on textarea "Oh, and by the way, would you mind sharing your feedback about what you love mo…" at bounding box center [375, 298] width 300 height 31
click at [520, 304] on icon "Open Grammarly. 0 Suggestions." at bounding box center [518, 304] width 6 height 6
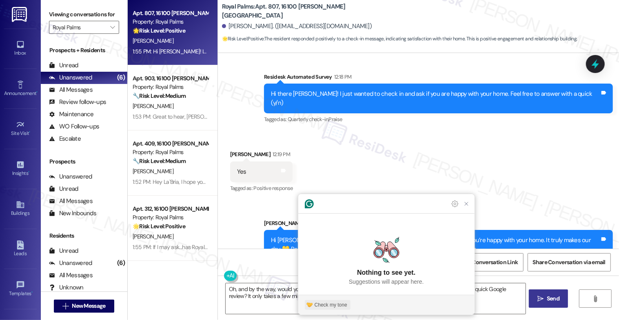
click at [333, 304] on div "Check my tone" at bounding box center [330, 304] width 33 height 7
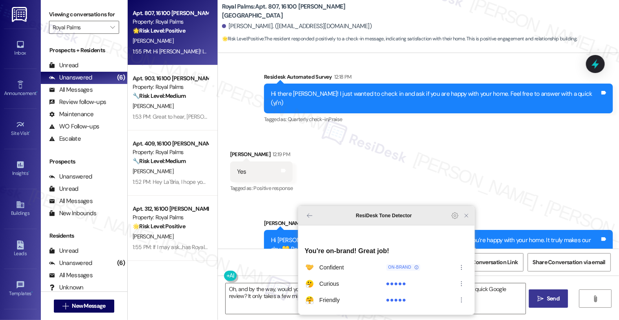
click at [464, 219] on icon "Close Grammarly Assistant" at bounding box center [466, 215] width 7 height 7
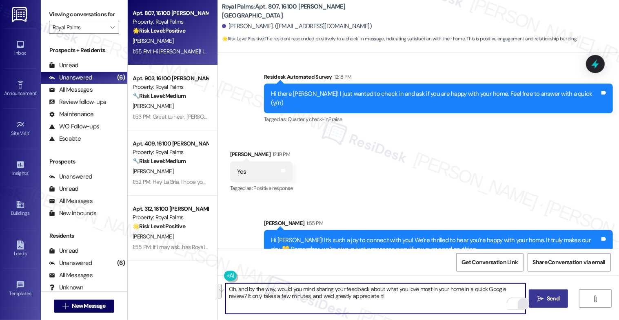
drag, startPoint x: 519, startPoint y: 288, endPoint x: 524, endPoint y: 294, distance: 7.5
click at [524, 294] on textarea "Oh, and by the way, would you mind sharing your feedback about what you love mo…" at bounding box center [375, 298] width 300 height 31
click at [298, 298] on textarea "Oh, and by the way, would you mind sharing your feedback about what you love mo…" at bounding box center [375, 298] width 300 height 31
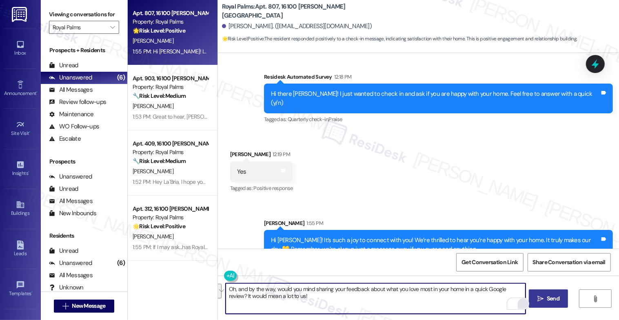
type textarea "Oh, and by the way, would you mind sharing your feedback about what you love mo…"
click at [313, 301] on textarea "Oh, and by the way, would you mind sharing your feedback about what you love mo…" at bounding box center [375, 298] width 300 height 31
click at [552, 297] on span "Send" at bounding box center [552, 298] width 13 height 9
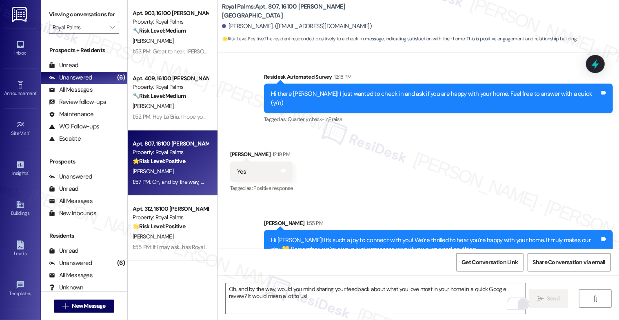
scroll to position [308, 0]
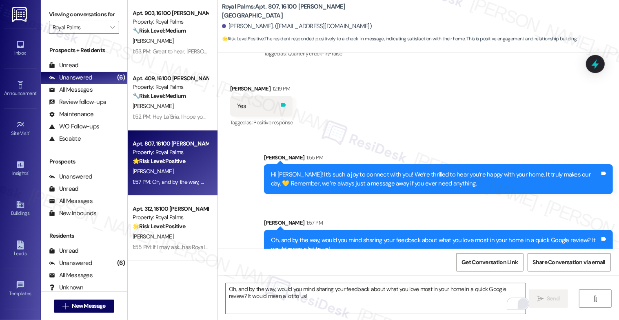
click at [280, 102] on icon at bounding box center [283, 105] width 6 height 6
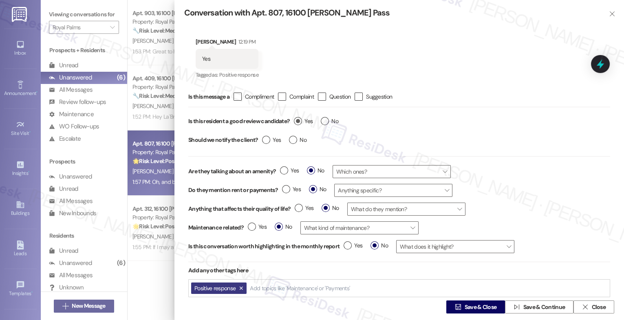
click at [299, 121] on label "Yes" at bounding box center [303, 121] width 19 height 9
click at [299, 121] on input "Yes" at bounding box center [303, 122] width 19 height 11
radio input "true"
click at [466, 308] on span "Save & Close" at bounding box center [481, 307] width 32 height 9
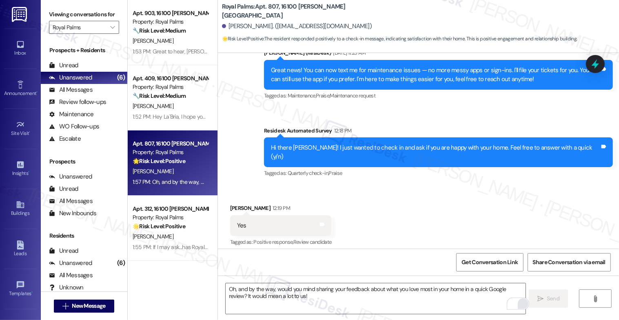
scroll to position [176, 0]
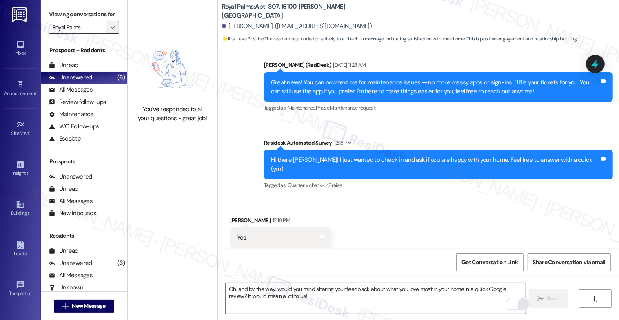
click at [110, 31] on icon "" at bounding box center [112, 27] width 4 height 7
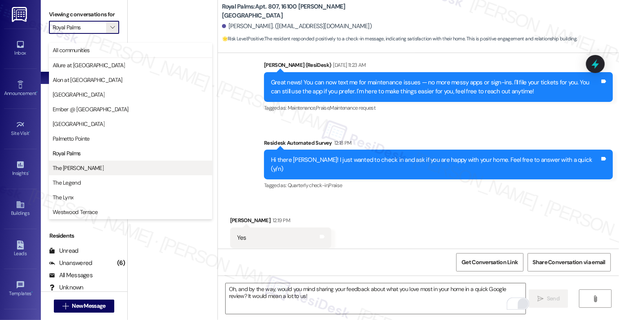
click at [66, 162] on button "The [PERSON_NAME]" at bounding box center [130, 168] width 163 height 15
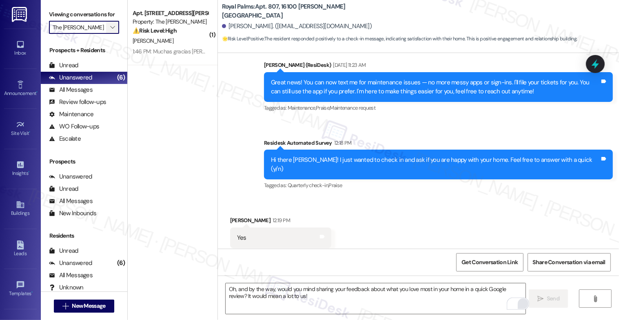
click at [110, 31] on icon "" at bounding box center [112, 27] width 4 height 7
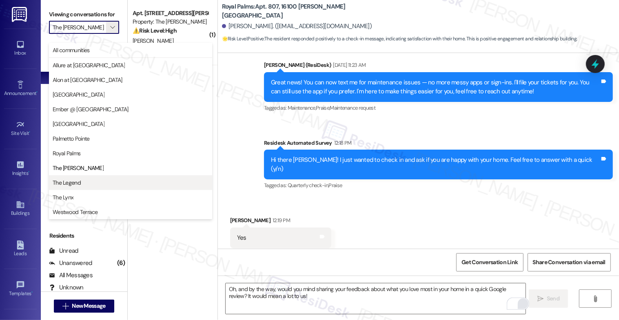
click at [75, 181] on span "The Legend" at bounding box center [67, 183] width 28 height 8
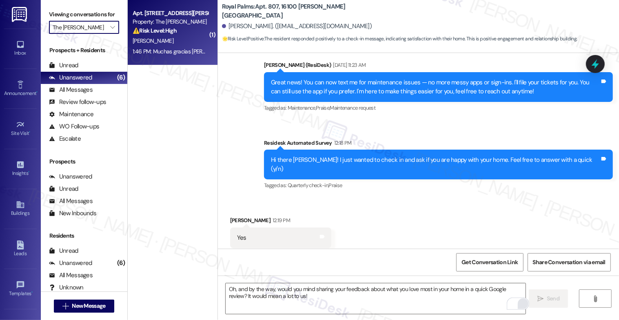
type input "The Legend"
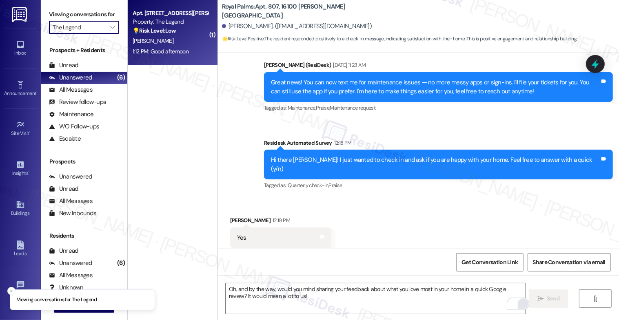
click at [164, 36] on div "[PERSON_NAME]" at bounding box center [170, 41] width 77 height 10
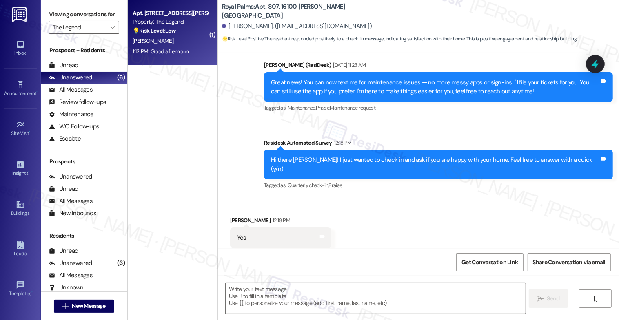
type textarea "Fetching suggested responses. Please feel free to read through the conversation…"
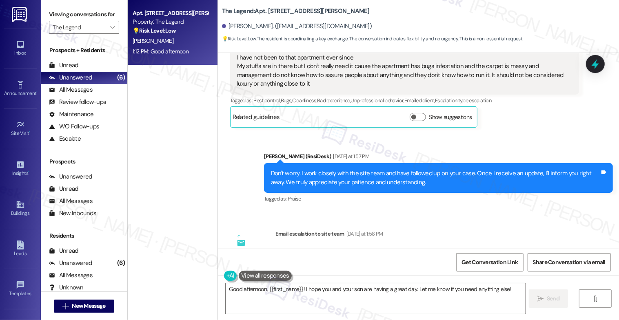
scroll to position [1621, 0]
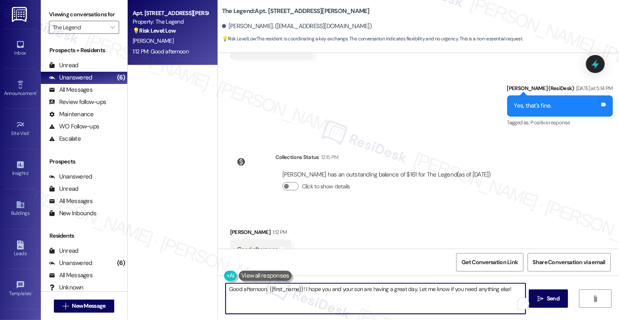
drag, startPoint x: 300, startPoint y: 289, endPoint x: 495, endPoint y: 290, distance: 194.5
click at [495, 290] on textarea "Good afternoon, {{first_name}}! I hope you and your son are having a great day.…" at bounding box center [375, 298] width 300 height 31
drag, startPoint x: 509, startPoint y: 287, endPoint x: 301, endPoint y: 287, distance: 207.9
click at [301, 287] on textarea "Good afternoon, {{first_name}}! I hope you and your son are having a great day.…" at bounding box center [375, 298] width 300 height 31
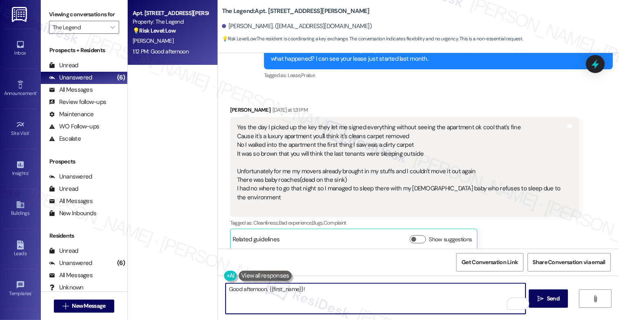
scroll to position [469, 0]
type textarea "Good afternoon, {{first_name}}! How can I help you today?"
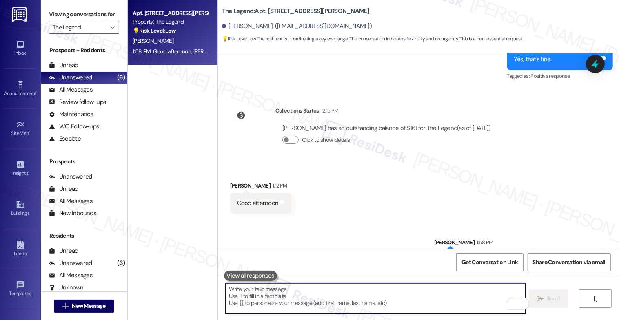
scroll to position [1678, 0]
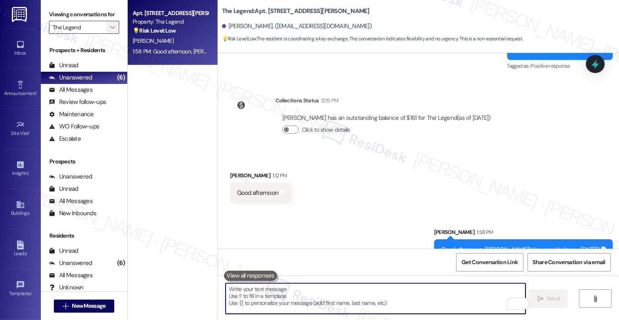
click at [108, 34] on span "" at bounding box center [112, 27] width 8 height 13
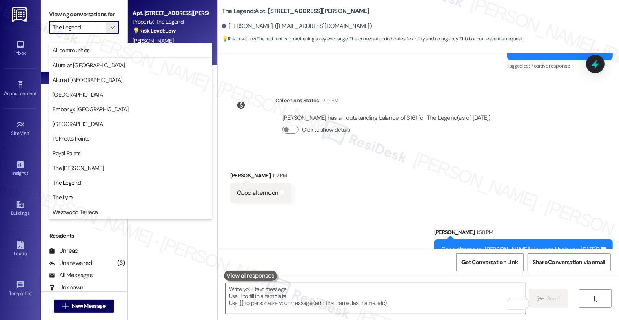
click at [278, 90] on div "Collections Status 12:15 PM Jeneba Kamara has an outstanding balance of $161 fo…" at bounding box center [364, 121] width 280 height 63
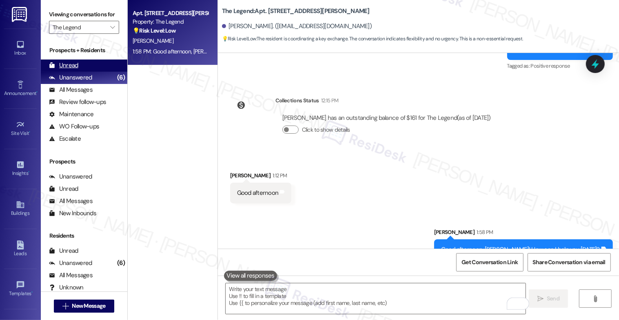
click at [80, 72] on div "Unread (0)" at bounding box center [84, 66] width 86 height 12
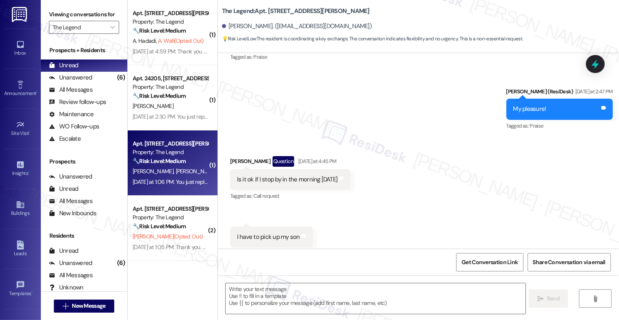
scroll to position [1576, 0]
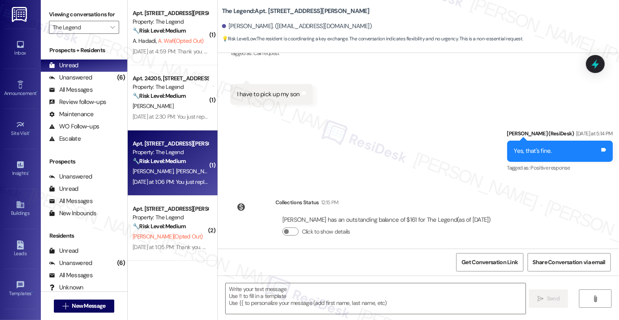
type textarea "Fetching suggested responses. Please feel free to read through the conversation…"
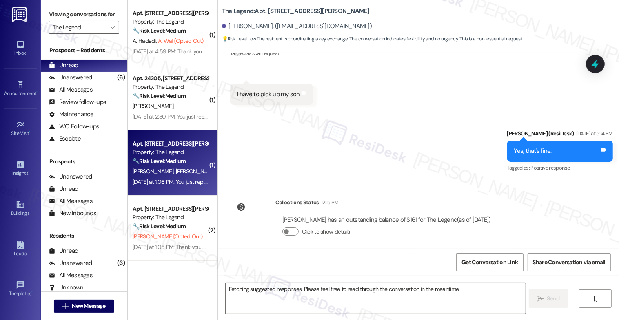
scroll to position [1621, 0]
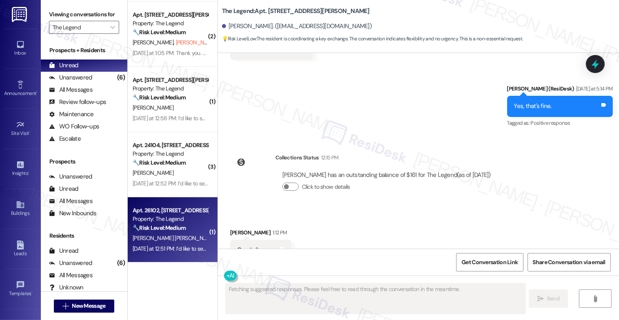
click at [166, 229] on strong "🔧 Risk Level: Medium" at bounding box center [159, 227] width 53 height 7
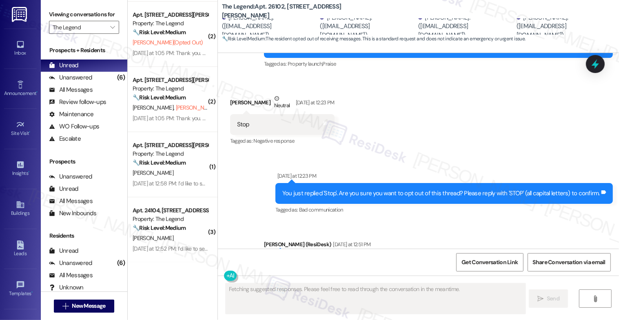
scroll to position [104, 0]
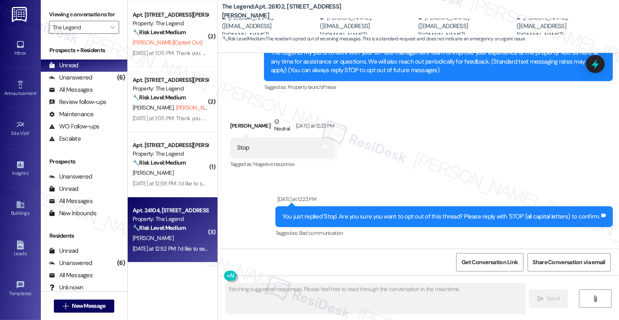
click at [165, 221] on div "Property: The Legend" at bounding box center [170, 219] width 75 height 9
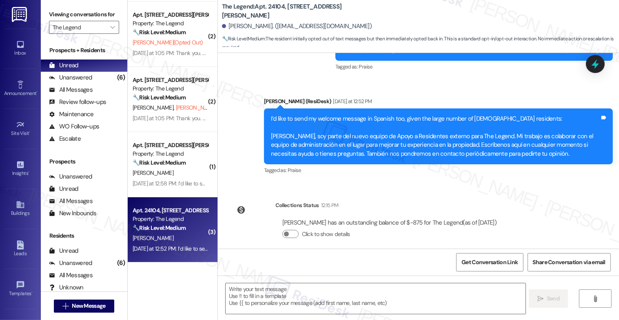
scroll to position [129, 0]
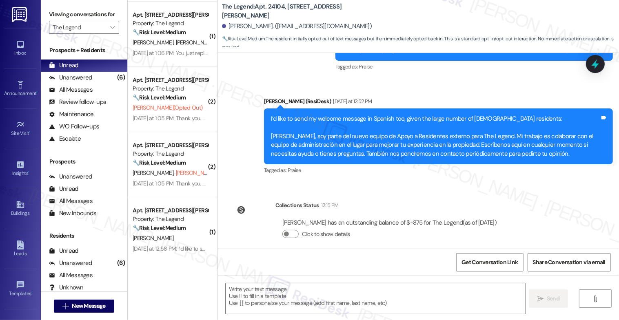
click at [175, 172] on span "V. Luna (Opted Out)" at bounding box center [210, 172] width 70 height 7
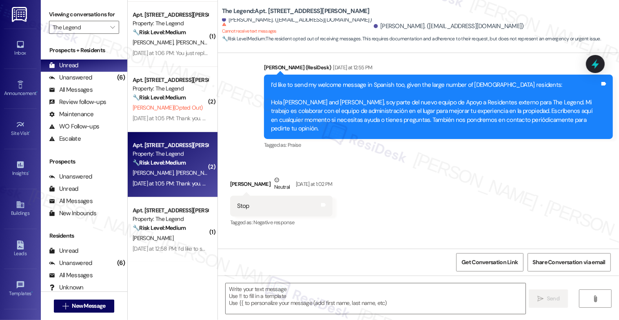
type textarea "Fetching suggested responses. Please feel free to read through the conversation…"
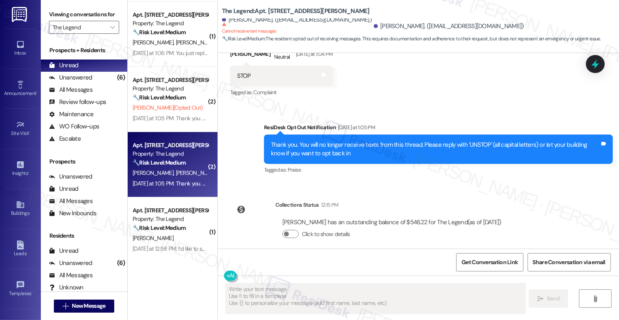
scroll to position [64, 0]
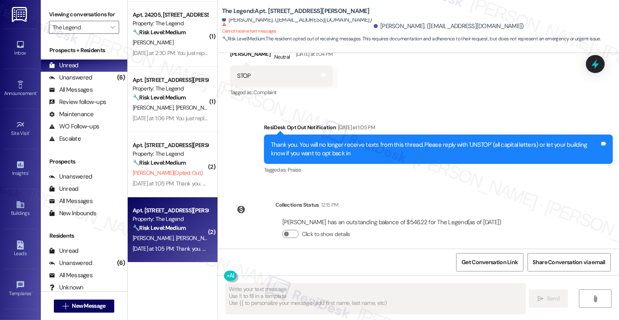
click at [152, 239] on div "( 1 ) Apt. 3305, 8797 Marbach Rd Property: The Legend 🔧 Risk Level: Medium The …" at bounding box center [173, 131] width 90 height 262
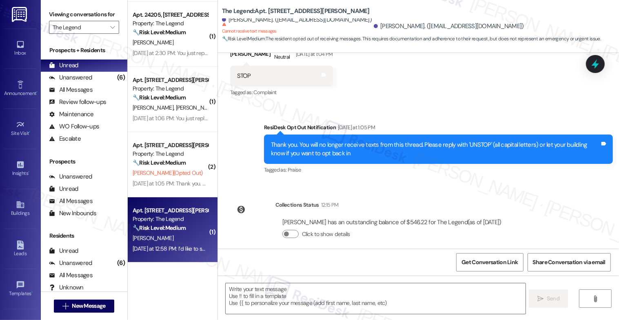
click at [175, 217] on div "Property: The Legend" at bounding box center [170, 219] width 75 height 9
type textarea "Fetching suggested responses. Please feel free to read through the conversation…"
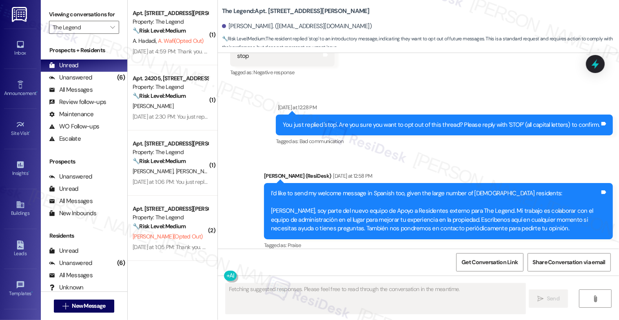
scroll to position [0, 0]
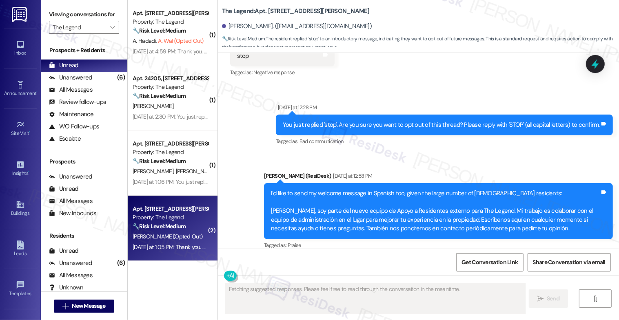
click at [149, 212] on div "Apt. 6101, 8797 Marbach Rd" at bounding box center [170, 209] width 75 height 9
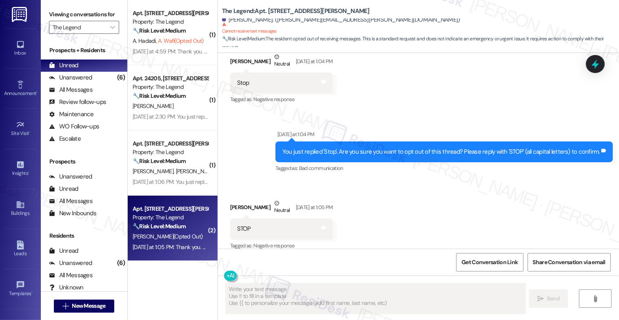
scroll to position [456, 0]
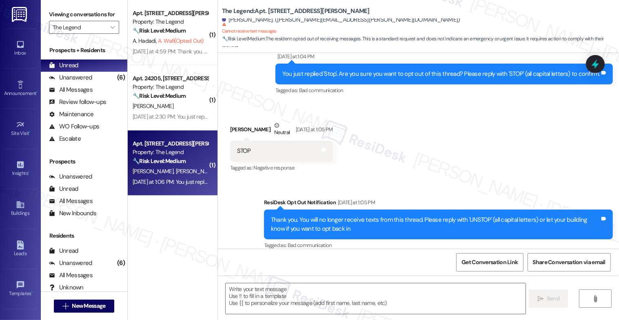
type textarea "Fetching suggested responses. Please feel free to read through the conversation…"
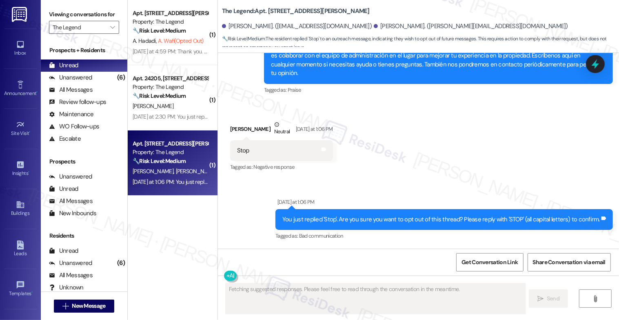
scroll to position [285, 0]
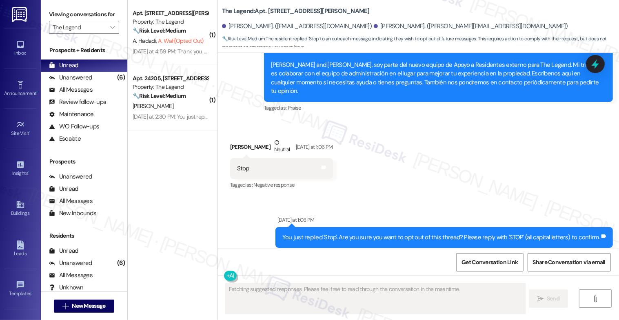
click at [167, 100] on div "🔧 Risk Level: Medium The resident replied 'Stop' to an outbound message. This i…" at bounding box center [170, 96] width 75 height 9
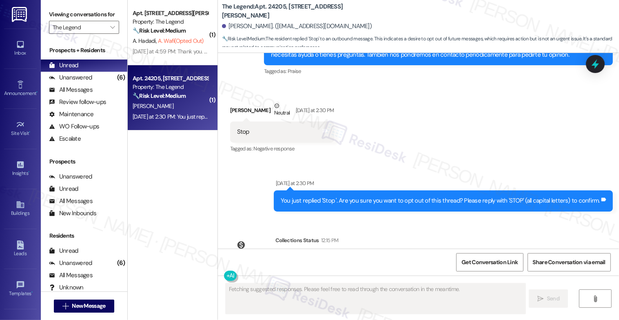
scroll to position [216, 0]
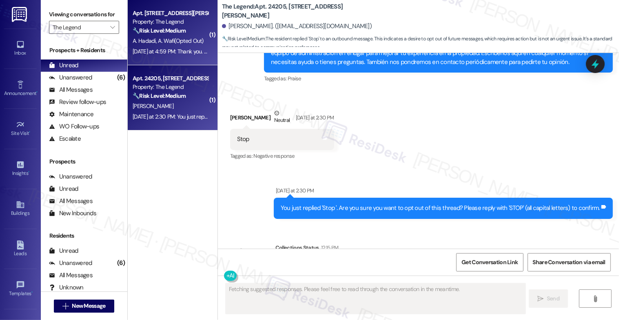
click at [183, 34] on div "🔧 Risk Level: Medium The resident replied 'STOP' to opt out of future messages.…" at bounding box center [170, 31] width 75 height 9
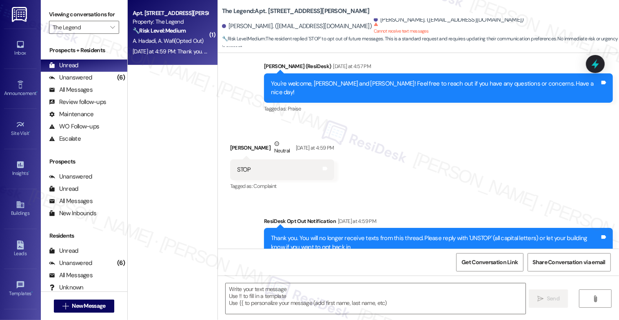
scroll to position [350, 0]
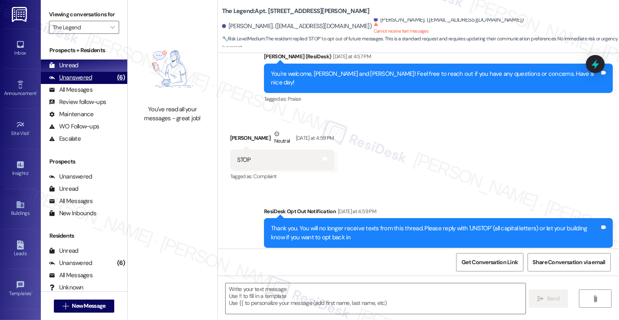
click at [77, 82] on div "Unanswered" at bounding box center [70, 77] width 43 height 9
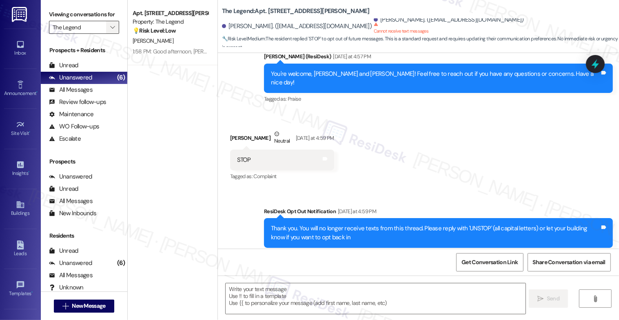
click at [110, 31] on icon "" at bounding box center [112, 27] width 4 height 7
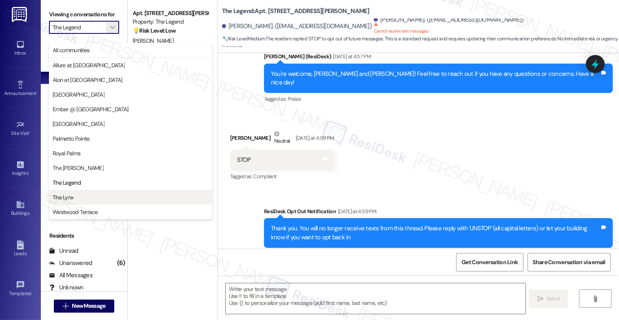
click at [82, 194] on span "The Lynx" at bounding box center [131, 197] width 156 height 8
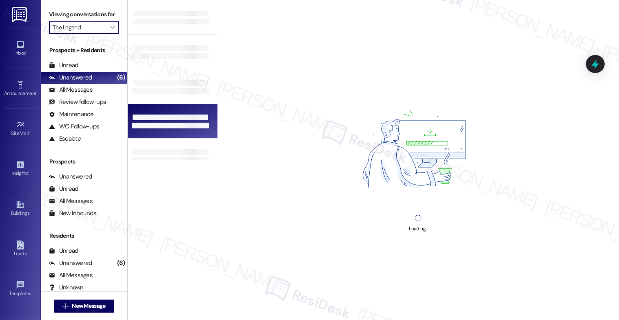
type input "The Lynx"
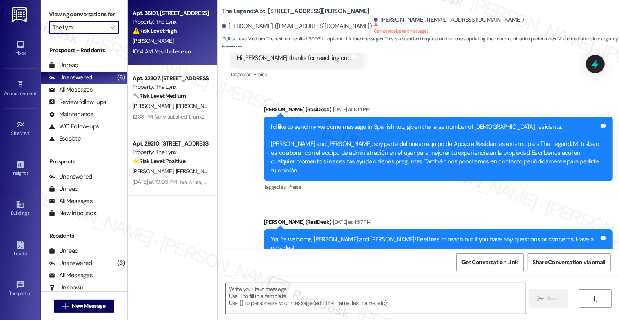
click at [171, 50] on div "10:14 AM: Yes I believe so 10:14 AM: Yes I believe so" at bounding box center [162, 51] width 58 height 7
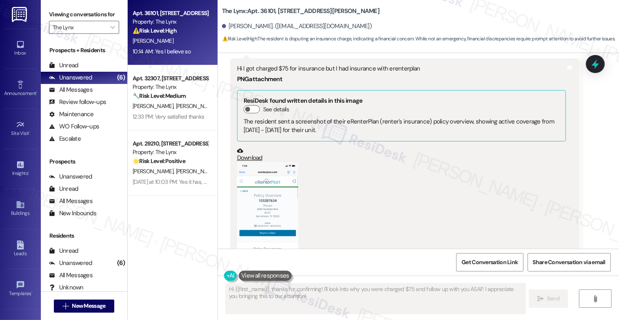
scroll to position [590, 0]
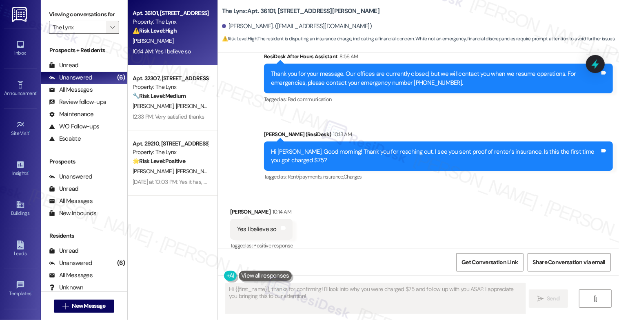
click at [110, 31] on icon "" at bounding box center [112, 27] width 4 height 7
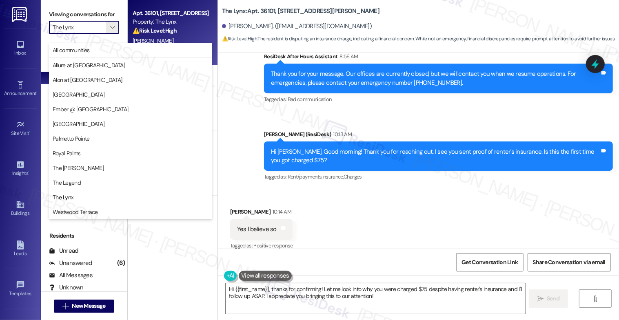
click at [402, 216] on div "Received via SMS Misty Rodriguez 10:14 AM Yes I believe so Tags and notes Tagge…" at bounding box center [418, 223] width 401 height 69
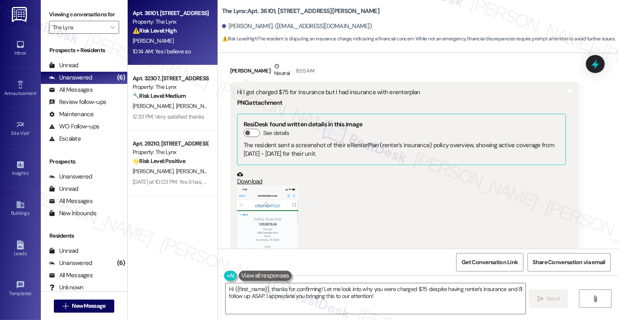
scroll to position [207, 0]
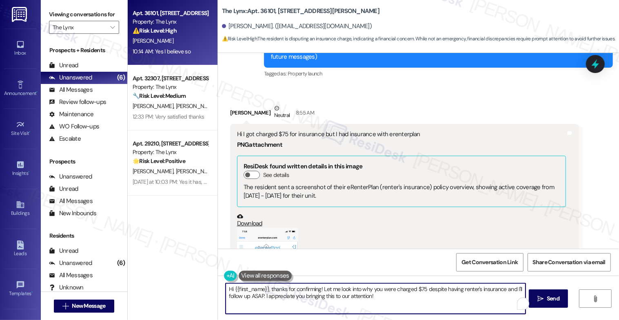
click at [294, 295] on textarea "Hi {{first_name}}, thanks for confirming! Let me look into why you were charged…" at bounding box center [375, 298] width 300 height 31
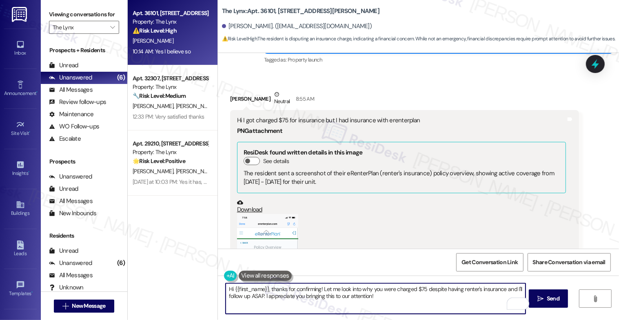
scroll to position [265, 0]
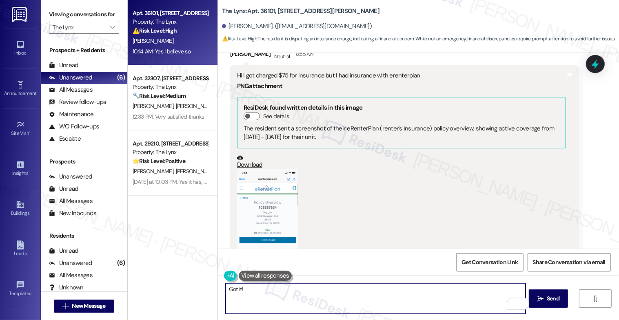
click at [260, 208] on button "Zoom image" at bounding box center [267, 235] width 61 height 133
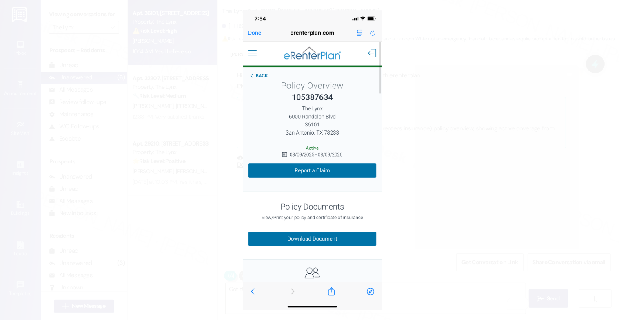
click at [311, 201] on button "Unzoom image" at bounding box center [309, 160] width 619 height 320
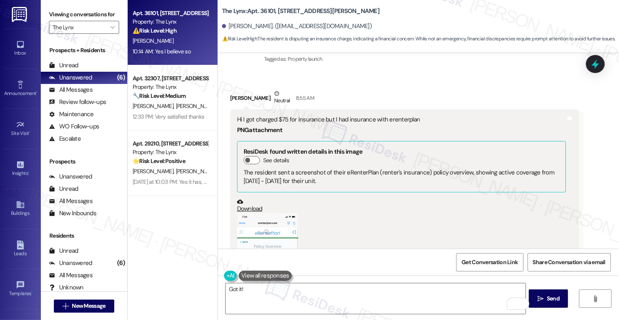
scroll to position [590, 0]
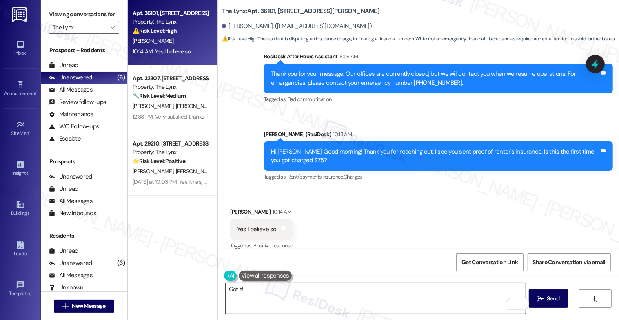
click at [250, 292] on textarea "Got it!" at bounding box center [375, 298] width 300 height 31
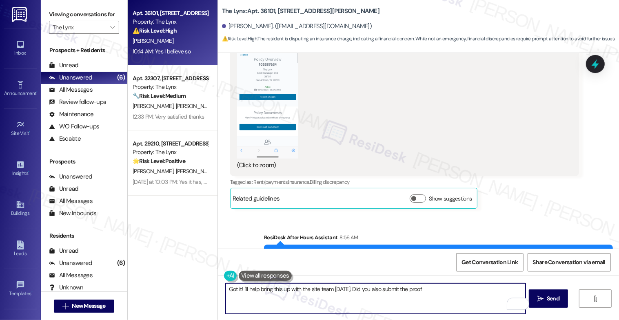
scroll to position [318, 0]
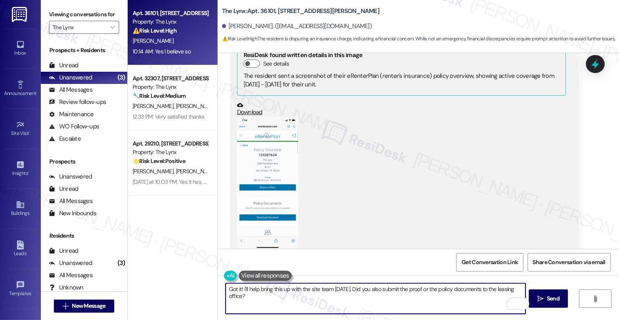
drag, startPoint x: 343, startPoint y: 290, endPoint x: 368, endPoint y: 286, distance: 25.2
click at [343, 290] on textarea "Got it! I'll help bring this up with the site team today. Did you also submit t…" at bounding box center [375, 298] width 300 height 31
click at [368, 302] on textarea "Got it! I'll help bring this up with the site team today so we can check. Did y…" at bounding box center [375, 298] width 300 height 31
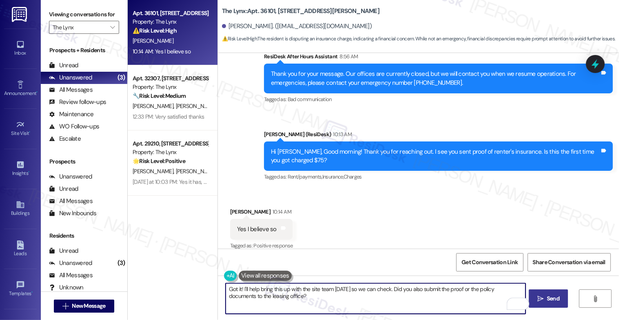
type textarea "Got it! I'll help bring this up with the site team today so we can check. Did y…"
click at [543, 298] on icon "" at bounding box center [540, 299] width 6 height 7
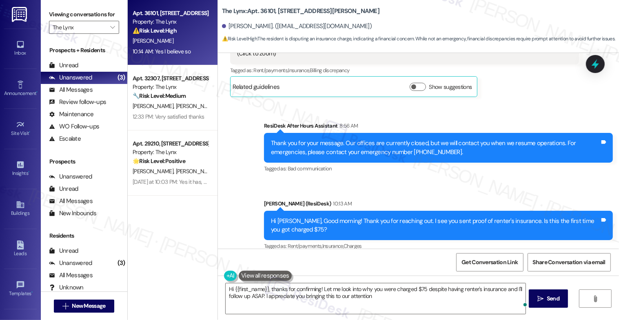
type textarea "Hi {{first_name}}, thanks for confirming! Let me look into why you were charged…"
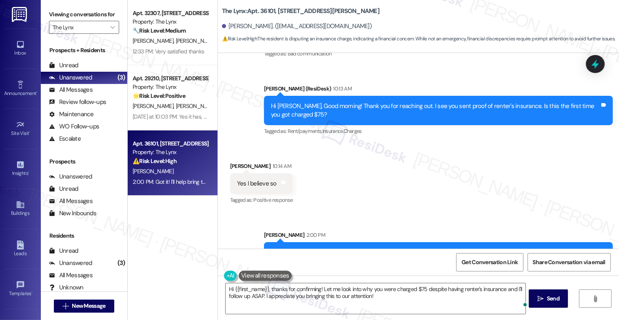
scroll to position [655, 0]
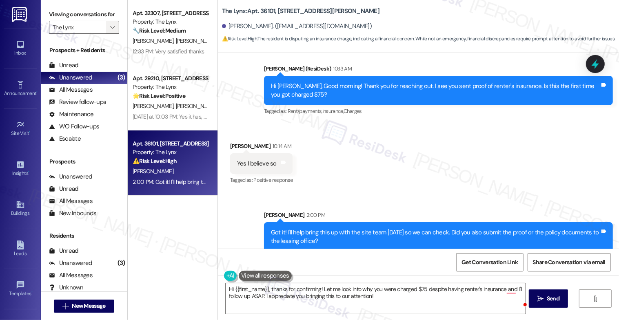
click at [110, 31] on icon "" at bounding box center [112, 27] width 4 height 7
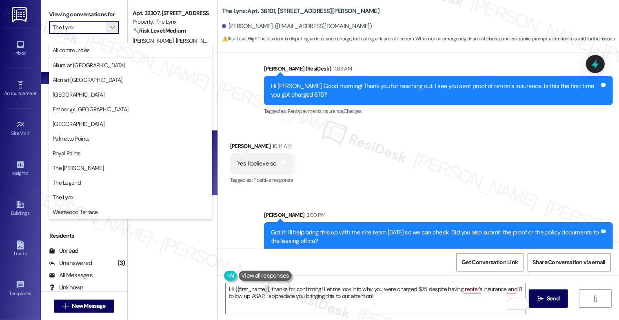
click at [382, 163] on div "Received via SMS Misty Rodriguez 10:14 AM Yes I believe so Tags and notes Tagge…" at bounding box center [418, 158] width 401 height 69
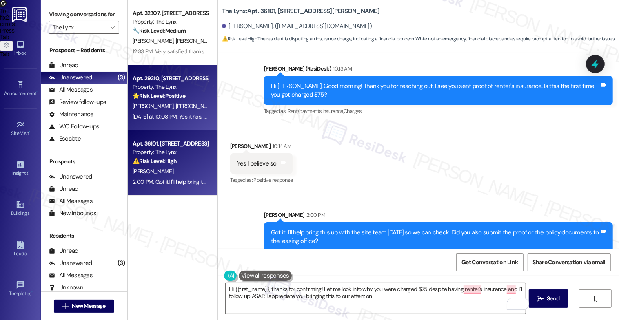
click at [171, 90] on div "Property: The Lynx" at bounding box center [170, 87] width 75 height 9
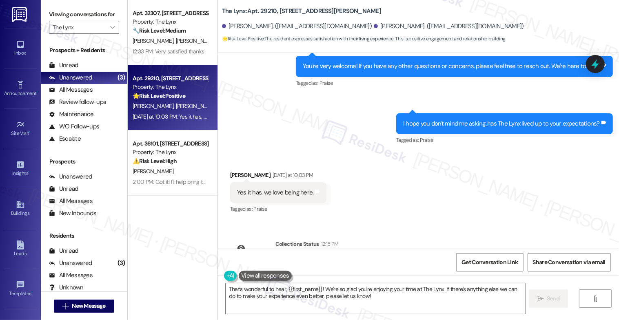
scroll to position [1475, 0]
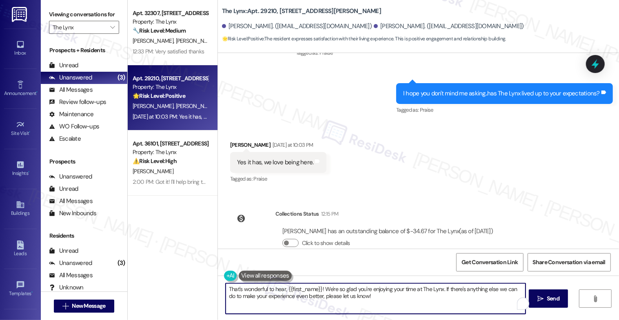
drag, startPoint x: 316, startPoint y: 289, endPoint x: 283, endPoint y: 287, distance: 33.5
click at [283, 287] on textarea "That's wonderful to hear, {{first_name}}! We're so glad you're enjoying your ti…" at bounding box center [375, 298] width 300 height 31
click at [370, 301] on textarea "That's wonderful to hear, Katrina! We're so glad you're enjoying your time at T…" at bounding box center [375, 298] width 300 height 31
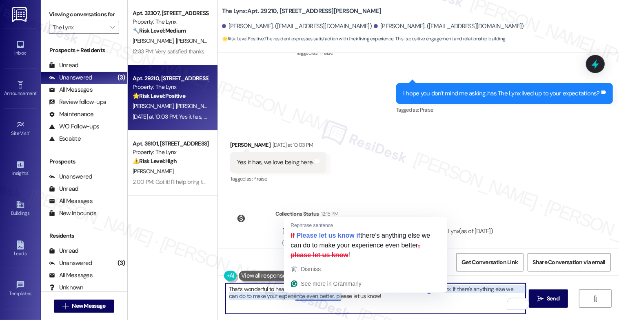
click at [379, 297] on textarea "That's wonderful to hear, Katrina! We're so glad you're enjoying your time at T…" at bounding box center [375, 298] width 300 height 31
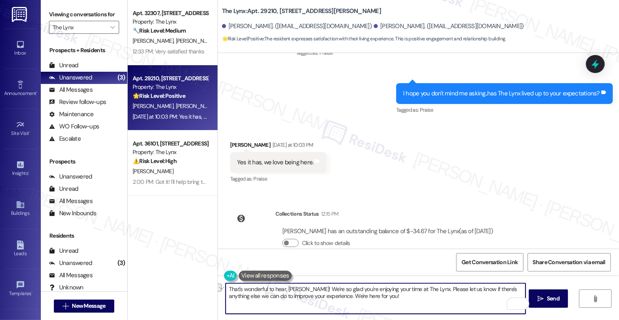
drag, startPoint x: 314, startPoint y: 298, endPoint x: 219, endPoint y: 294, distance: 95.5
click at [219, 294] on div "That's wonderful to hear, Katrina! We're so glad you're enjoying your time at T…" at bounding box center [418, 306] width 401 height 61
click at [380, 302] on textarea "That's wonderful to hear, [PERSON_NAME]! We're so glad you're enjoying your tim…" at bounding box center [375, 298] width 300 height 31
type textarea "That's wonderful to hear, [PERSON_NAME]! We're so glad you're enjoying your tim…"
click at [566, 296] on button " Send" at bounding box center [548, 298] width 40 height 18
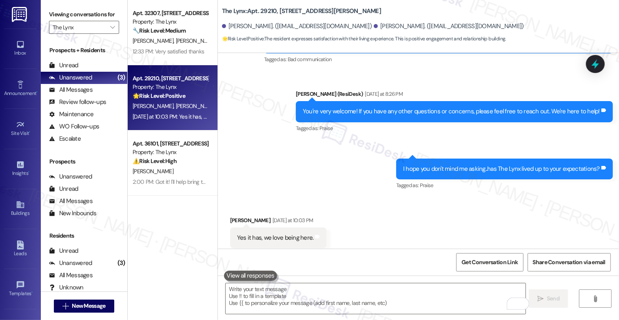
scroll to position [1541, 0]
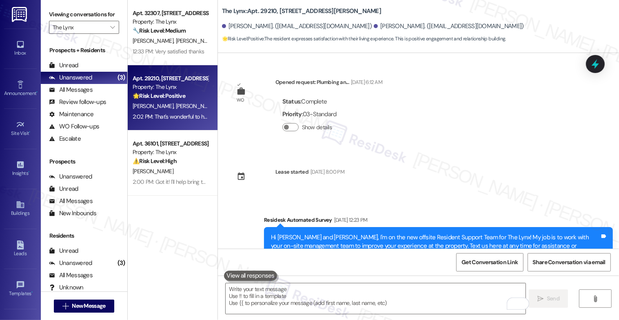
scroll to position [1541, 0]
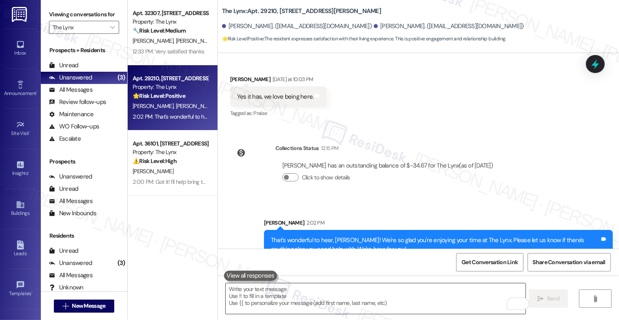
click at [291, 298] on textarea "To enrich screen reader interactions, please activate Accessibility in Grammarl…" at bounding box center [375, 298] width 300 height 31
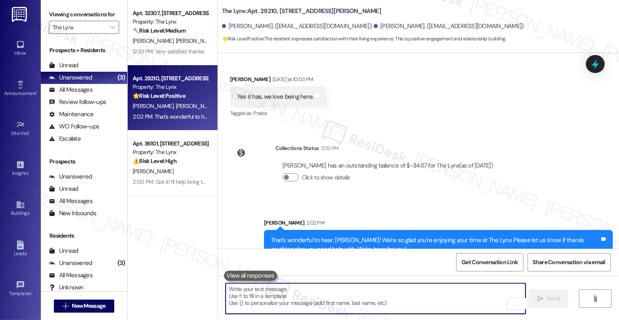
paste textarea "Oh, and by the way, would you mind sharing your feedback about what you love mo…"
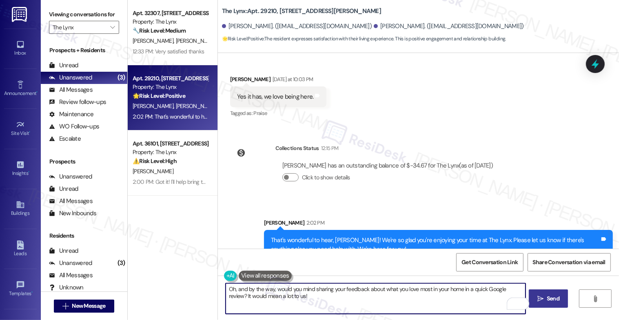
type textarea "Oh, and by the way, would you mind sharing your feedback about what you love mo…"
click at [548, 300] on span " Send" at bounding box center [548, 298] width 26 height 9
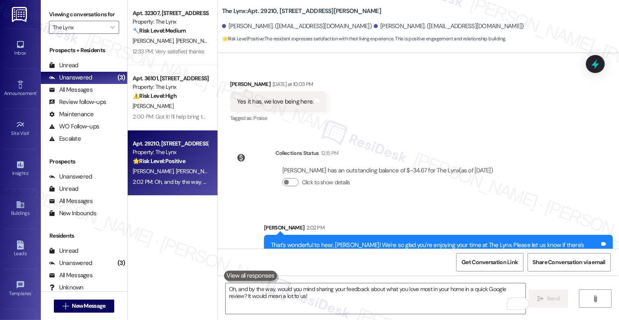
scroll to position [1517, 0]
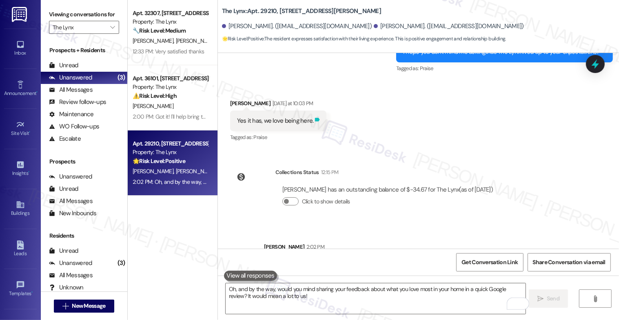
click at [315, 118] on icon at bounding box center [317, 120] width 5 height 4
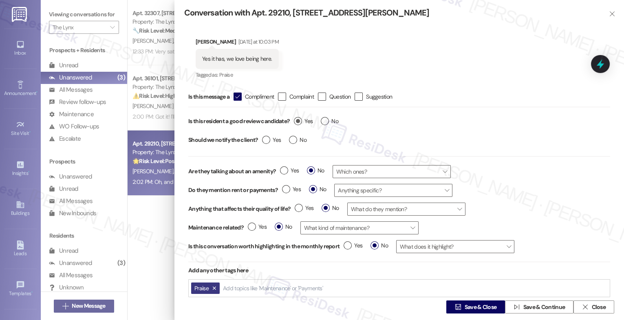
click at [299, 119] on label "Yes" at bounding box center [303, 121] width 19 height 9
click at [299, 119] on input "Yes" at bounding box center [303, 122] width 19 height 11
radio input "true"
click at [468, 306] on span "Save & Close" at bounding box center [481, 307] width 32 height 9
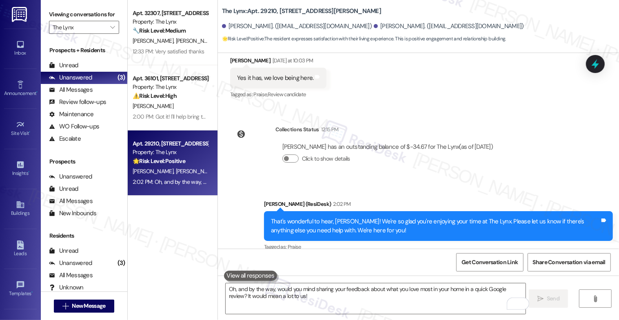
scroll to position [1619, 0]
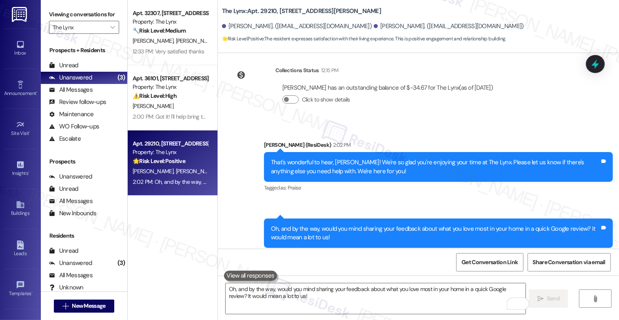
click at [342, 187] on div "Sent via SMS [PERSON_NAME] (ResiDesk) 2:02 PM That's wonderful to hear, [PERSON…" at bounding box center [418, 194] width 401 height 144
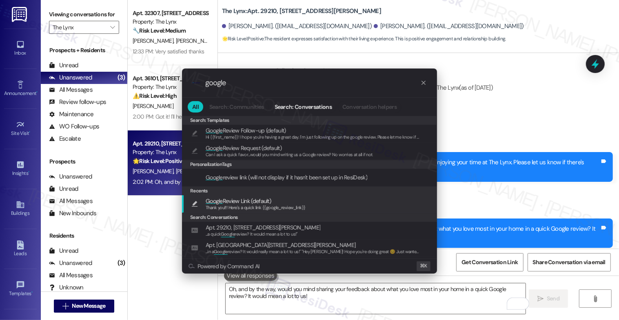
type input "google"
click at [235, 205] on span "Thank you!!! Here's a quick link {{google_review_link}}" at bounding box center [255, 208] width 100 height 6
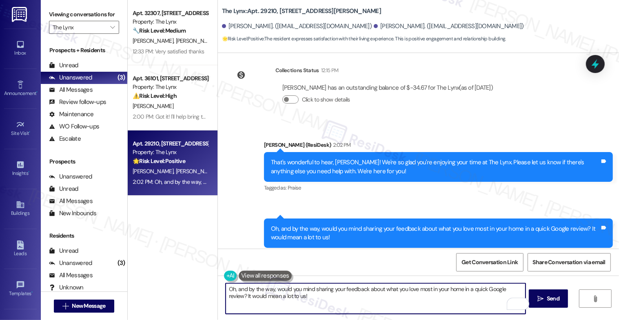
drag, startPoint x: 248, startPoint y: 290, endPoint x: 308, endPoint y: 286, distance: 60.5
click at [248, 290] on textarea "Thank you!!! Here's a quick link {{google_review_link}}" at bounding box center [375, 298] width 300 height 31
type textarea "Thank you in advance!!! Here's a quick link {{google_review_link}}"
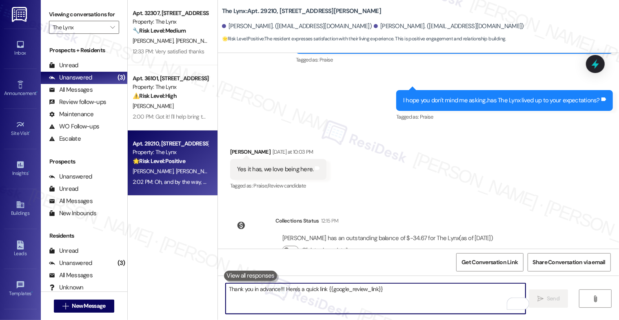
scroll to position [1400, 0]
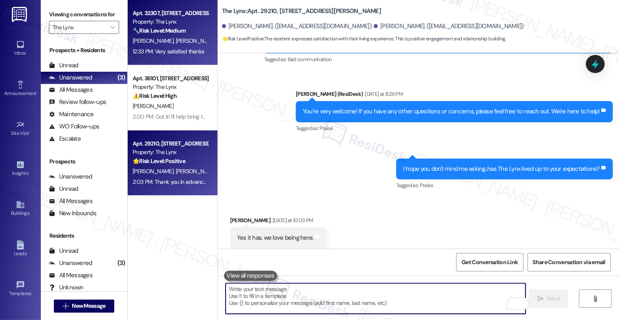
click at [189, 41] on div "[PERSON_NAME] [PERSON_NAME]" at bounding box center [170, 41] width 77 height 10
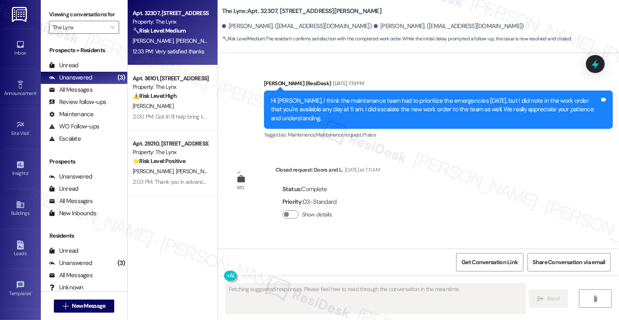
scroll to position [1534, 0]
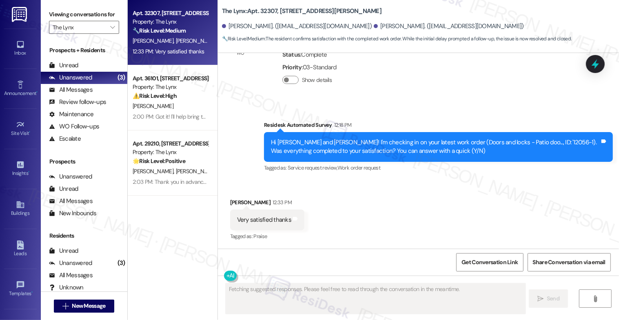
click at [360, 198] on div "Received via SMS [PERSON_NAME] 12:33 PM Very satisfied thanks Tags and notes Ta…" at bounding box center [418, 214] width 401 height 69
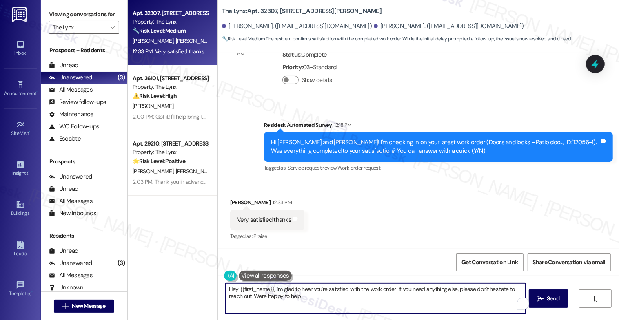
drag, startPoint x: 268, startPoint y: 289, endPoint x: 194, endPoint y: 281, distance: 73.8
click at [194, 281] on div "Apt. [STREET_ADDRESS][PERSON_NAME] Property: The Lynx 🔧 Risk Level: Medium The …" at bounding box center [373, 160] width 491 height 320
click at [303, 299] on textarea "[PERSON_NAME], I'm glad to hear you're satisfied with the work order! If you ne…" at bounding box center [375, 298] width 300 height 31
type textarea "[PERSON_NAME], I'm glad to hear you're satisfied with the work order! If you ne…"
click at [553, 301] on span "Send" at bounding box center [552, 298] width 13 height 9
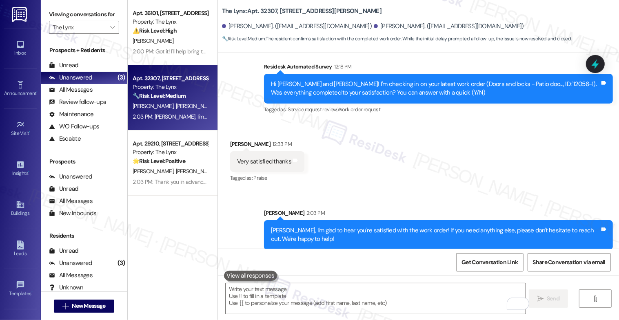
scroll to position [1600, 0]
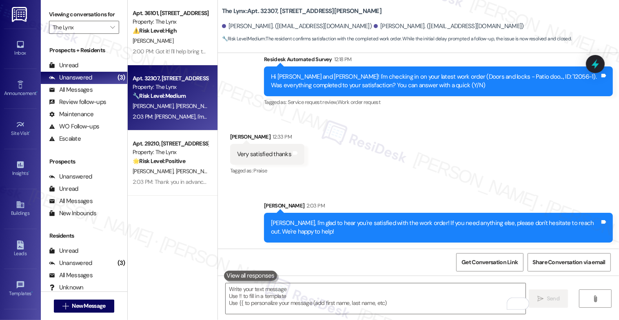
click at [364, 159] on div "Received via SMS [PERSON_NAME] 12:33 PM Very satisfied thanks Tags and notes Ta…" at bounding box center [418, 148] width 401 height 69
click at [345, 185] on div "Sent via SMS [PERSON_NAME] 2:03 PM [PERSON_NAME], I'm glad to hear you're satis…" at bounding box center [418, 216] width 401 height 66
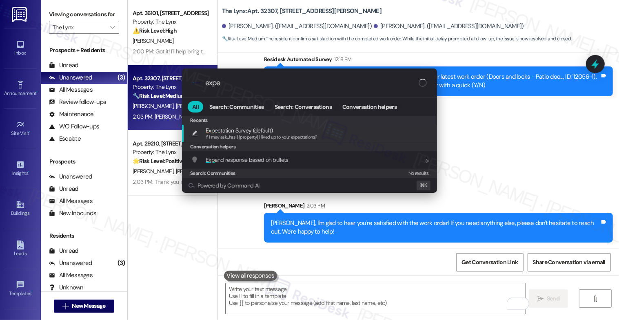
type input "expec"
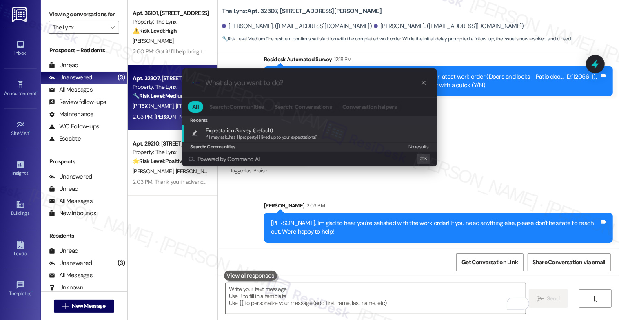
type textarea "If I may ask...has {{property}} lived up to your expectations?"
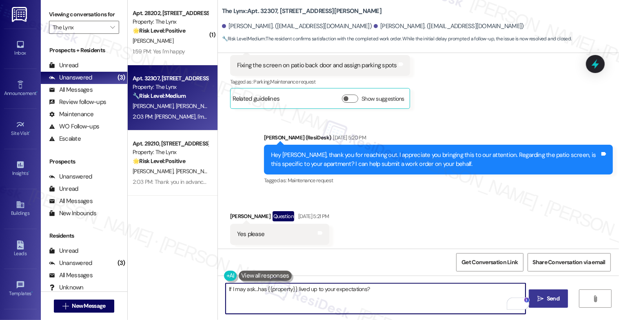
scroll to position [347, 0]
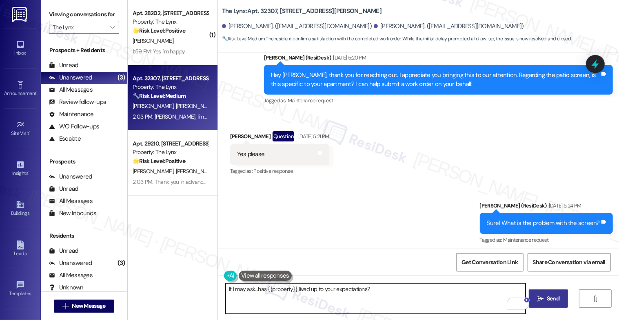
click at [543, 300] on icon "" at bounding box center [540, 299] width 6 height 7
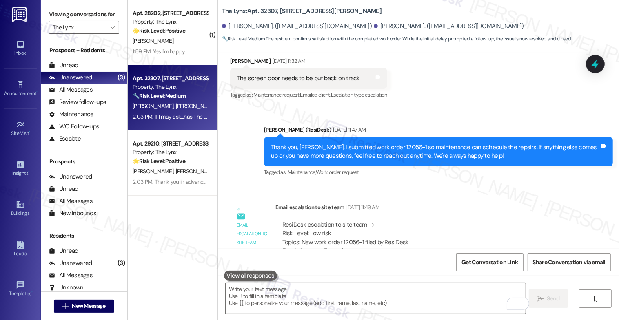
scroll to position [1657, 0]
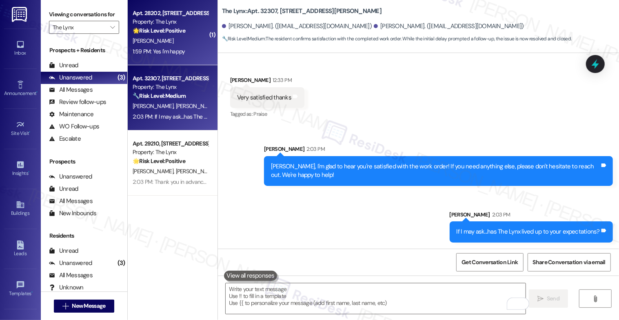
click at [174, 41] on div "[PERSON_NAME]" at bounding box center [170, 41] width 77 height 10
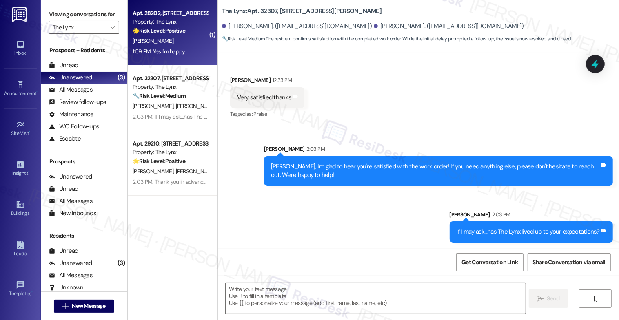
type textarea "Fetching suggested responses. Please feel free to read through the conversation…"
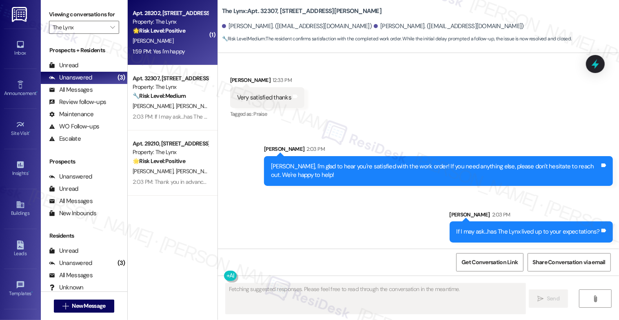
scroll to position [328, 0]
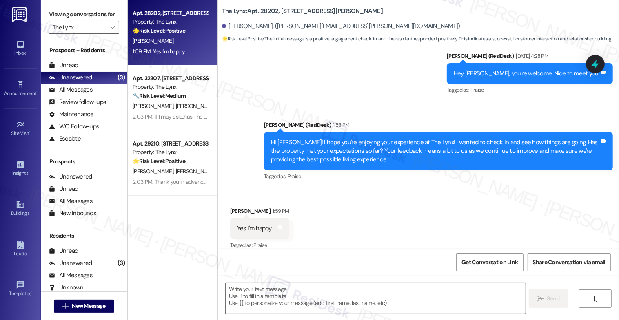
click at [386, 198] on div "Received via SMS [PERSON_NAME] 1:59 PM Yes I'm happy Tags and notes Tagged as: …" at bounding box center [418, 222] width 401 height 69
click at [342, 208] on div "Received via SMS [PERSON_NAME] 1:59 PM Yes I'm happy Tags and notes Tagged as: …" at bounding box center [418, 222] width 401 height 69
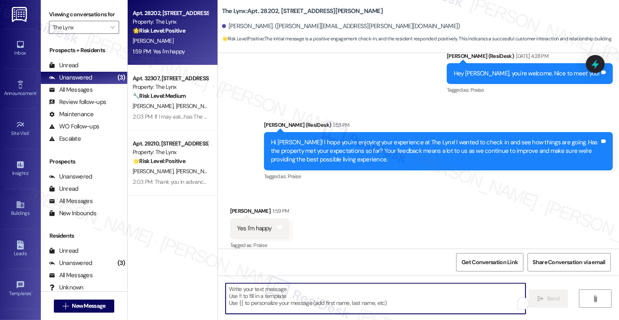
click at [269, 300] on textarea "To enrich screen reader interactions, please activate Accessibility in Grammarl…" at bounding box center [375, 298] width 300 height 31
click at [260, 299] on textarea "To enrich screen reader interactions, please activate Accessibility in Grammarl…" at bounding box center [375, 298] width 300 height 31
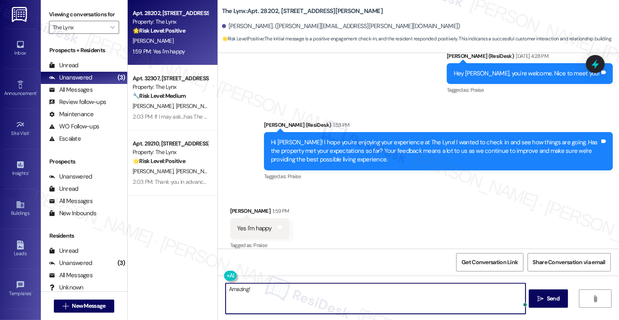
paste textarea "We’re thrilled to hear you’re happy with your home—it truly makes our day. 💛 Re…"
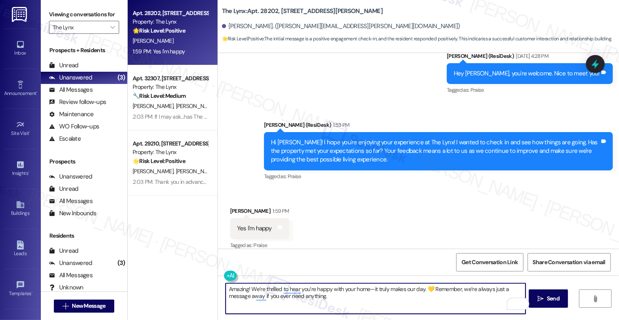
click at [369, 289] on textarea "Amazing! We’re thrilled to hear you’re happy with your home—it truly makes our …" at bounding box center [375, 298] width 300 height 31
click at [399, 304] on textarea "Amazing! We’re thrilled to hear you’re happy with your home. It truly makes our…" at bounding box center [375, 298] width 300 height 31
click at [318, 299] on textarea "Amazing! We’re thrilled to hear you’re happy with your home. It truly makes our…" at bounding box center [375, 298] width 300 height 31
type textarea "Amazing! We’re thrilled to hear you’re happy with your home. It truly makes our…"
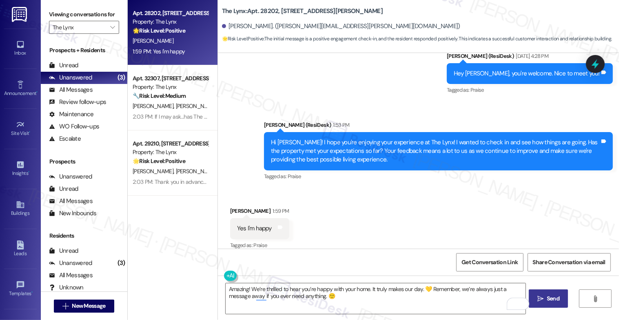
click at [552, 299] on span "Send" at bounding box center [552, 298] width 13 height 9
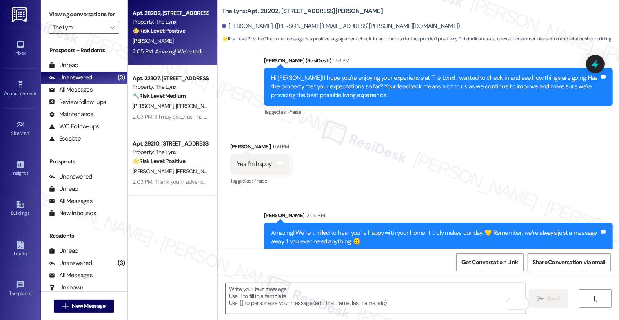
scroll to position [393, 0]
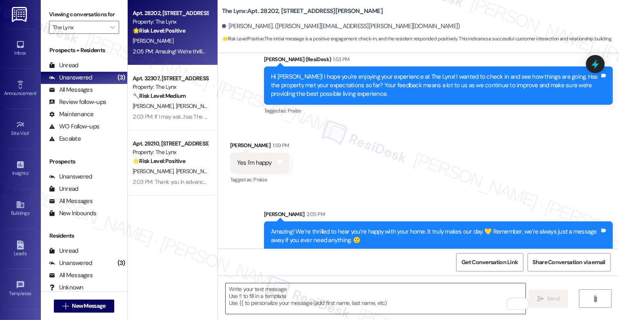
click at [261, 289] on textarea "To enrich screen reader interactions, please activate Accessibility in Grammarl…" at bounding box center [375, 298] width 300 height 31
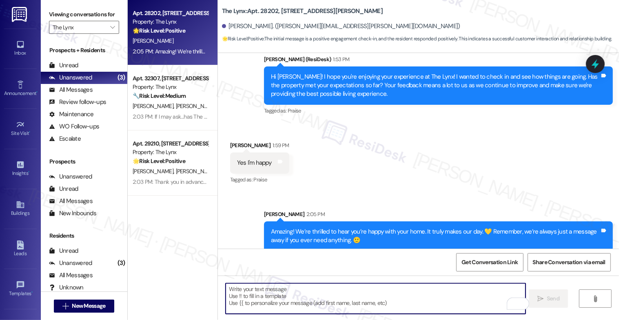
paste textarea "Would it be okay to ask a quick favor? If you're open to it, could you share yo…"
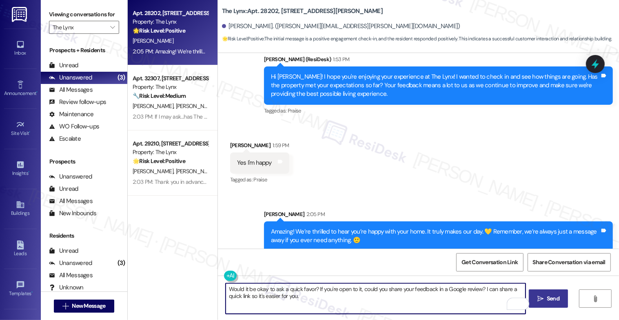
drag, startPoint x: 408, startPoint y: 290, endPoint x: 398, endPoint y: 290, distance: 10.2
click at [398, 290] on textarea "Would it be okay to ask a quick favor? If you're open to it, could you share yo…" at bounding box center [375, 298] width 300 height 31
click at [400, 297] on textarea "Would it be okay to ask a quick favor? If you're open to it, could you share th…" at bounding box center [375, 298] width 300 height 31
type textarea "Would it be okay to ask a quick favor? If you're open to it, could you share th…"
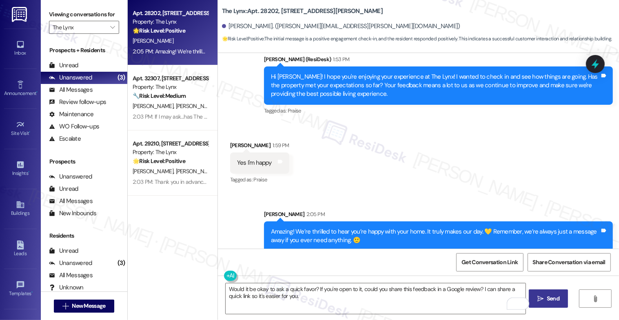
click at [543, 297] on icon "" at bounding box center [540, 299] width 6 height 7
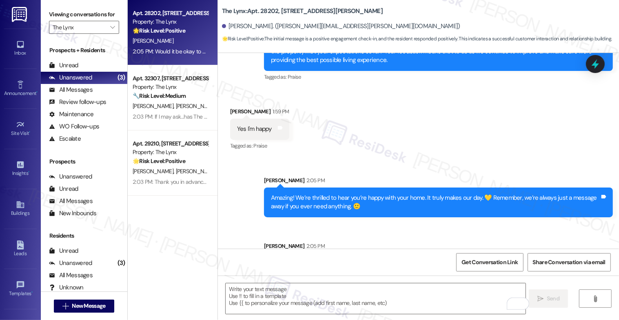
scroll to position [459, 0]
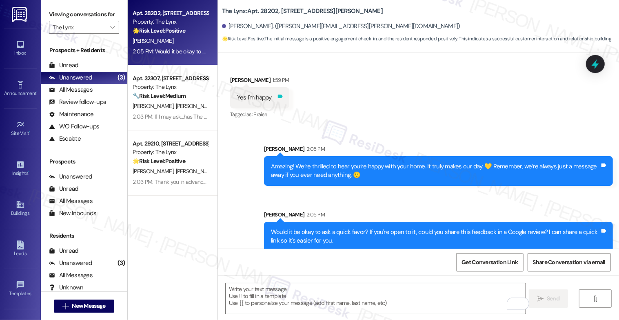
click at [278, 95] on icon at bounding box center [280, 97] width 5 height 4
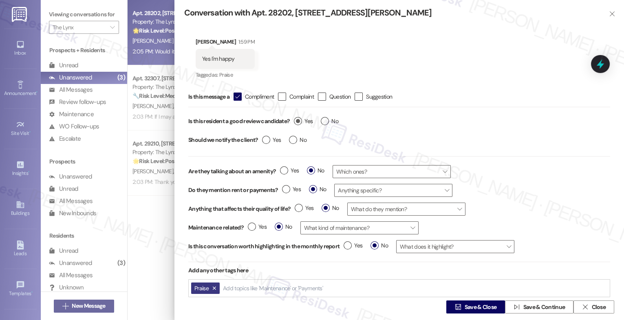
click at [299, 119] on label "Yes" at bounding box center [303, 121] width 19 height 9
click at [299, 119] on input "Yes" at bounding box center [303, 122] width 19 height 11
radio input "true"
click at [468, 308] on span "Save & Close" at bounding box center [481, 307] width 32 height 9
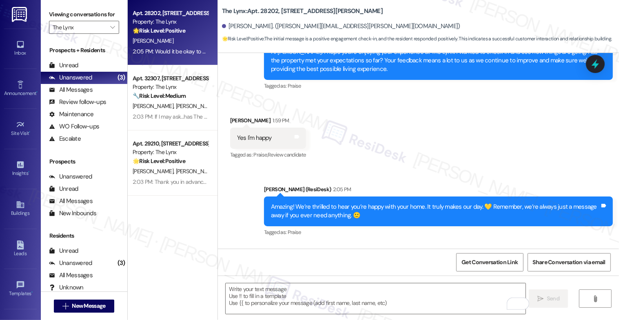
scroll to position [471, 0]
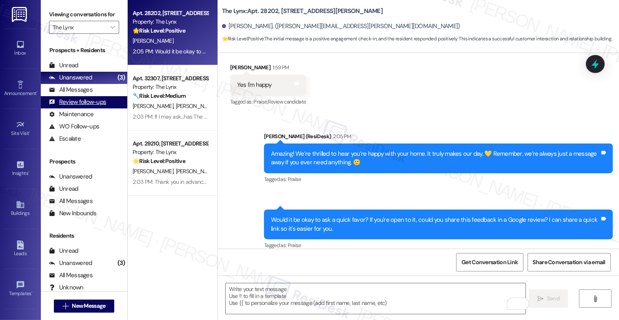
click at [93, 106] on div "Review follow-ups" at bounding box center [77, 102] width 57 height 9
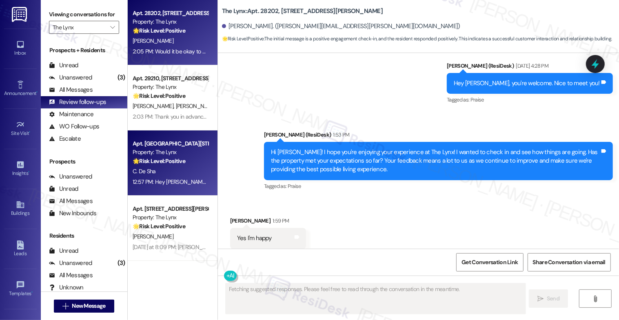
scroll to position [327, 0]
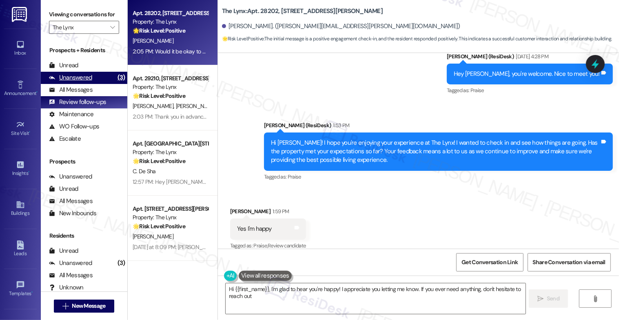
type textarea "Hi {{first_name}}, I'm glad to hear you're happy! I appreciate you letting me k…"
click at [87, 82] on div "Unanswered" at bounding box center [70, 77] width 43 height 9
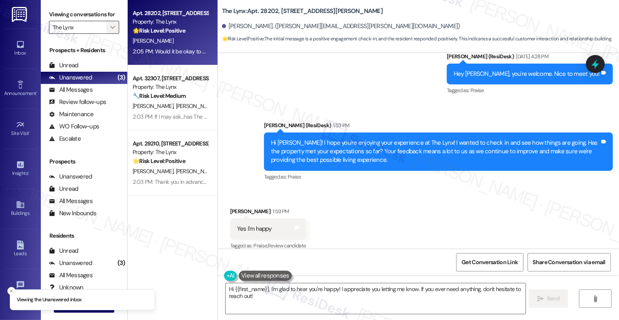
click at [110, 31] on icon "" at bounding box center [112, 27] width 4 height 7
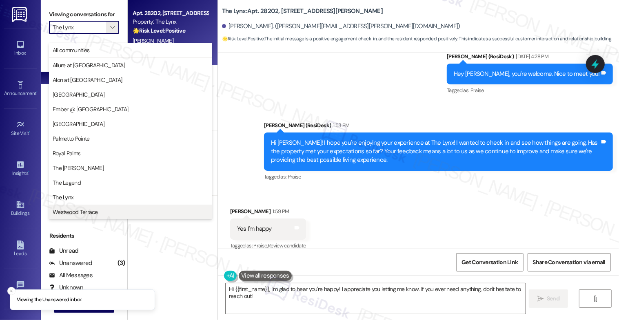
click at [90, 209] on span "Westwood Terrace" at bounding box center [75, 212] width 45 height 8
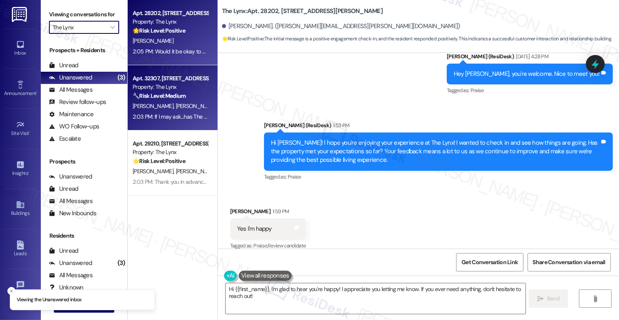
type input "Westwood Terrace"
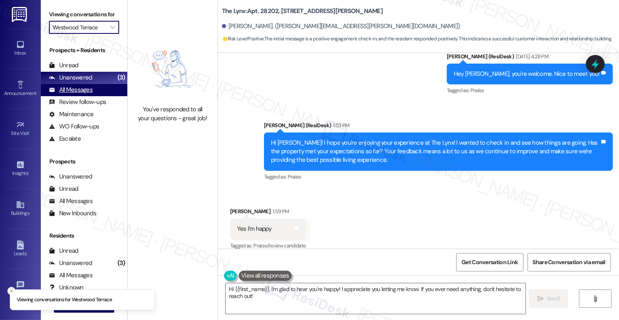
click at [80, 94] on div "All Messages" at bounding box center [71, 90] width 44 height 9
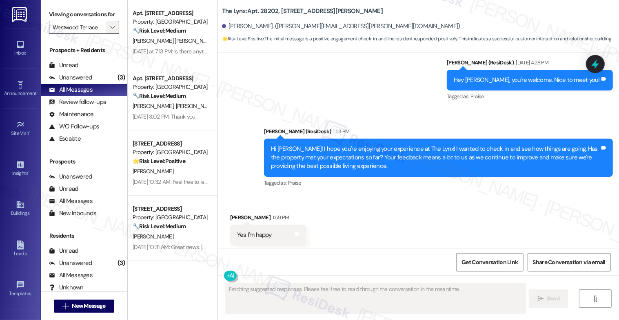
scroll to position [327, 0]
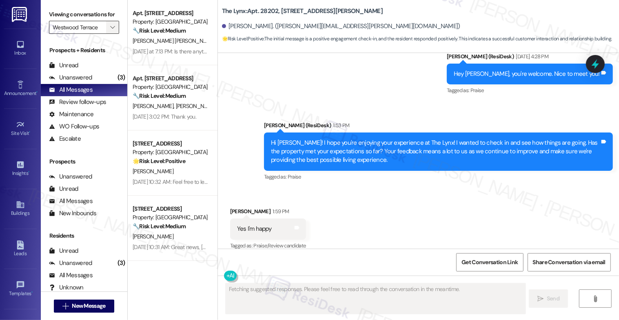
click at [108, 31] on span "" at bounding box center [112, 27] width 8 height 13
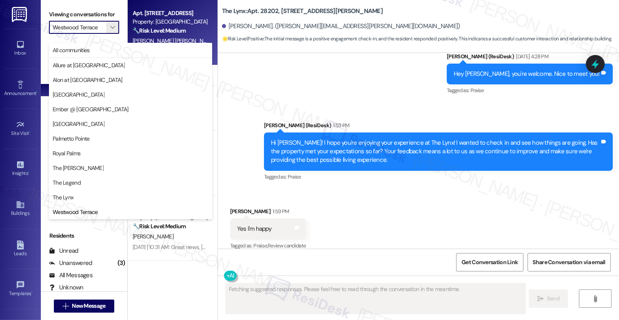
scroll to position [0, 0]
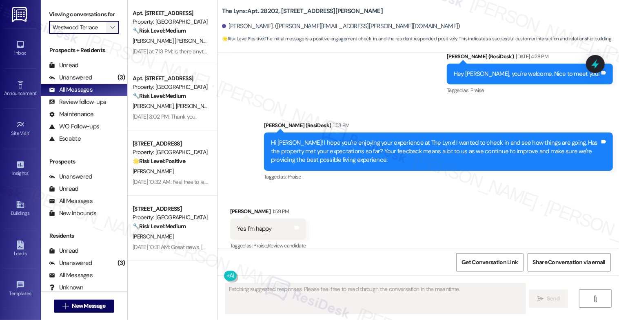
click at [110, 31] on icon "" at bounding box center [112, 27] width 4 height 7
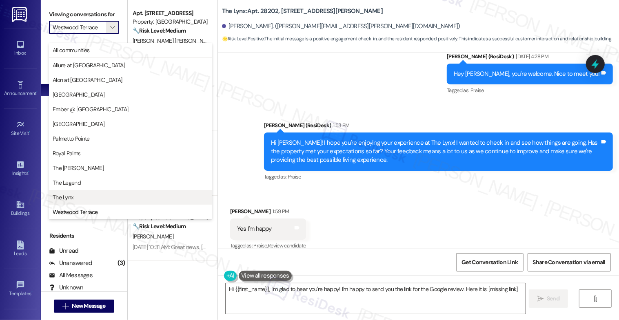
type textarea "Hi {{first_name}}, I'm glad to hear you're happy! I'm happy to send you the lin…"
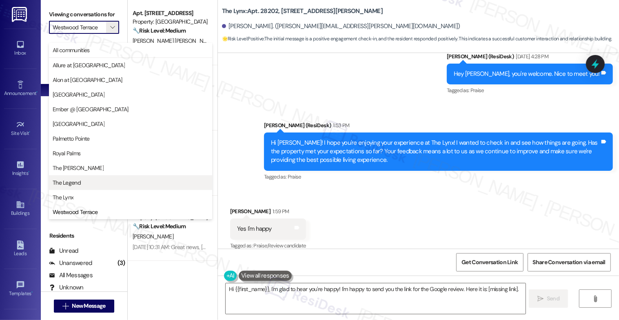
click at [79, 183] on span "The Legend" at bounding box center [67, 183] width 28 height 8
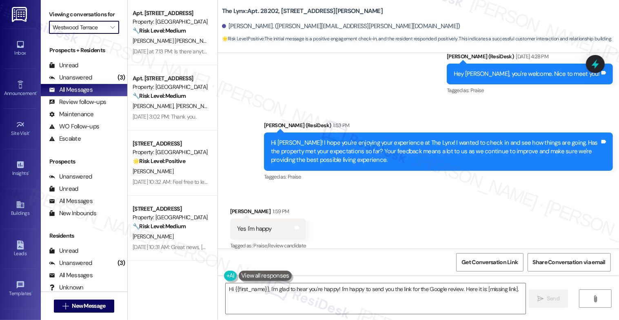
type input "The Legend"
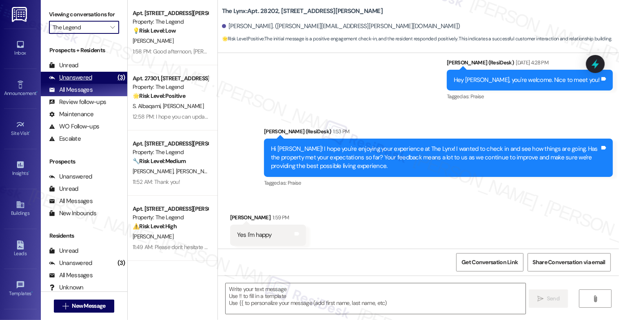
scroll to position [327, 0]
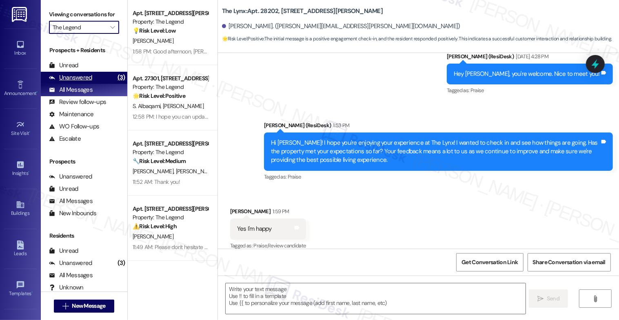
click at [65, 82] on div "Unanswered" at bounding box center [70, 77] width 43 height 9
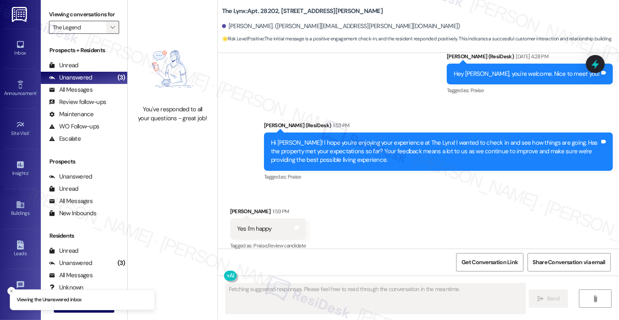
click at [110, 34] on span "" at bounding box center [112, 27] width 8 height 13
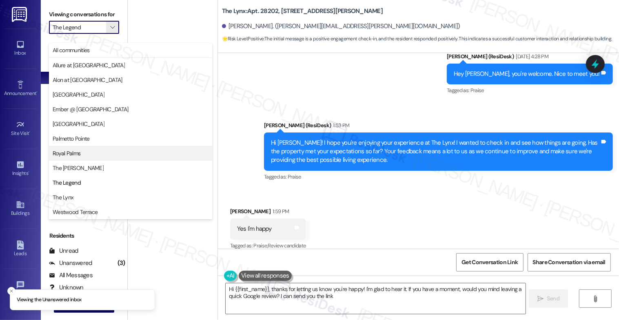
type textarea "Hi {{first_name}}, thanks for letting us know you're happy! I'm glad to hear it…"
click at [75, 153] on span "Royal Palms" at bounding box center [67, 153] width 28 height 8
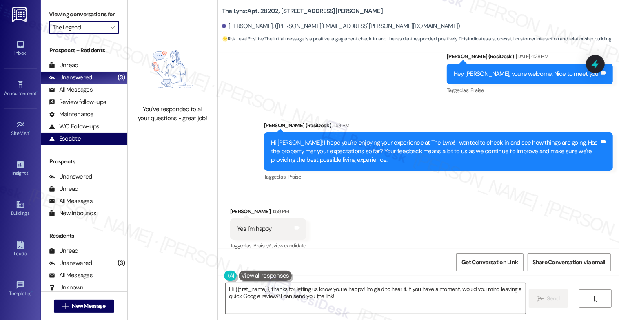
type input "Royal Palms"
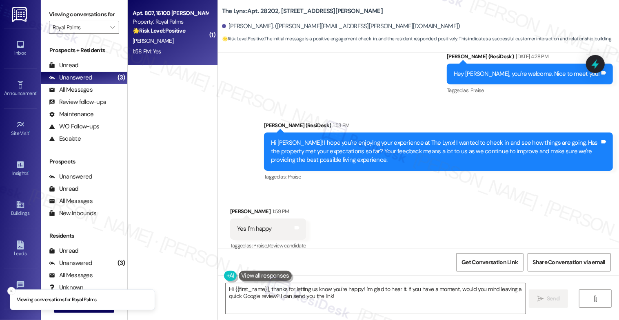
click at [146, 42] on span "A. Williams" at bounding box center [153, 40] width 41 height 7
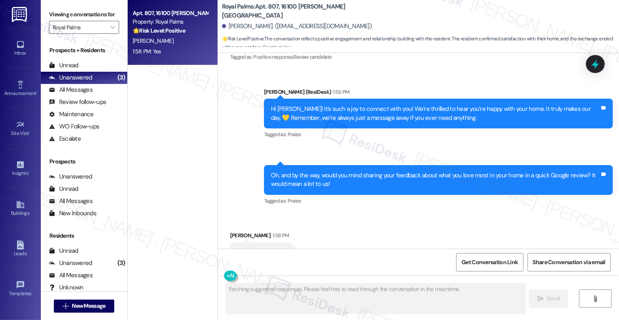
scroll to position [389, 0]
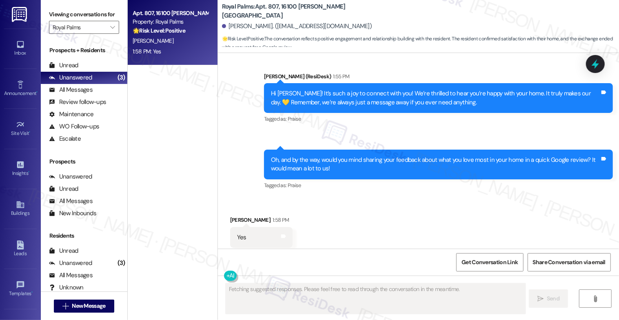
click at [333, 219] on div "Received via SMS Angel Williams 1:58 PM Yes Tags and notes Tagged as: Positive …" at bounding box center [418, 231] width 401 height 69
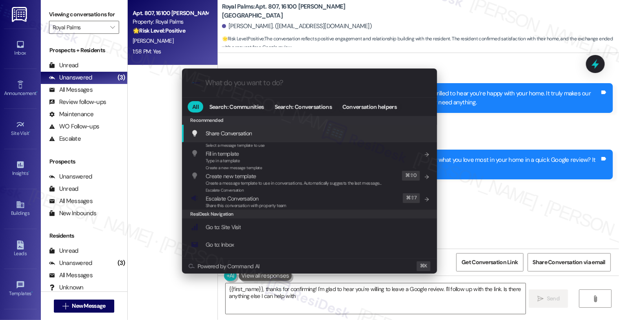
type textarea "{{first_name}}, thanks for confirming! I'm glad to hear you're willing to leave…"
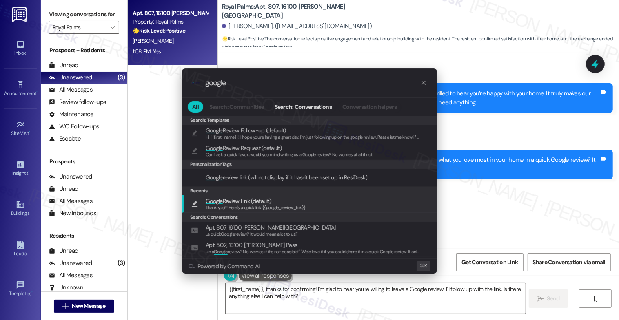
type input "google"
click at [221, 201] on span "Google" at bounding box center [213, 200] width 17 height 7
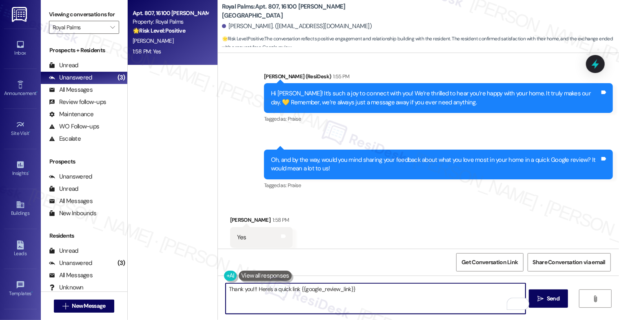
click at [248, 289] on textarea "Thank you!!! Here's a quick link {{google_review_link}}" at bounding box center [375, 298] width 300 height 31
type textarea "Thank you, Angel!!! Here's a quick link {{google_review_link}}"
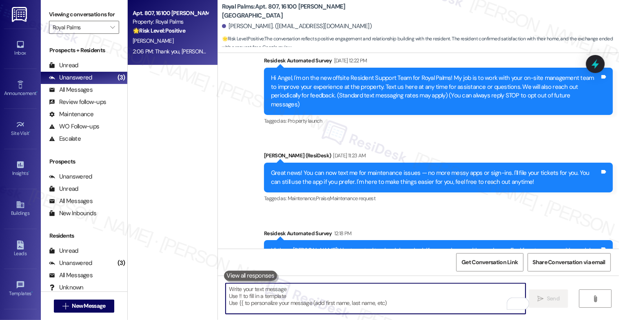
scroll to position [446, 0]
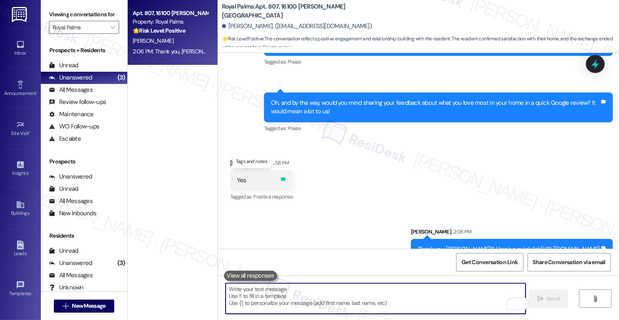
click at [281, 177] on icon at bounding box center [283, 179] width 5 height 4
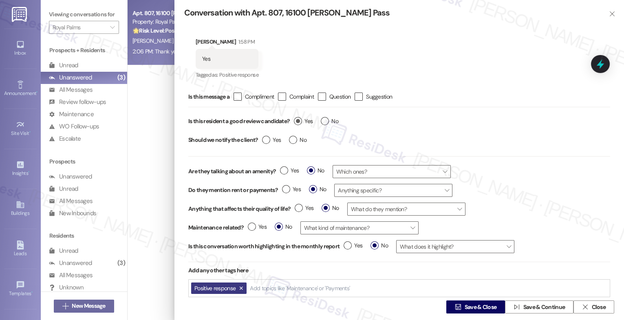
click at [298, 120] on label "Yes" at bounding box center [303, 121] width 19 height 9
click at [298, 120] on input "Yes" at bounding box center [303, 122] width 19 height 11
radio input "true"
click at [465, 305] on span "Save & Close" at bounding box center [481, 307] width 32 height 9
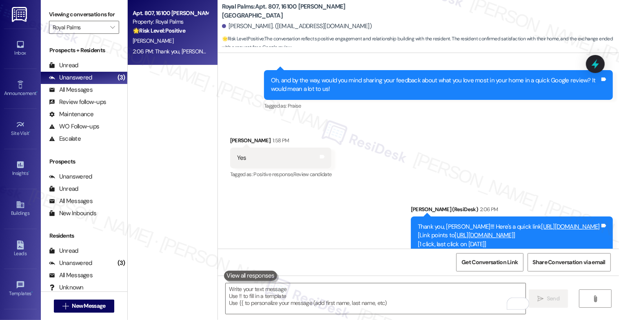
scroll to position [475, 0]
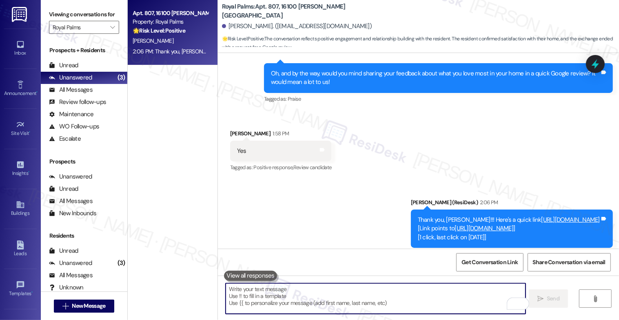
click at [289, 300] on textarea "To enrich screen reader interactions, please activate Accessibility in Grammarl…" at bounding box center [375, 298] width 300 height 31
paste textarea "I hope you can update me once you have left a review. It would really mean a lo…"
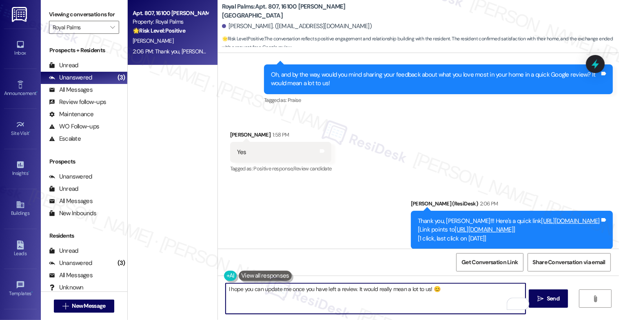
scroll to position [474, 0]
drag, startPoint x: 352, startPoint y: 289, endPoint x: 426, endPoint y: 288, distance: 73.8
click at [426, 288] on textarea "I hope you can update me once you have left a review. It would really mean a lo…" at bounding box center [375, 298] width 300 height 31
click at [417, 291] on textarea "I hope you can update me once you have left a review. Thanks again! 😊" at bounding box center [375, 298] width 300 height 31
type textarea "I hope you can update me once you have left a review. Thanks again! 😊"
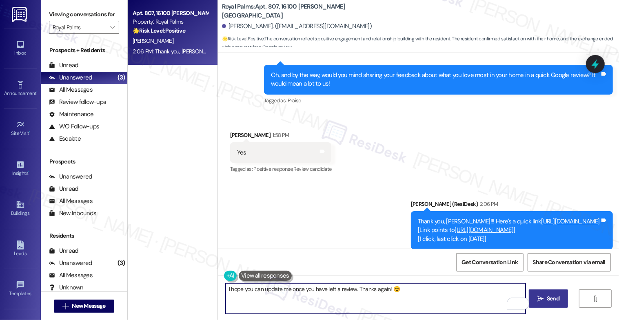
click at [557, 301] on span "Send" at bounding box center [552, 298] width 13 height 9
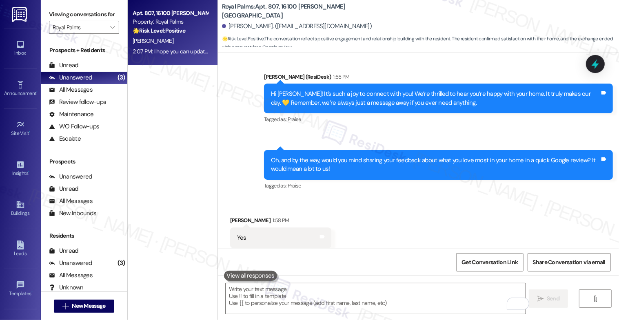
scroll to position [532, 0]
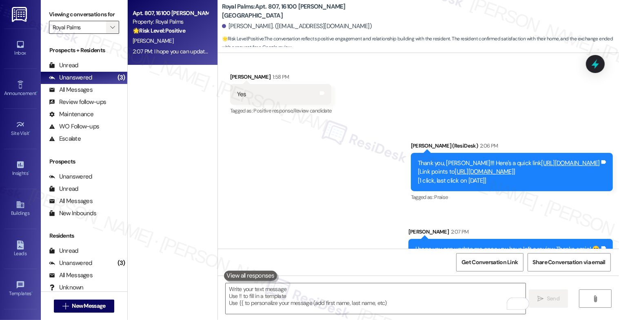
click at [110, 31] on icon "" at bounding box center [112, 27] width 4 height 7
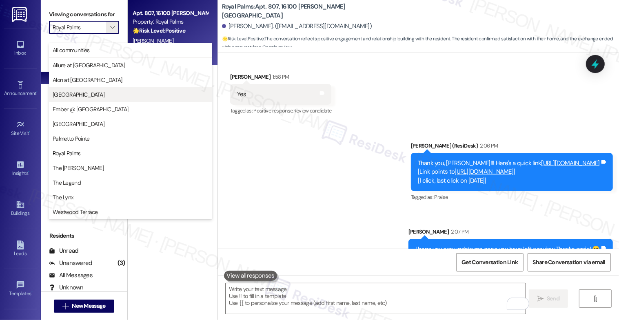
click at [85, 92] on span "[GEOGRAPHIC_DATA]" at bounding box center [131, 95] width 156 height 8
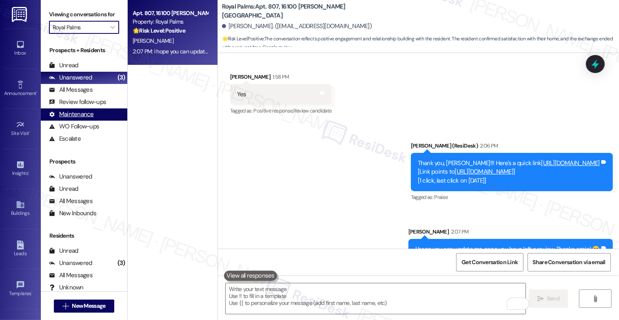
type input "[GEOGRAPHIC_DATA]"
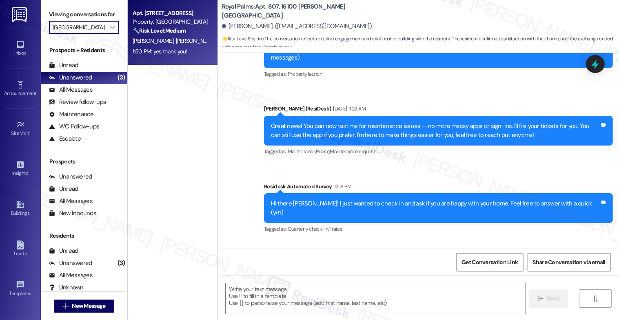
click at [163, 45] on div "L. Smith G. Falgoust" at bounding box center [170, 41] width 77 height 10
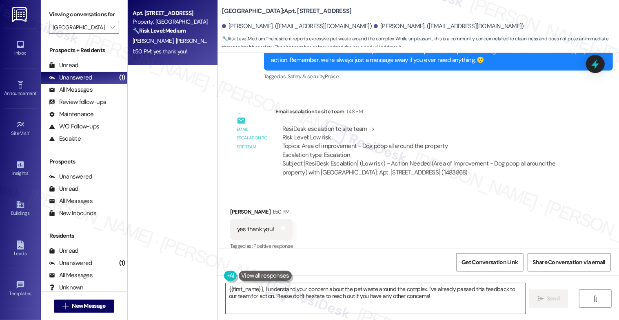
scroll to position [476, 0]
click at [304, 290] on textarea "{{first_name}}, I understand your concern about the pet waste around the comple…" at bounding box center [375, 298] width 300 height 31
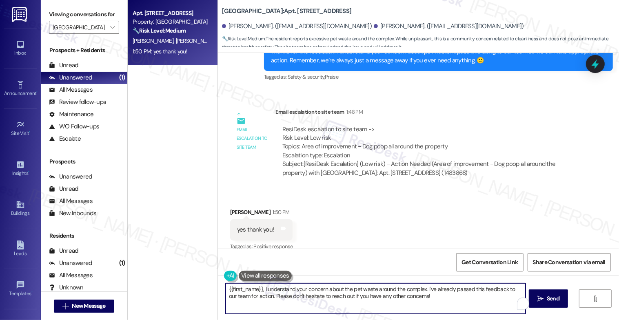
click at [304, 290] on textarea "{{first_name}}, I understand your concern about the pet waste around the comple…" at bounding box center [375, 298] width 300 height 31
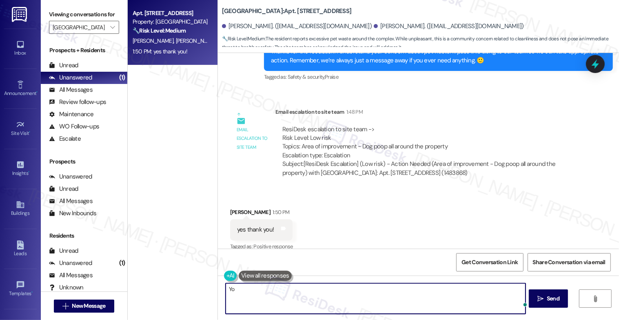
type textarea "Y"
type textarea "My pleasure!"
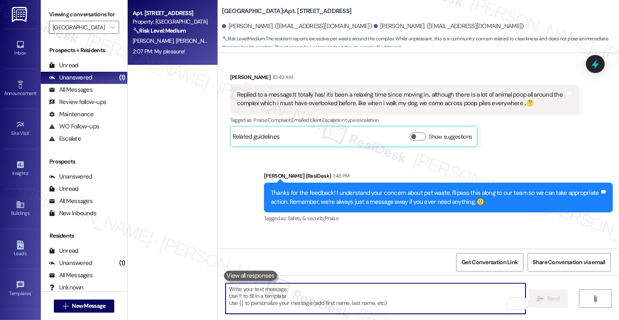
scroll to position [347, 0]
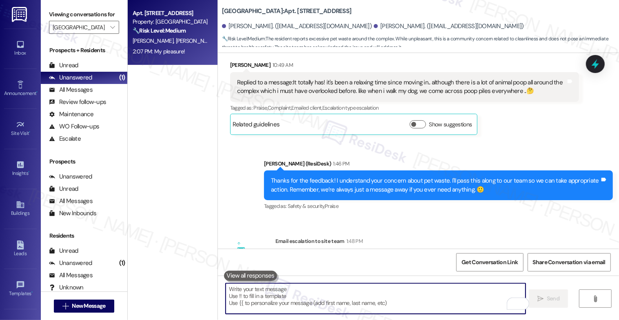
click at [256, 299] on textarea "To enrich screen reader interactions, please activate Accessibility in Grammarl…" at bounding box center [375, 298] width 300 height 31
paste textarea "Oh, and by the way, would you mind sharing your feedback about what you love mo…"
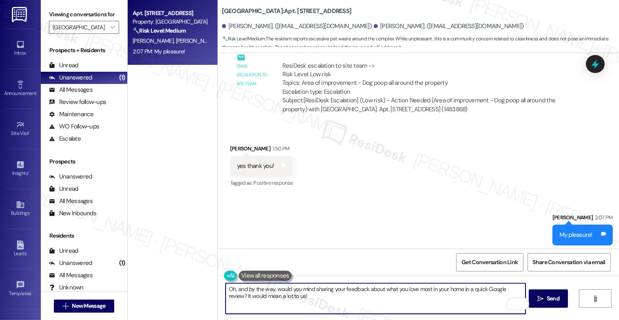
scroll to position [542, 0]
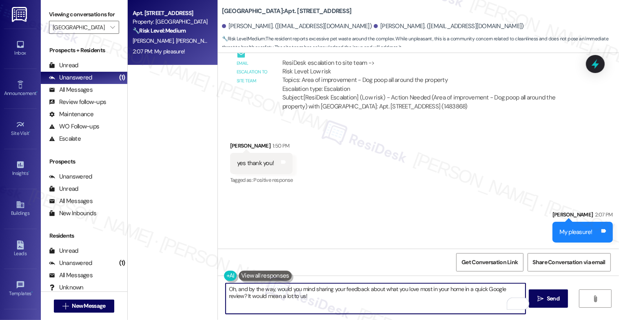
drag, startPoint x: 339, startPoint y: 291, endPoint x: 328, endPoint y: 289, distance: 11.5
click at [328, 289] on textarea "Oh, and by the way, would you mind sharing your feedback about what you love mo…" at bounding box center [375, 298] width 300 height 31
click at [362, 300] on textarea "Oh, and by the way, would you mind sharing your feedback about what you love mo…" at bounding box center [375, 298] width 300 height 31
click at [314, 300] on textarea "Oh, and by the way, would you mind sharing your feedback about what you love mo…" at bounding box center [375, 298] width 300 height 31
type textarea "Oh, and by the way, would you mind sharing your feedback about what you love mo…"
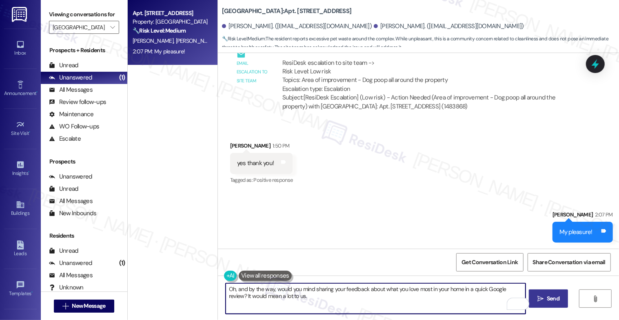
click at [549, 299] on span "Send" at bounding box center [553, 298] width 16 height 9
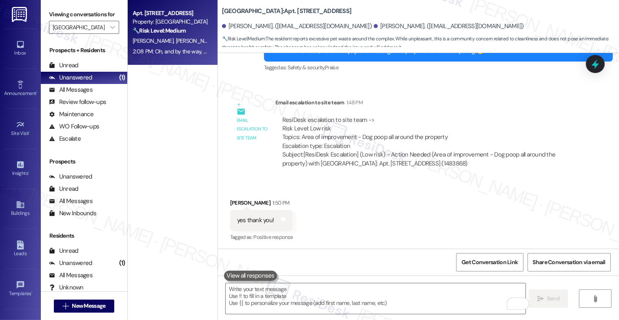
scroll to position [608, 0]
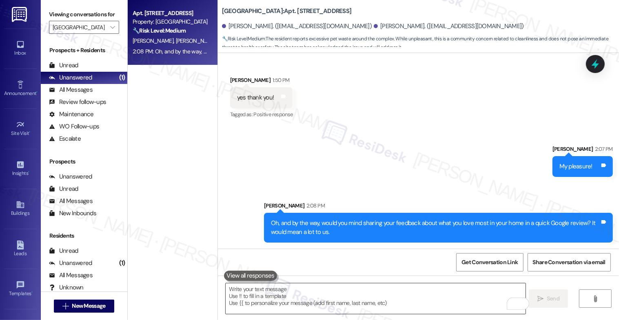
click at [265, 303] on textarea "To enrich screen reader interactions, please activate Accessibility in Grammarl…" at bounding box center [375, 298] width 300 height 31
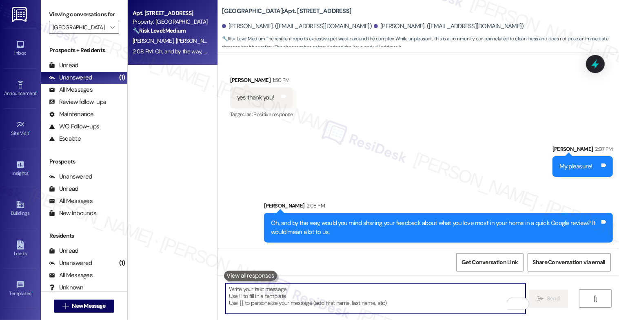
paste textarea "no worries if it's not the right time!"
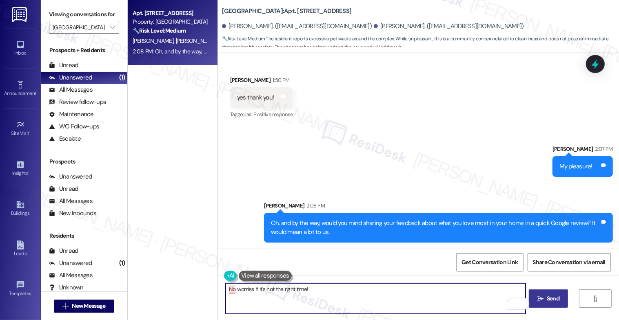
type textarea "No worries if it's not the right time!"
click at [557, 299] on span "Send" at bounding box center [552, 298] width 13 height 9
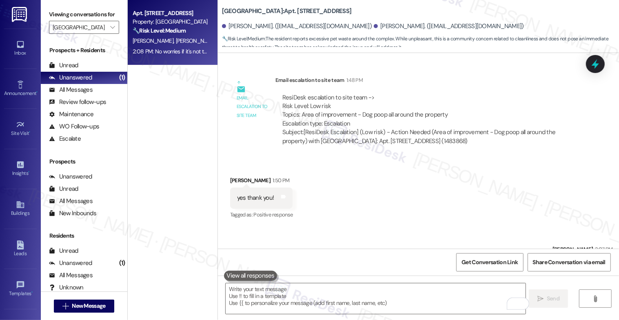
scroll to position [540, 0]
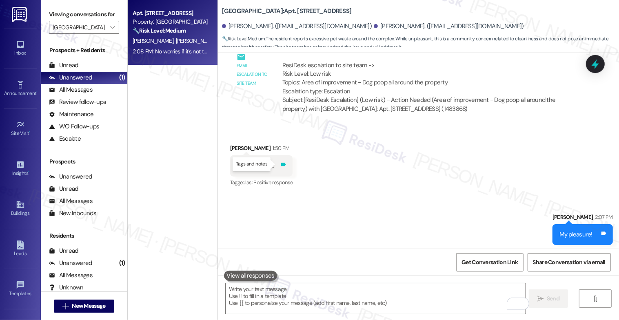
click at [281, 163] on icon at bounding box center [283, 165] width 5 height 4
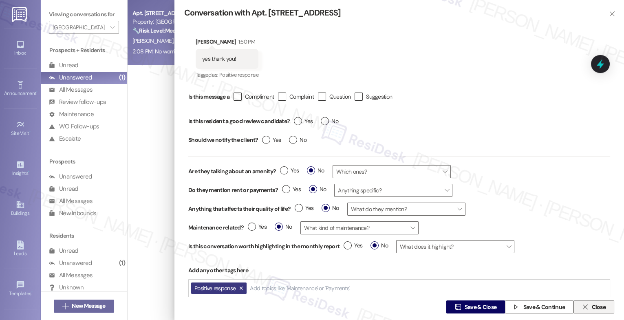
click at [600, 305] on span "Close" at bounding box center [599, 307] width 14 height 9
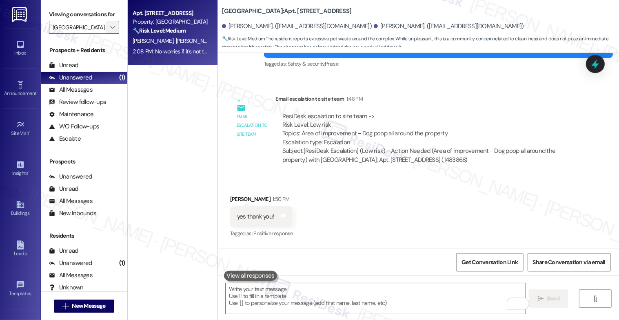
scroll to position [485, 0]
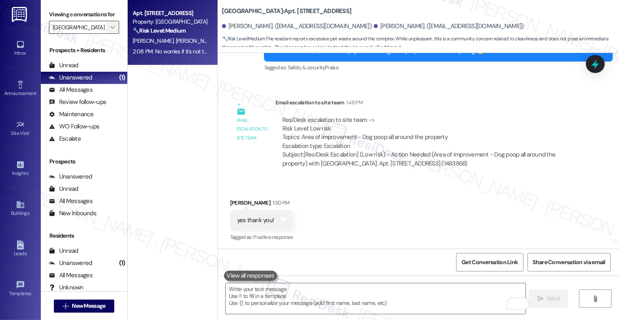
click at [110, 31] on icon "" at bounding box center [112, 27] width 4 height 7
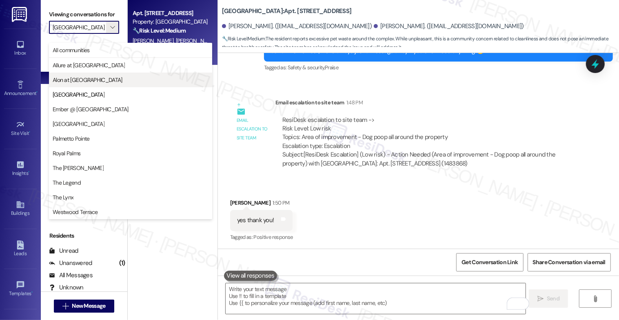
click at [88, 76] on span "Alon at [GEOGRAPHIC_DATA]" at bounding box center [88, 80] width 70 height 8
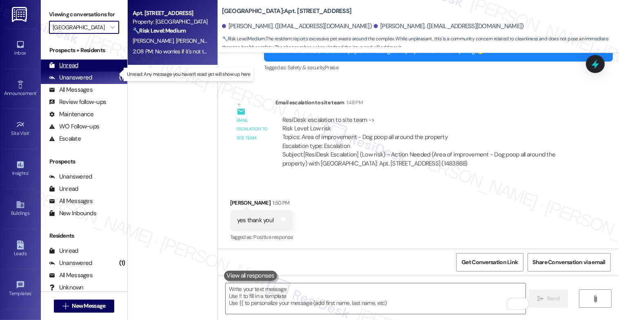
type input "Alon at [GEOGRAPHIC_DATA]"
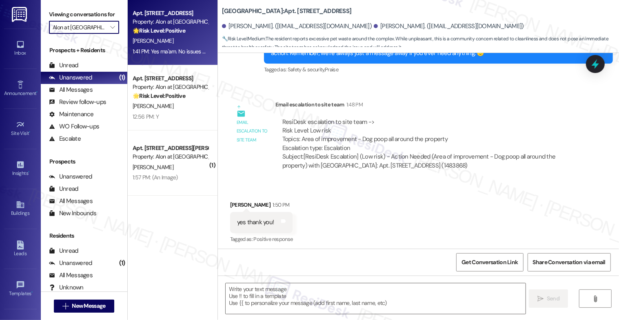
click at [168, 31] on strong "🌟 Risk Level: Positive" at bounding box center [159, 30] width 53 height 7
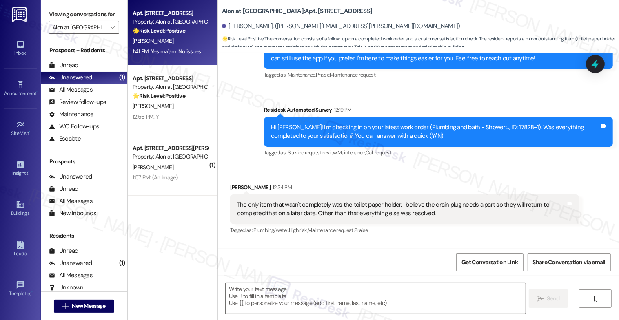
type textarea "Fetching suggested responses. Please feel free to read through the conversation…"
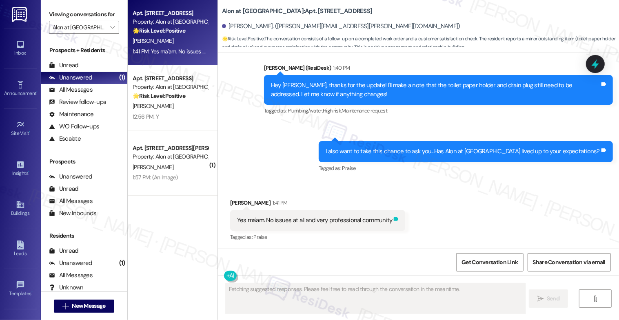
scroll to position [471, 0]
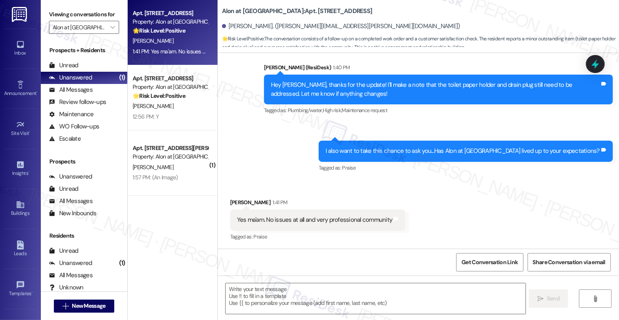
click at [302, 158] on div "Sent via SMS Sarah (ResiDesk) 1:40 PM Hey Alyssa, thanks for the update! I'll m…" at bounding box center [418, 112] width 401 height 135
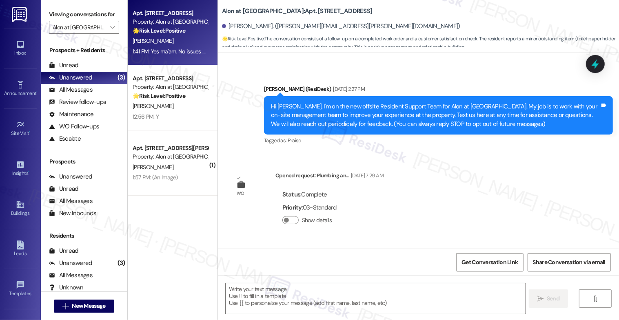
scroll to position [471, 0]
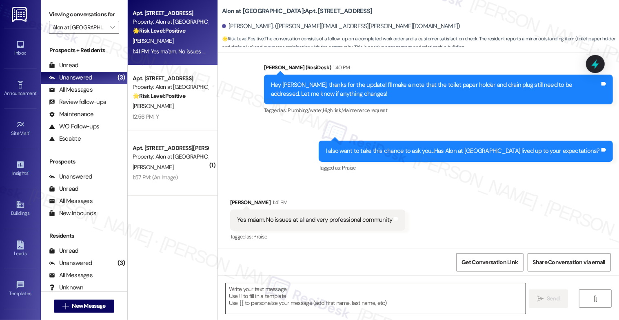
click at [250, 289] on textarea at bounding box center [375, 298] width 300 height 31
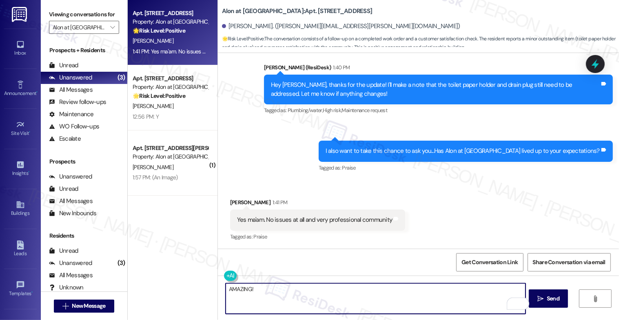
drag, startPoint x: 262, startPoint y: 295, endPoint x: 209, endPoint y: 291, distance: 53.2
click at [218, 292] on div "AMAZING!  Send " at bounding box center [418, 306] width 401 height 61
type textarea "t"
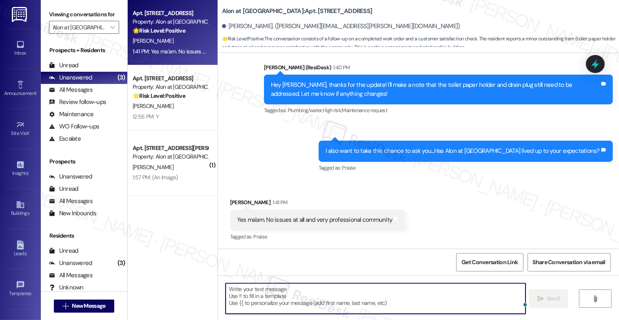
type textarea "W"
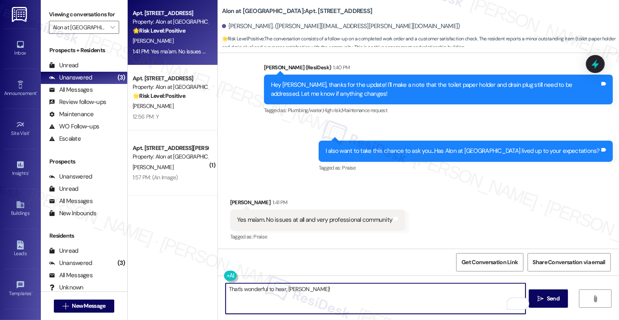
click at [323, 292] on textarea "That's wonderful to hear, [PERSON_NAME]!" at bounding box center [375, 298] width 300 height 31
paste textarea "We’re beyond excited to know we’ve lived up to your expectations. Having you as…"
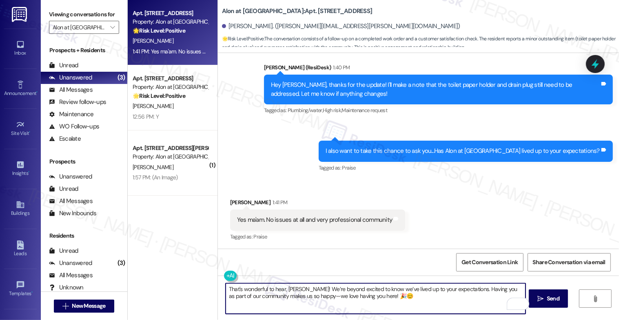
click at [301, 294] on textarea "That's wonderful to hear, [PERSON_NAME]! We’re beyond excited to know we’ve liv…" at bounding box center [375, 298] width 300 height 31
click at [391, 296] on textarea "That's wonderful to hear, [PERSON_NAME]! We’re beyond excited to know we’ve liv…" at bounding box center [375, 298] width 300 height 31
drag, startPoint x: 365, startPoint y: 296, endPoint x: 395, endPoint y: 298, distance: 30.6
click at [395, 298] on textarea "That's wonderful to hear, [PERSON_NAME]! We’re beyond excited to know we’ve liv…" at bounding box center [375, 298] width 300 height 31
click at [375, 298] on textarea "That's wonderful to hear, [PERSON_NAME]! We’re beyond excited to know we’ve liv…" at bounding box center [375, 298] width 300 height 31
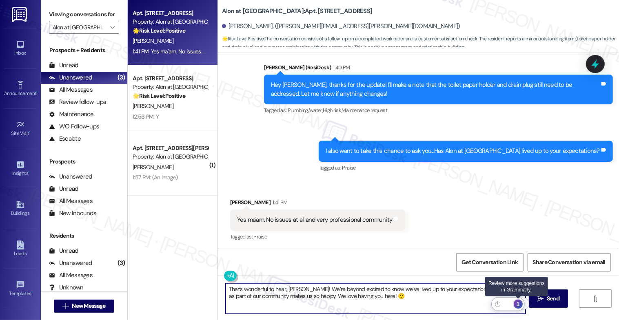
click at [520, 302] on div "1" at bounding box center [517, 304] width 9 height 9
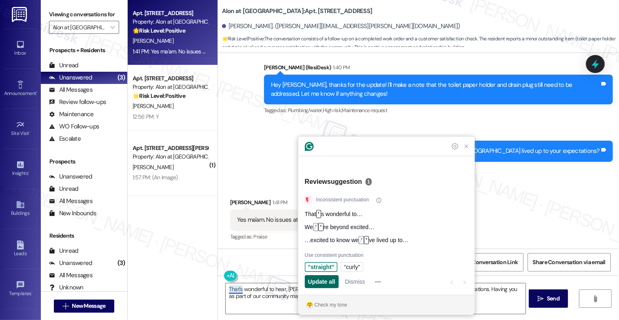
click at [325, 280] on span "Update all" at bounding box center [321, 282] width 27 height 9
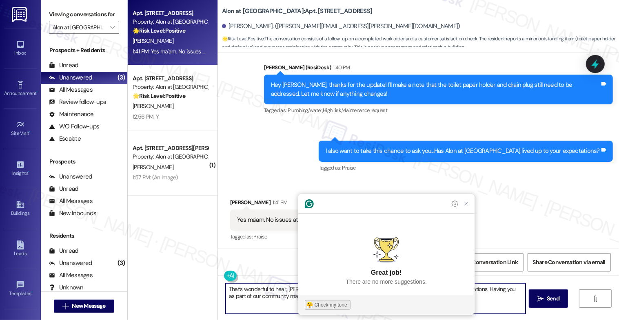
type textarea "That's wonderful to hear, [PERSON_NAME]! We're beyond excited to know we've liv…"
click at [334, 301] on div "Check my tone" at bounding box center [330, 304] width 33 height 7
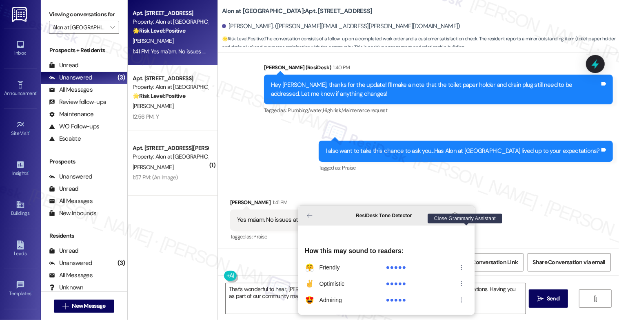
click at [468, 219] on icon "Close Grammarly Assistant" at bounding box center [466, 215] width 7 height 7
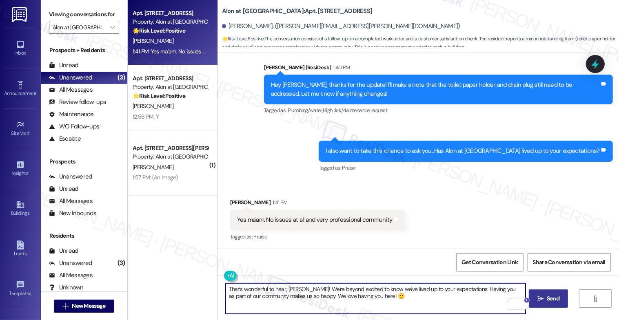
click at [543, 296] on icon "" at bounding box center [540, 299] width 6 height 7
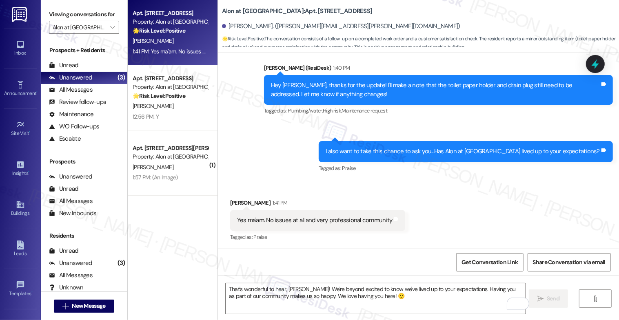
scroll to position [537, 0]
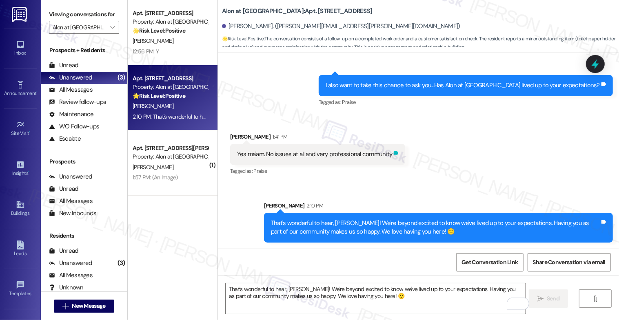
click at [393, 153] on icon at bounding box center [395, 153] width 5 height 4
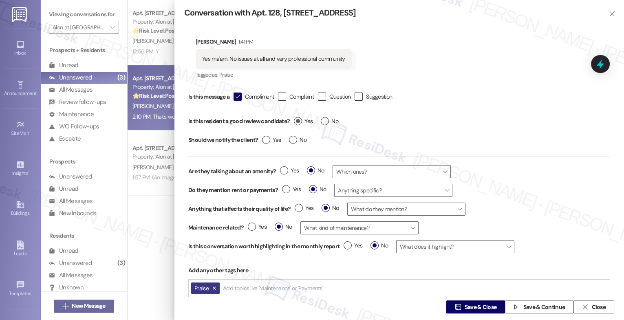
click at [300, 118] on label "Yes" at bounding box center [303, 121] width 19 height 9
click at [300, 118] on input "Yes" at bounding box center [303, 122] width 19 height 11
radio input "true"
click at [469, 306] on span "Save & Close" at bounding box center [481, 307] width 32 height 9
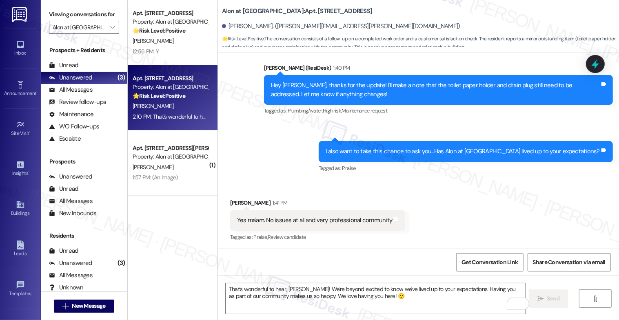
scroll to position [549, 0]
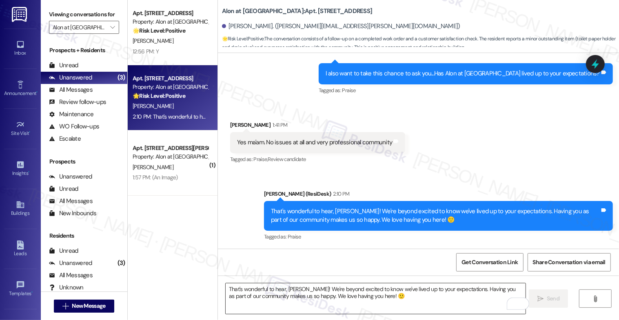
click at [251, 294] on textarea "That's wonderful to hear, [PERSON_NAME]! We're beyond excited to know we've liv…" at bounding box center [375, 298] width 300 height 31
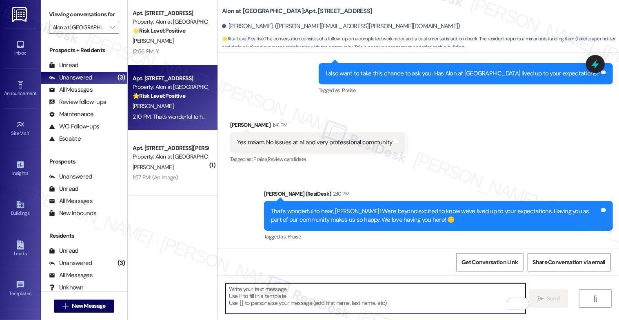
paste textarea "Would it be okay to ask a quick favor? If you're open to it, could you share yo…"
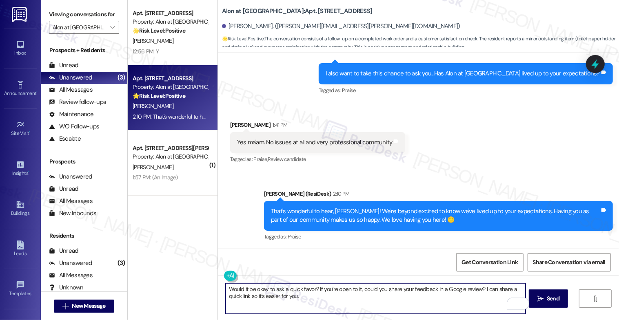
drag, startPoint x: 409, startPoint y: 292, endPoint x: 397, endPoint y: 291, distance: 11.9
click at [397, 291] on textarea "Would it be okay to ask a quick favor? If you're open to it, could you share yo…" at bounding box center [375, 298] width 300 height 31
click at [360, 298] on textarea "Would it be okay to ask a quick favor? If you're open to it, could you share th…" at bounding box center [375, 298] width 300 height 31
type textarea "Would it be okay to ask a quick favor? If you're open to it, could you share th…"
click at [559, 300] on span "Send" at bounding box center [552, 298] width 13 height 9
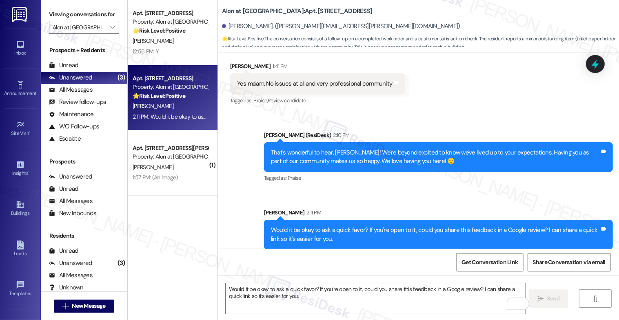
scroll to position [614, 0]
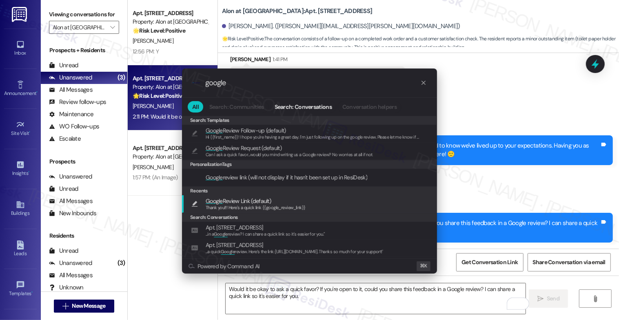
type input "google"
click at [239, 204] on div "Thank you!!! Here's a quick link {{google_review_link}}" at bounding box center [255, 207] width 100 height 7
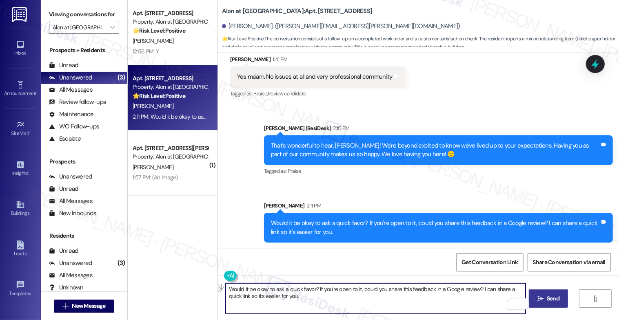
drag, startPoint x: 295, startPoint y: 291, endPoint x: 215, endPoint y: 289, distance: 79.5
click at [218, 289] on div "Thank you!!! Here's a quick link {{google_review_link}}  Send " at bounding box center [418, 306] width 401 height 61
click at [254, 288] on textarea "Thank you!!! Here's a quick link {{google_review_link}}" at bounding box center [375, 298] width 300 height 31
drag, startPoint x: 294, startPoint y: 289, endPoint x: 256, endPoint y: 289, distance: 38.3
click at [256, 289] on textarea "Thank you!!! Here's a quick link {{google_review_link}}" at bounding box center [375, 298] width 300 height 31
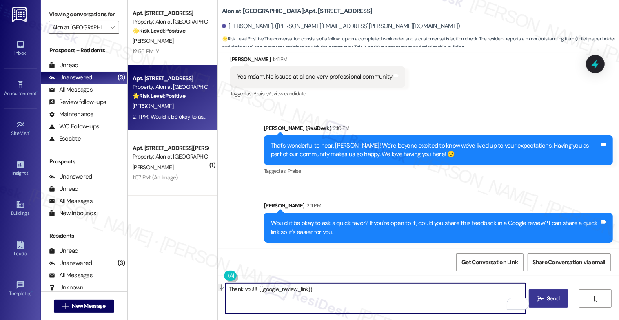
drag, startPoint x: 253, startPoint y: 288, endPoint x: 210, endPoint y: 284, distance: 43.4
click at [210, 284] on div "Apt. 834, [STREET_ADDRESS] Property: Alon at [GEOGRAPHIC_DATA] 🌟 Risk Level: Po…" at bounding box center [373, 160] width 491 height 320
click at [233, 289] on textarea "Thank you!!! {{google_review_link}}" at bounding box center [375, 298] width 300 height 31
click at [248, 289] on textarea "Thank you!!! {{google_review_link}}" at bounding box center [375, 298] width 300 height 31
click at [280, 289] on textarea "Thank you in advance!!! {{google_review_link}}" at bounding box center [375, 298] width 300 height 31
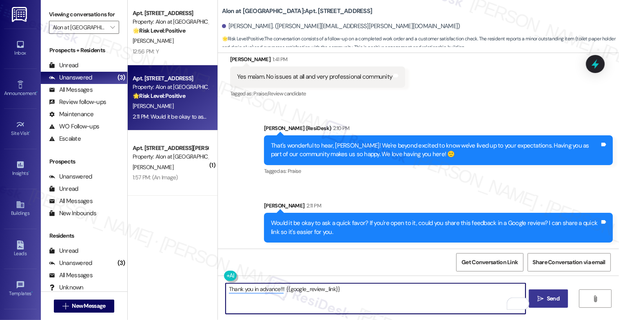
click at [362, 294] on textarea "Thank you in advance!!! {{google_review_link}}" at bounding box center [375, 298] width 300 height 31
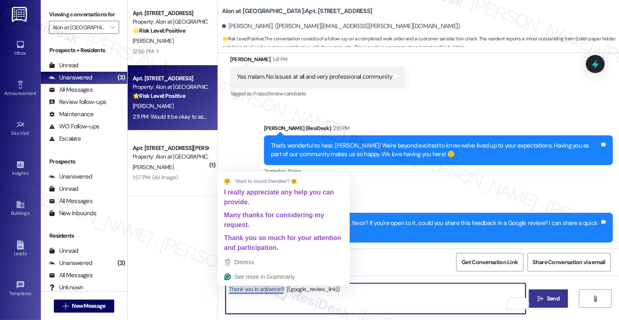
click at [353, 292] on textarea "Thank you in advance!!! {{google_review_link}}" at bounding box center [375, 298] width 300 height 31
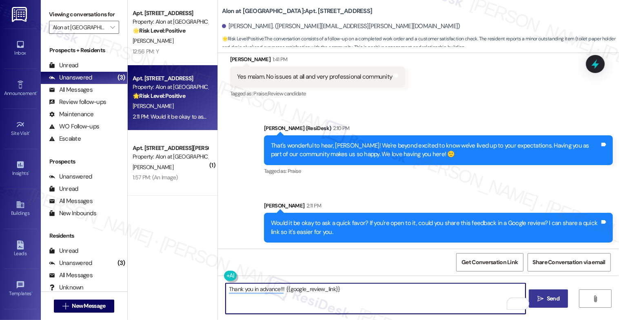
type textarea "Thank you in advance!!! {{google_review_link}}"
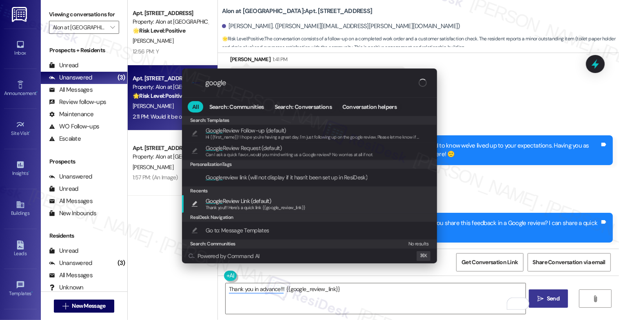
type input "google"
click at [236, 205] on span "Thank you!!! Here's a quick link {{google_review_link}}" at bounding box center [255, 208] width 100 height 6
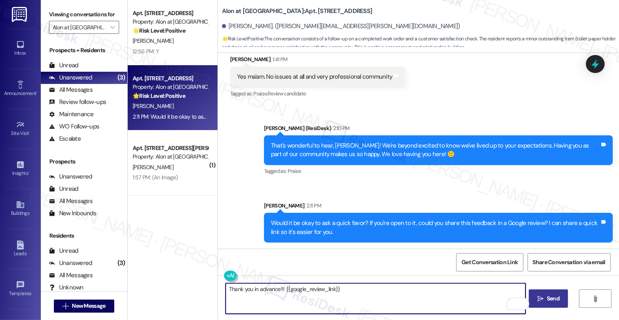
click at [248, 288] on textarea "Thank you!!! Here's a quick link {{google_review_link}}" at bounding box center [375, 298] width 300 height 31
type textarea "Thank you in advance!!! Here's a quick link {{google_review_link}}"
click at [265, 294] on textarea "Thank you in advance!!! Here's a quick link {{google_review_link}}" at bounding box center [375, 298] width 300 height 31
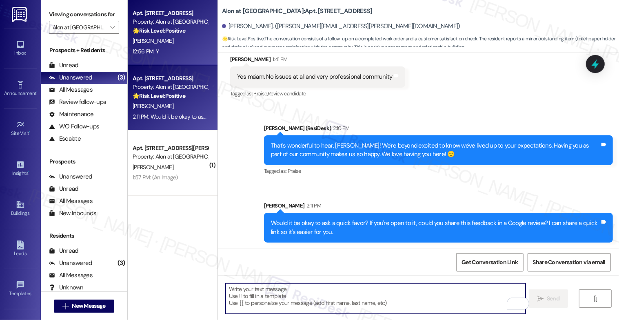
click at [172, 44] on div "[PERSON_NAME]" at bounding box center [170, 41] width 77 height 10
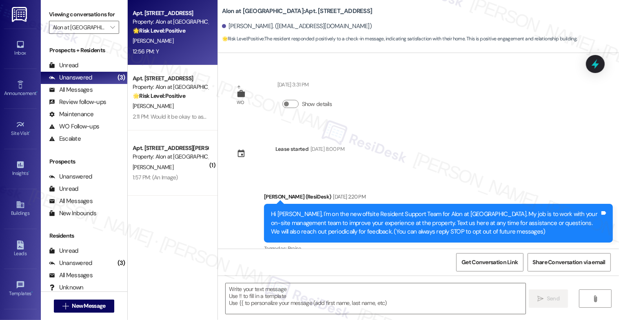
type textarea "Fetching suggested responses. Please feel free to read through the conversation…"
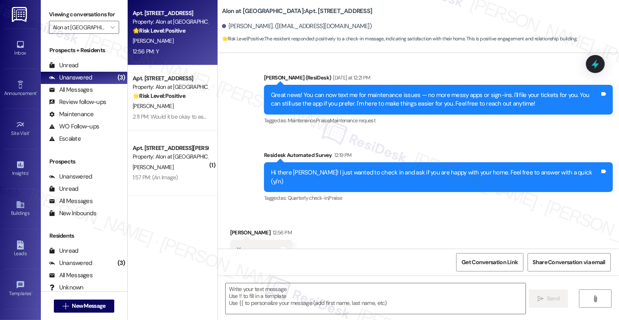
scroll to position [314, 0]
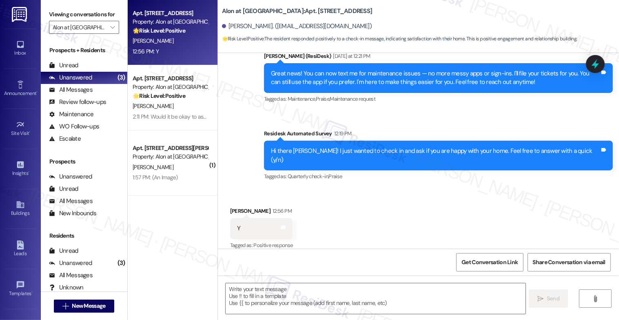
click at [402, 205] on div "Received via SMS [PERSON_NAME] 12:56 PM Y Tags and notes Tagged as: Positive re…" at bounding box center [418, 222] width 401 height 69
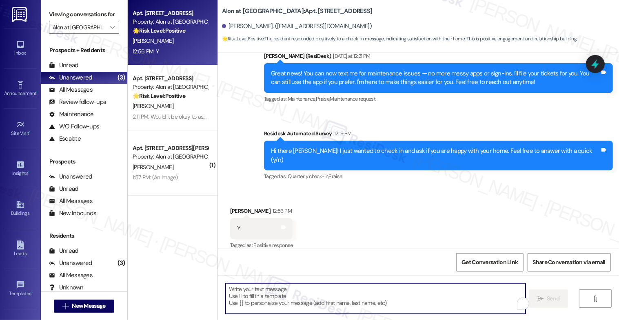
click at [272, 298] on textarea "To enrich screen reader interactions, please activate Accessibility in Grammarl…" at bounding box center [375, 298] width 300 height 31
paste textarea "Hi {{first_name}}! It’s such a [PERSON_NAME] to connect with you! We’re thrille…"
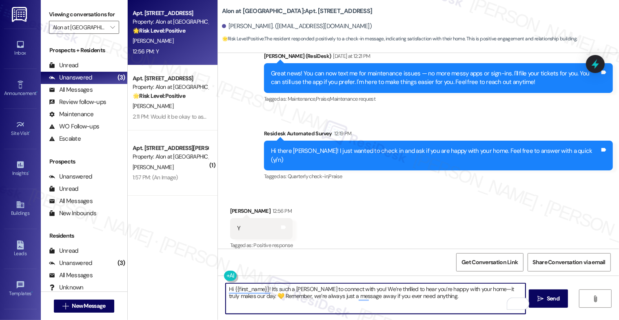
click at [473, 292] on textarea "Hi {{first_name}}! It’s such a [PERSON_NAME] to connect with you! We’re thrille…" at bounding box center [375, 298] width 300 height 31
click at [427, 298] on textarea "Hi {{first_name}}! It’s such a [PERSON_NAME] to connect with you! We’re thrille…" at bounding box center [375, 298] width 300 height 31
type textarea "Hi {{first_name}}! It’s such a [PERSON_NAME] to connect with you! We’re thrille…"
click at [551, 298] on span "Send" at bounding box center [552, 298] width 13 height 9
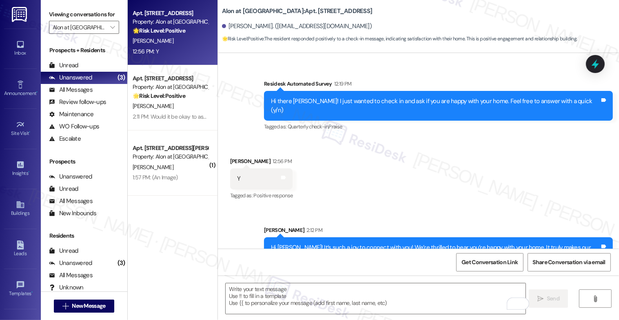
scroll to position [380, 0]
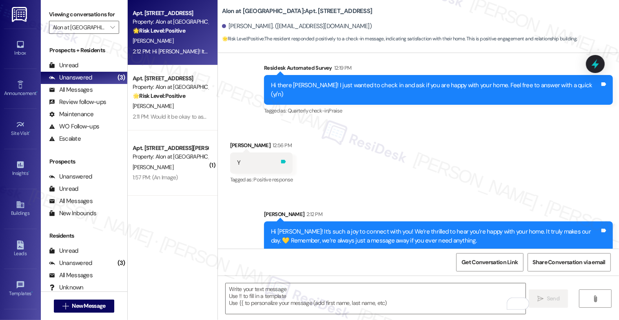
click at [281, 160] on icon at bounding box center [283, 162] width 5 height 4
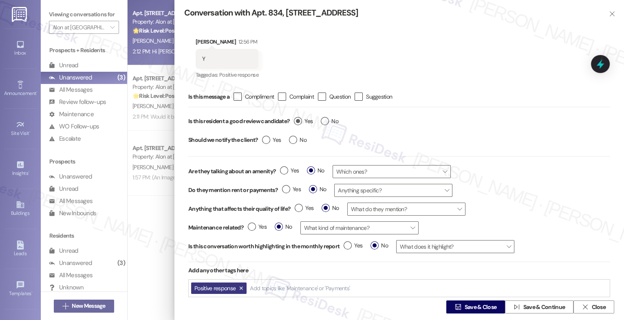
click at [302, 119] on span "Yes" at bounding box center [303, 121] width 19 height 9
click at [302, 119] on input "Yes" at bounding box center [303, 122] width 19 height 11
radio input "true"
click at [473, 306] on span "Save & Close" at bounding box center [481, 307] width 32 height 9
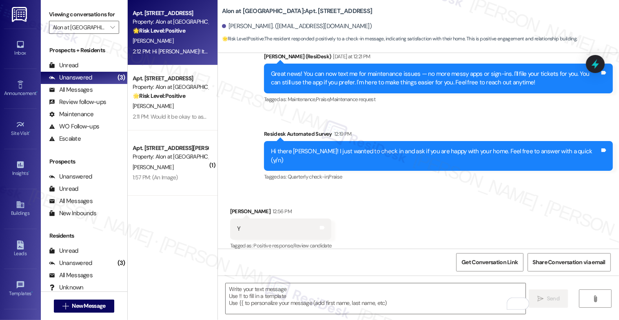
scroll to position [392, 0]
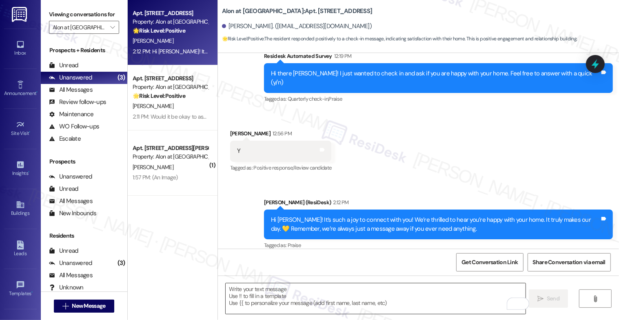
click at [258, 292] on textarea "To enrich screen reader interactions, please activate Accessibility in Grammarl…" at bounding box center [375, 298] width 300 height 31
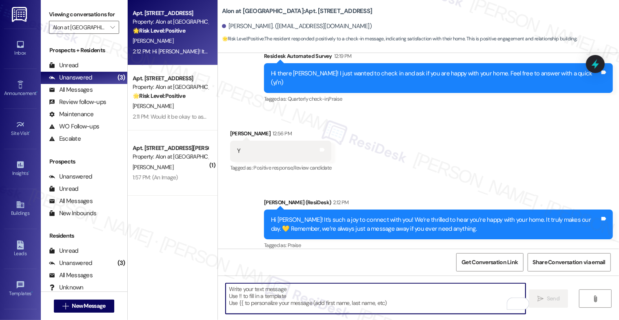
paste textarea "Oh, and by the way, would you mind sharing your feedback about what you love mo…"
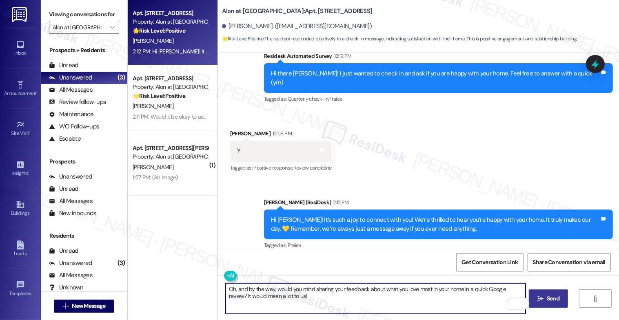
type textarea "Oh, and by the way, would you mind sharing your feedback about what you love mo…"
click at [543, 292] on button " Send" at bounding box center [548, 298] width 40 height 18
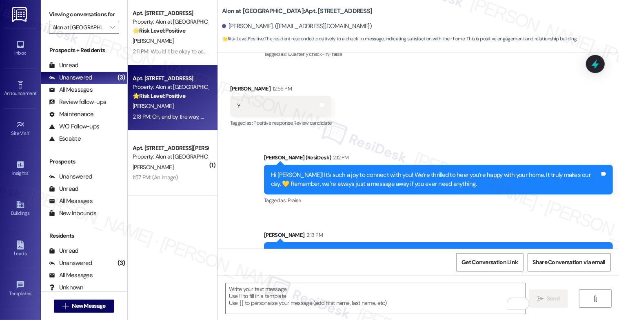
scroll to position [457, 0]
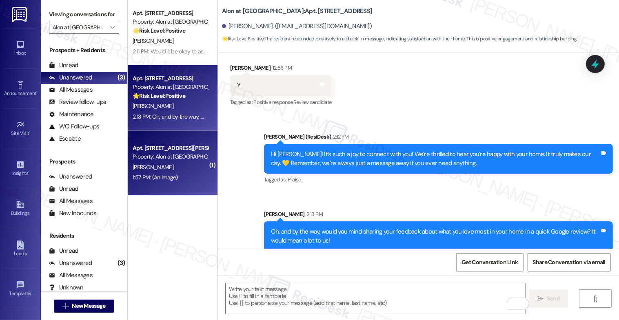
click at [177, 166] on div "A. Doyle" at bounding box center [170, 167] width 77 height 10
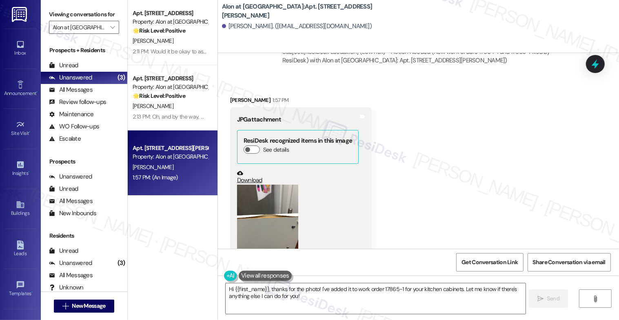
scroll to position [1286, 0]
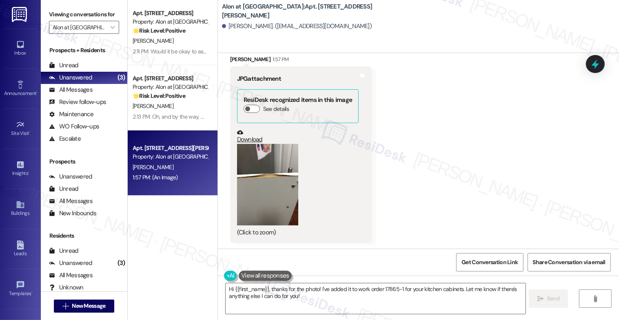
click at [259, 182] on button "Zoom image" at bounding box center [267, 185] width 61 height 82
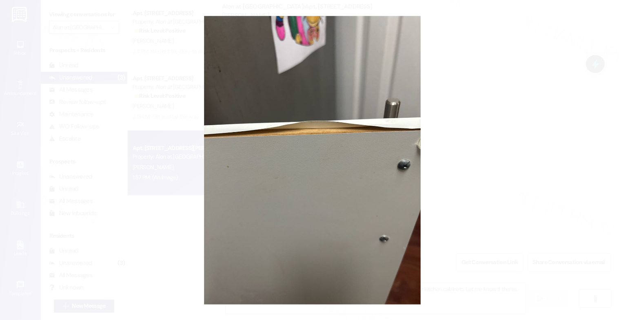
click at [375, 179] on button "Unzoom image" at bounding box center [309, 160] width 619 height 320
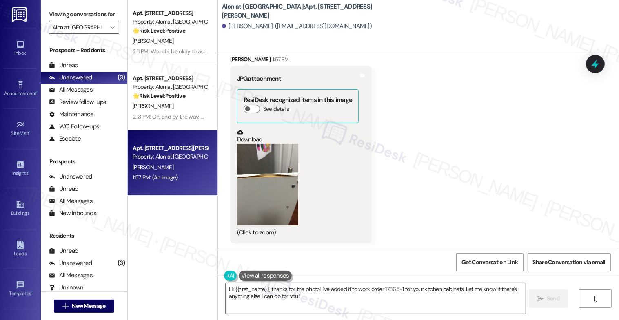
click at [262, 173] on button "Zoom image" at bounding box center [267, 185] width 61 height 82
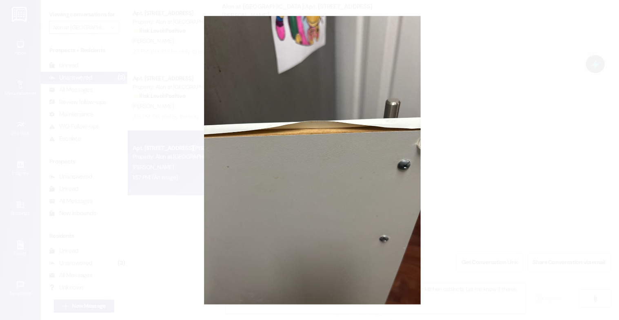
click at [350, 155] on button "Unzoom image" at bounding box center [309, 160] width 619 height 320
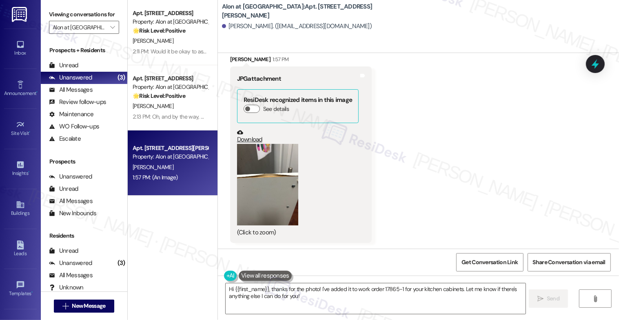
click at [258, 193] on button "Zoom image" at bounding box center [267, 185] width 61 height 82
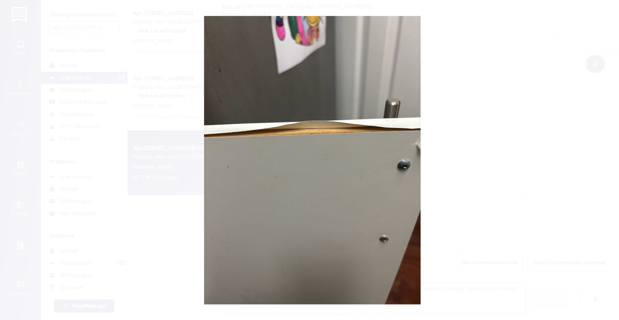
click at [376, 197] on button "Unzoom image" at bounding box center [309, 160] width 619 height 320
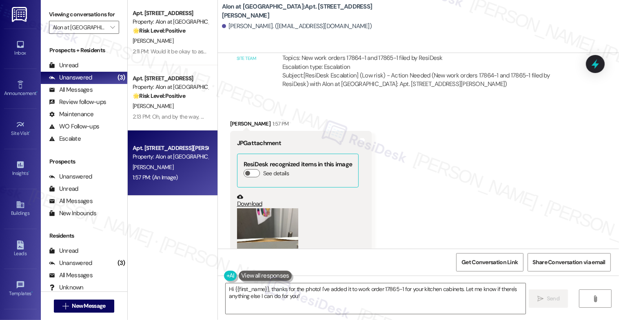
scroll to position [1187, 0]
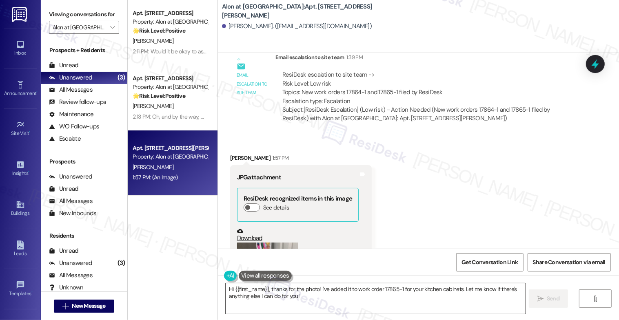
click at [286, 297] on textarea "Hi {{first_name}}, thanks for the photo! I've added it to work order 17865-1 fo…" at bounding box center [375, 298] width 300 height 31
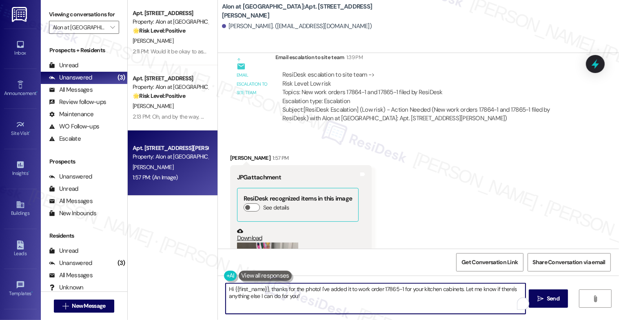
click at [286, 297] on textarea "Hi {{first_name}}, thanks for the photo! I've added it to work order 17865-1 fo…" at bounding box center [375, 298] width 300 height 31
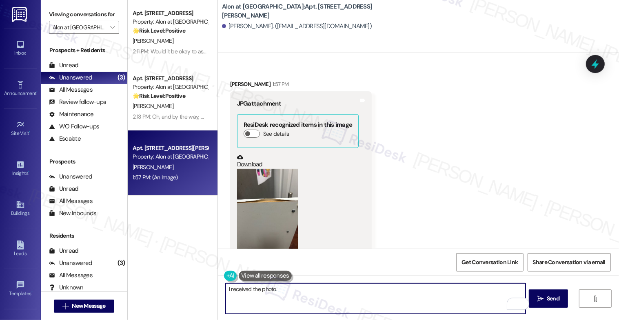
scroll to position [1286, 0]
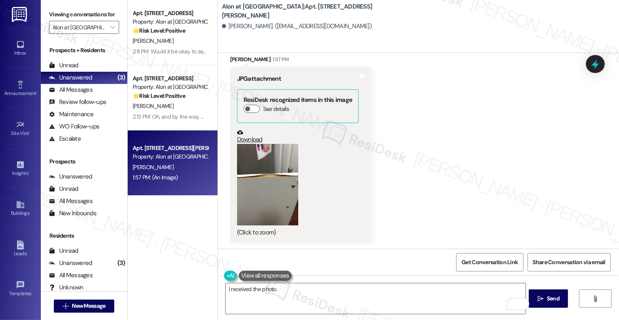
click at [262, 179] on button "Zoom image" at bounding box center [267, 185] width 61 height 82
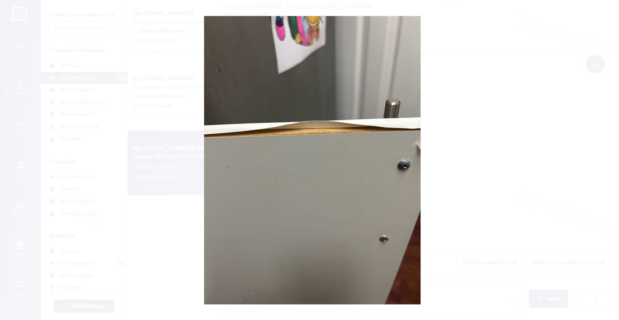
click at [350, 208] on button "Unzoom image" at bounding box center [309, 160] width 619 height 320
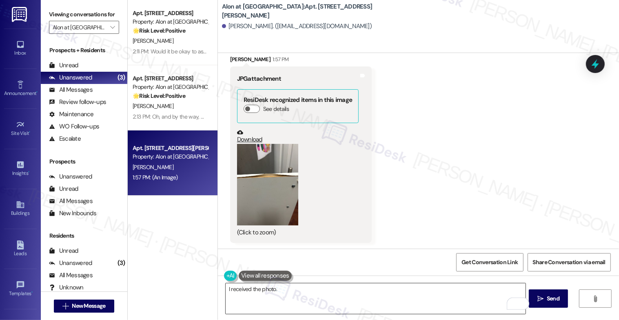
click at [292, 294] on textarea "I received the photo." at bounding box center [375, 298] width 300 height 31
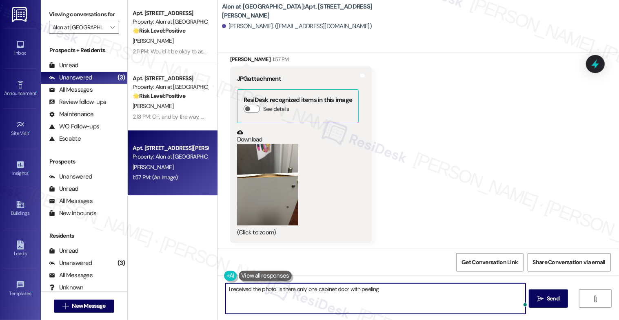
type textarea "I received the photo. Is there only one cabinet door with peeling"
click at [276, 174] on button "Zoom image" at bounding box center [267, 185] width 61 height 82
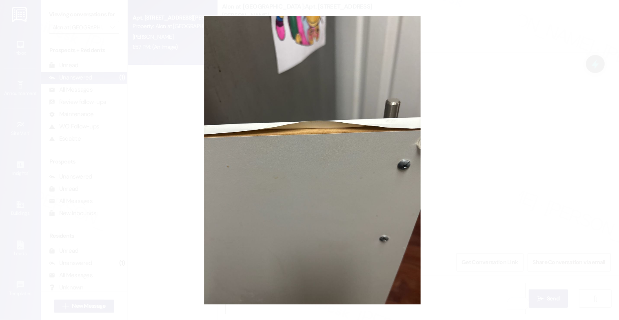
click at [338, 186] on button "Unzoom image" at bounding box center [309, 160] width 619 height 320
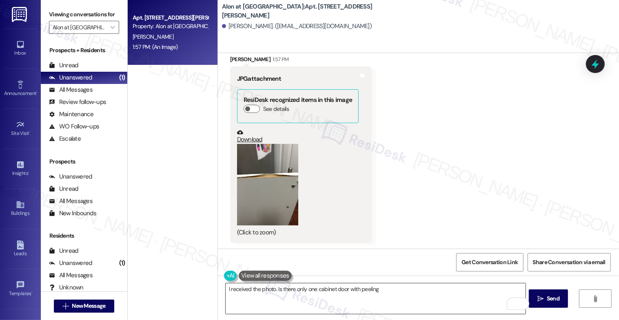
click at [285, 292] on textarea "I received the photo. Is there only one cabinet door with peeling" at bounding box center [375, 298] width 300 height 31
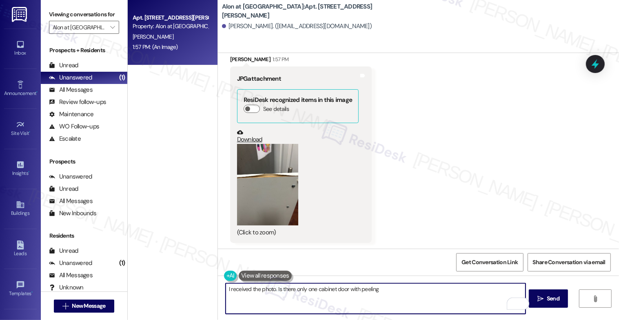
click at [285, 292] on textarea "I received the photo. Is there only one cabinet door with peeling" at bounding box center [375, 298] width 300 height 31
paste textarea "The laminate on one of the cabinet doors is starting to peel away at the top ed…"
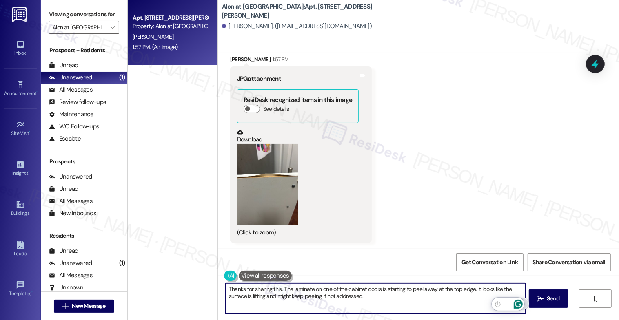
type textarea "Thanks for sharing this. The laminate on one of the cabinet doors is starting t…"
click at [521, 303] on icon "Open Grammarly. 0 Suggestions." at bounding box center [517, 304] width 9 height 9
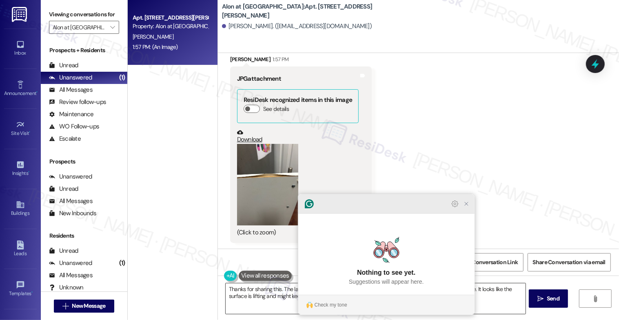
click at [466, 214] on div at bounding box center [386, 204] width 176 height 20
click at [465, 207] on icon "Close Grammarly Assistant" at bounding box center [466, 204] width 7 height 7
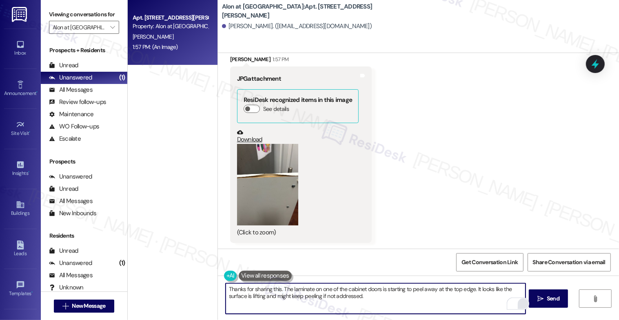
click at [251, 175] on button "Zoom image" at bounding box center [267, 185] width 61 height 82
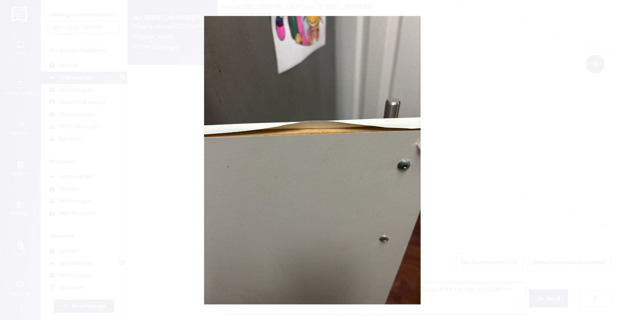
click at [373, 194] on button "Unzoom image" at bounding box center [309, 160] width 619 height 320
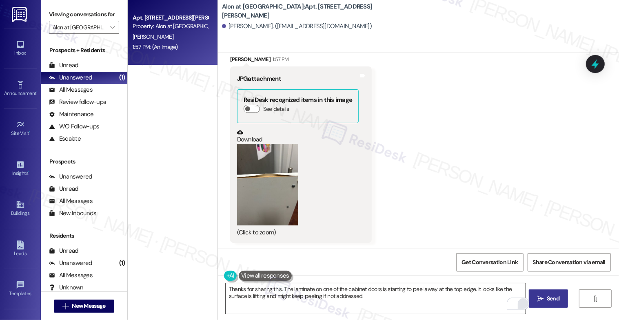
click at [553, 303] on button " Send" at bounding box center [548, 298] width 40 height 18
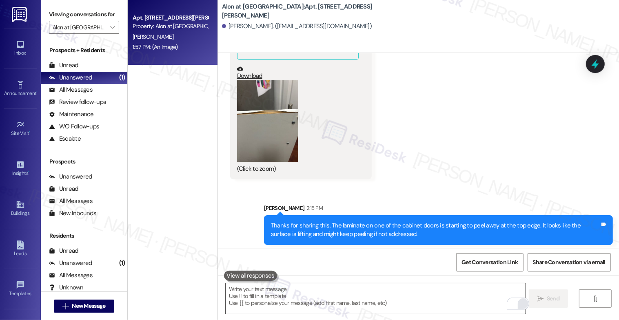
scroll to position [1351, 0]
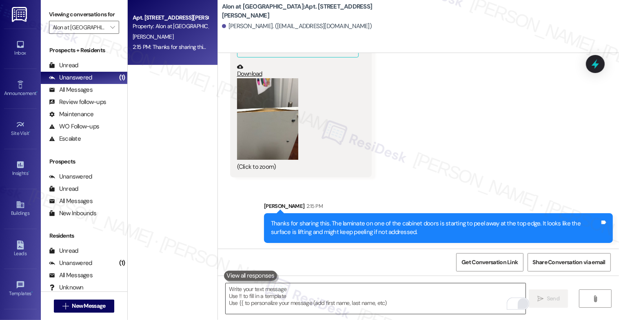
click at [400, 165] on div "Received via SMS Abbie Doyle 1:57 PM JPG attachment ResiDesk recognized items i…" at bounding box center [418, 77] width 401 height 212
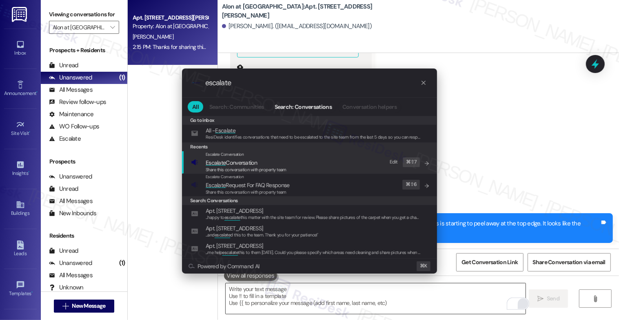
type input "escalate"
click at [245, 163] on span "Escalate Conversation" at bounding box center [230, 162] width 51 height 7
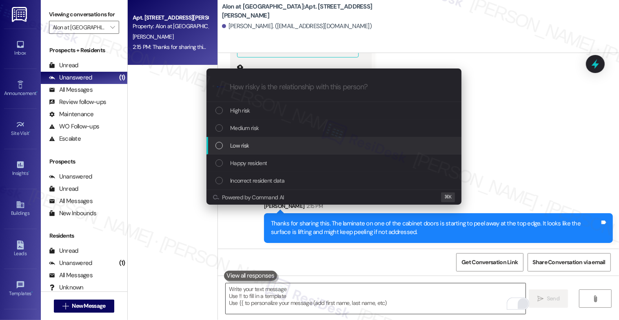
click at [242, 145] on span "Low risk" at bounding box center [239, 145] width 19 height 9
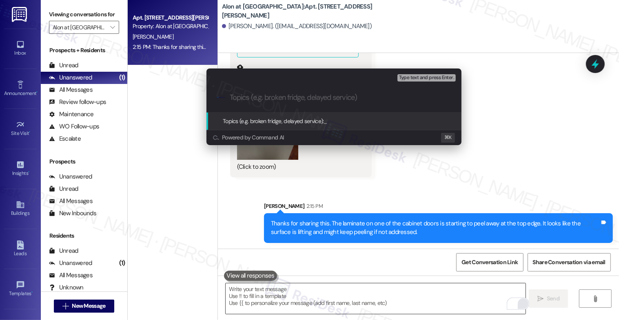
click at [241, 99] on input "Topics (e.g. broken fridge, delayed service)" at bounding box center [340, 97] width 221 height 9
click at [310, 97] on input "Quick Question - Is this" at bounding box center [337, 97] width 215 height 9
drag, startPoint x: 276, startPoint y: 97, endPoint x: 221, endPoint y: 93, distance: 55.6
click at [221, 93] on div ".cls-1{fill:#0a055f;}.cls-2{fill:#0cc4c4;} resideskLogoBlueOrange Quick Questio…" at bounding box center [333, 97] width 255 height 29
click at [375, 99] on input "Peeling laminate on the cabinet door - Is this" at bounding box center [337, 97] width 215 height 9
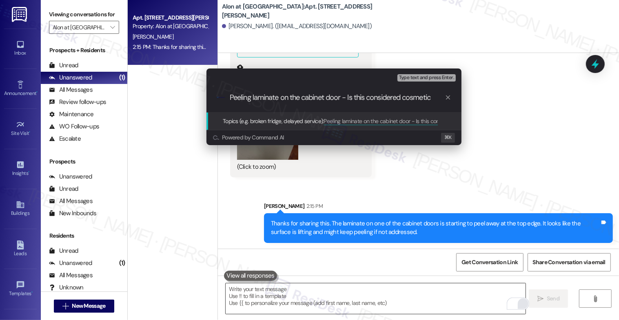
type input "Peeling laminate on the cabinet door - Is this considered cosmetic?"
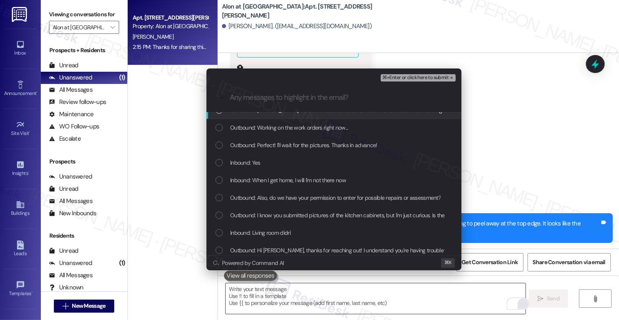
scroll to position [64, 0]
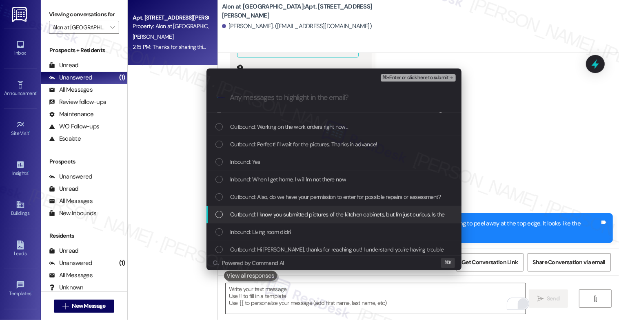
click at [293, 213] on span "Outbound: I know you submitted pictures of the kitchen cabinets, but I'm just c…" at bounding box center [427, 214] width 394 height 9
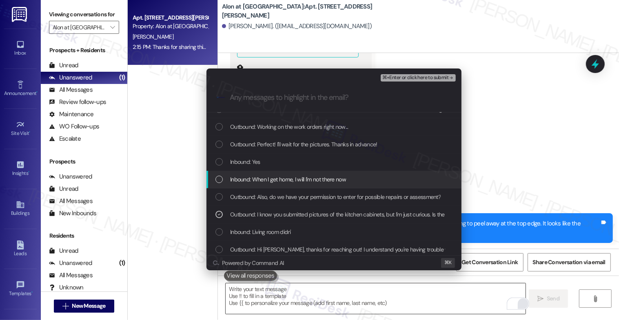
click at [290, 181] on span "Inbound: When I get home, I will I'm not there now" at bounding box center [288, 179] width 116 height 9
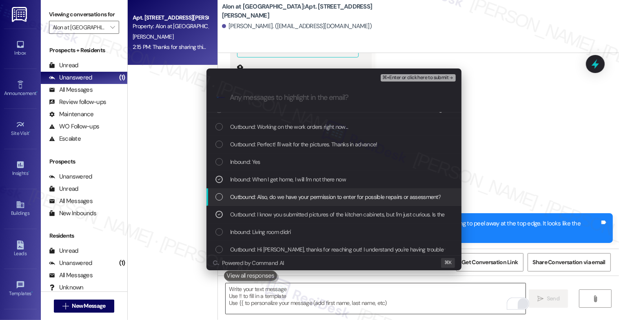
scroll to position [46, 0]
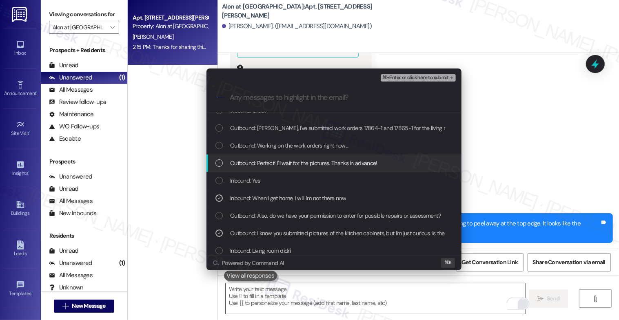
click at [311, 166] on span "Outbound: Perfect! I'll wait for the pictures. Thanks in advance!" at bounding box center [303, 163] width 147 height 9
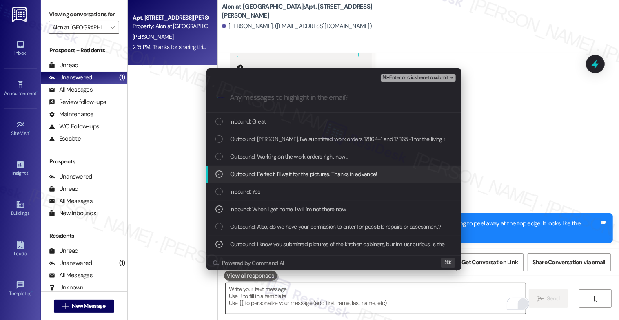
scroll to position [24, 0]
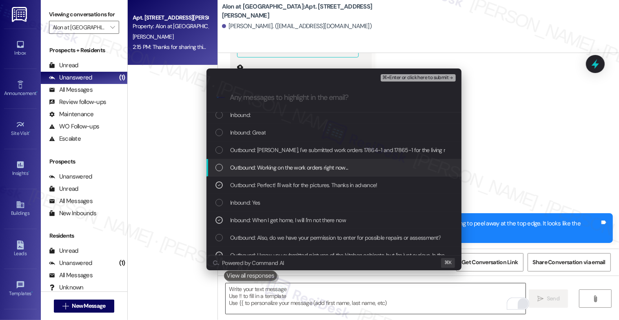
click at [310, 166] on span "Outbound: Working on the work orders right now..." at bounding box center [289, 167] width 118 height 9
click at [310, 167] on span "Outbound: Working on the work orders right now..." at bounding box center [289, 167] width 118 height 9
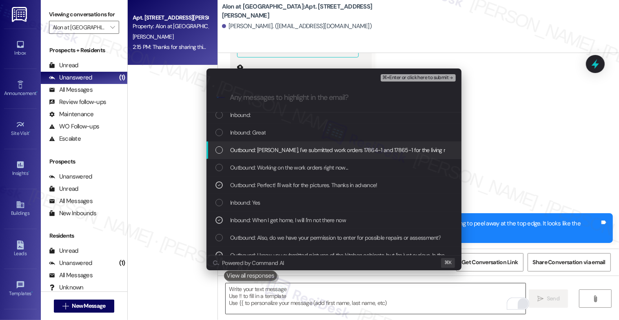
click at [310, 151] on span "Outbound: Abbie, I've submitted work orders 17864-1 and 17865-1 for the living …" at bounding box center [389, 150] width 318 height 9
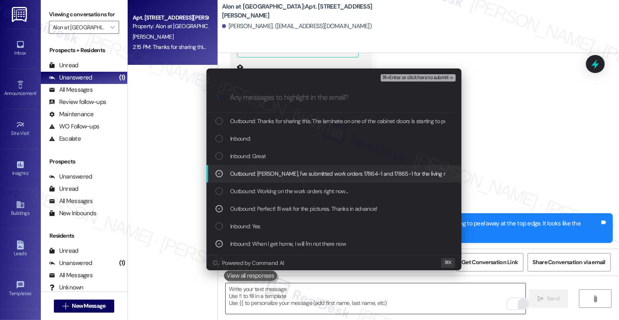
scroll to position [0, 0]
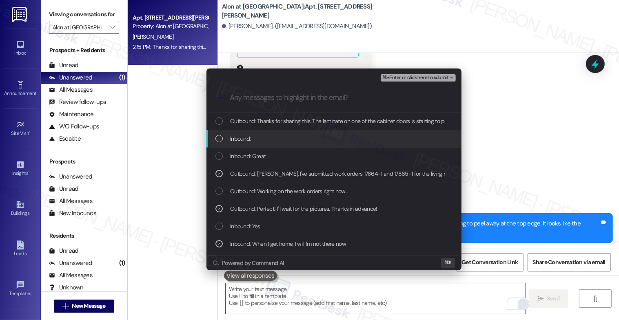
click at [299, 138] on div "Inbound:" at bounding box center [334, 138] width 239 height 9
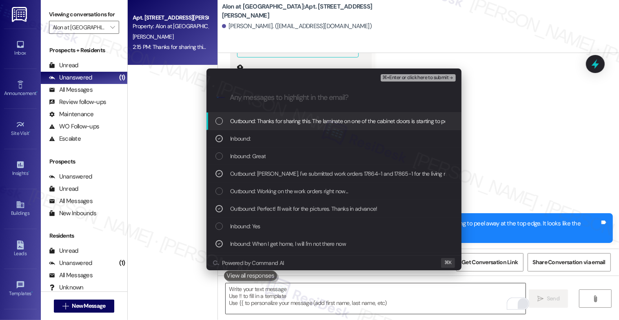
click at [304, 119] on span "Outbound: Thanks for sharing this. The laminate on one of the cabinet doors is …" at bounding box center [453, 121] width 446 height 9
click at [445, 76] on span "⌘+Enter or click here to submit" at bounding box center [415, 78] width 66 height 6
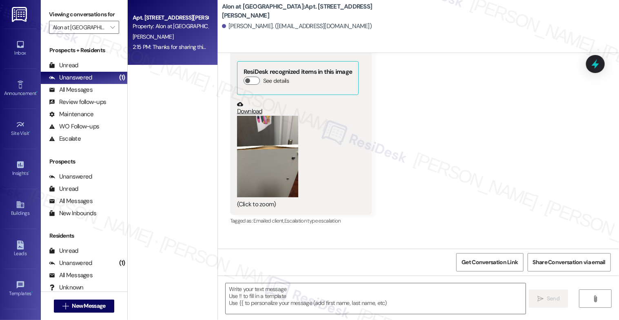
type textarea "Fetching suggested responses. Please feel free to read through the conversation…"
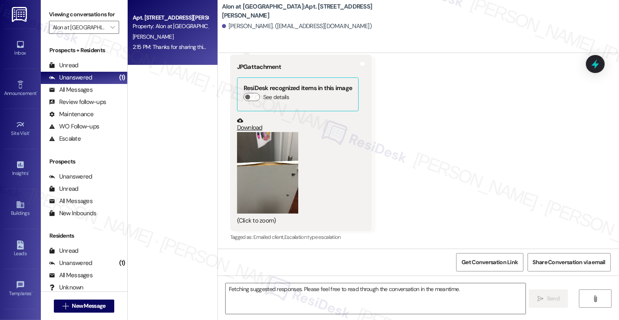
scroll to position [1375, 0]
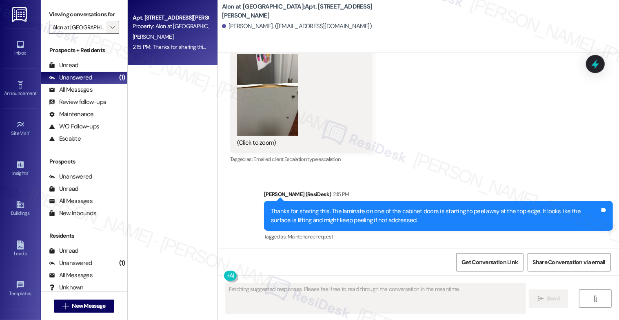
click at [110, 31] on icon "" at bounding box center [112, 27] width 4 height 7
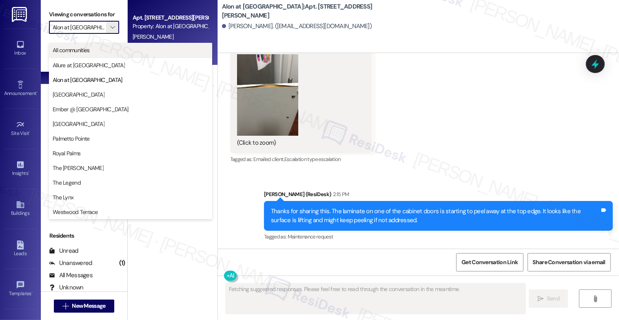
click at [98, 50] on span "All communities" at bounding box center [131, 50] width 156 height 8
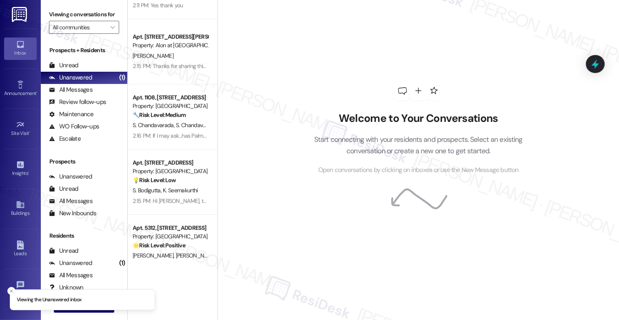
scroll to position [520, 0]
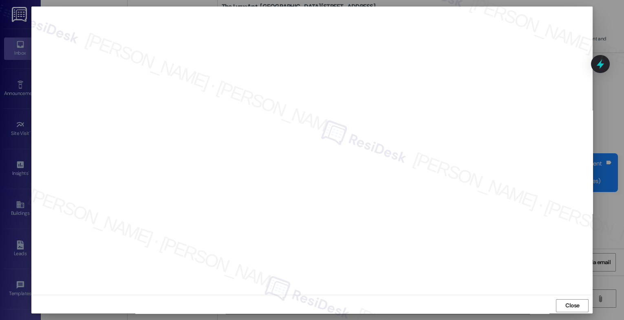
scroll to position [825, 0]
